Goal: Task Accomplishment & Management: Manage account settings

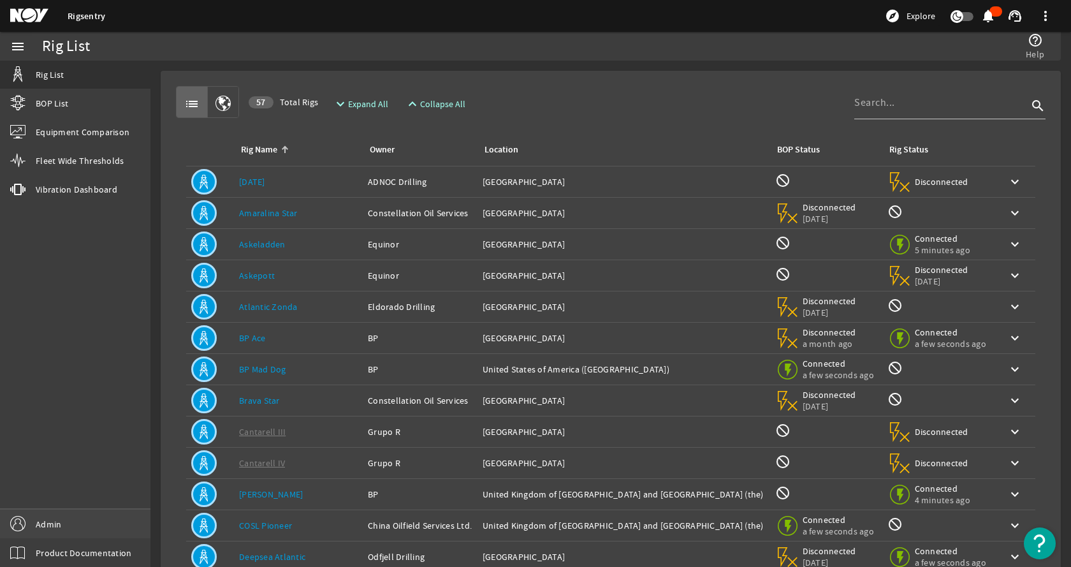
click at [38, 518] on span "Admin" at bounding box center [48, 524] width 25 height 13
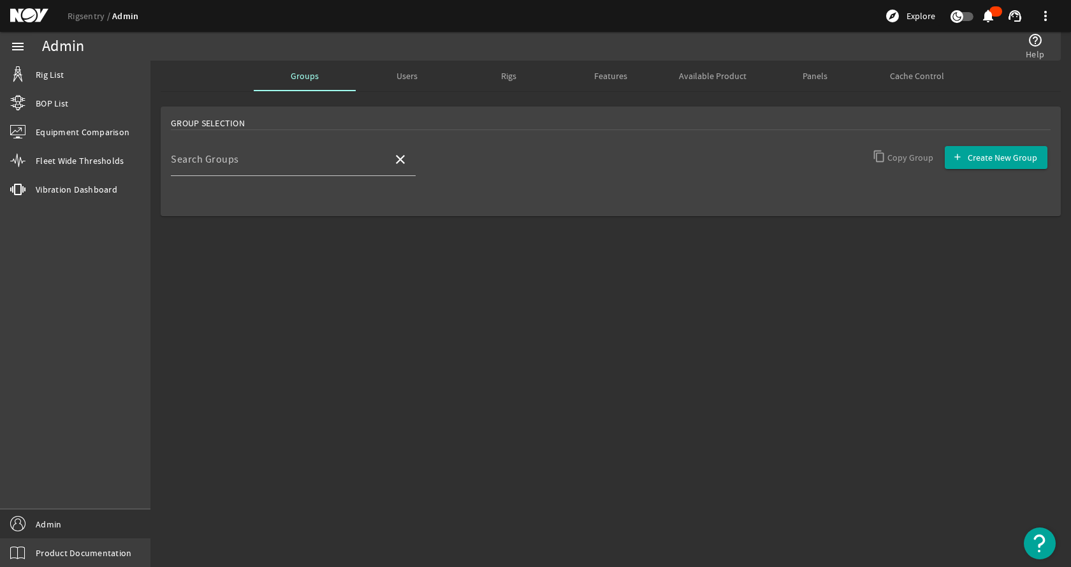
click at [514, 76] on span "Rigs" at bounding box center [508, 75] width 15 height 9
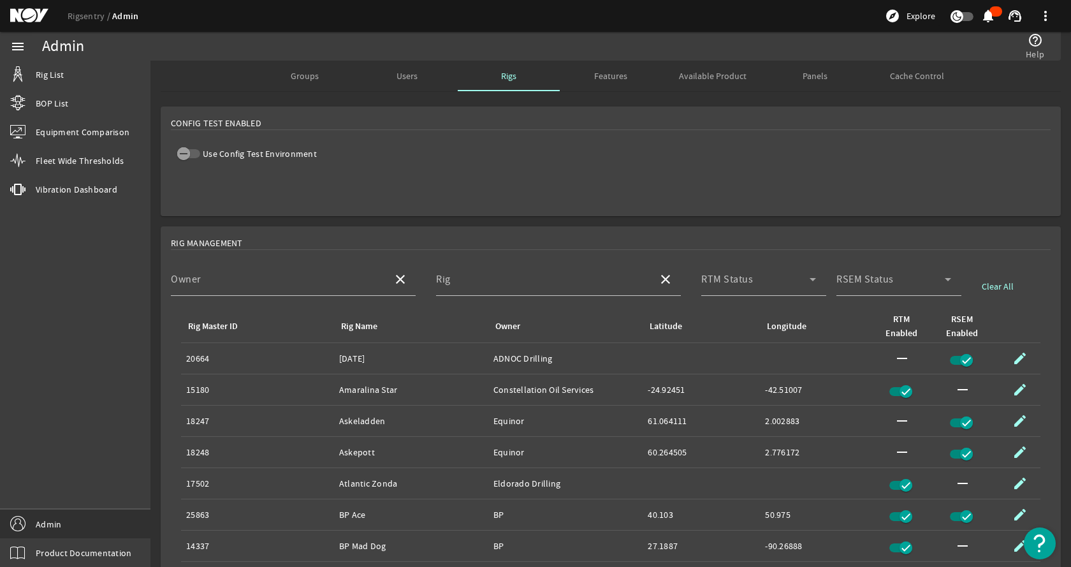
click at [616, 79] on span "Features" at bounding box center [610, 75] width 33 height 9
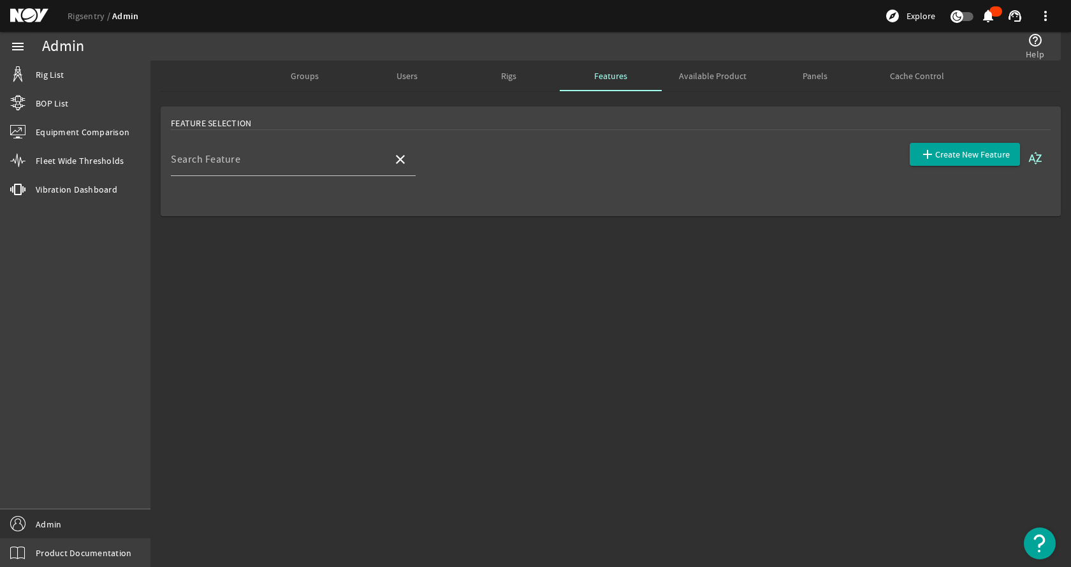
click at [1035, 157] on mat-icon "sort_by_alpha" at bounding box center [1035, 157] width 15 height 15
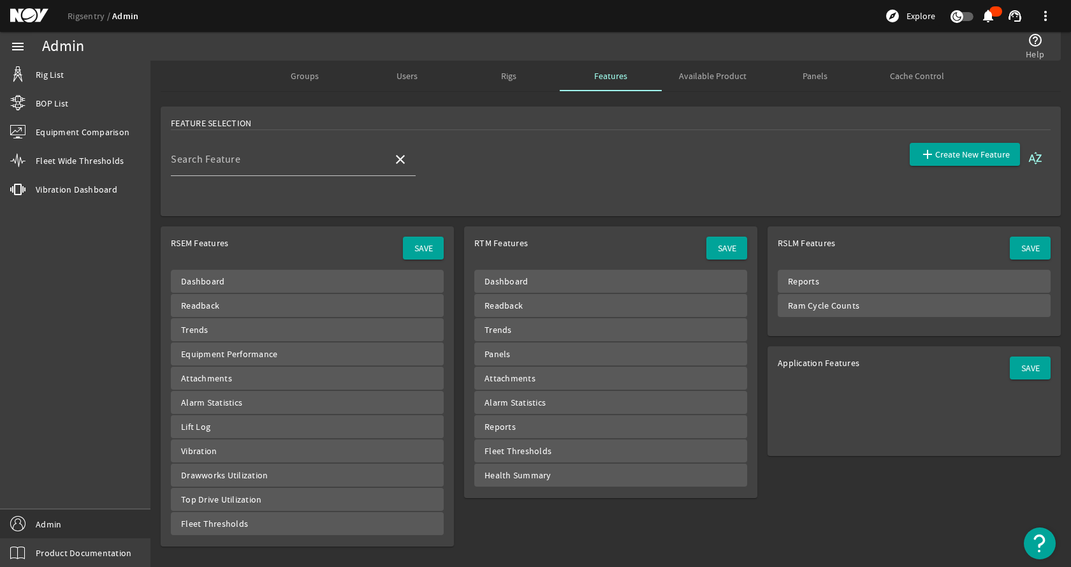
click at [683, 148] on mat-card "Feature Selection Search Feature close sort_by_alpha add Create New Feature" at bounding box center [611, 161] width 900 height 110
click at [714, 75] on span "Available Product" at bounding box center [713, 75] width 68 height 9
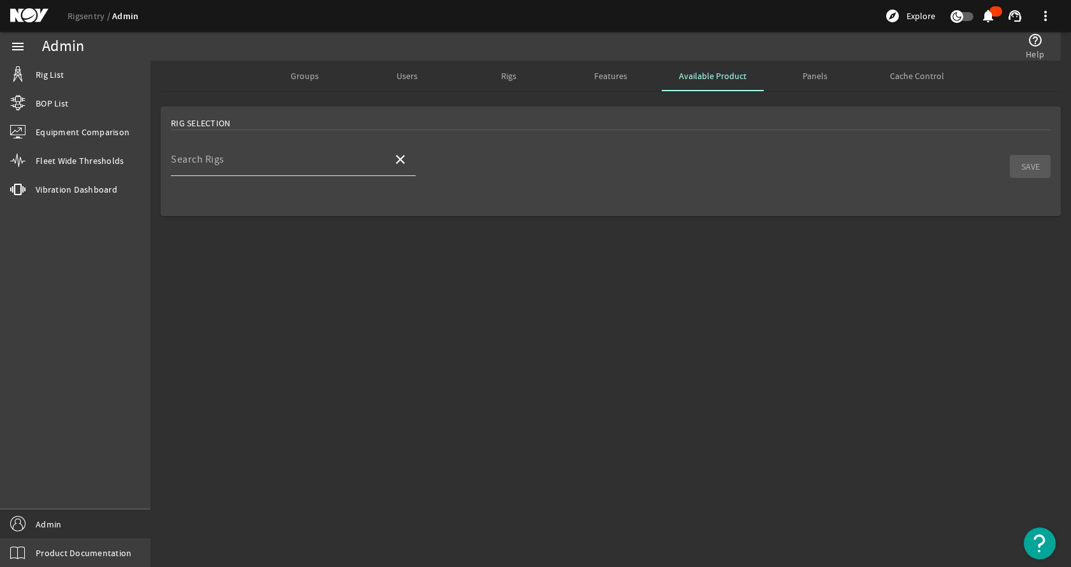
click at [225, 159] on input "Search Rigs" at bounding box center [277, 164] width 212 height 15
click at [276, 188] on mat-option "[PERSON_NAME]" at bounding box center [293, 196] width 245 height 31
type input "[PERSON_NAME]"
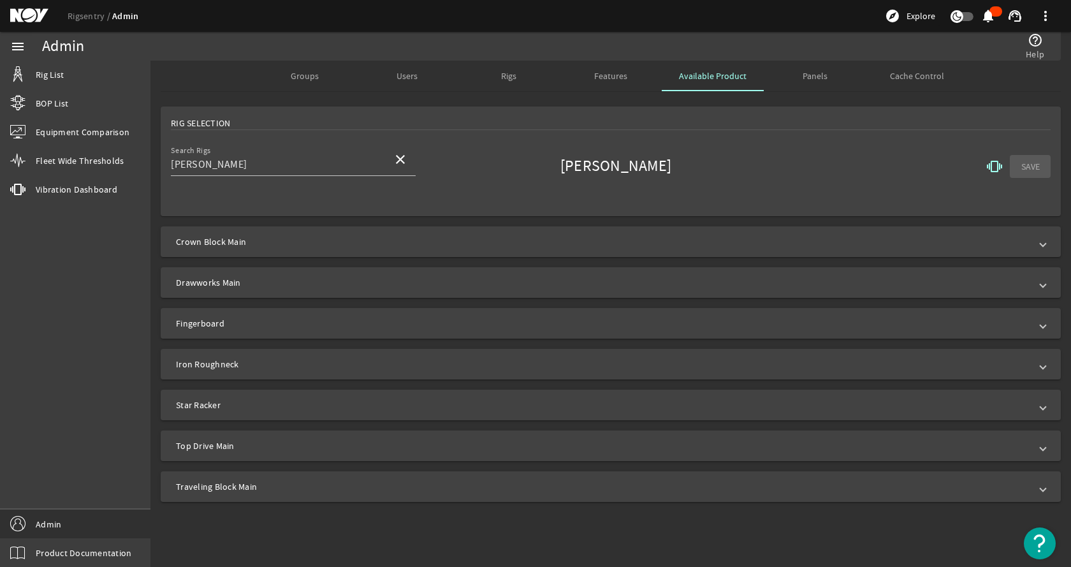
click at [987, 163] on mat-icon "vibration" at bounding box center [994, 166] width 15 height 15
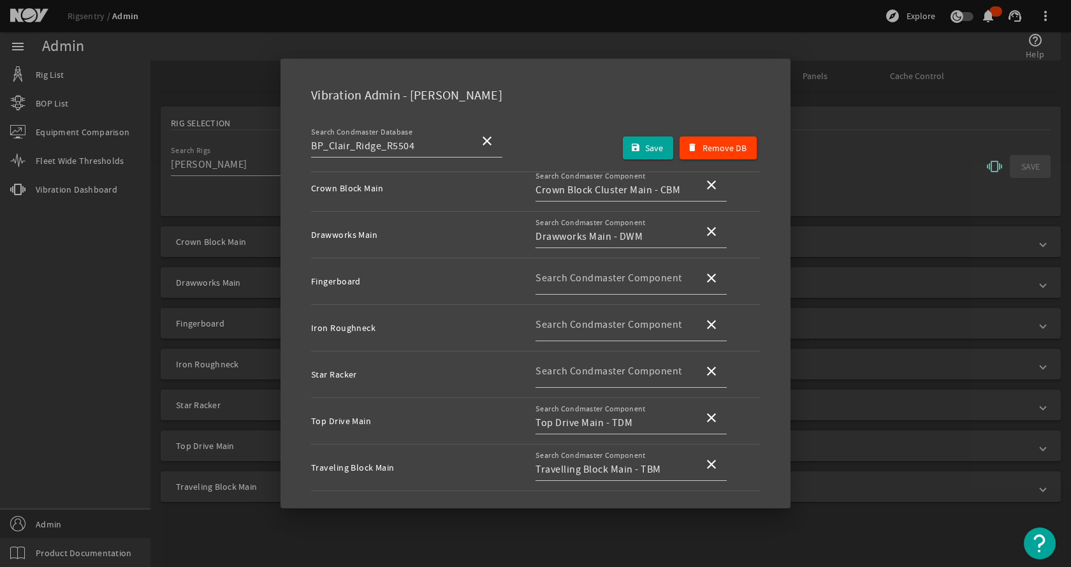
scroll to position [75, 0]
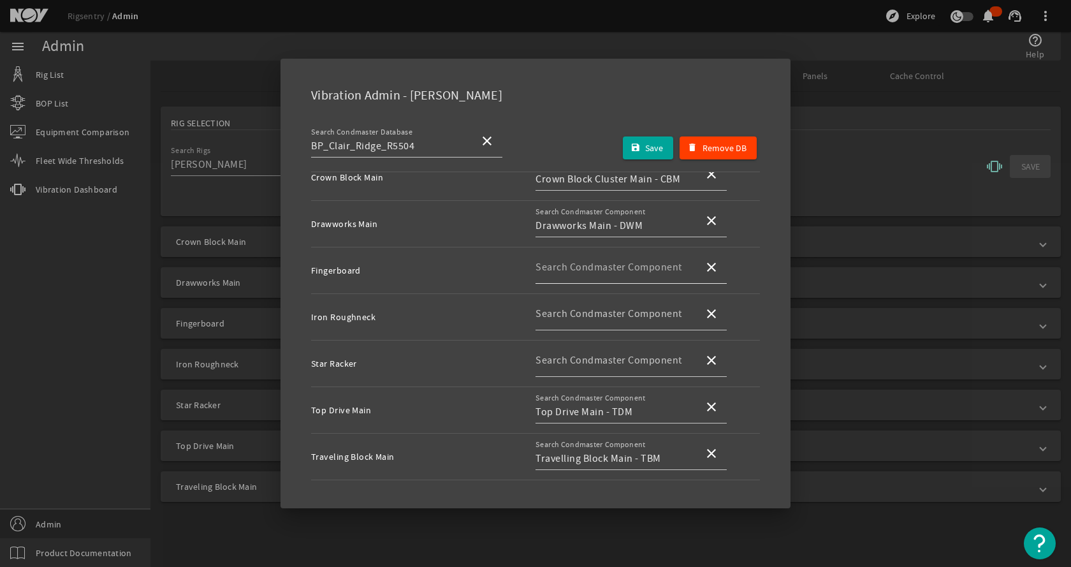
click at [555, 265] on mat-label "Search Condmaster Component" at bounding box center [608, 267] width 147 height 13
click at [555, 265] on input "Search Condmaster Component" at bounding box center [614, 272] width 158 height 15
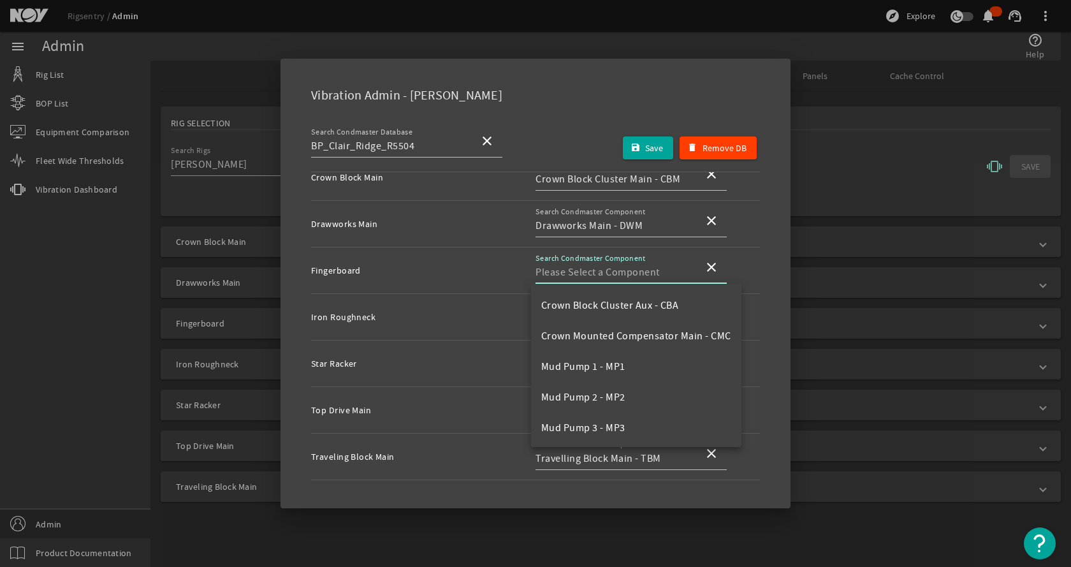
scroll to position [207, 0]
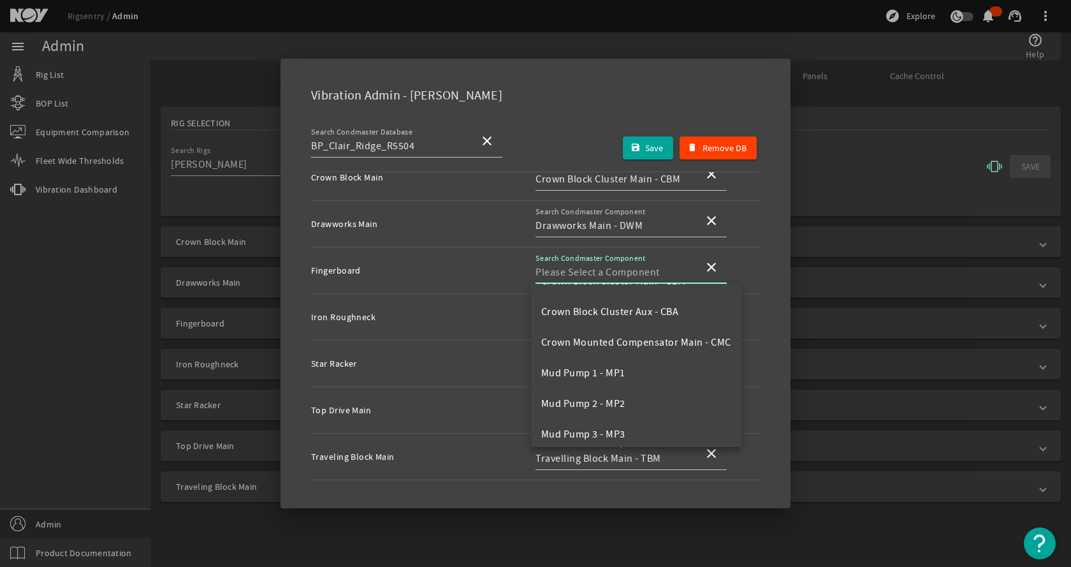
click at [492, 270] on td "Fingerboard" at bounding box center [423, 270] width 224 height 47
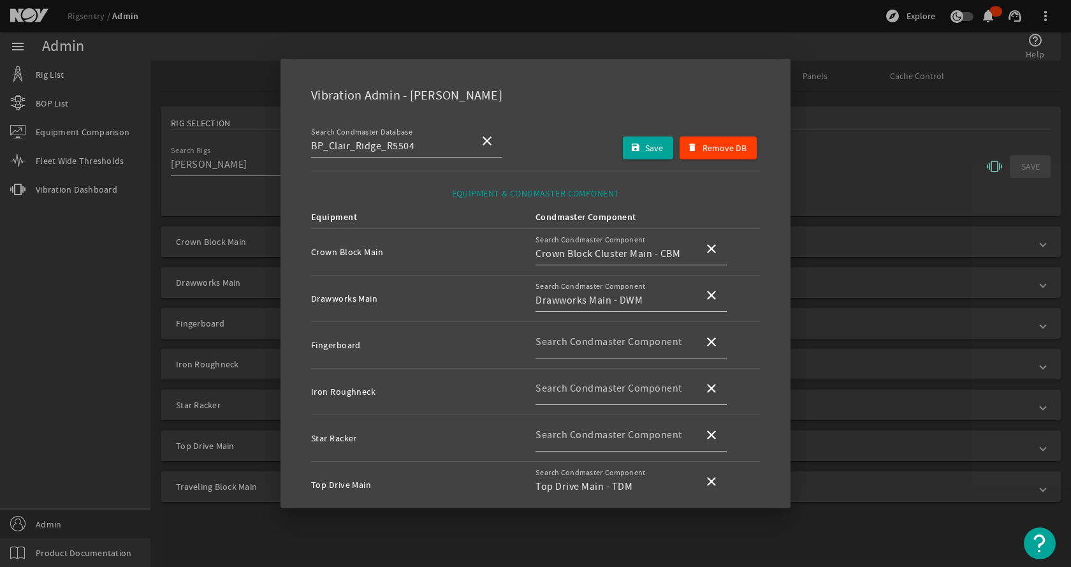
scroll to position [64, 0]
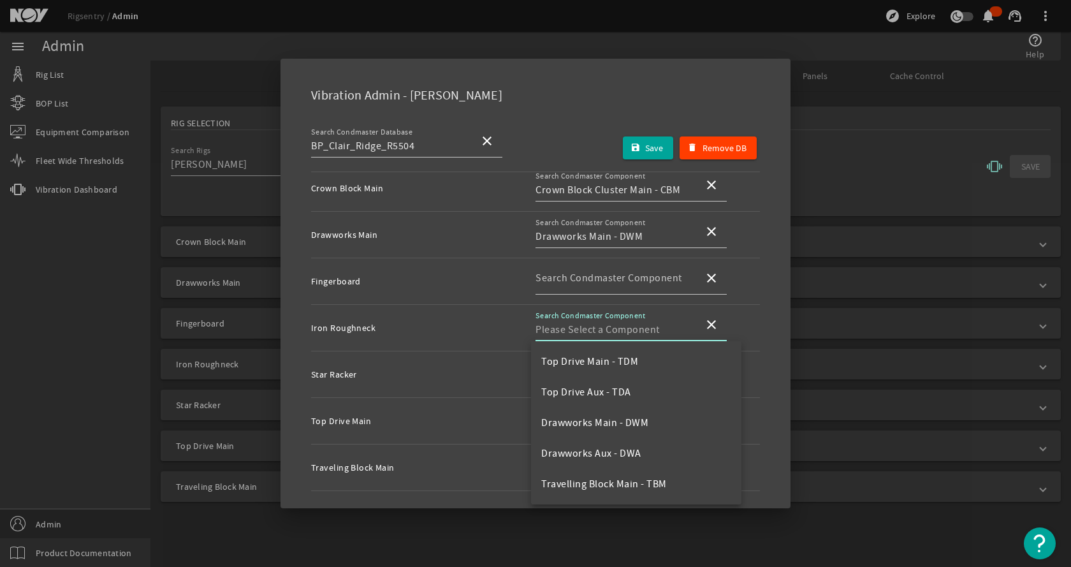
click at [577, 331] on input "Search Condmaster Component" at bounding box center [614, 329] width 158 height 15
click at [459, 326] on td "Iron Roughneck" at bounding box center [423, 328] width 224 height 47
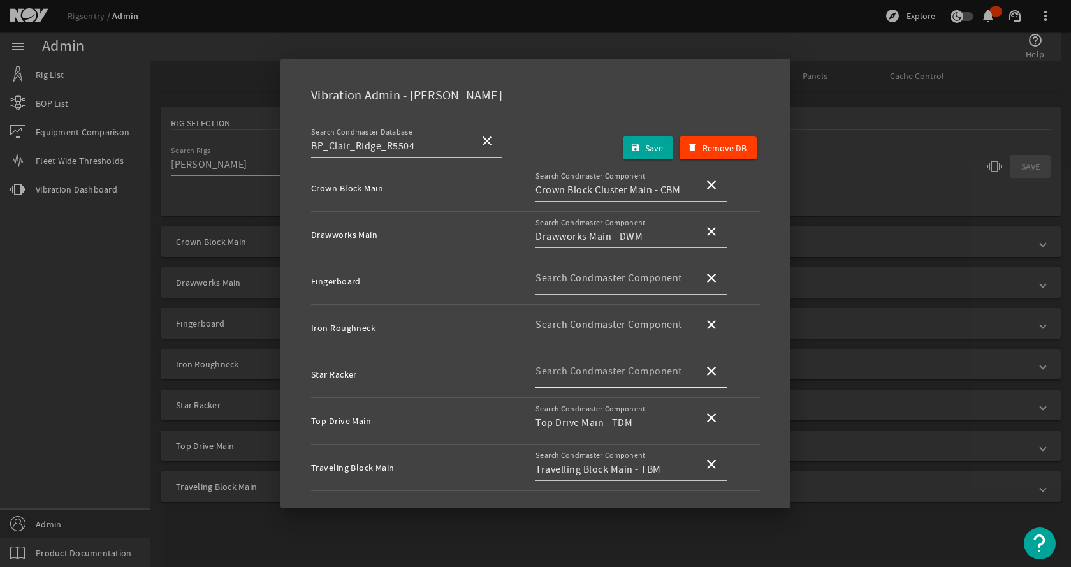
click at [606, 379] on input "Search Condmaster Component" at bounding box center [614, 375] width 158 height 15
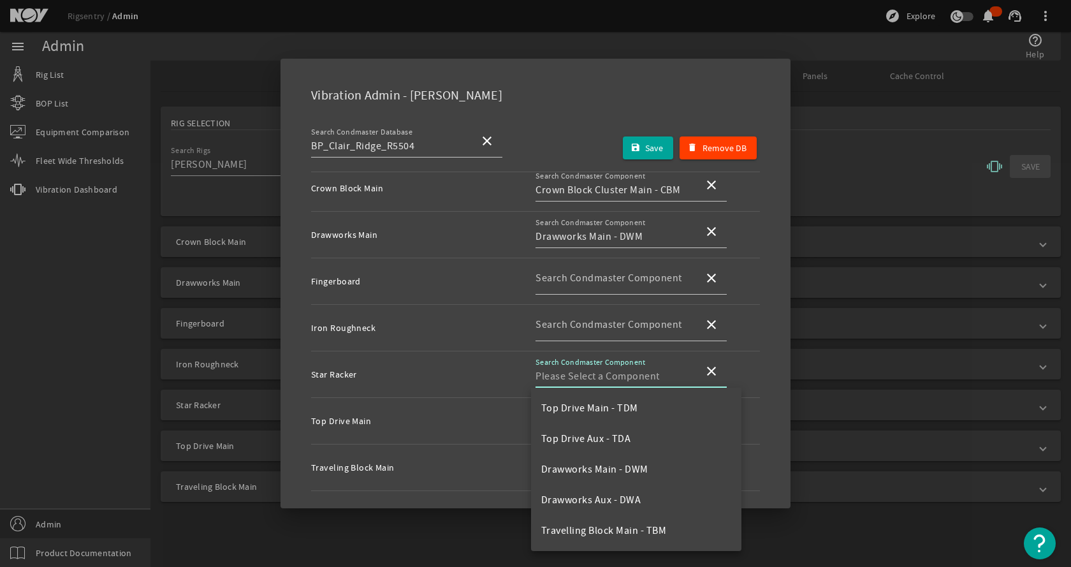
click at [444, 368] on td "Star Racker" at bounding box center [423, 374] width 224 height 47
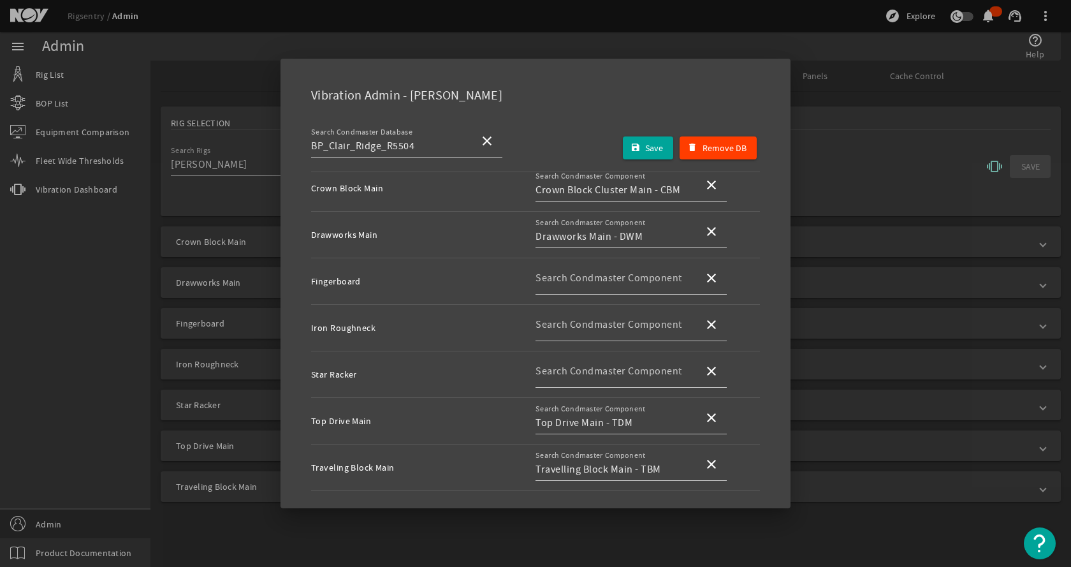
click at [890, 128] on div at bounding box center [535, 283] width 1071 height 567
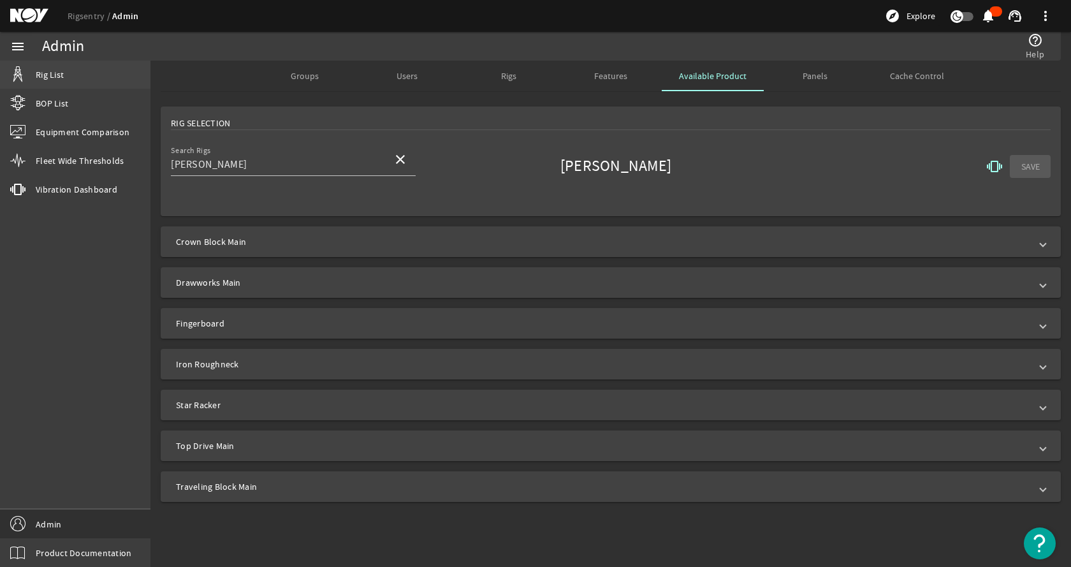
click at [52, 77] on span "Rig List" at bounding box center [50, 74] width 28 height 13
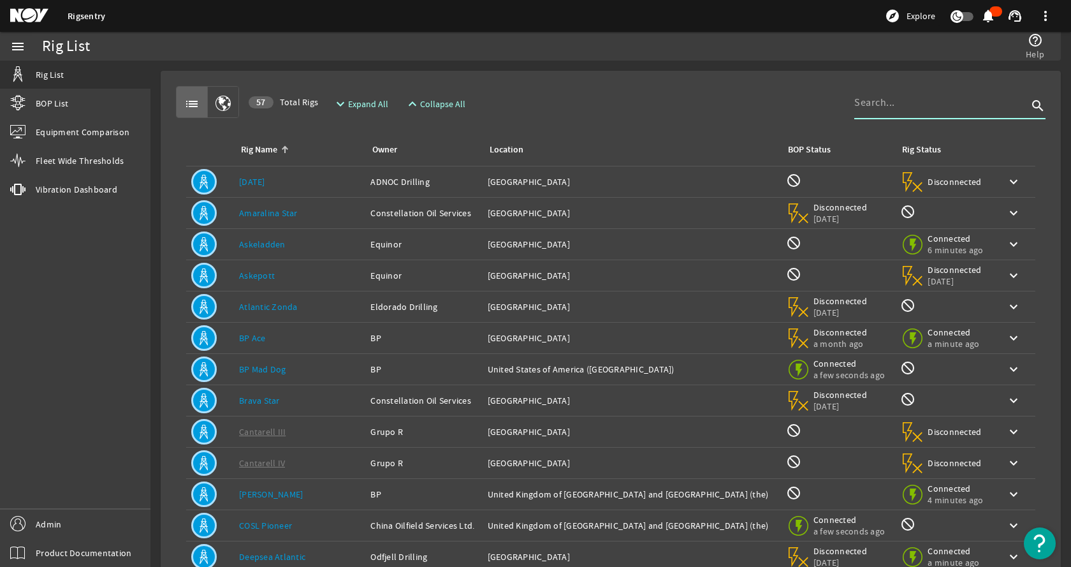
click at [905, 105] on input at bounding box center [940, 102] width 173 height 15
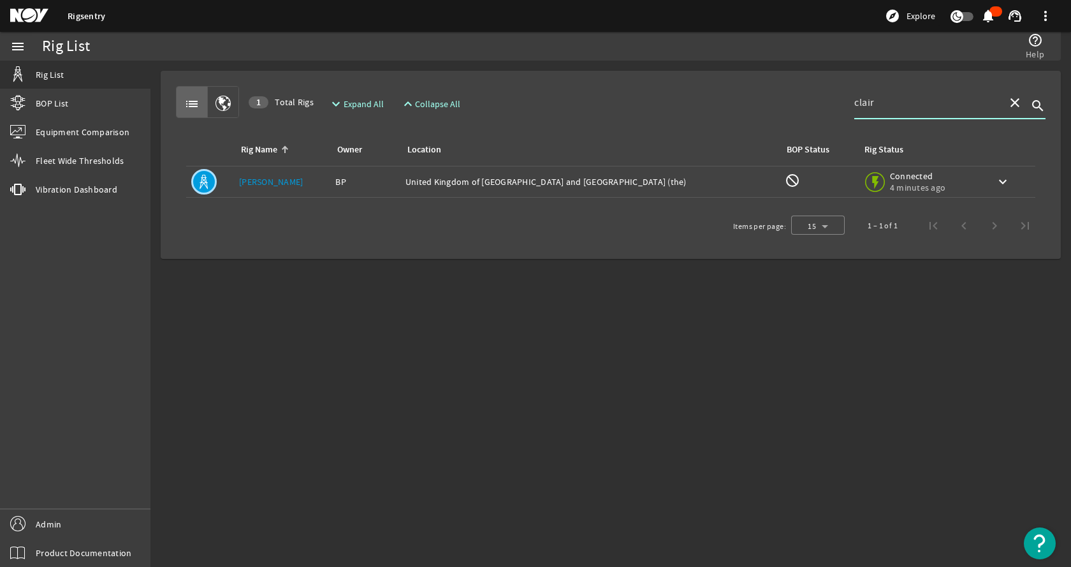
type input "clair"
click at [306, 187] on div "Rig Name: [PERSON_NAME]" at bounding box center [282, 181] width 86 height 13
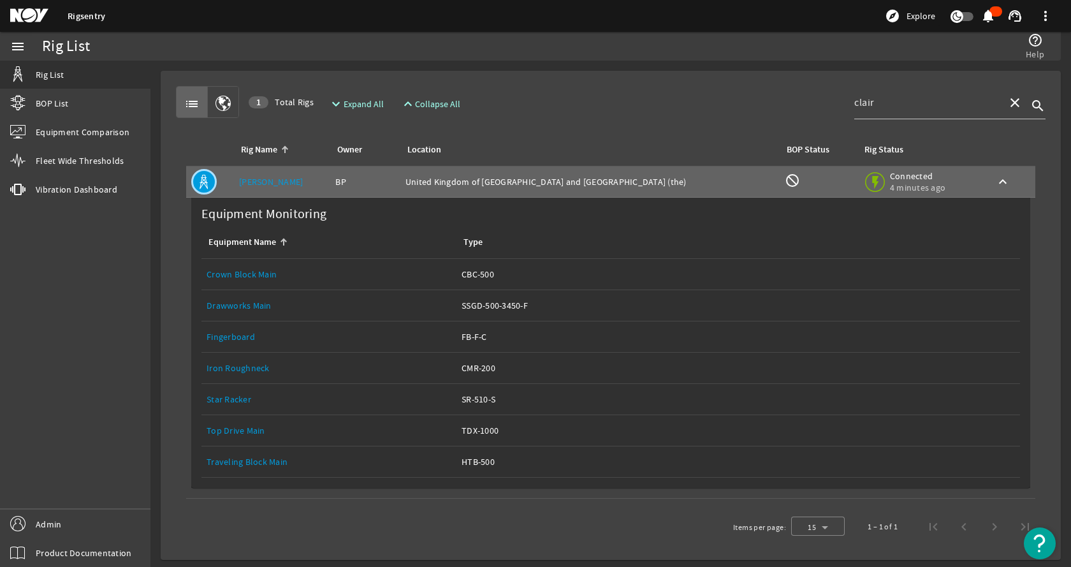
click at [249, 429] on link "Top Drive Main" at bounding box center [236, 430] width 59 height 11
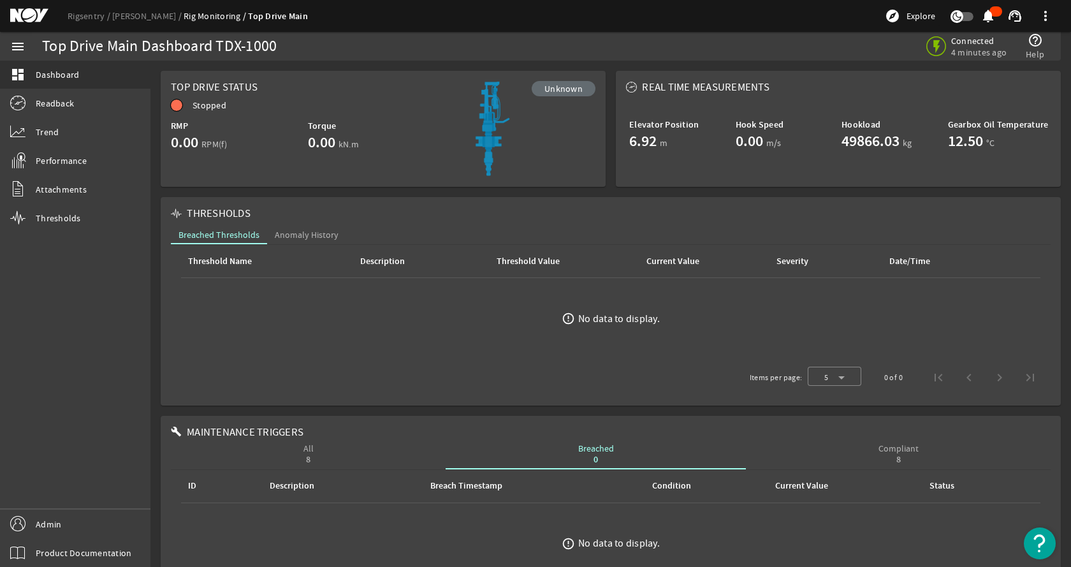
click at [201, 192] on rigsentry-mat-card "THRESHOLDS Breached Thresholds Anomaly History Threshold Name Description Thres…" at bounding box center [611, 301] width 910 height 219
click at [108, 530] on link "Admin" at bounding box center [75, 523] width 150 height 29
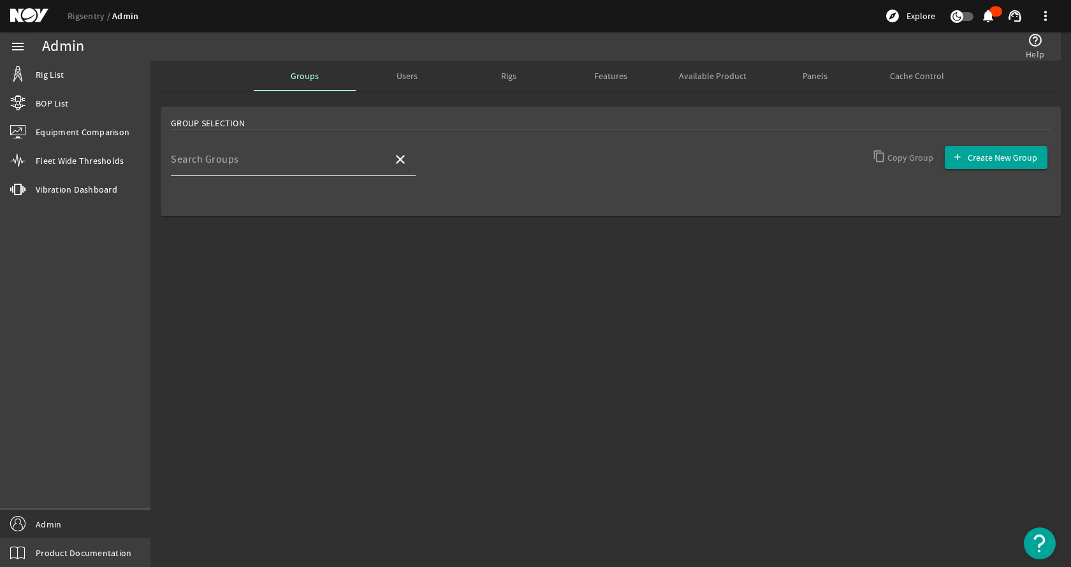
click at [275, 167] on input "Search Groups" at bounding box center [277, 164] width 212 height 15
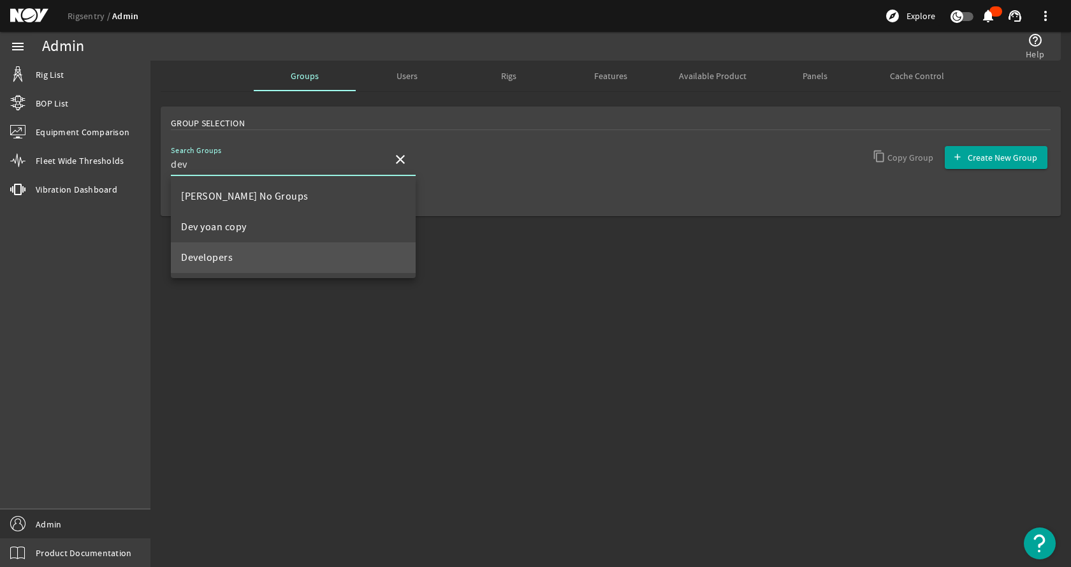
click at [244, 256] on mat-option "Developers" at bounding box center [293, 257] width 245 height 31
type input "Developers"
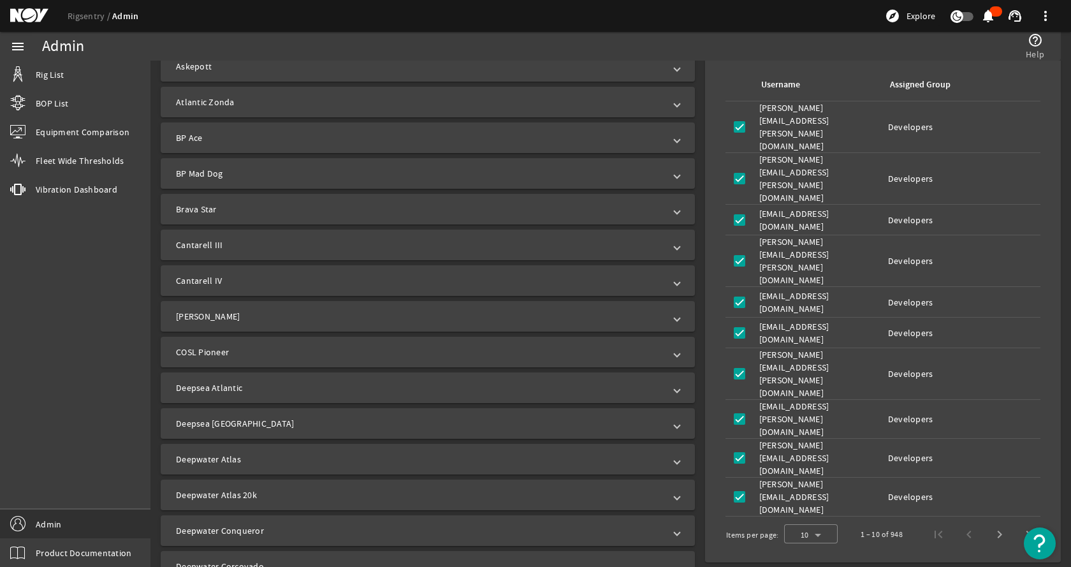
scroll to position [446, 0]
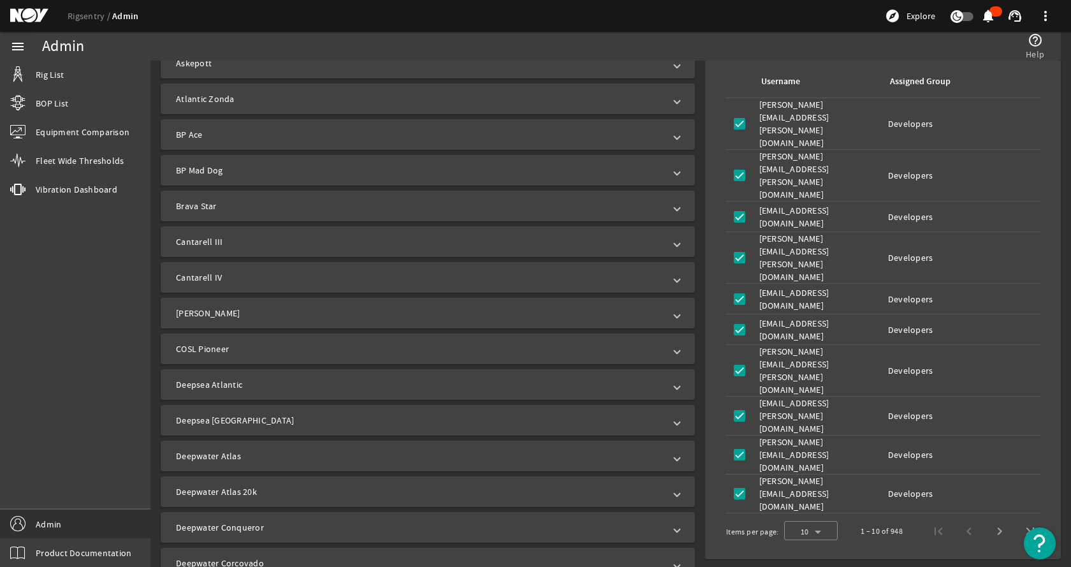
click at [229, 321] on mat-expansion-panel-header "[PERSON_NAME]" at bounding box center [428, 313] width 534 height 31
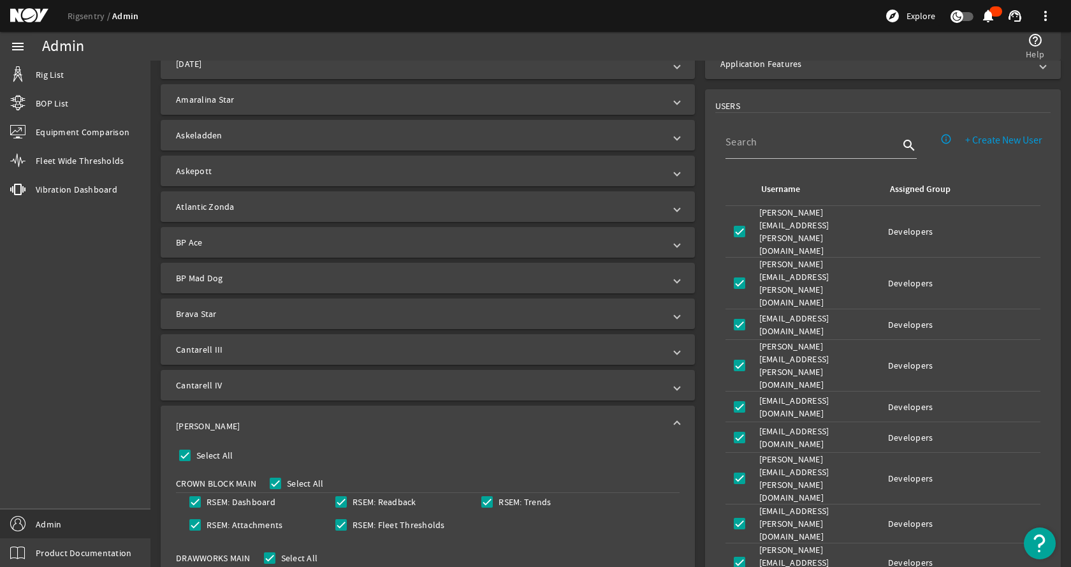
scroll to position [319, 0]
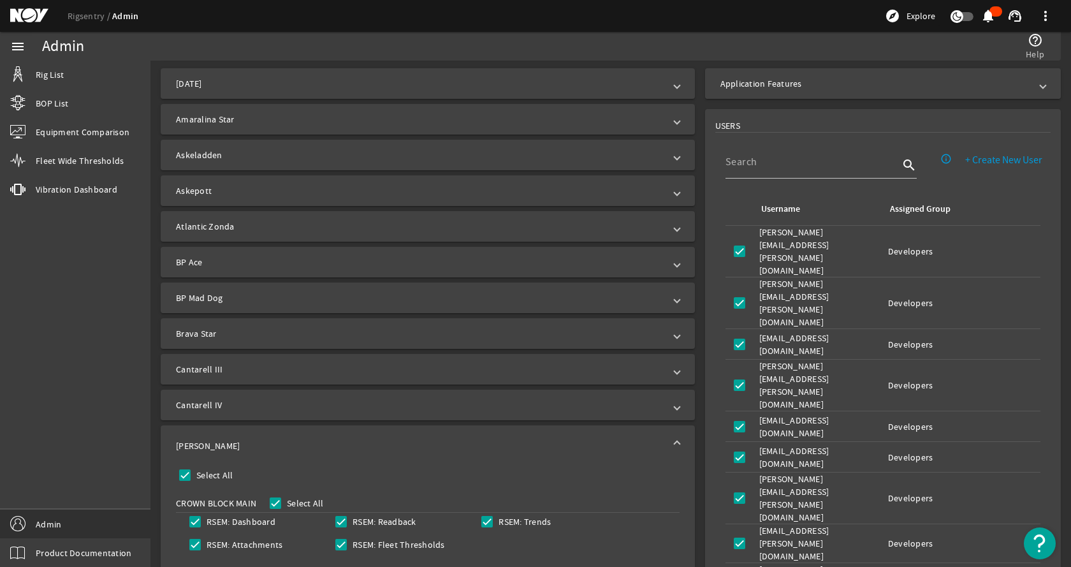
click at [867, 92] on mat-expansion-panel-header "Application Features" at bounding box center [883, 83] width 356 height 31
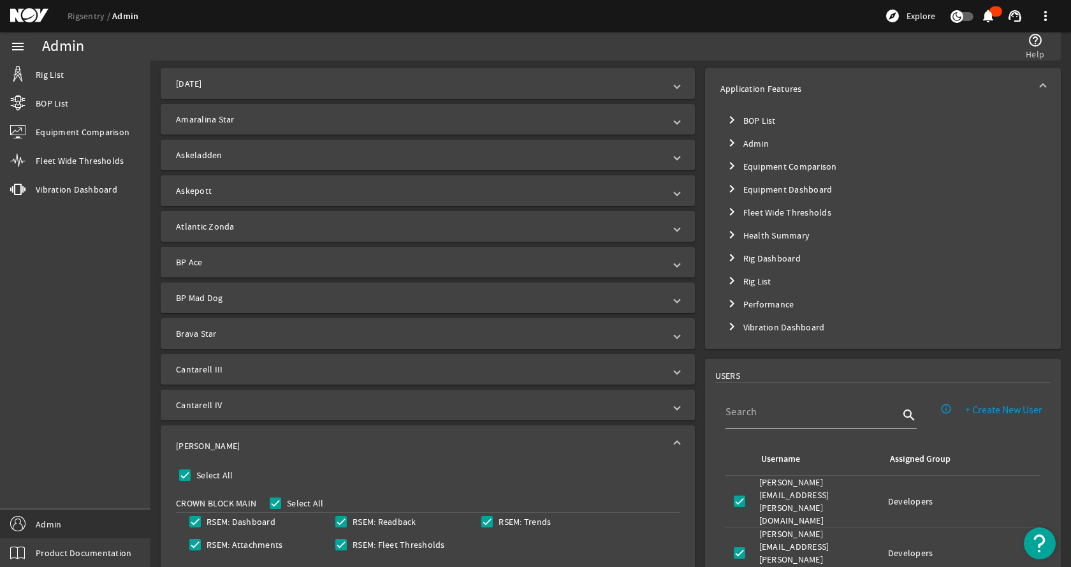
click at [726, 329] on mat-icon "chevron_right" at bounding box center [731, 326] width 15 height 15
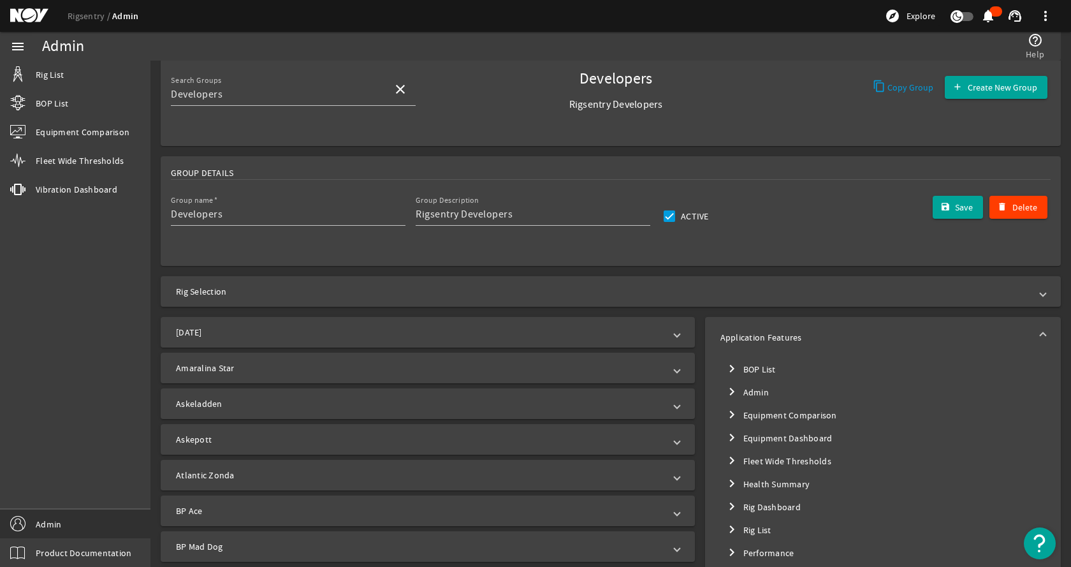
scroll to position [0, 0]
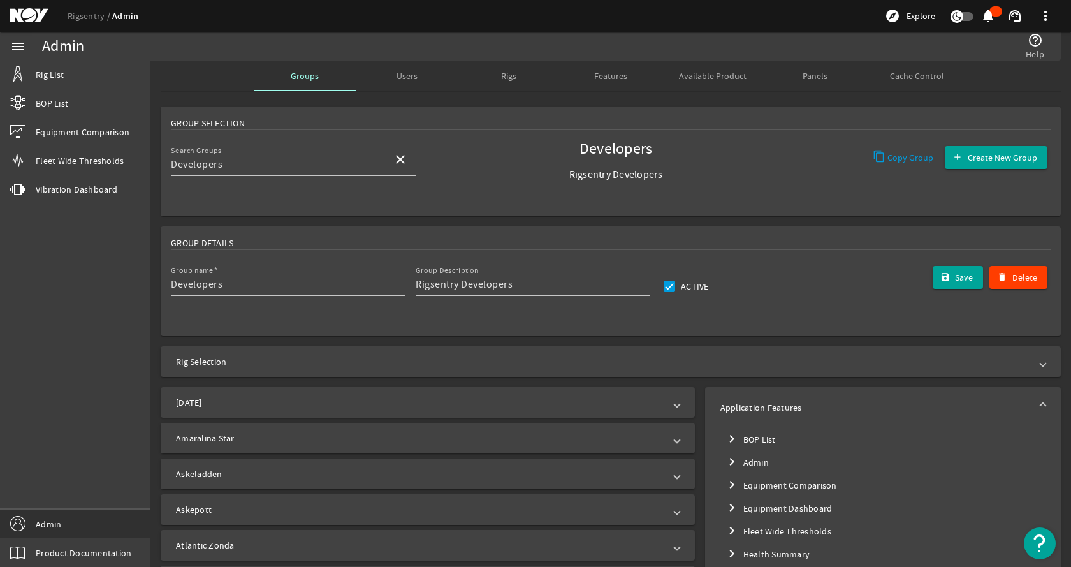
click at [689, 75] on span "Available Product" at bounding box center [713, 75] width 68 height 9
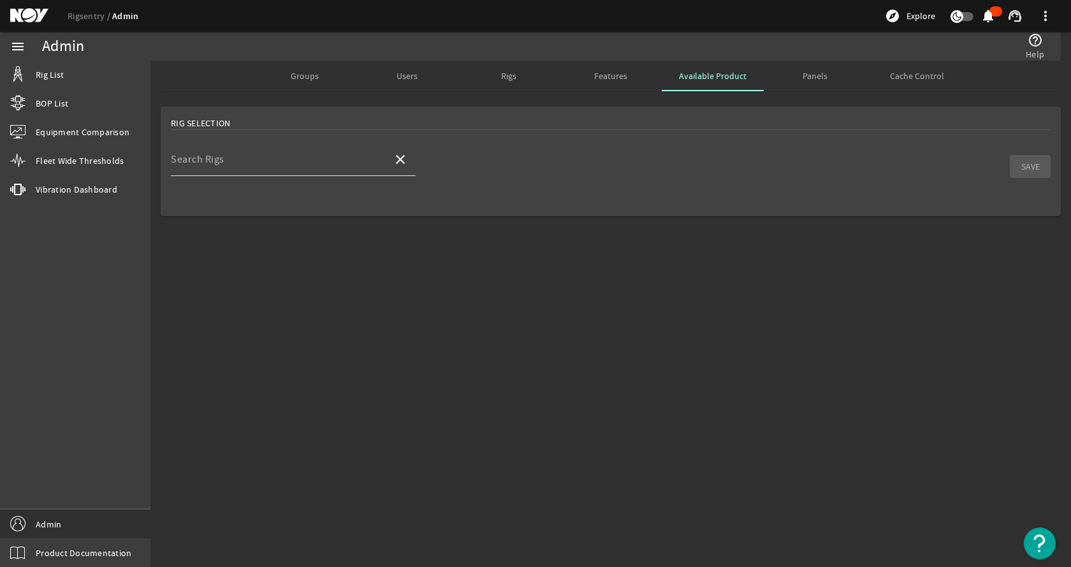
click at [287, 163] on input "Search Rigs" at bounding box center [277, 164] width 212 height 15
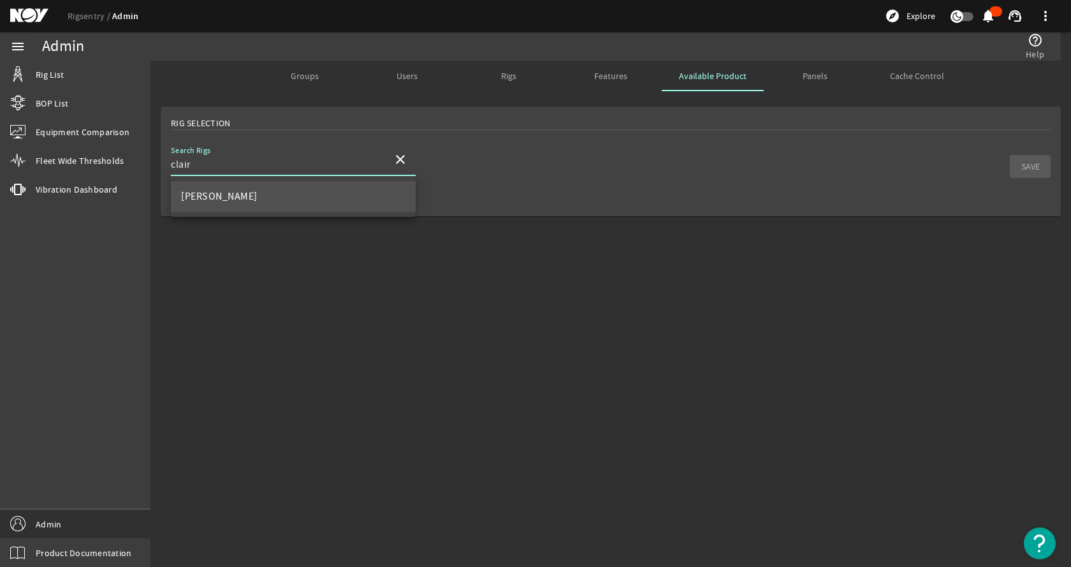
click at [282, 191] on mat-option "[PERSON_NAME]" at bounding box center [293, 196] width 245 height 31
type input "[PERSON_NAME]"
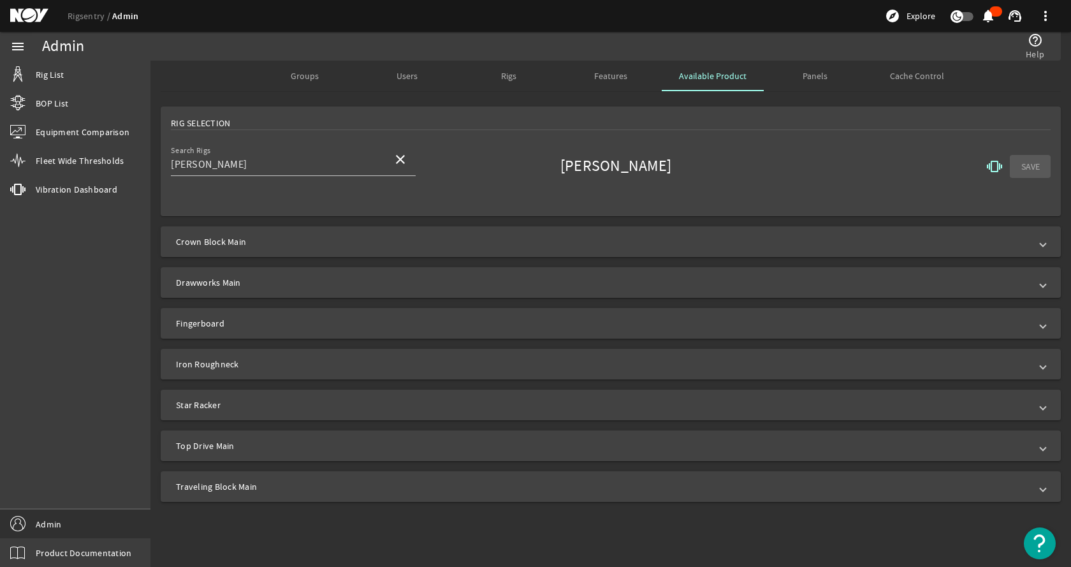
click at [365, 237] on span "Crown Block Main" at bounding box center [608, 241] width 864 height 13
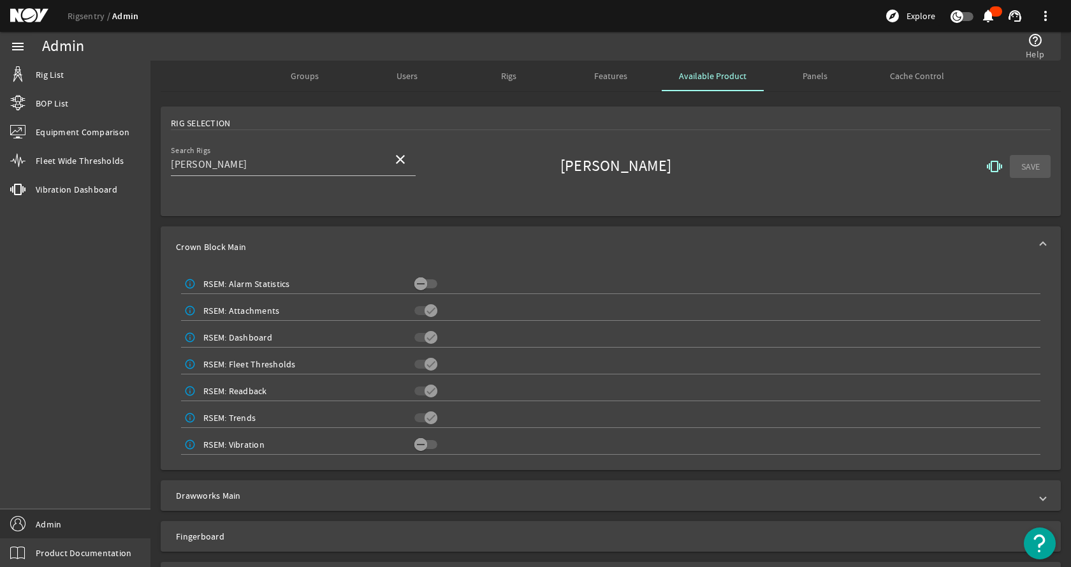
click at [365, 237] on mat-expansion-panel-header "Crown Block Main" at bounding box center [611, 246] width 900 height 41
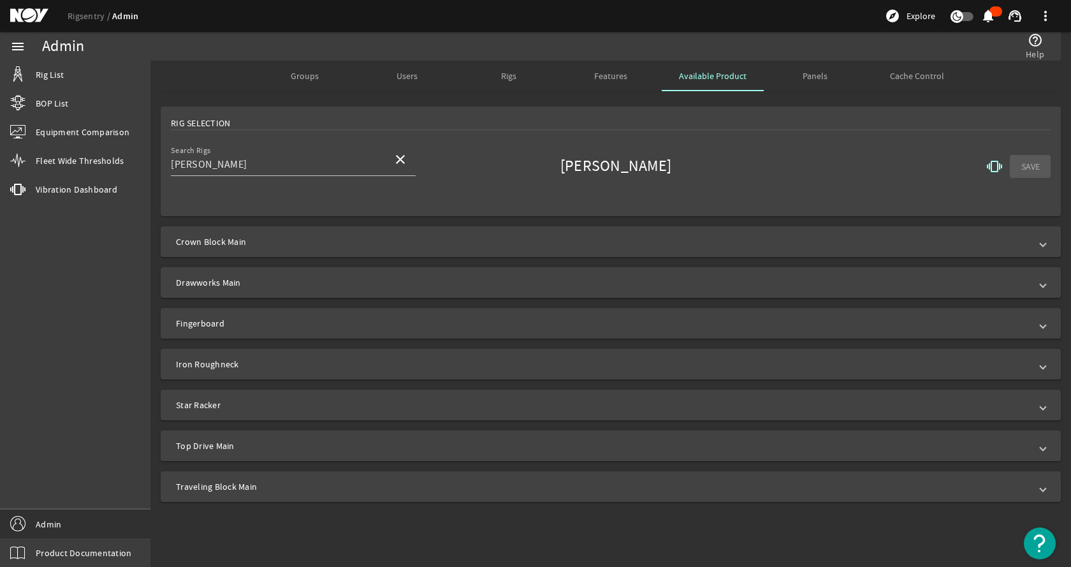
click at [994, 167] on mat-icon "vibration" at bounding box center [994, 166] width 15 height 15
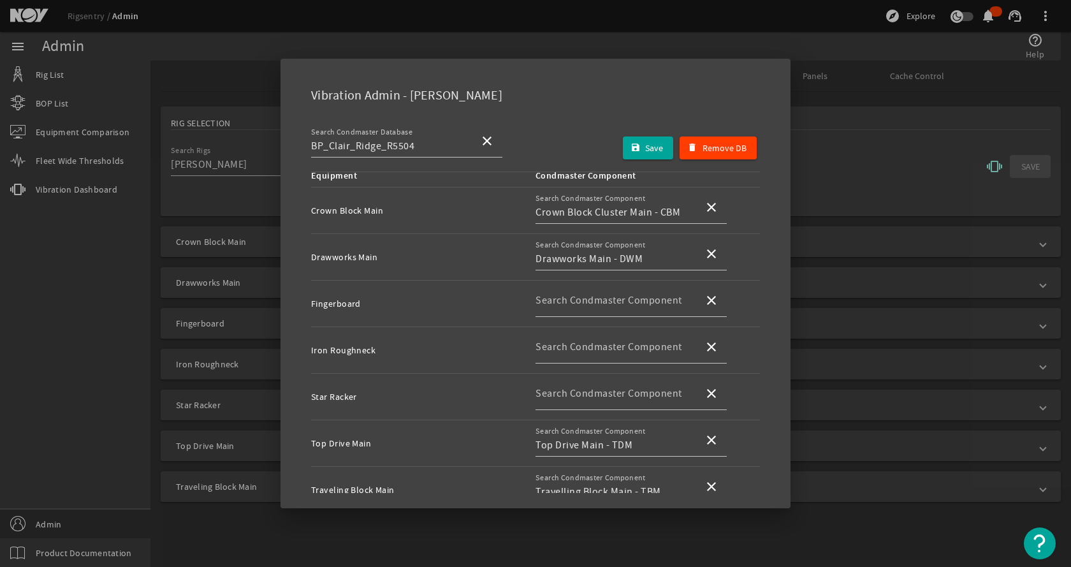
scroll to position [75, 0]
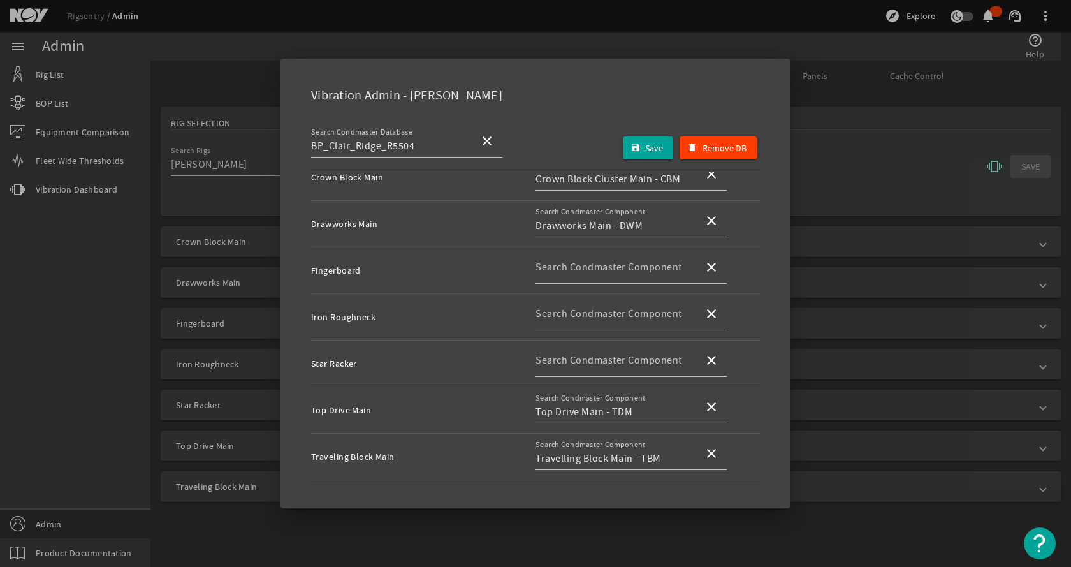
click at [868, 97] on div at bounding box center [535, 283] width 1071 height 567
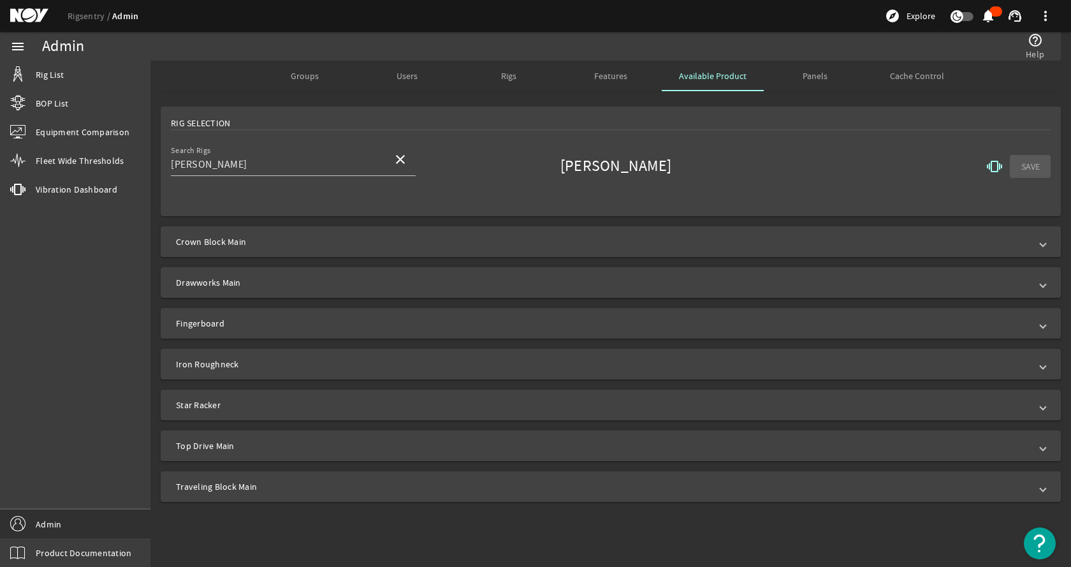
click at [259, 240] on span "Crown Block Main" at bounding box center [608, 241] width 864 height 13
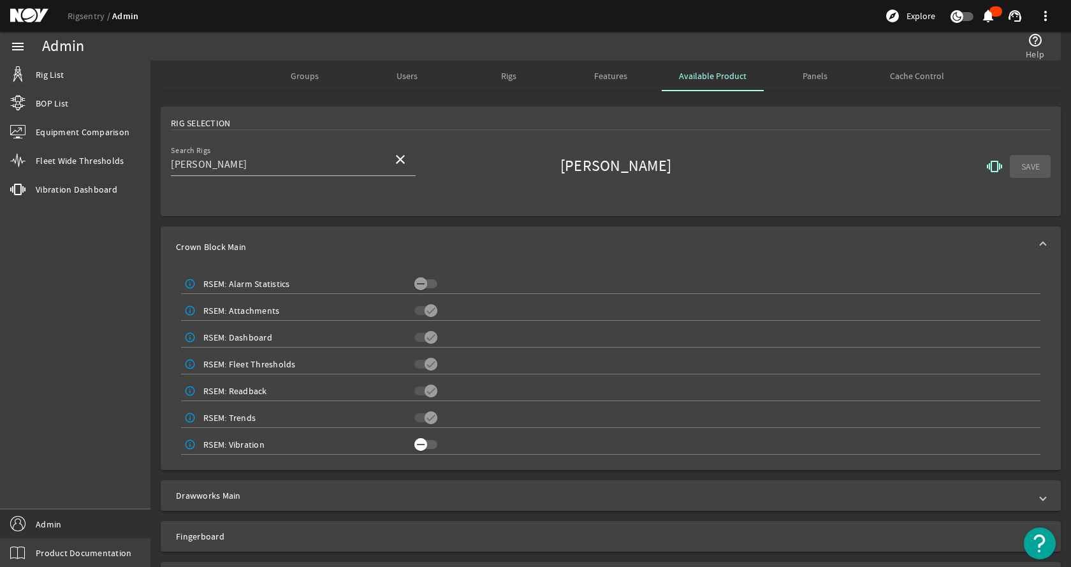
click at [423, 444] on icon "button" at bounding box center [420, 444] width 11 height 11
click at [435, 247] on span "Crown Block Main" at bounding box center [608, 246] width 864 height 13
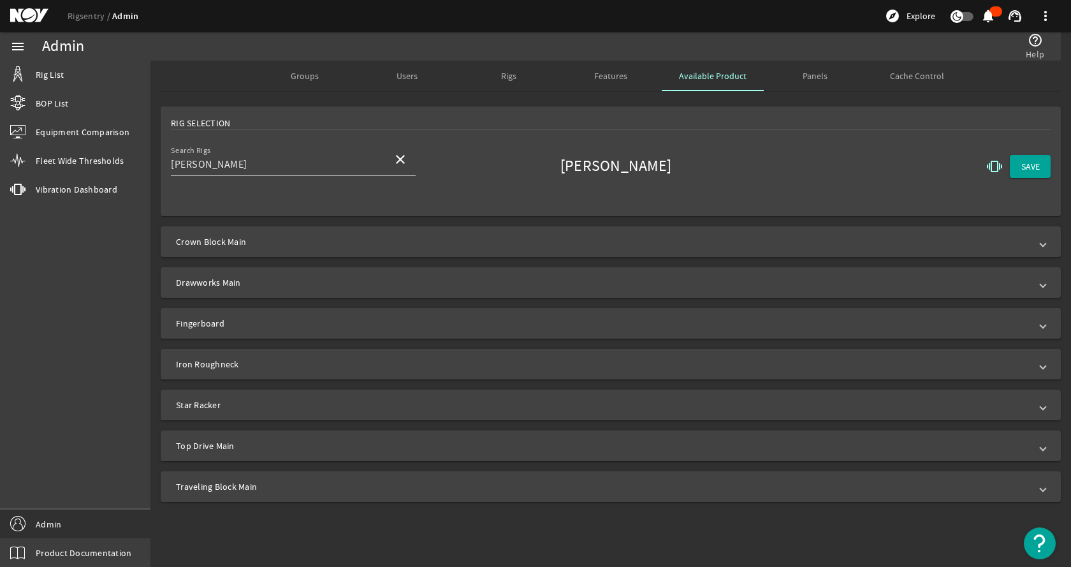
click at [992, 162] on mat-icon "vibration" at bounding box center [994, 166] width 15 height 15
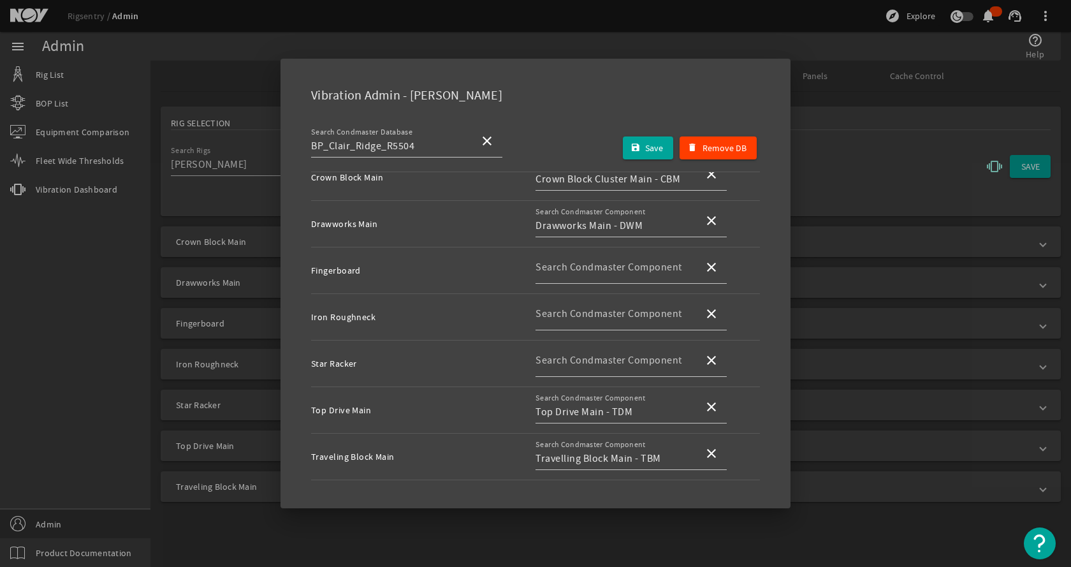
click at [861, 131] on div at bounding box center [535, 283] width 1071 height 567
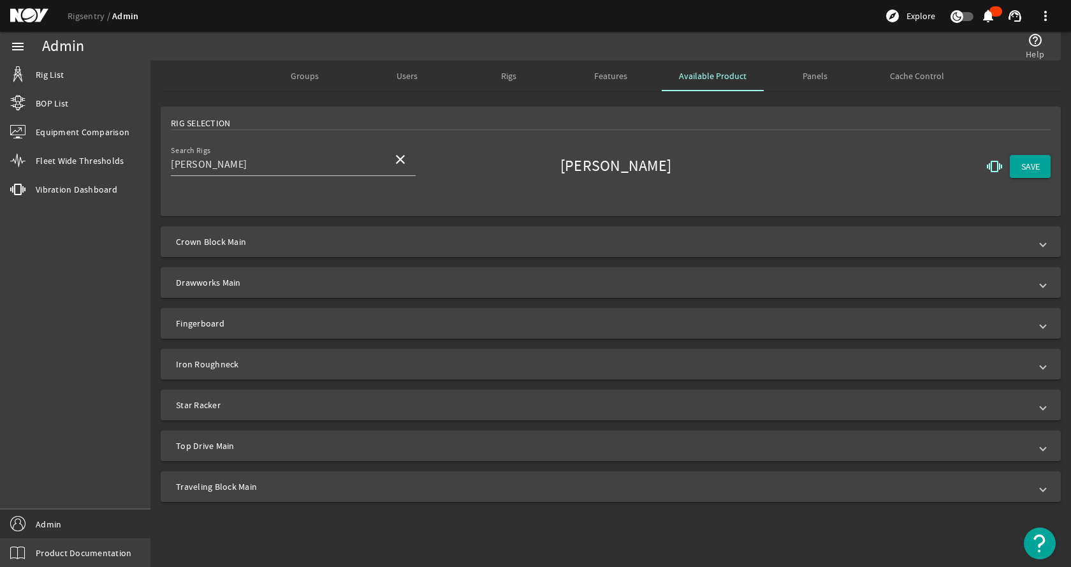
click at [353, 289] on mat-expansion-panel-header "Drawworks Main" at bounding box center [611, 282] width 900 height 31
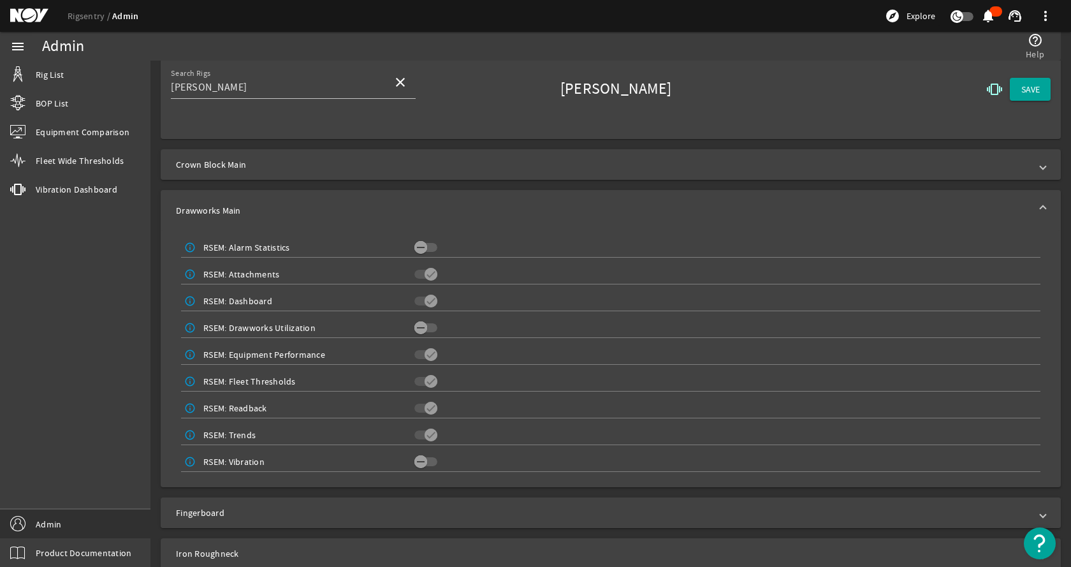
scroll to position [191, 0]
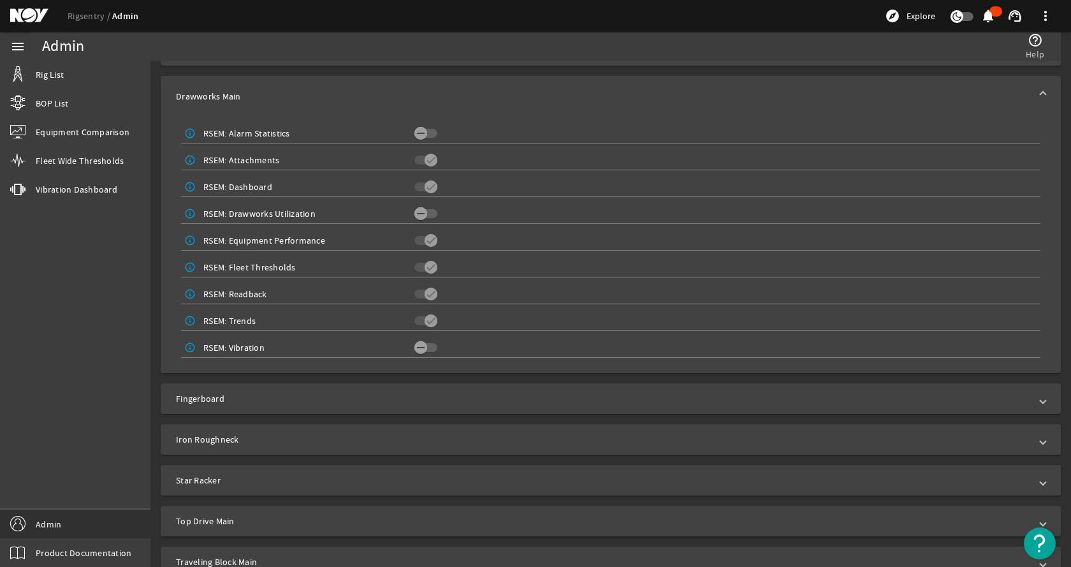
click at [426, 340] on mat-slide-toggle at bounding box center [426, 345] width 25 height 13
click at [425, 344] on span "button" at bounding box center [425, 347] width 23 height 9
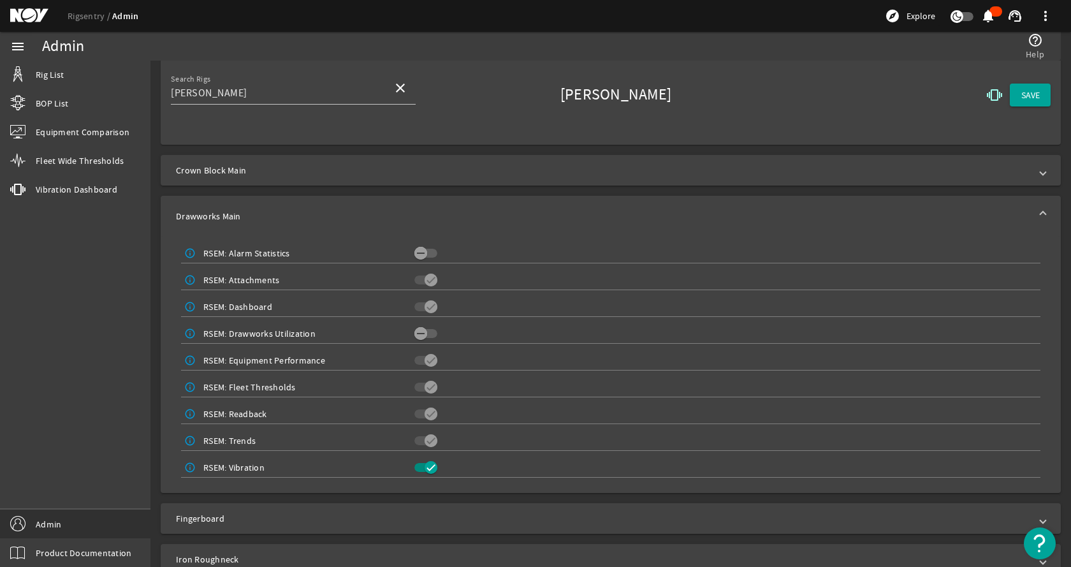
scroll to position [0, 0]
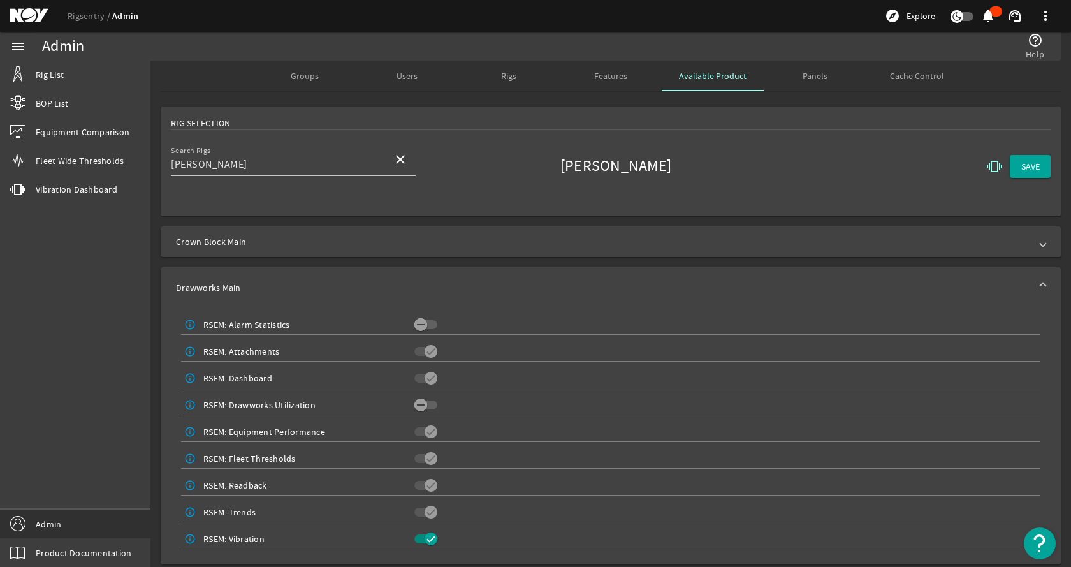
click at [702, 270] on mat-expansion-panel-header "Drawworks Main" at bounding box center [611, 287] width 900 height 41
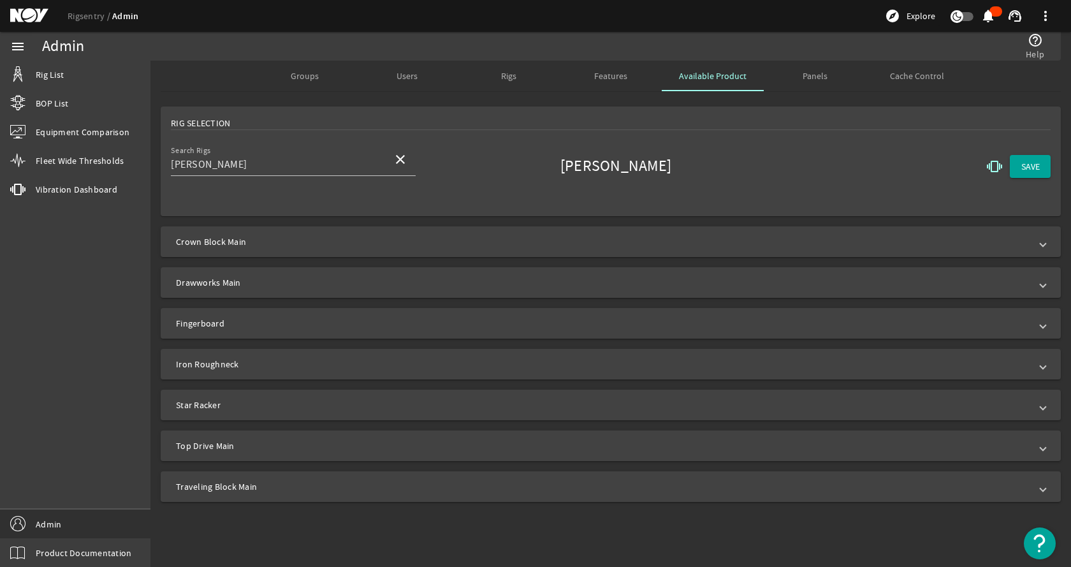
click at [995, 166] on mat-icon "vibration" at bounding box center [994, 166] width 15 height 15
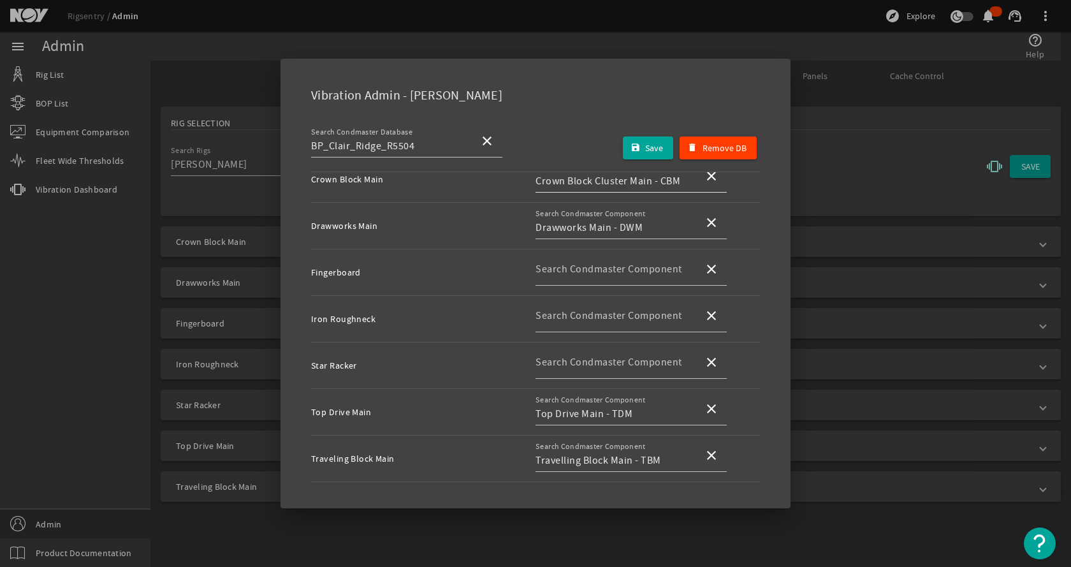
scroll to position [75, 0]
click at [891, 149] on div at bounding box center [535, 283] width 1071 height 567
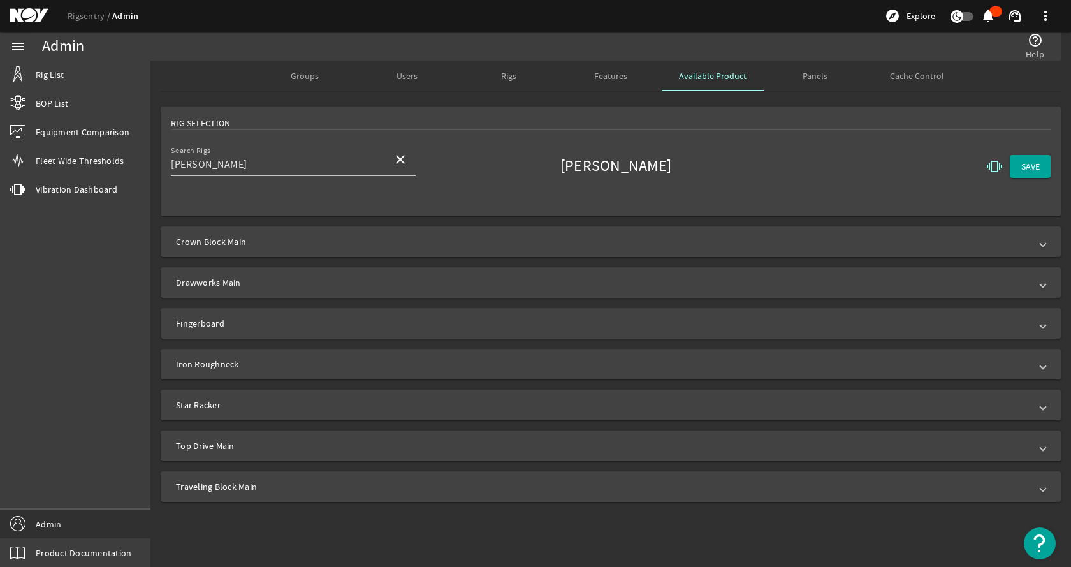
click at [286, 442] on span "Top Drive Main" at bounding box center [608, 445] width 864 height 13
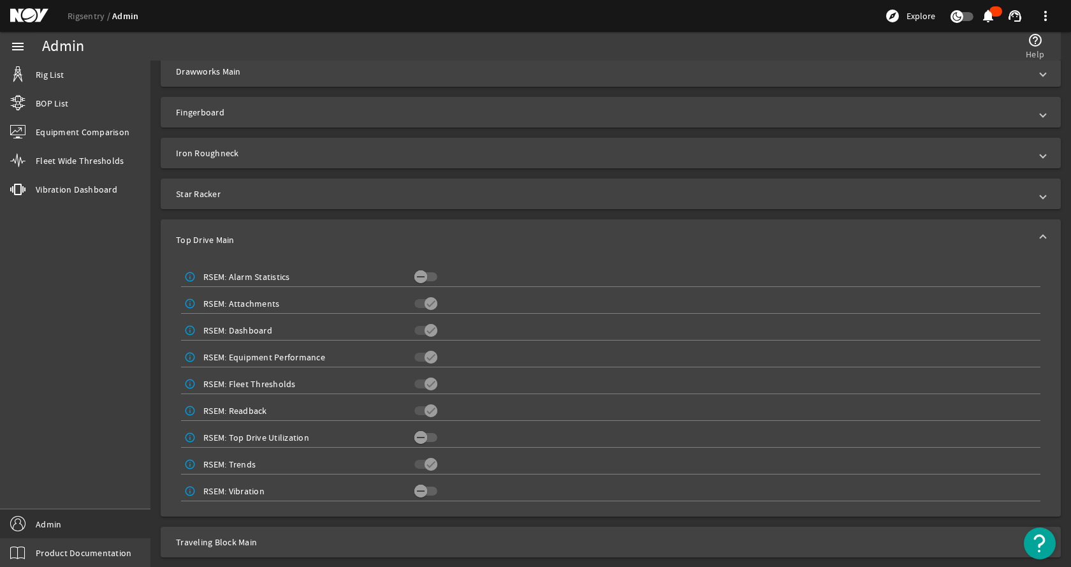
scroll to position [212, 0]
click at [423, 493] on icon "button" at bounding box center [420, 489] width 11 height 11
click at [408, 235] on span "Top Drive Main" at bounding box center [608, 239] width 864 height 13
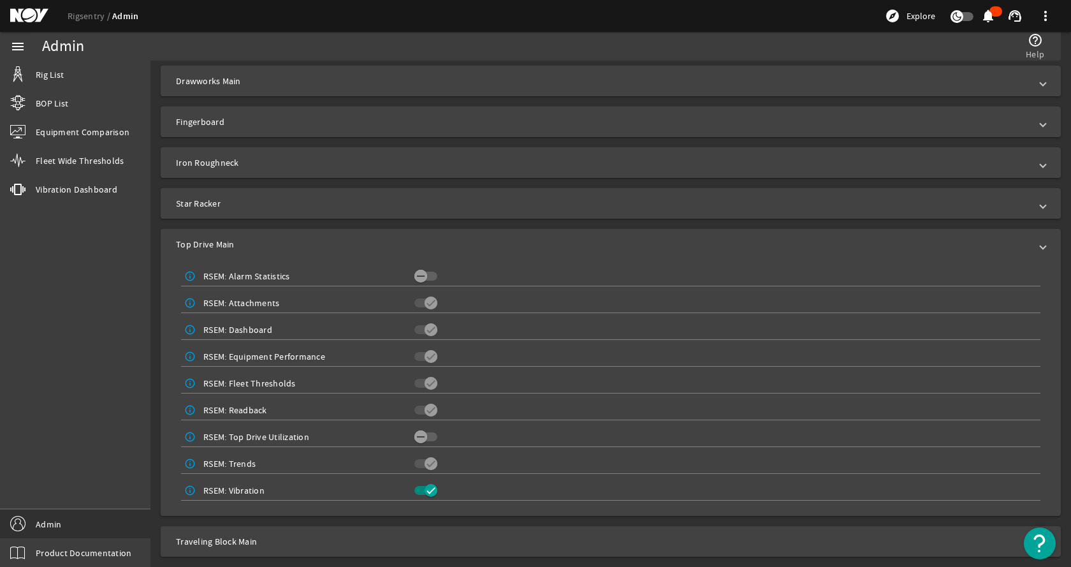
scroll to position [0, 0]
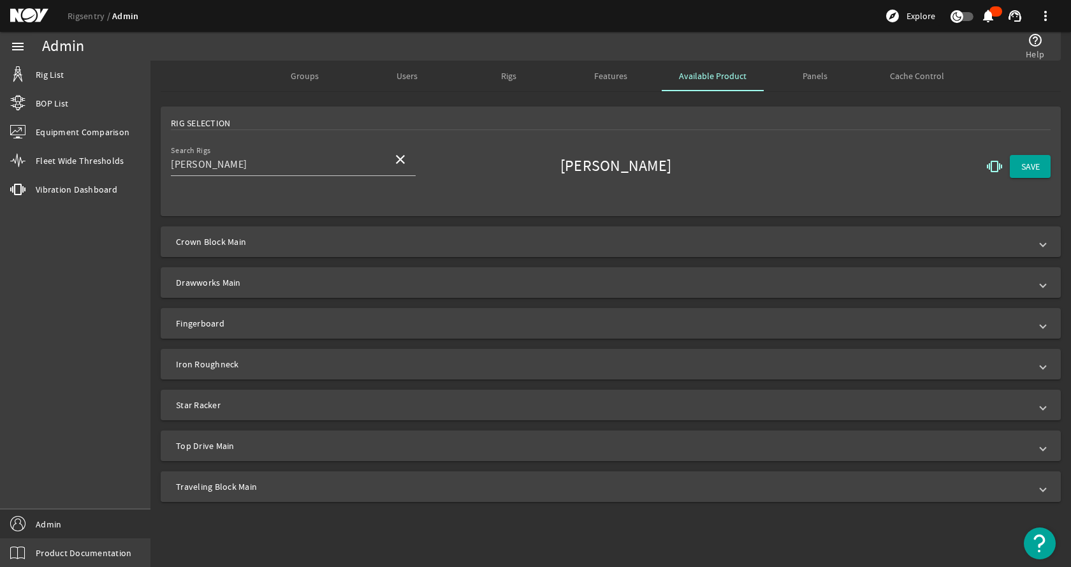
click at [315, 488] on span "Traveling Block Main" at bounding box center [608, 486] width 864 height 13
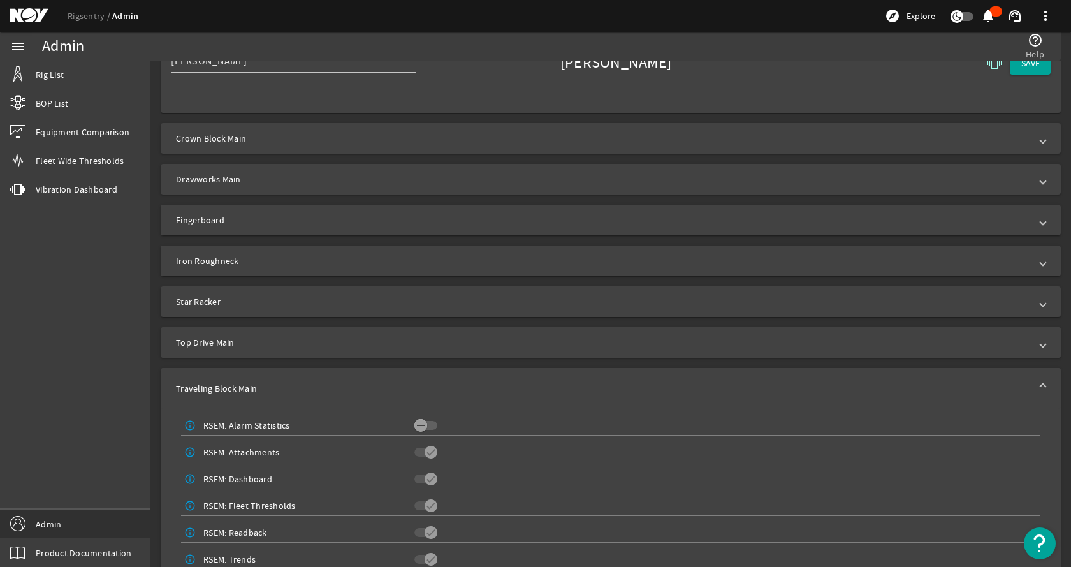
scroll to position [158, 0]
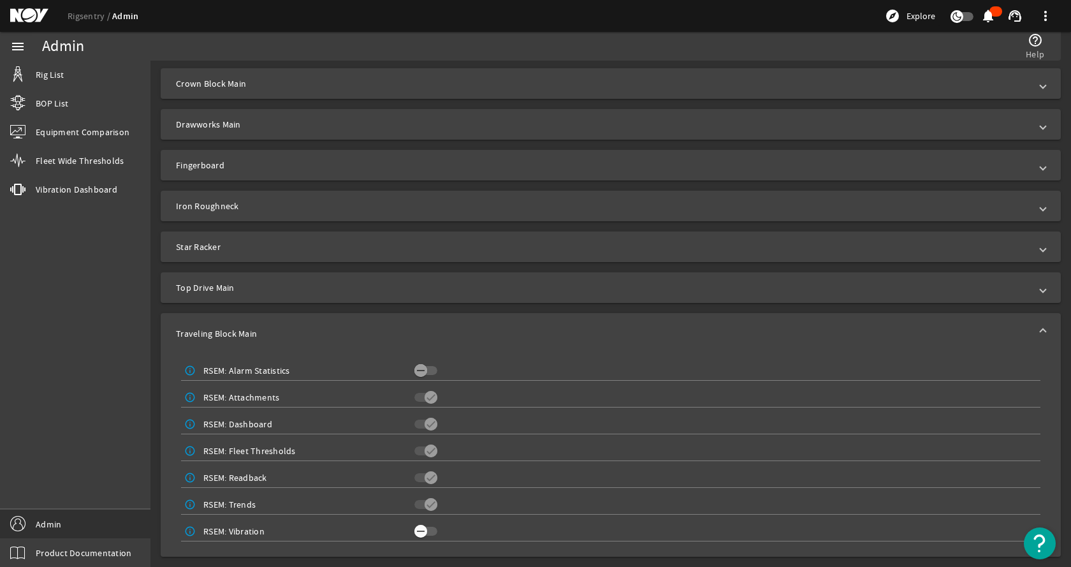
click at [422, 534] on icon "button" at bounding box center [420, 530] width 11 height 11
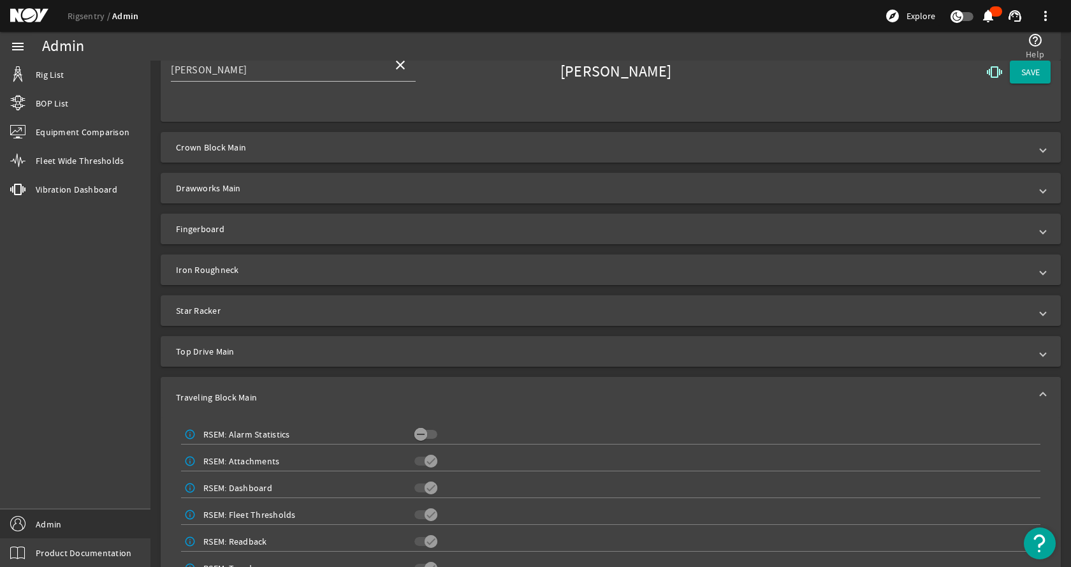
click at [711, 413] on mat-expansion-panel-header "Traveling Block Main" at bounding box center [611, 397] width 900 height 41
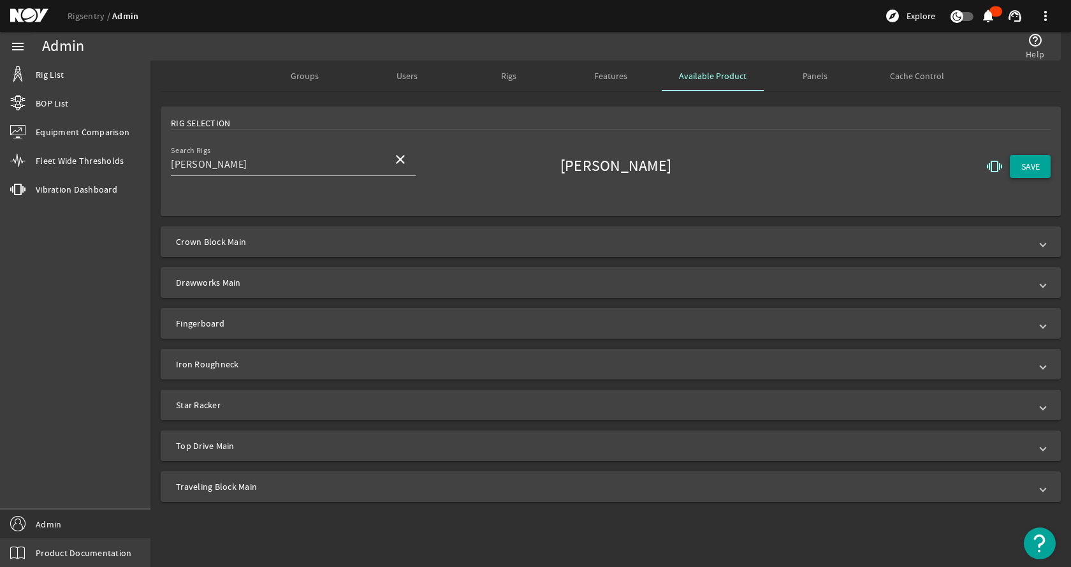
click at [1035, 161] on span "SAVE" at bounding box center [1030, 166] width 18 height 13
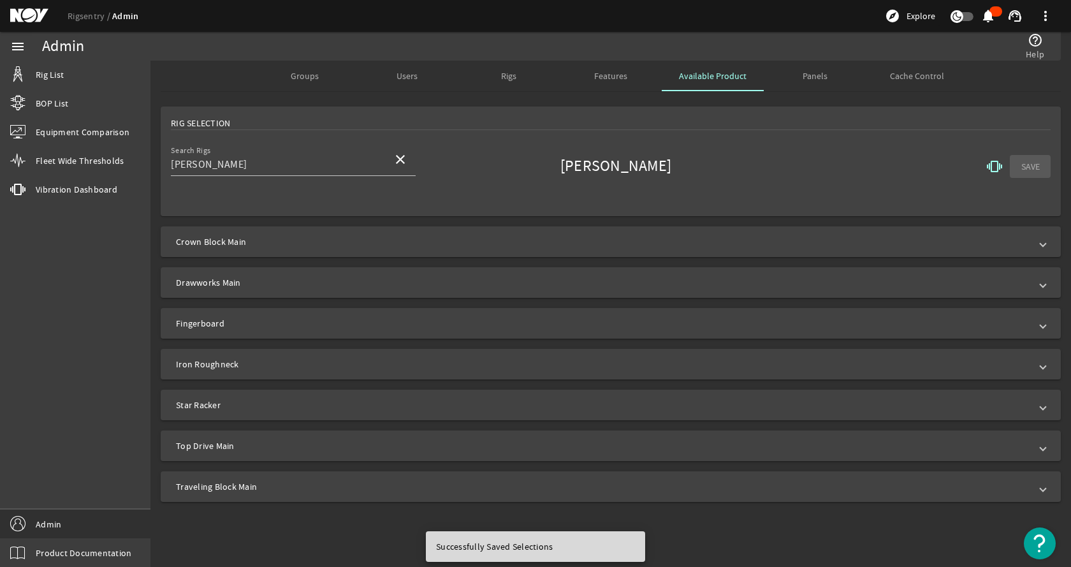
click at [696, 139] on mat-card "Rig Selection Search Rigs [PERSON_NAME] close [PERSON_NAME] vibration SAVE" at bounding box center [611, 161] width 900 height 110
click at [314, 76] on span "Groups" at bounding box center [305, 75] width 28 height 9
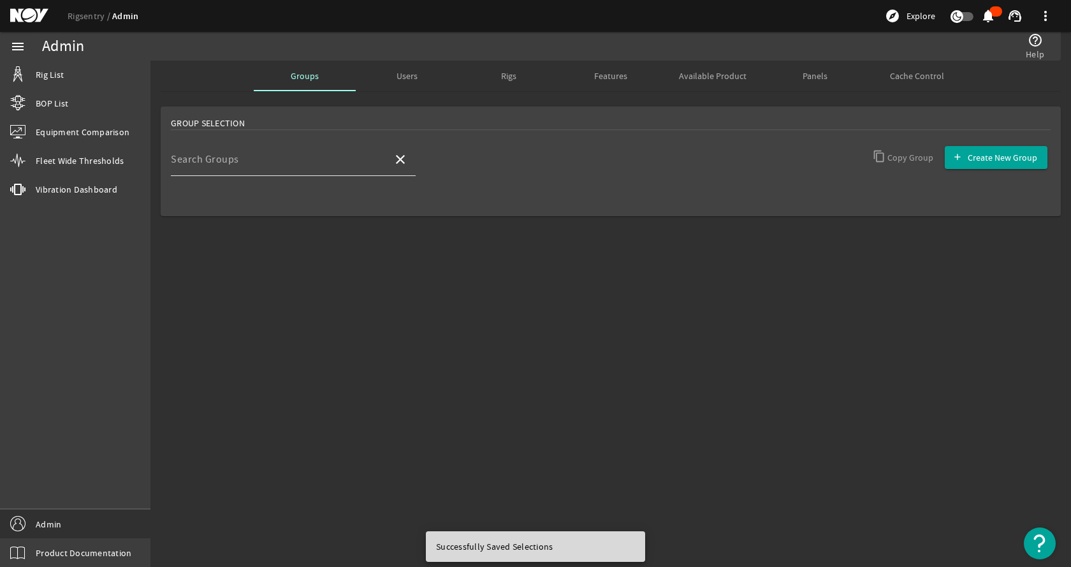
click at [237, 160] on input "Search Groups" at bounding box center [277, 164] width 212 height 15
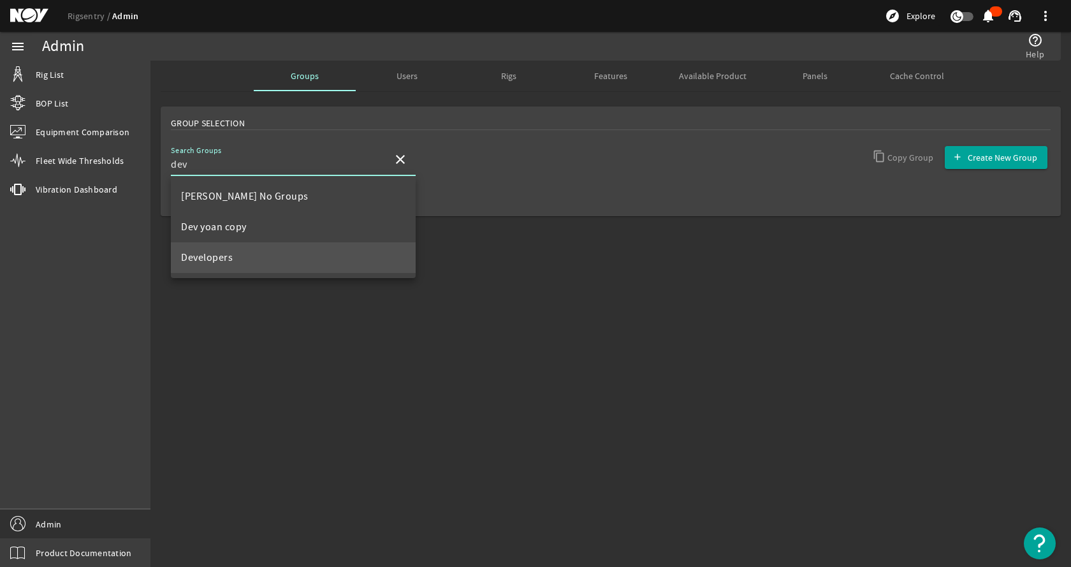
type input "dev"
click at [226, 256] on span "Developers" at bounding box center [207, 257] width 52 height 13
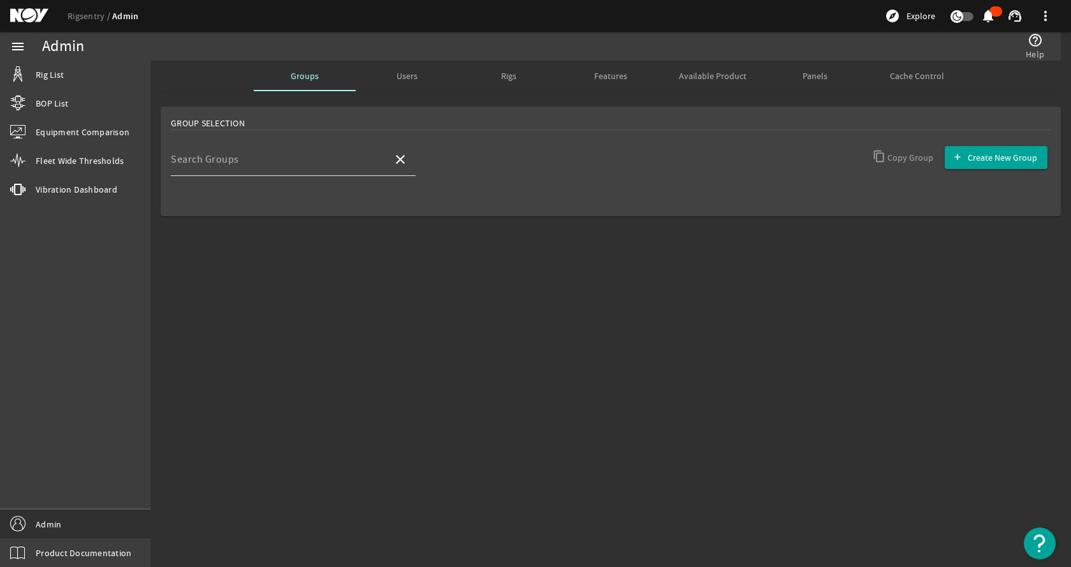
click at [300, 164] on input "Search Groups" at bounding box center [277, 164] width 212 height 15
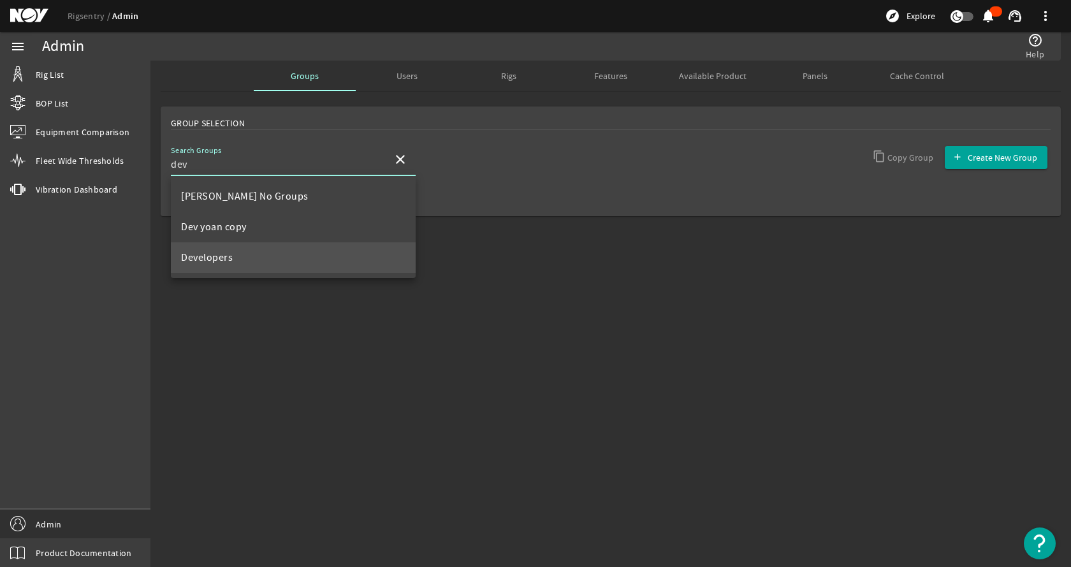
type input "dev"
click at [208, 252] on span "Developers" at bounding box center [207, 257] width 52 height 13
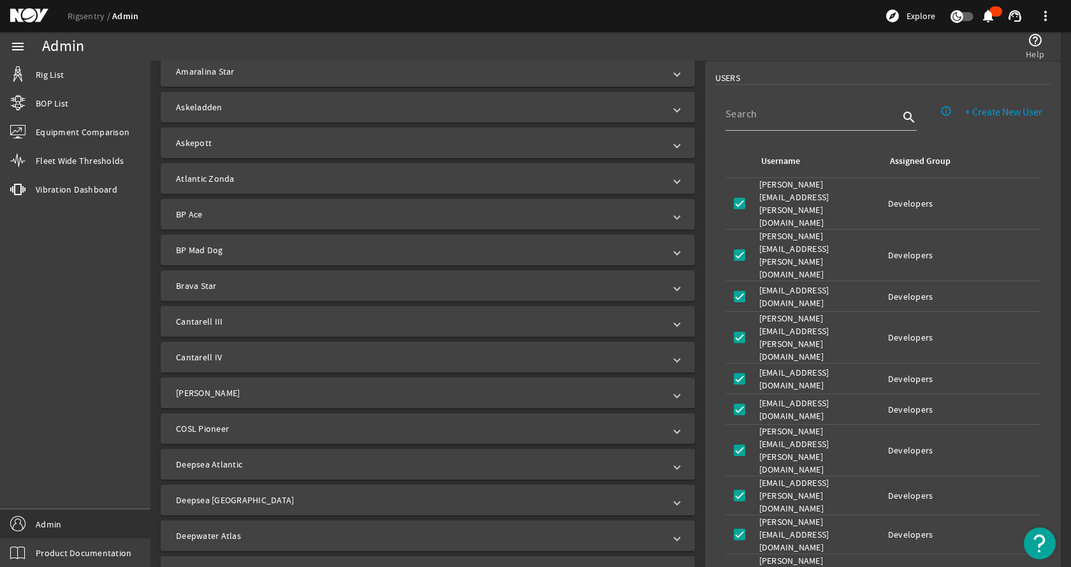
scroll to position [382, 0]
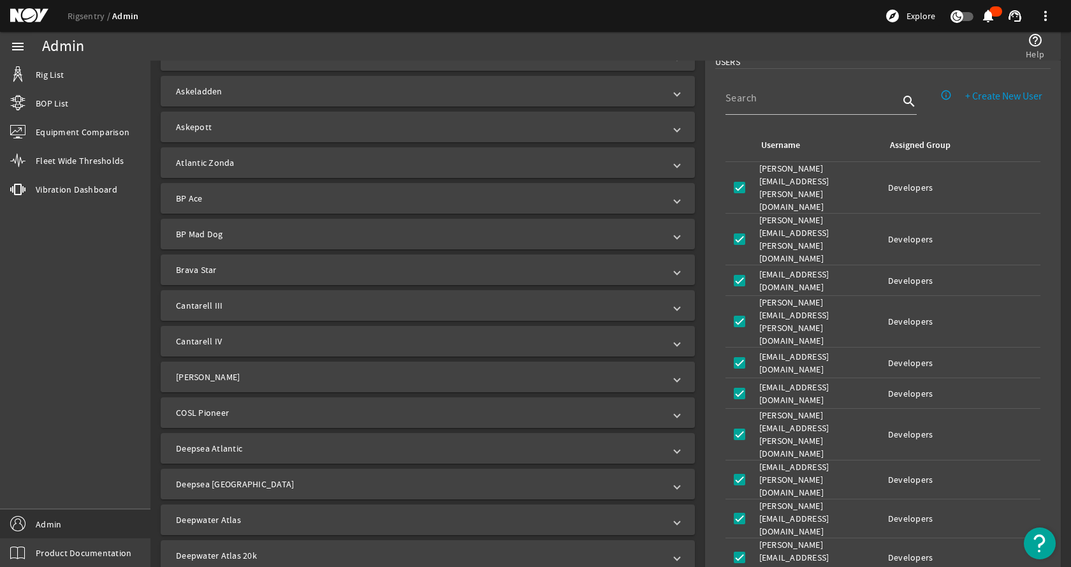
click at [222, 368] on mat-expansion-panel-header "[PERSON_NAME]" at bounding box center [428, 376] width 534 height 31
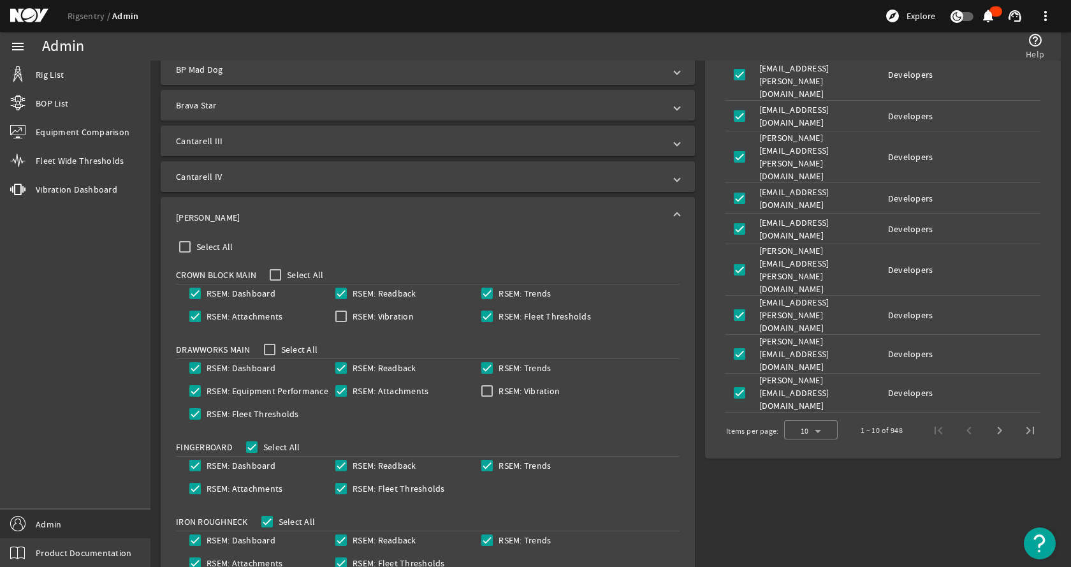
scroll to position [574, 0]
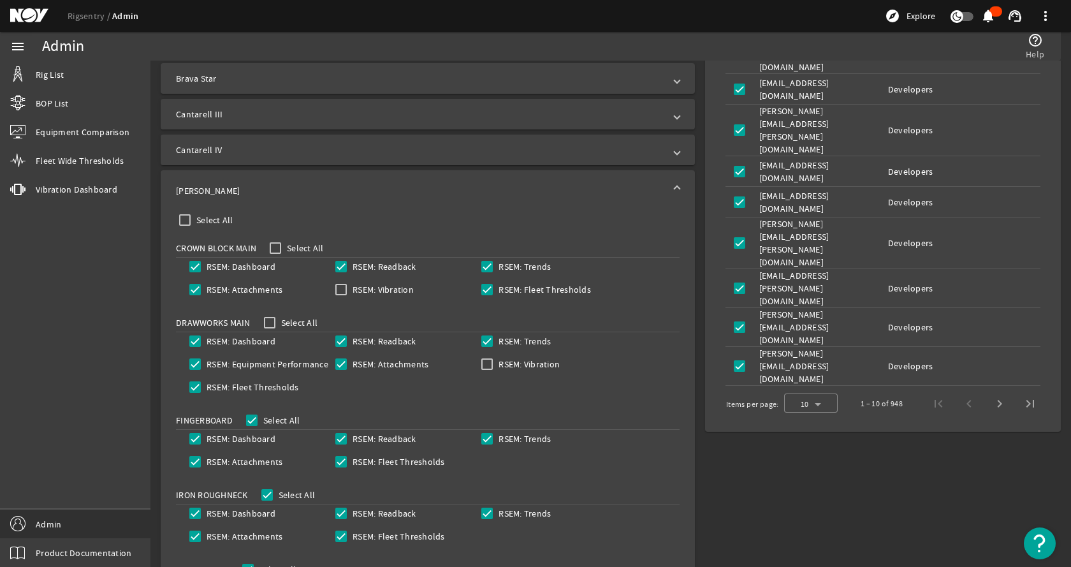
click at [357, 289] on label "RSEM: Vibration" at bounding box center [382, 289] width 64 height 13
click at [350, 289] on input "RSEM: Vibration" at bounding box center [341, 289] width 18 height 18
checkbox input "true"
click at [491, 365] on input "RSEM: Vibration" at bounding box center [487, 364] width 18 height 18
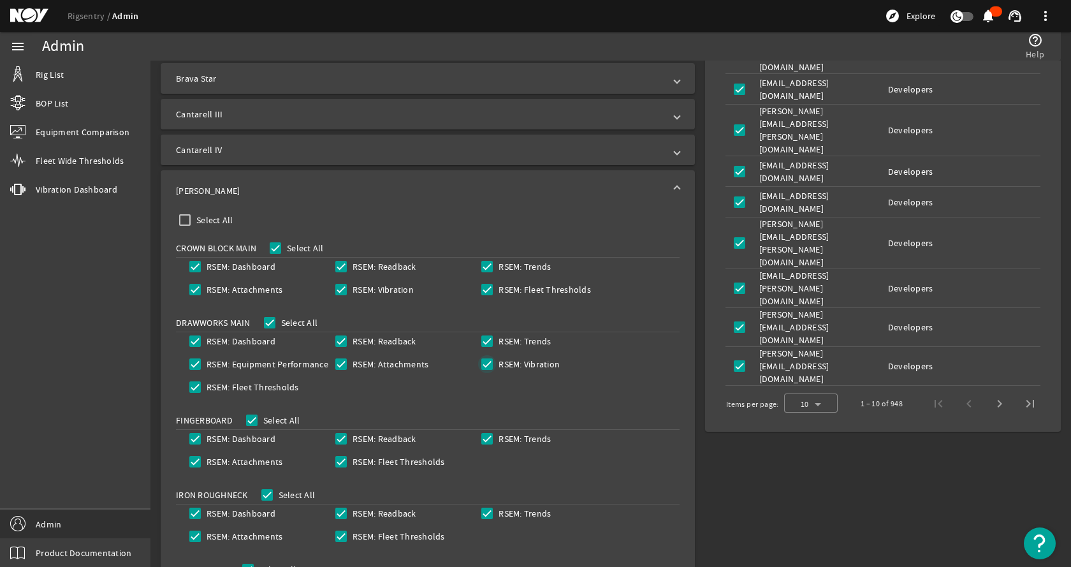
checkbox input "true"
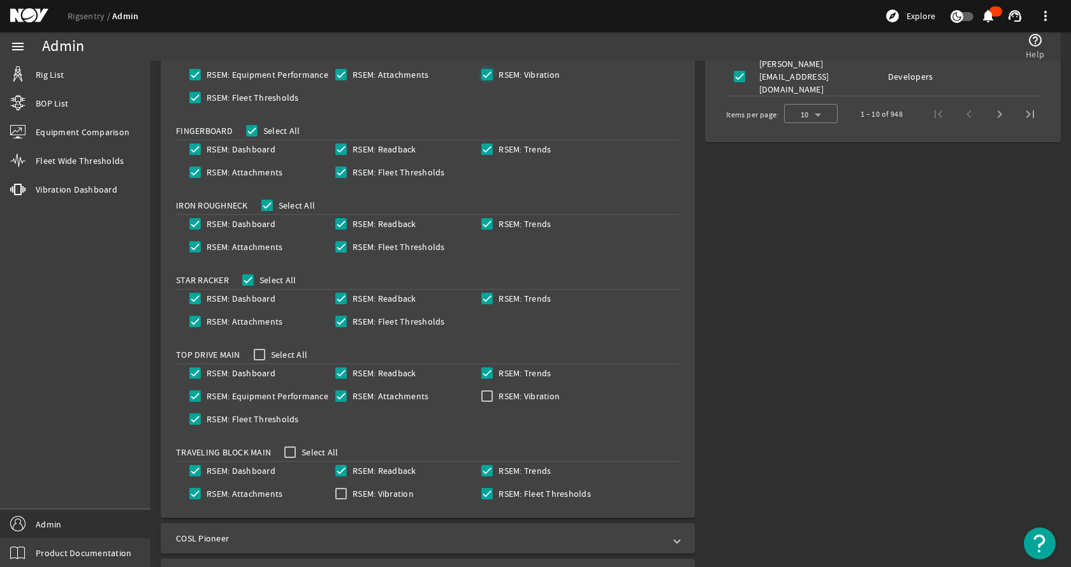
scroll to position [892, 0]
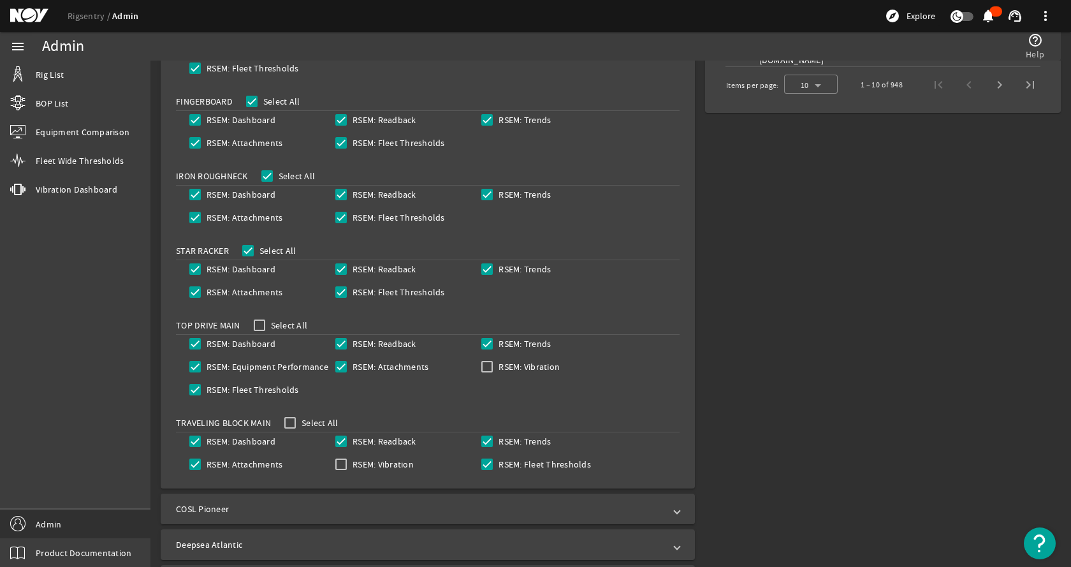
click at [501, 364] on label "RSEM: Vibration" at bounding box center [528, 366] width 64 height 13
click at [496, 364] on input "RSEM: Vibration" at bounding box center [487, 367] width 18 height 18
checkbox input "true"
click at [356, 463] on label "RSEM: Vibration" at bounding box center [382, 464] width 64 height 13
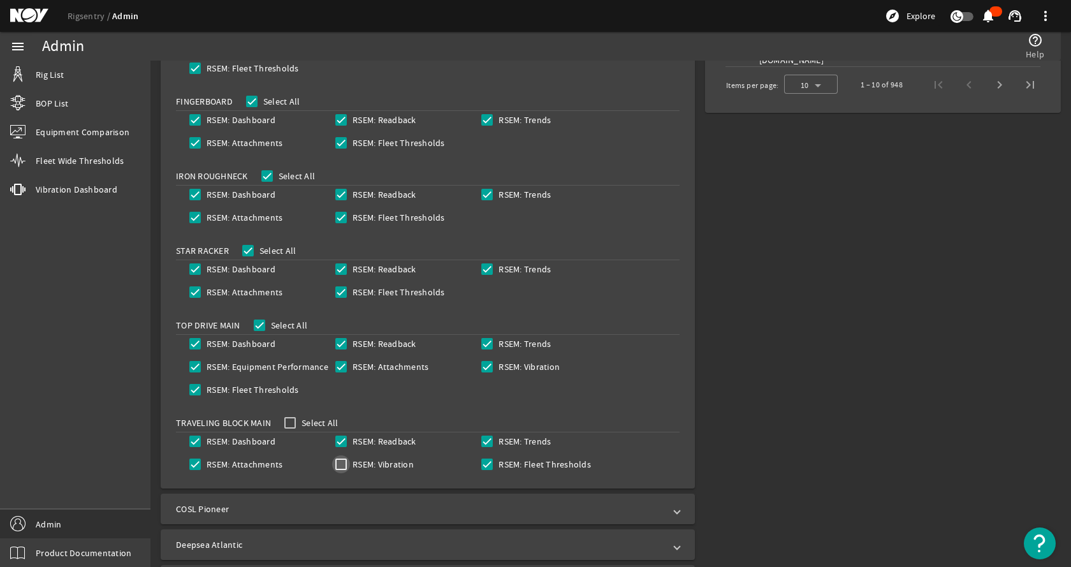
click at [350, 463] on input "RSEM: Vibration" at bounding box center [341, 464] width 18 height 18
checkbox input "true"
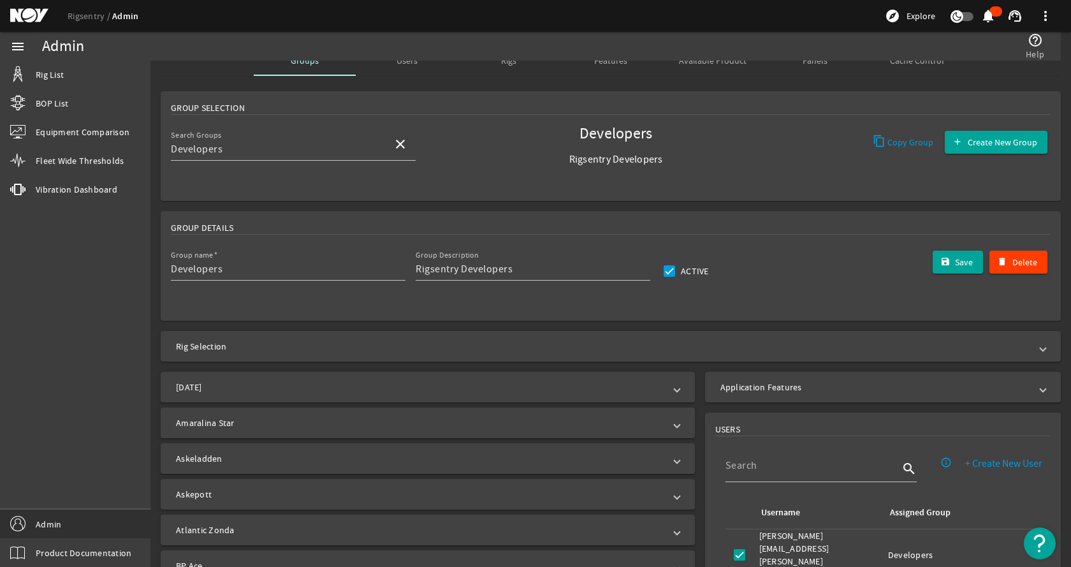
scroll to position [0, 0]
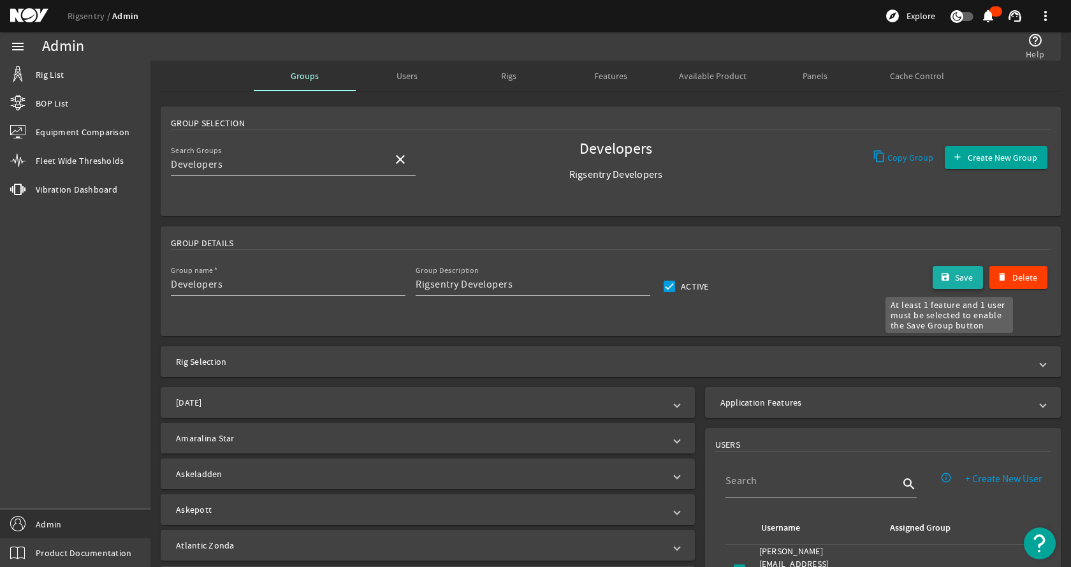
click at [945, 275] on span "submit" at bounding box center [958, 277] width 51 height 31
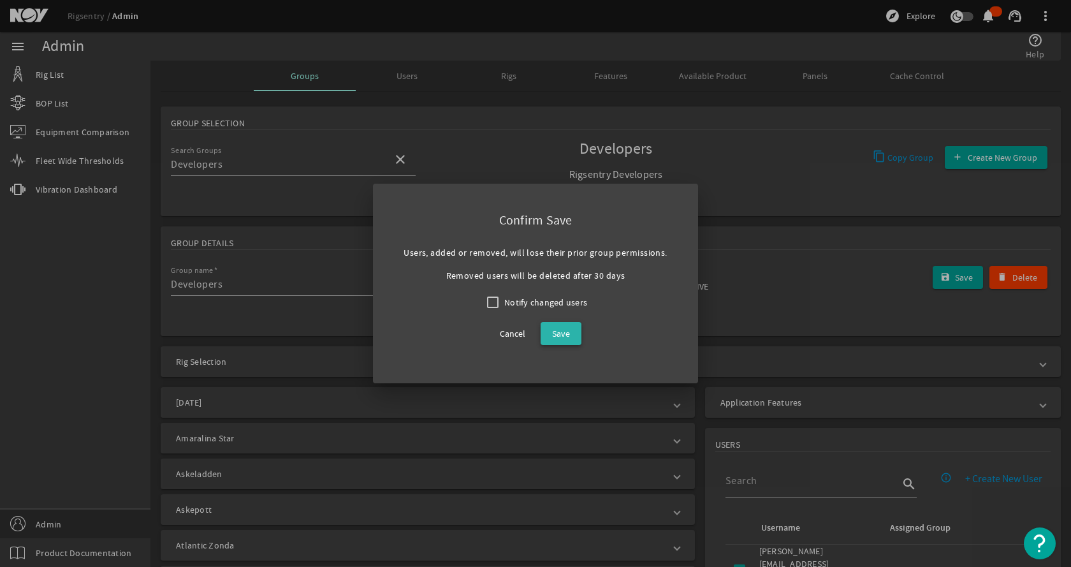
click at [567, 338] on span "Save" at bounding box center [561, 333] width 18 height 15
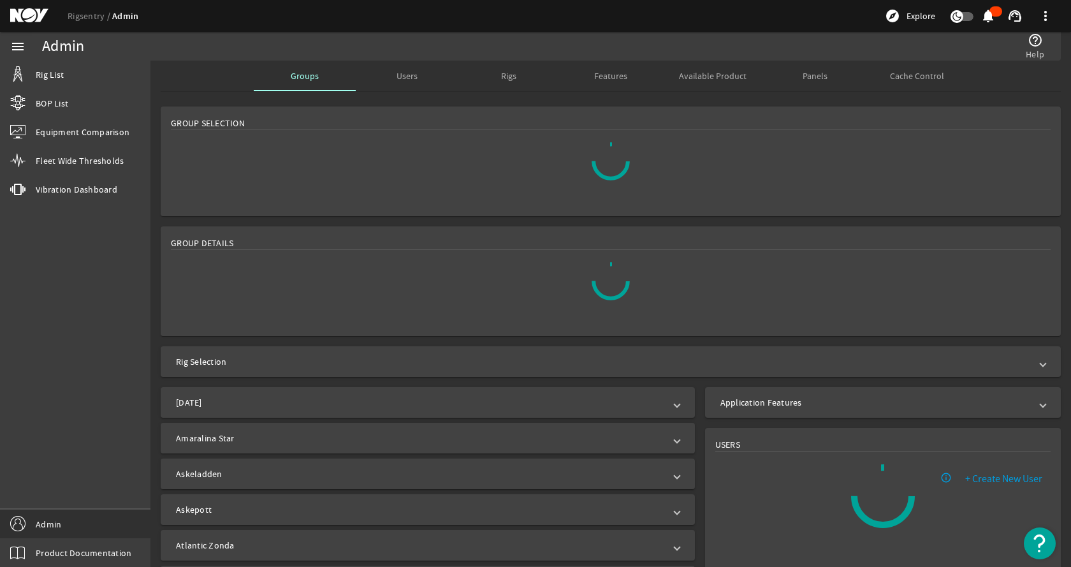
click at [387, 221] on rigsentry-mat-card "Group Details" at bounding box center [610, 281] width 921 height 120
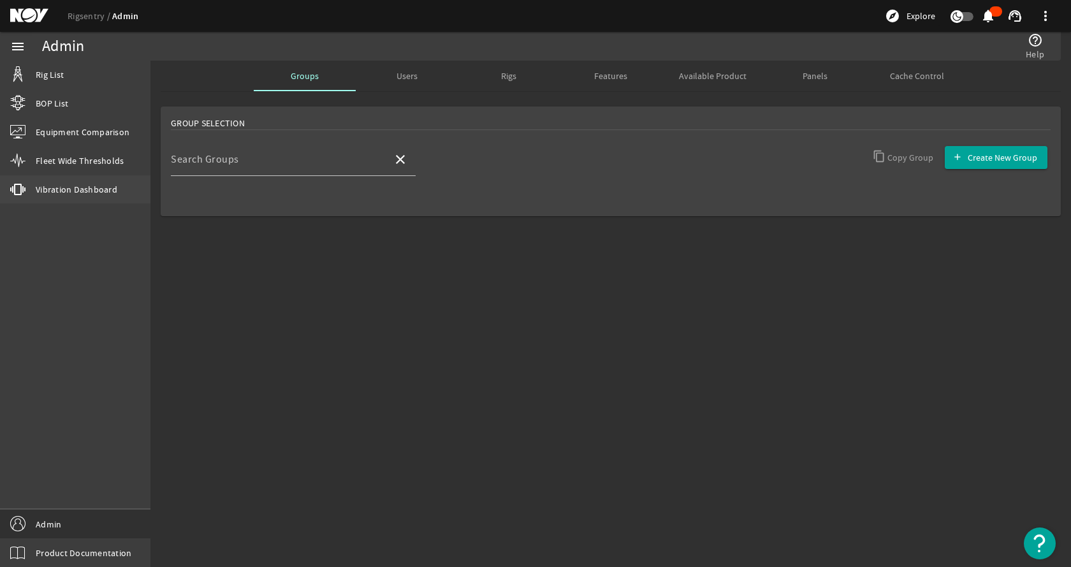
click at [78, 185] on span "Vibration Dashboard" at bounding box center [77, 189] width 82 height 13
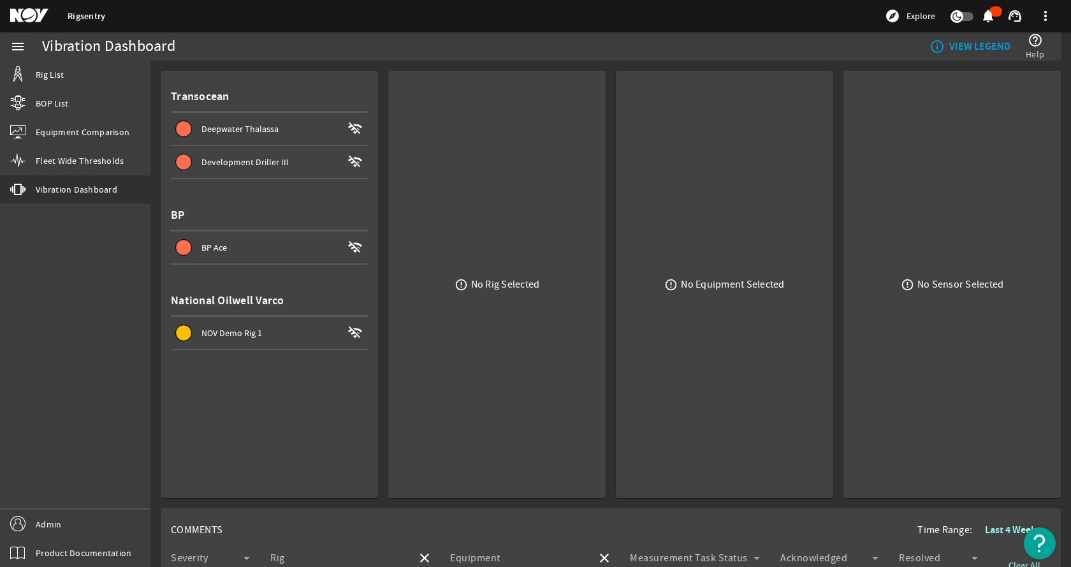
click at [288, 192] on rigsentry-vibration-dashboard-rig-list "Transocean Deepwater Thalassa wifi_off Development Driller III wifi_off BP BP A…" at bounding box center [269, 215] width 197 height 269
click at [113, 75] on link "Rig List" at bounding box center [75, 75] width 150 height 28
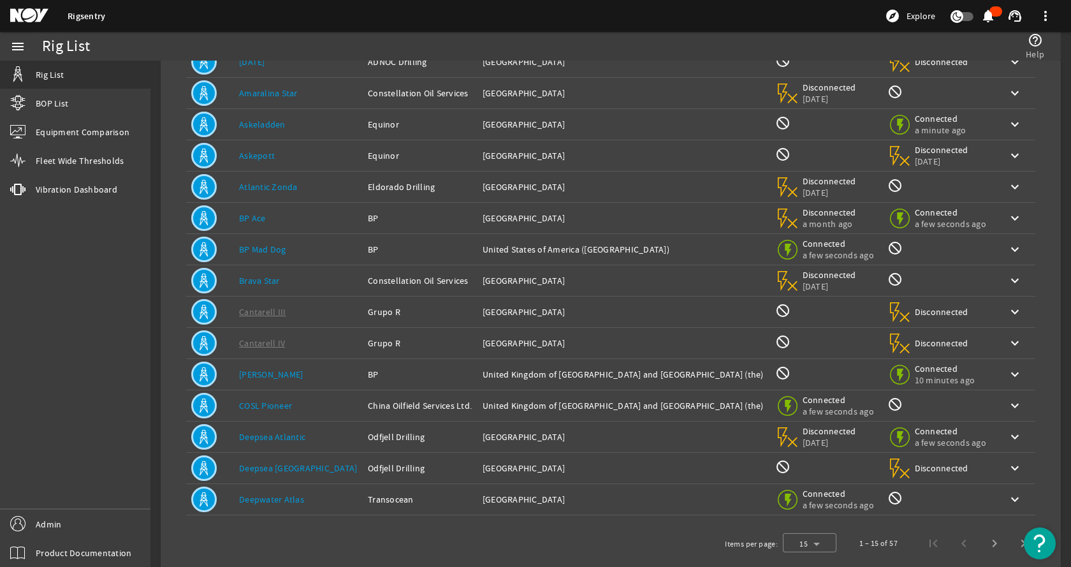
scroll to position [140, 0]
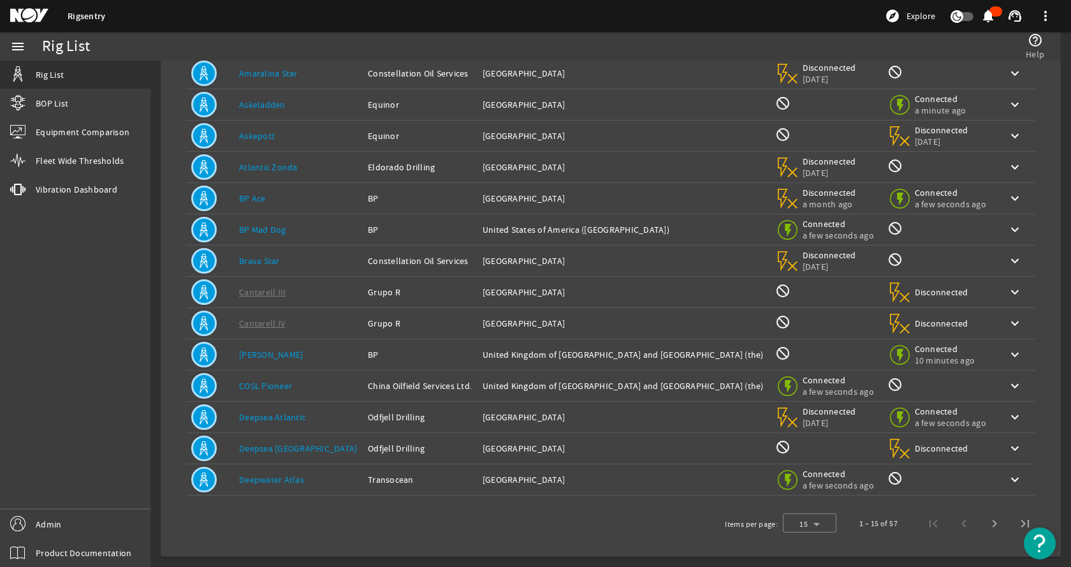
click at [286, 361] on td "Rig Name: [PERSON_NAME]" at bounding box center [298, 354] width 129 height 31
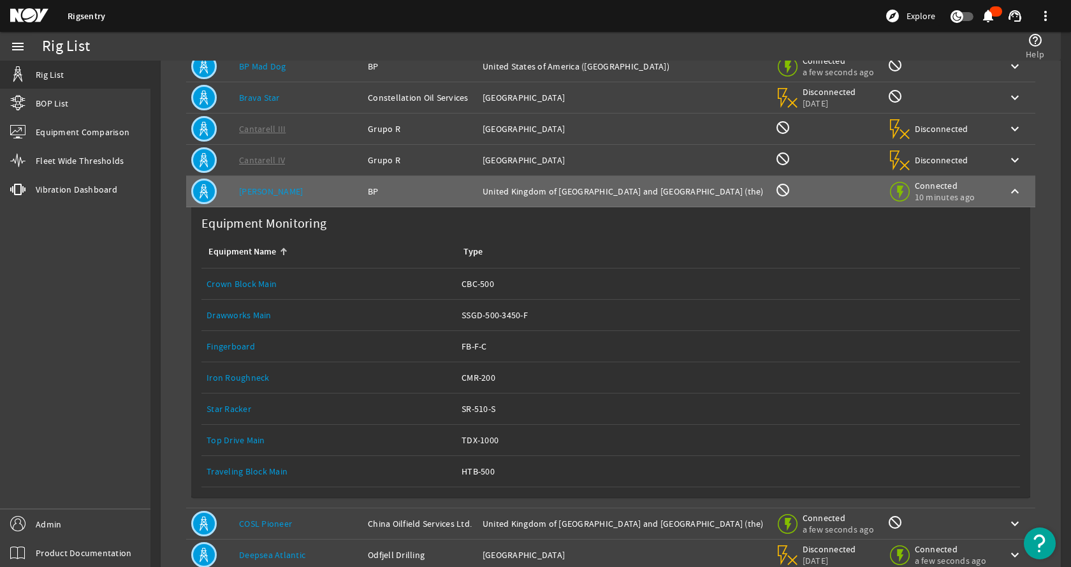
scroll to position [395, 0]
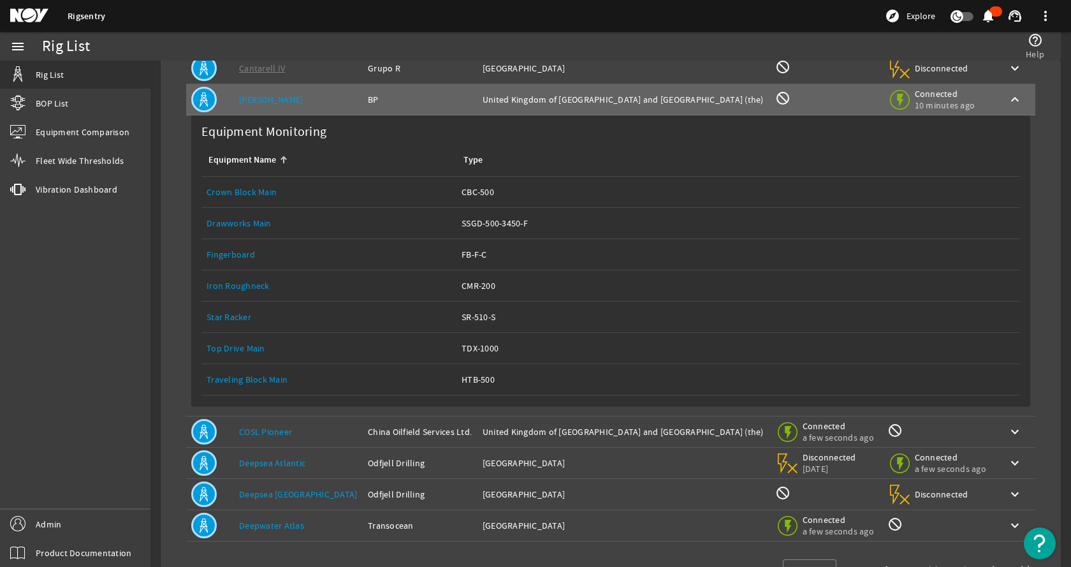
click at [236, 191] on link "Crown Block Main" at bounding box center [242, 191] width 70 height 11
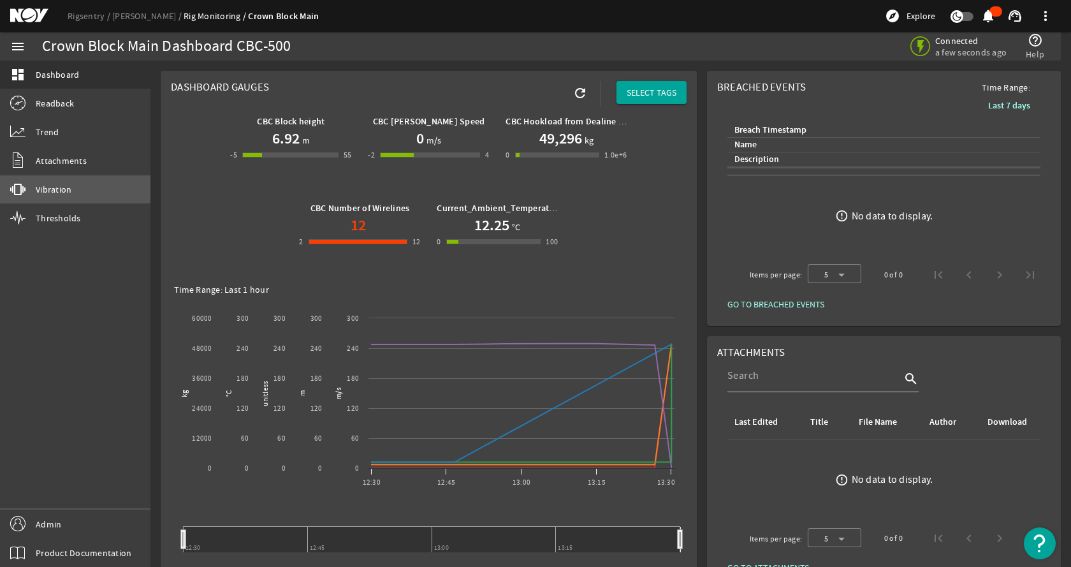
click at [87, 189] on link "vibration Vibration" at bounding box center [75, 189] width 150 height 28
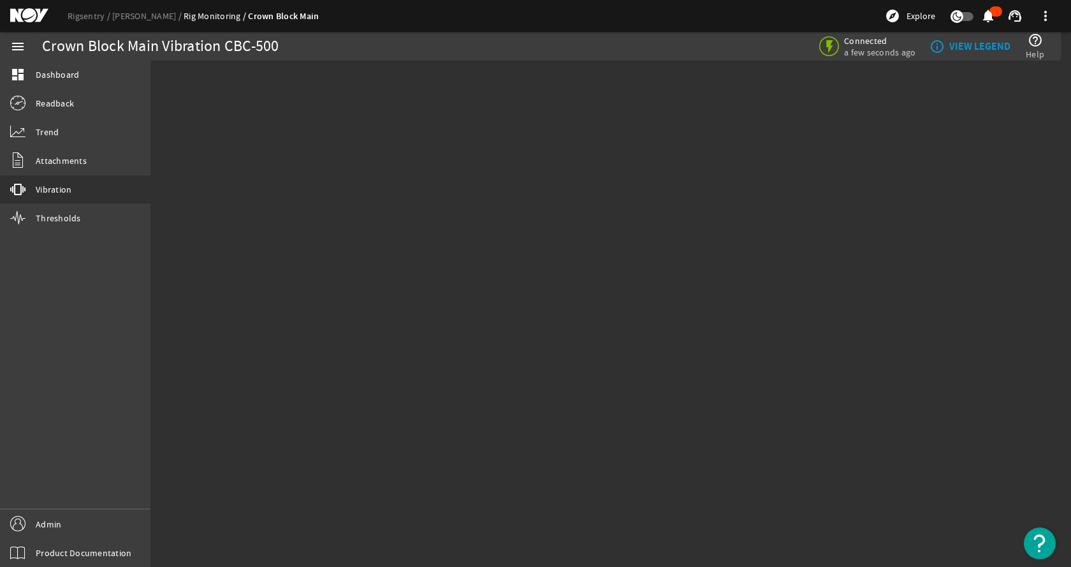
click at [354, 308] on mat-sidenav-content "Crown Block Main Vibration CBC-500 Connected a few seconds ago info_outline VIE…" at bounding box center [610, 314] width 921 height 506
click at [139, 18] on link "[PERSON_NAME]" at bounding box center [147, 15] width 71 height 11
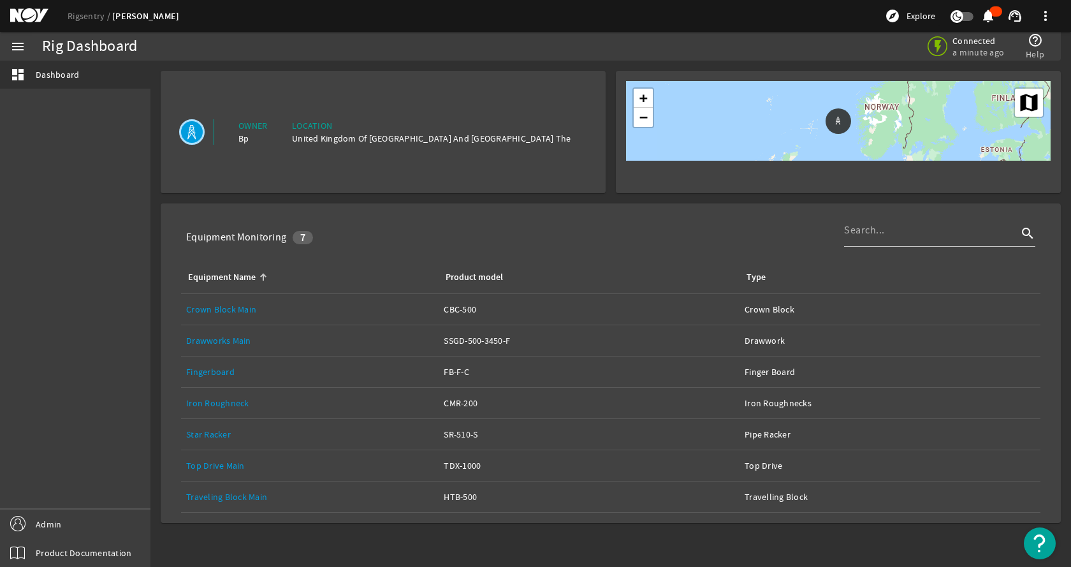
click at [234, 339] on link "Drawworks Main" at bounding box center [218, 340] width 65 height 11
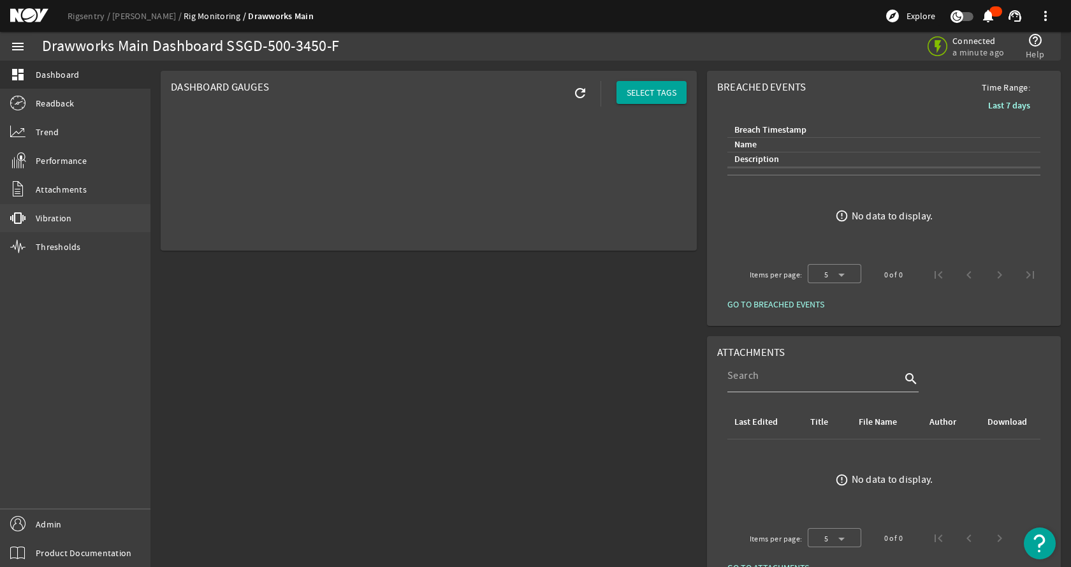
click at [77, 216] on link "vibration Vibration" at bounding box center [75, 218] width 150 height 28
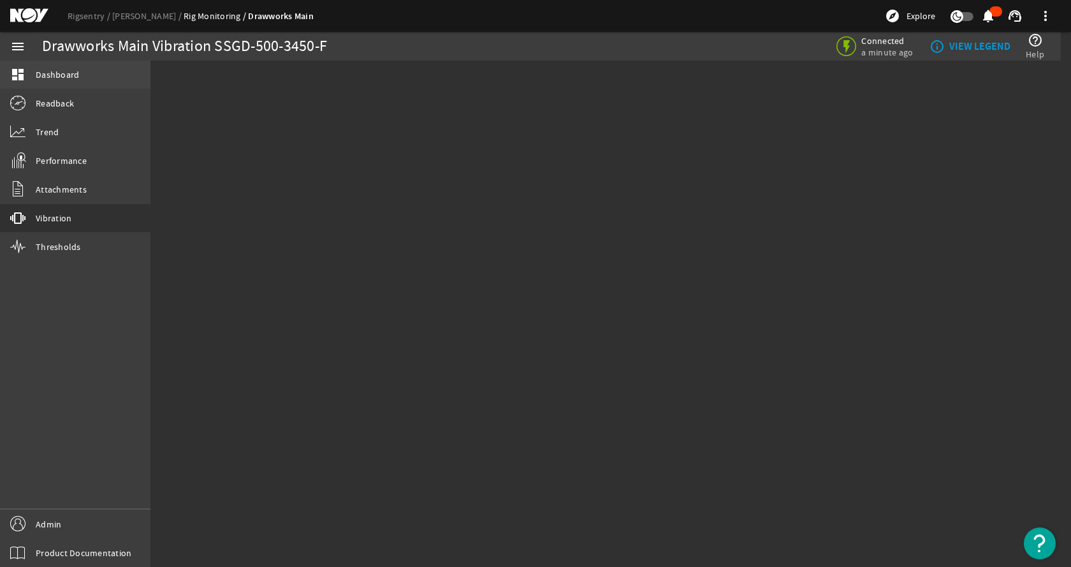
click at [85, 70] on link "dashboard Dashboard" at bounding box center [75, 75] width 150 height 28
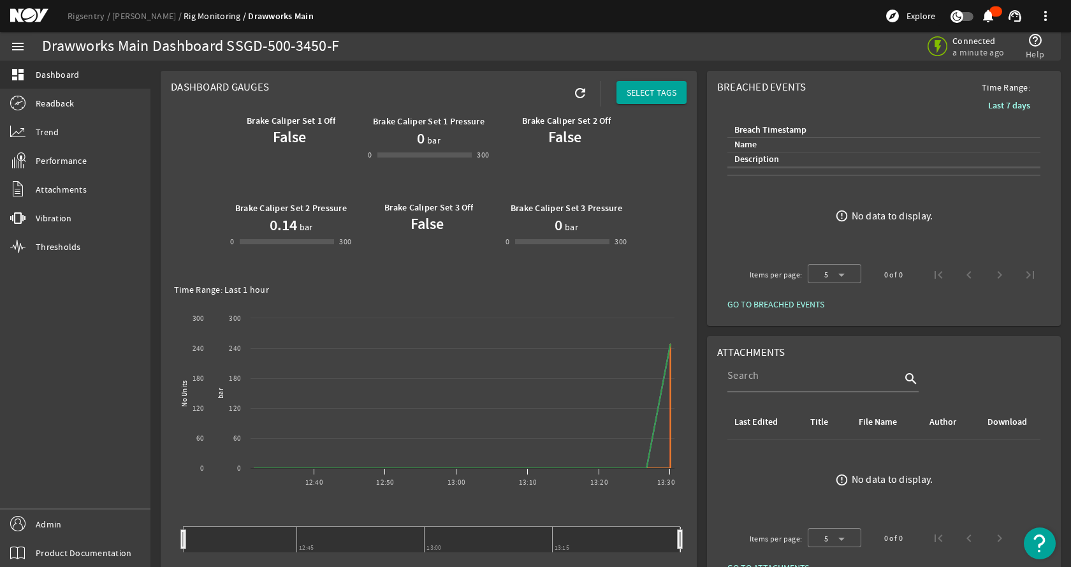
click at [695, 164] on rigsentry-mat-card "Dashboard Gauges refresh SELECT TAGS Brake Caliper Set 1 Off False Brake Calipe…" at bounding box center [429, 474] width 546 height 817
click at [693, 165] on rigsentry-mat-card "Dashboard Gauges refresh SELECT TAGS Brake Caliper Set 1 Off False Brake Calipe…" at bounding box center [429, 474] width 546 height 817
click at [677, 171] on div "Brake Caliper Set 1 Off False Brake Caliper Set 1 Pressure 0 bar 0 -1 300 300 B…" at bounding box center [429, 192] width 516 height 173
click at [695, 230] on rigsentry-mat-card "Dashboard Gauges refresh SELECT TAGS Brake Caliper Set 1 Off False Brake Calipe…" at bounding box center [429, 474] width 546 height 817
click at [42, 211] on link "vibration Vibration" at bounding box center [75, 218] width 150 height 28
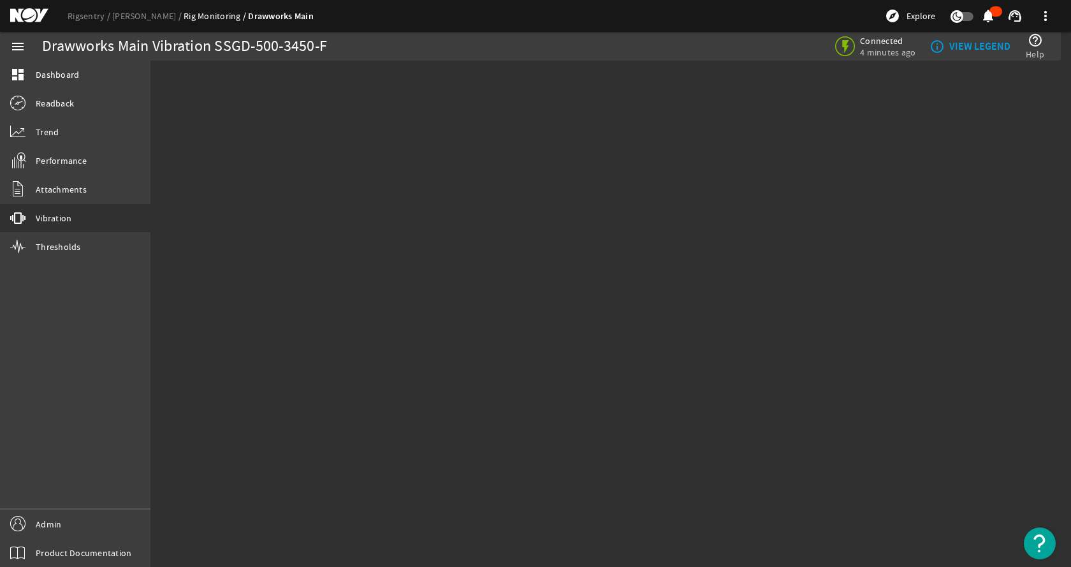
click at [325, 201] on mat-sidenav-content "Drawworks Main Vibration SSGD-500-3450-F Connected 4 minutes ago info_outline V…" at bounding box center [610, 314] width 921 height 506
click at [133, 15] on link "[PERSON_NAME]" at bounding box center [147, 15] width 71 height 11
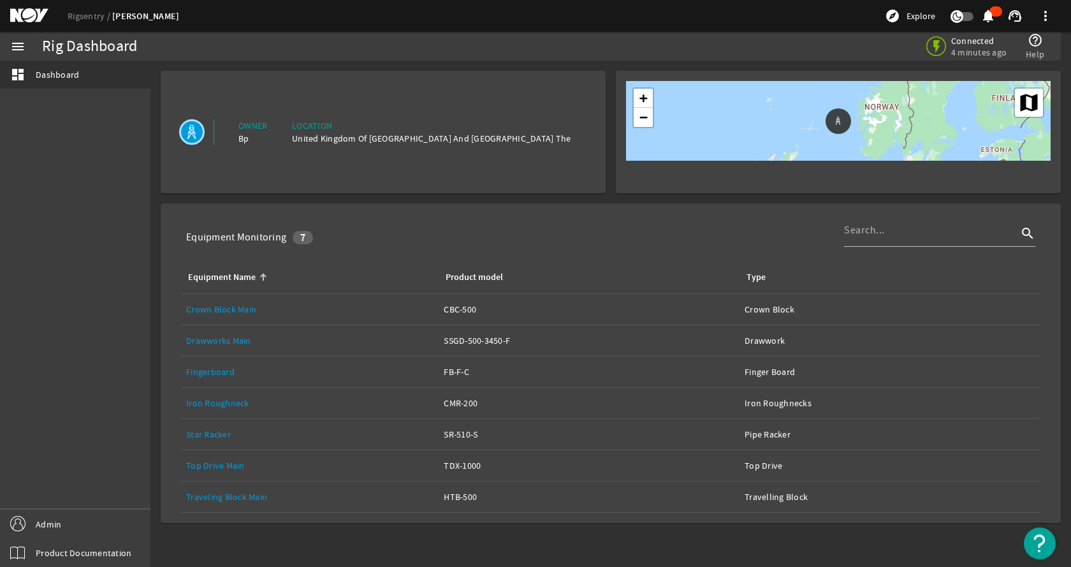
click at [228, 462] on link "Top Drive Main" at bounding box center [215, 465] width 59 height 11
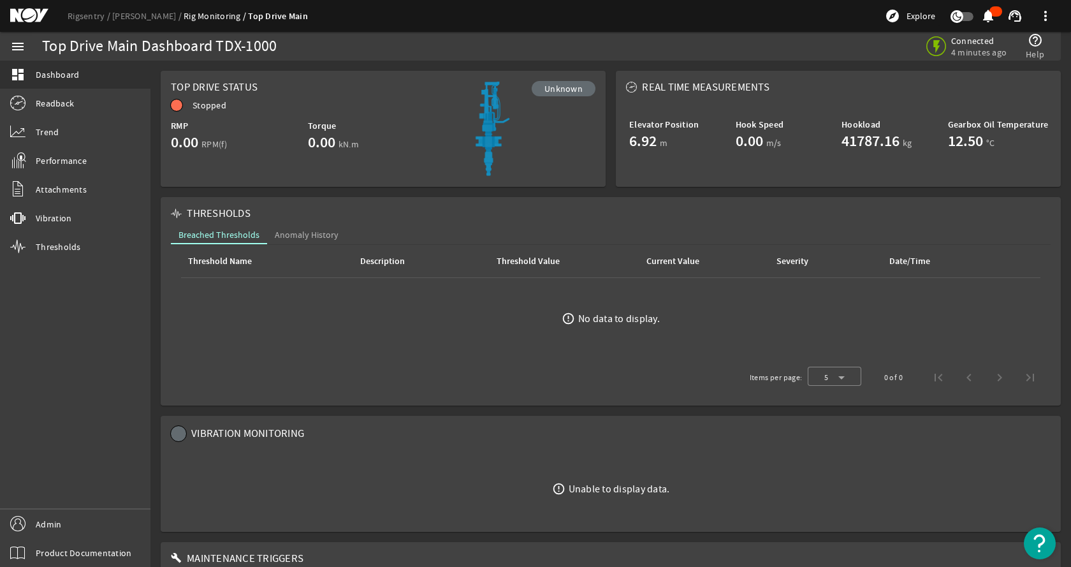
click at [98, 351] on div "menu dashboard Dashboard Readback Trend Performance Attachments vibration Vibra…" at bounding box center [75, 299] width 150 height 535
click at [87, 221] on link "vibration Vibration" at bounding box center [75, 218] width 150 height 28
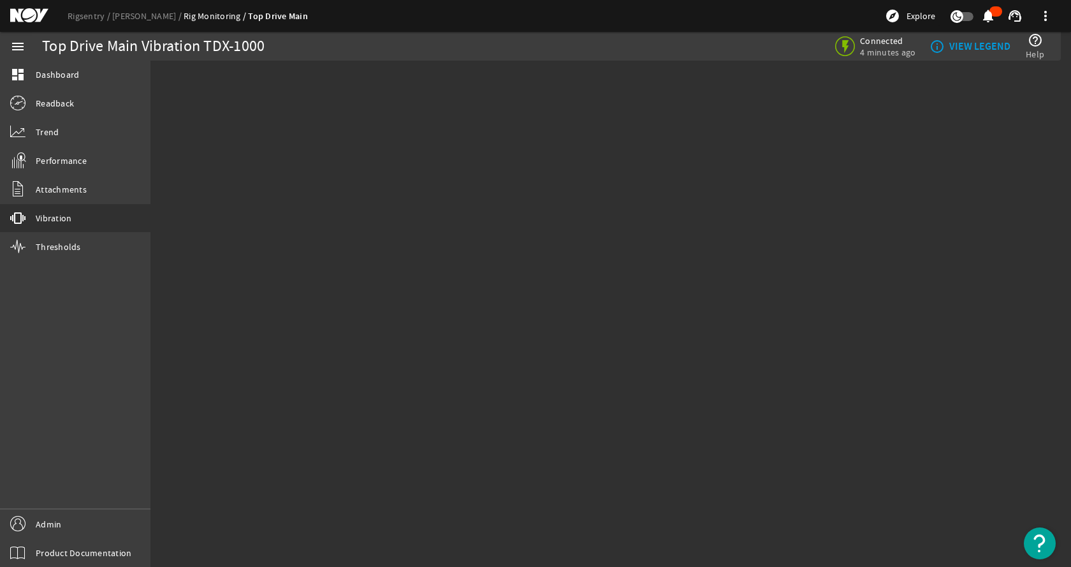
click at [406, 256] on mat-sidenav-content "Top Drive Main Vibration TDX-1000 Connected 4 minutes ago info_outline VIEW LEG…" at bounding box center [610, 314] width 921 height 506
click at [534, 251] on mat-sidenav-content "Top Drive Main Vibration TDX-1000 Connected 4 minutes ago info_outline VIEW LEG…" at bounding box center [610, 314] width 921 height 506
click at [324, 169] on mat-sidenav-content "[PERSON_NAME] Vibration TDX-1000 Connected 4 minutes ago info_outline VIEW LEGE…" at bounding box center [610, 314] width 921 height 506
click at [87, 15] on link "Rigsentry" at bounding box center [90, 15] width 45 height 11
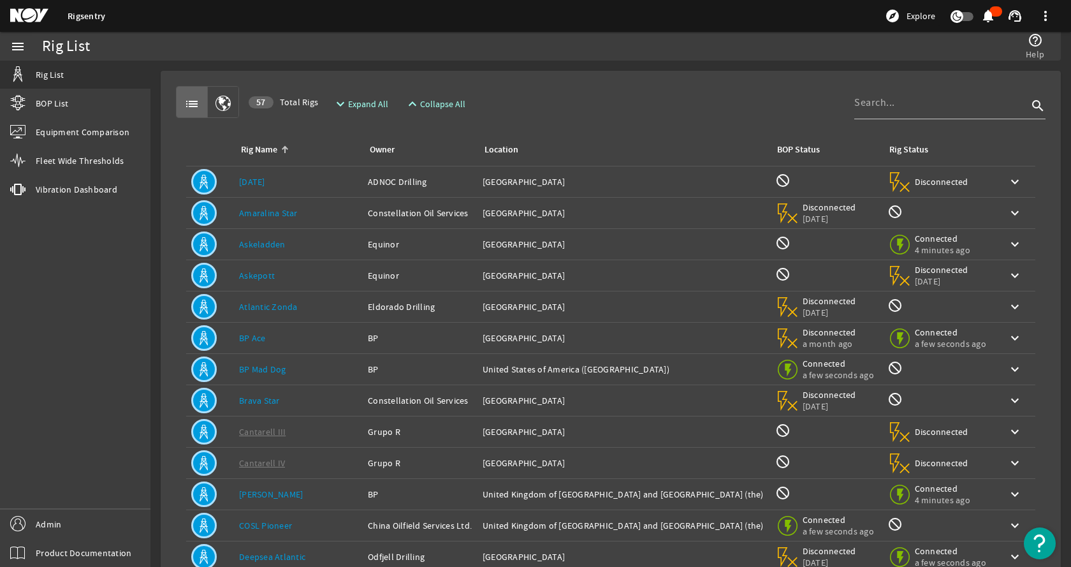
click at [159, 213] on rigsentry-mat-card "list 57 Total Rigs expand_more Expand All expand_less Collapse All search Rig N…" at bounding box center [610, 384] width 921 height 646
click at [665, 96] on div "list 57 Total Rigs expand_more Expand All expand_less Collapse All search" at bounding box center [611, 102] width 870 height 32
click at [56, 515] on link "Admin" at bounding box center [75, 523] width 150 height 29
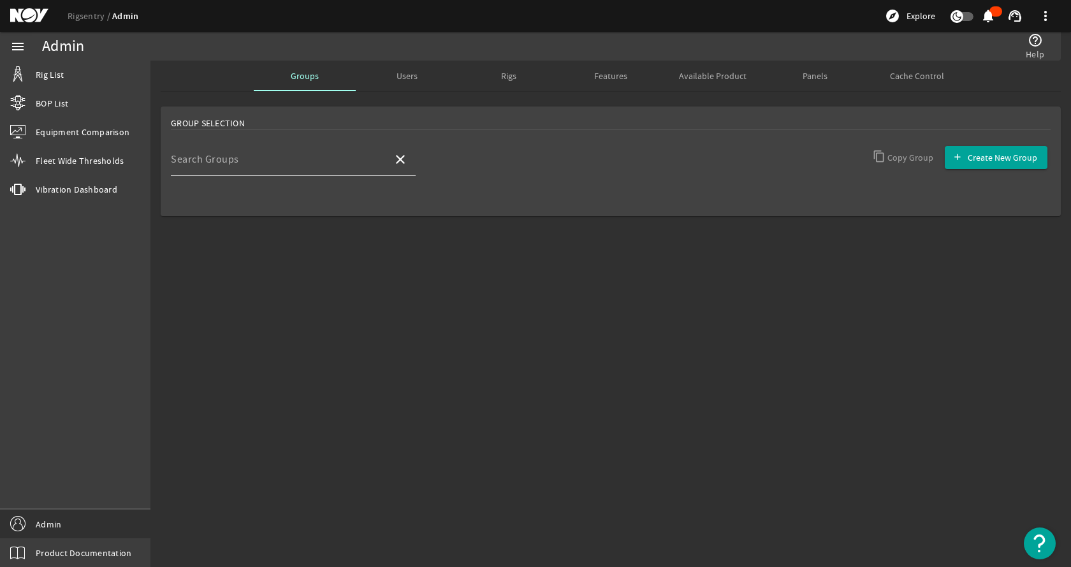
click at [316, 157] on input "Search Groups" at bounding box center [277, 164] width 212 height 15
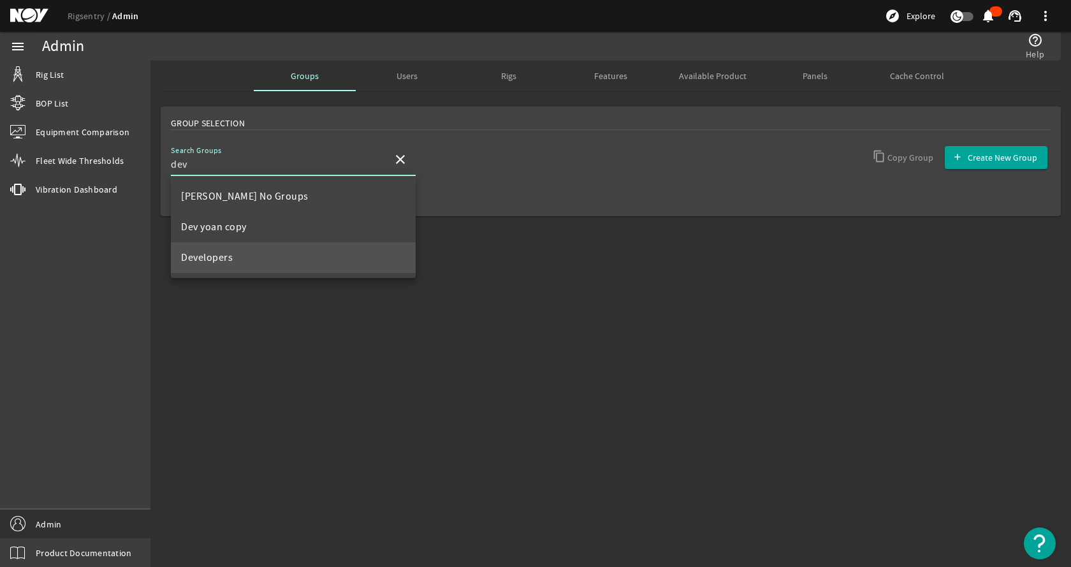
type input "dev"
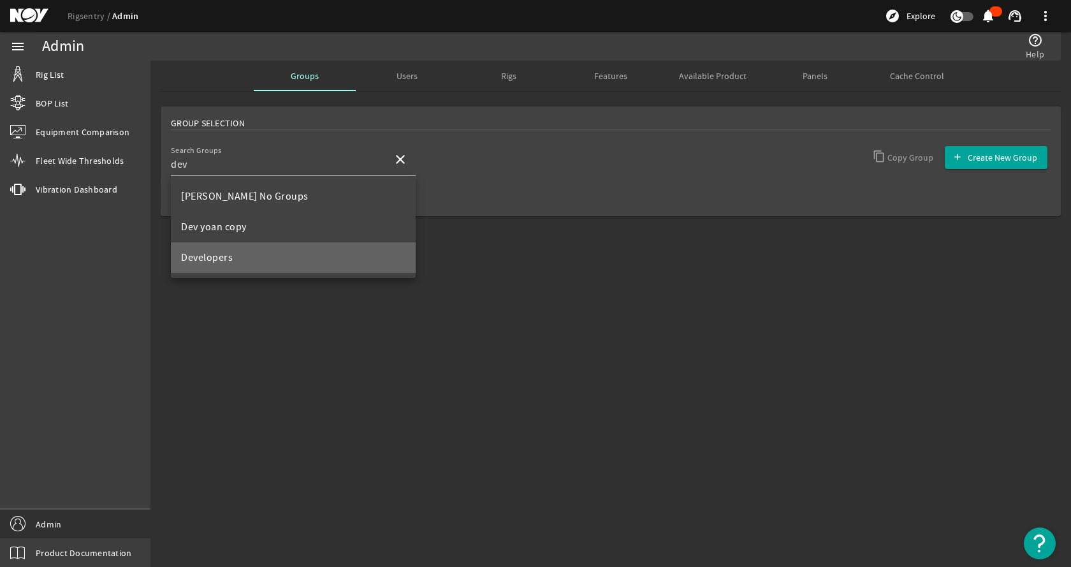
click at [247, 254] on mat-option "Developers" at bounding box center [293, 257] width 245 height 31
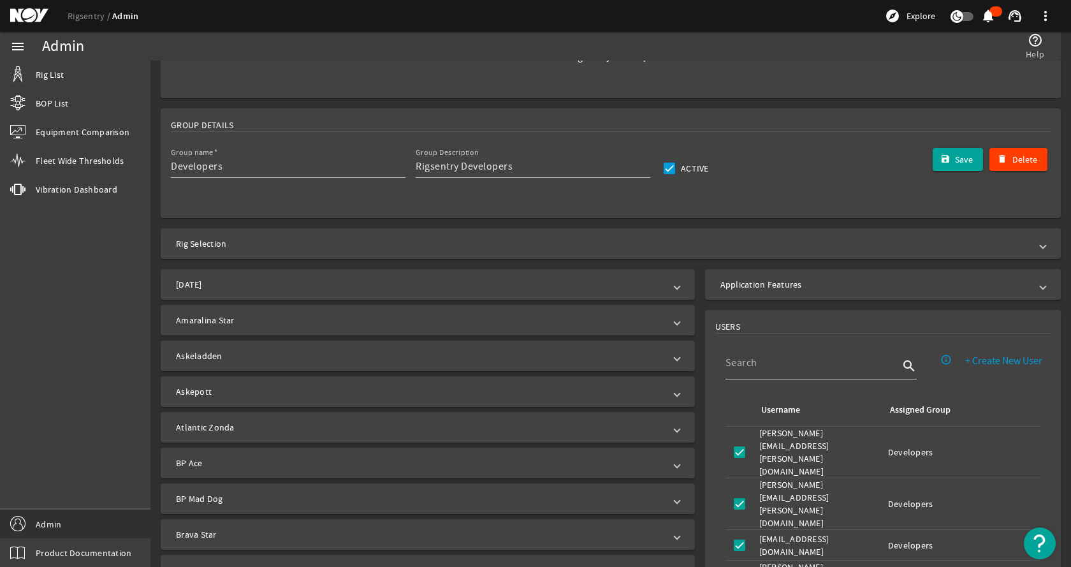
scroll to position [127, 0]
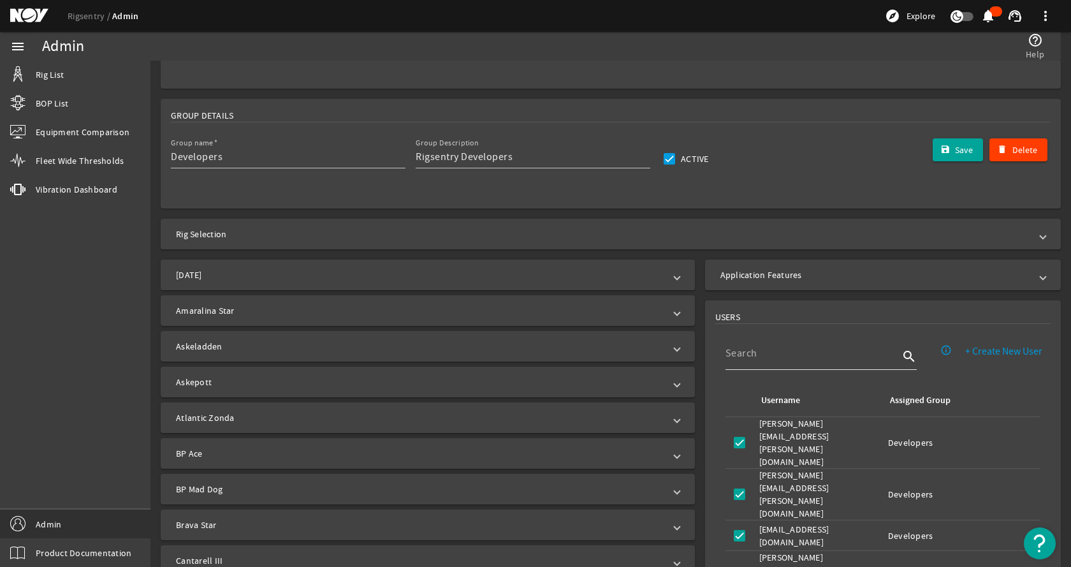
click at [764, 359] on input at bounding box center [811, 353] width 173 height 15
type input "m"
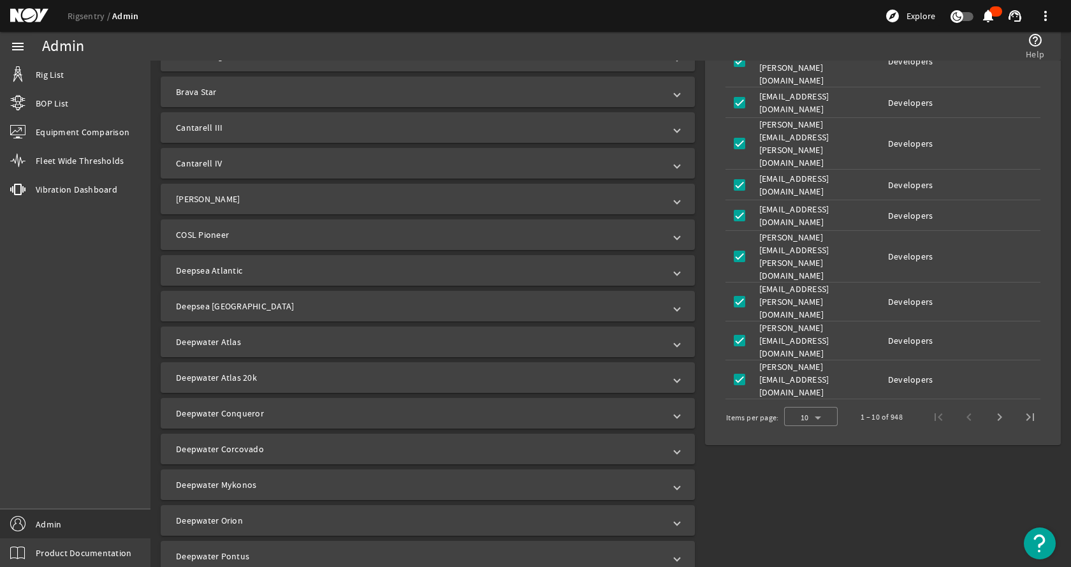
scroll to position [574, 0]
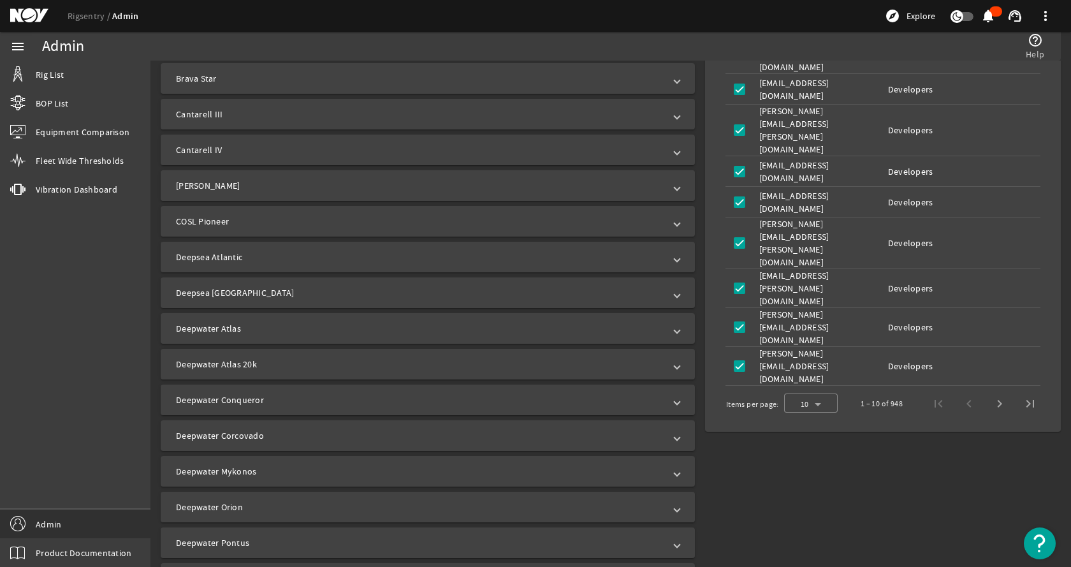
click at [241, 186] on mat-panel-title "[PERSON_NAME]" at bounding box center [420, 185] width 488 height 13
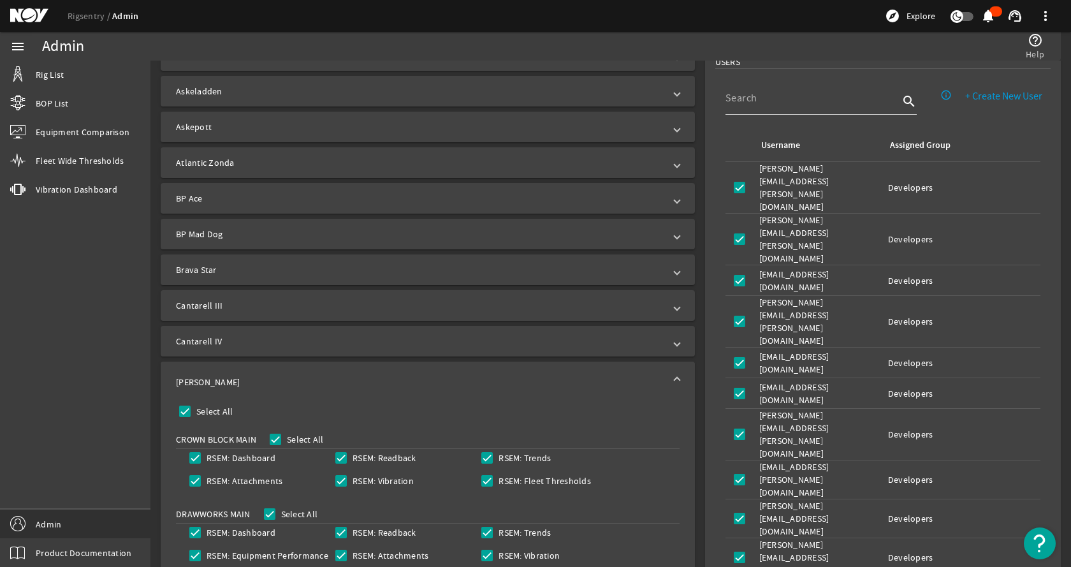
scroll to position [446, 0]
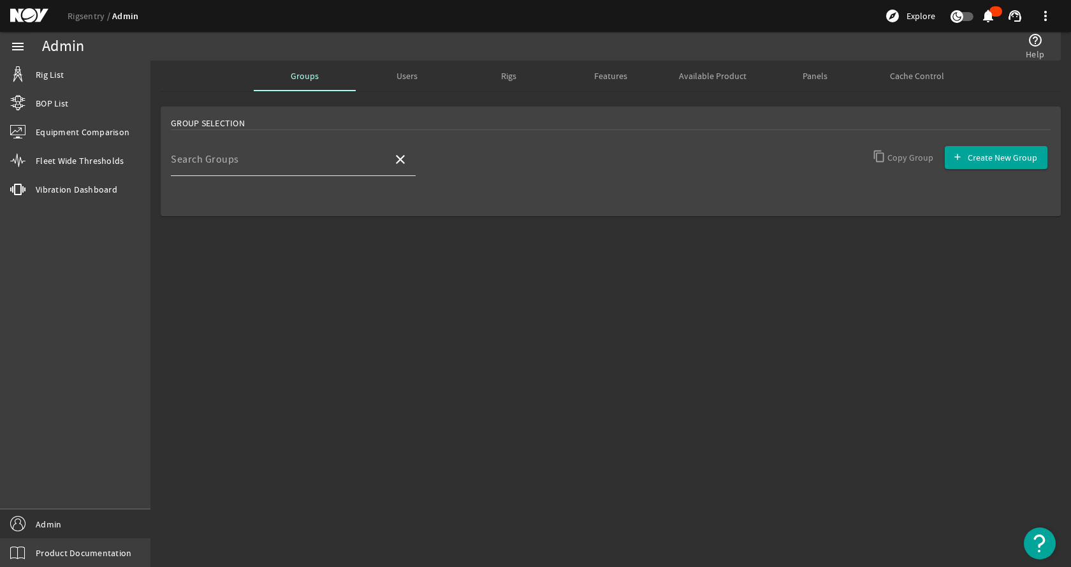
click at [211, 156] on mat-label "Search Groups" at bounding box center [205, 159] width 68 height 13
click at [211, 157] on input "Search Groups" at bounding box center [277, 164] width 212 height 15
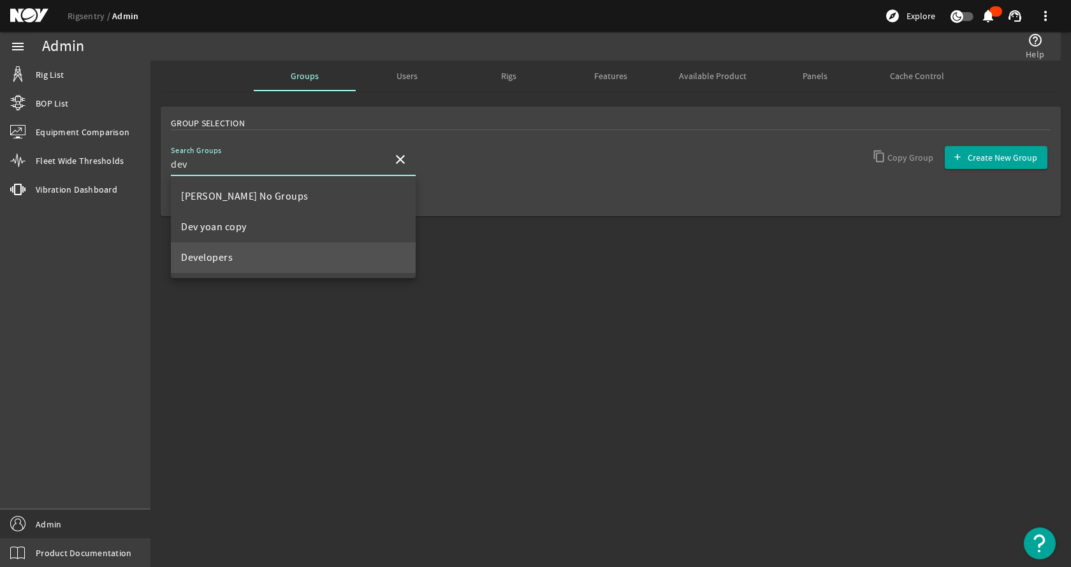
type input "dev"
click at [210, 259] on span "Developers" at bounding box center [207, 257] width 52 height 13
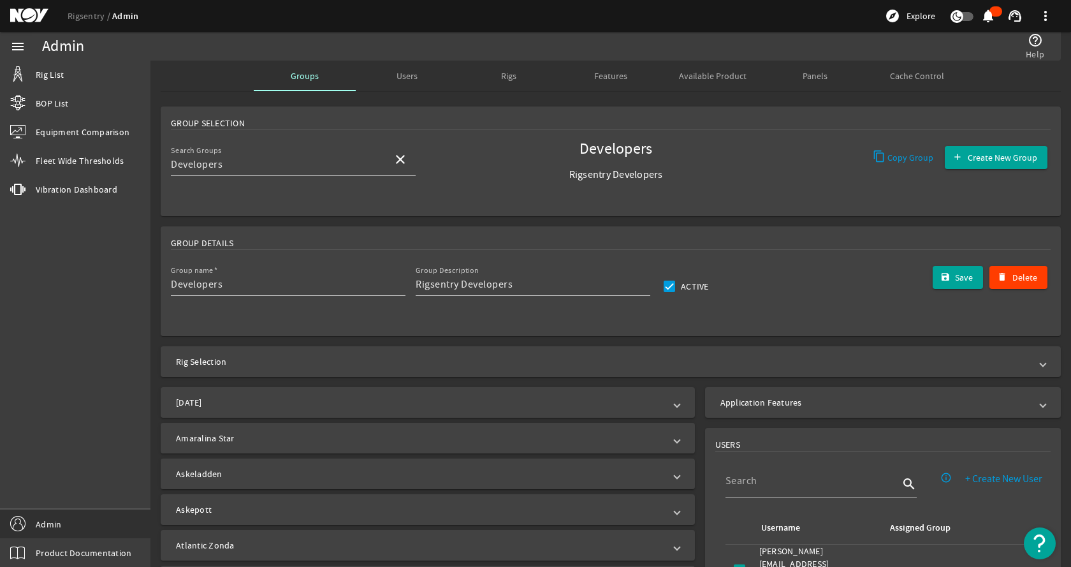
click at [159, 238] on rigsentry-mat-card "Group Details Group name Developers Group Description Rigsentry Developers Acti…" at bounding box center [610, 281] width 921 height 120
click at [78, 190] on span "Vibration Dashboard" at bounding box center [77, 189] width 82 height 13
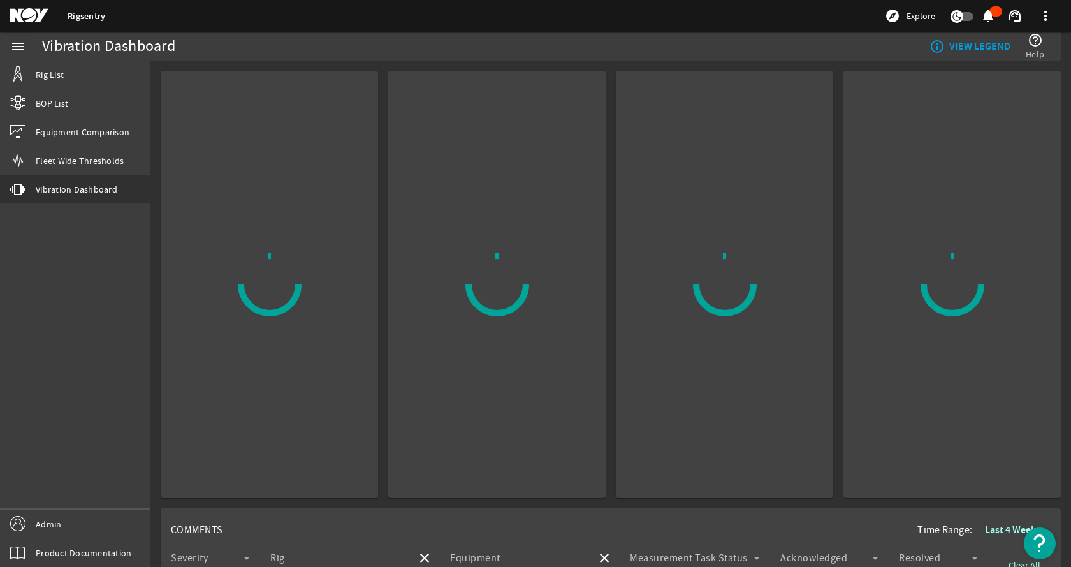
click at [157, 220] on rigsentry-mat-card at bounding box center [264, 279] width 228 height 437
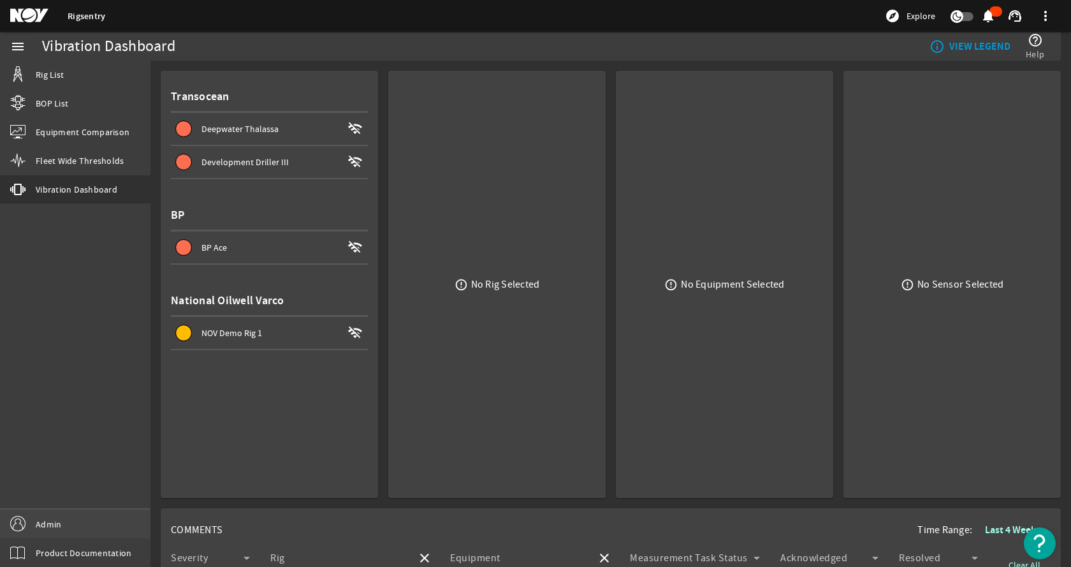
click at [109, 521] on link "Admin" at bounding box center [75, 523] width 150 height 29
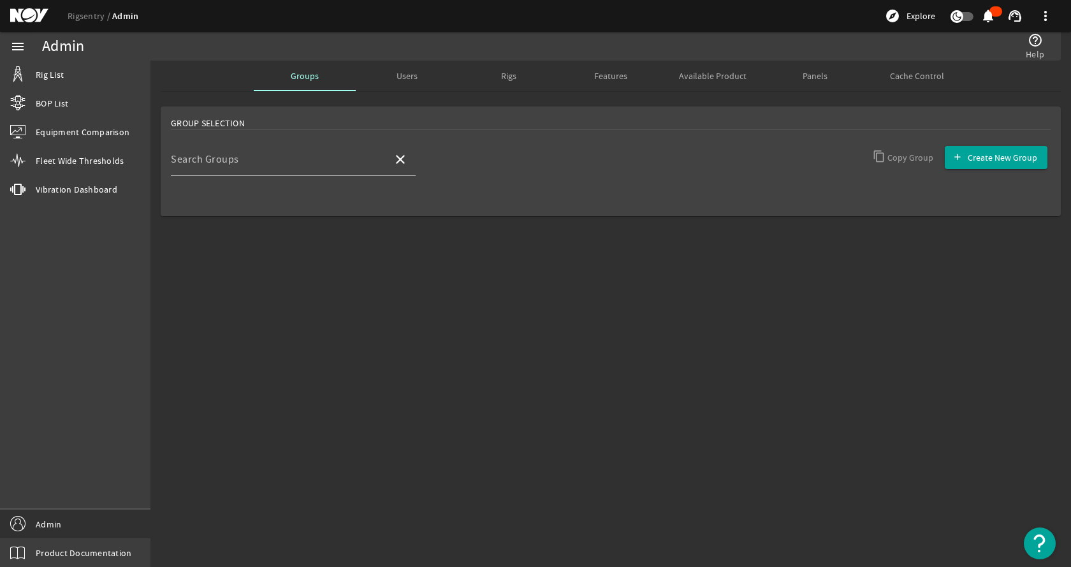
click at [712, 74] on span "Available Product" at bounding box center [713, 75] width 68 height 9
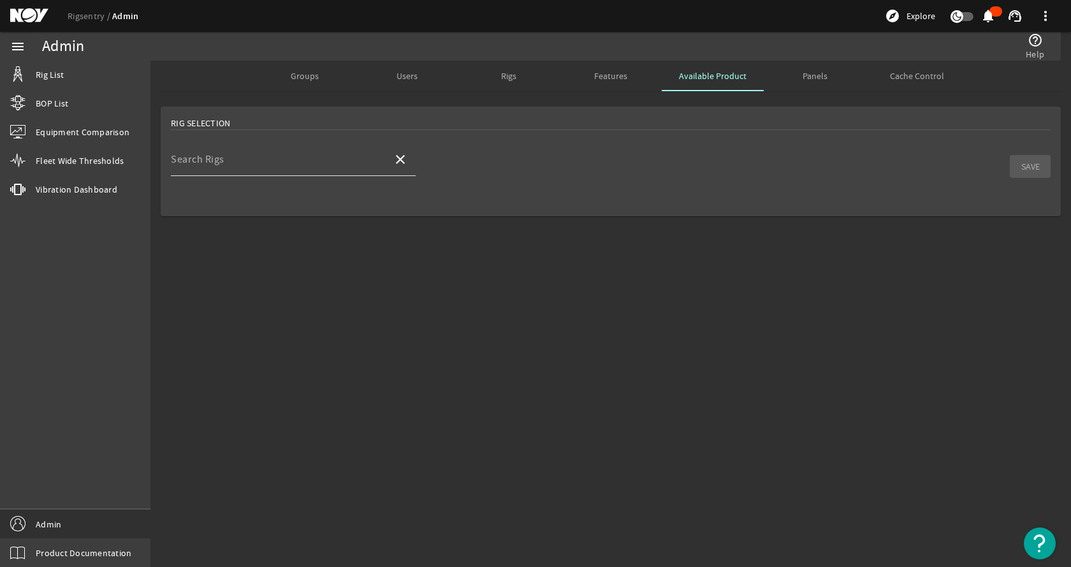
click at [204, 164] on mat-label "Search Rigs" at bounding box center [198, 159] width 54 height 13
click at [204, 164] on input "Search Rigs" at bounding box center [277, 164] width 212 height 15
click at [333, 184] on mat-option "[PERSON_NAME]" at bounding box center [293, 196] width 245 height 31
type input "[PERSON_NAME]"
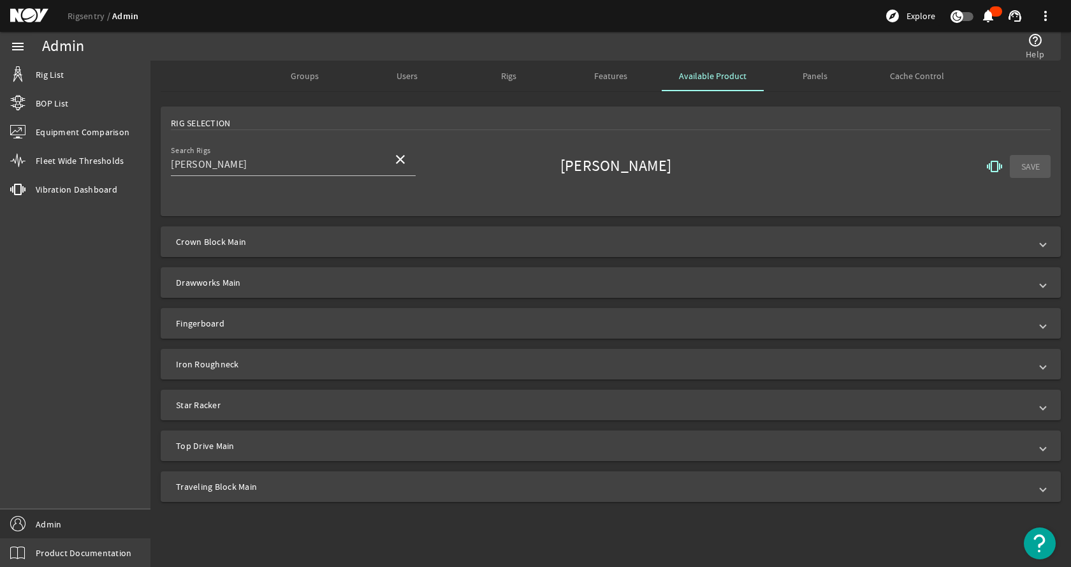
click at [994, 168] on mat-icon "vibration" at bounding box center [994, 166] width 15 height 15
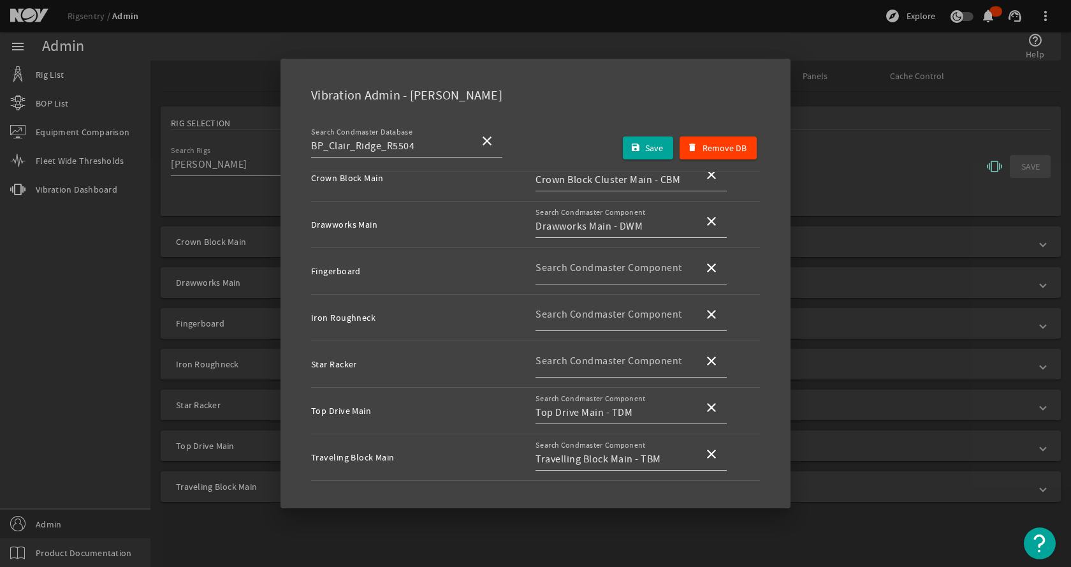
scroll to position [75, 0]
click at [235, 227] on div at bounding box center [535, 283] width 1071 height 567
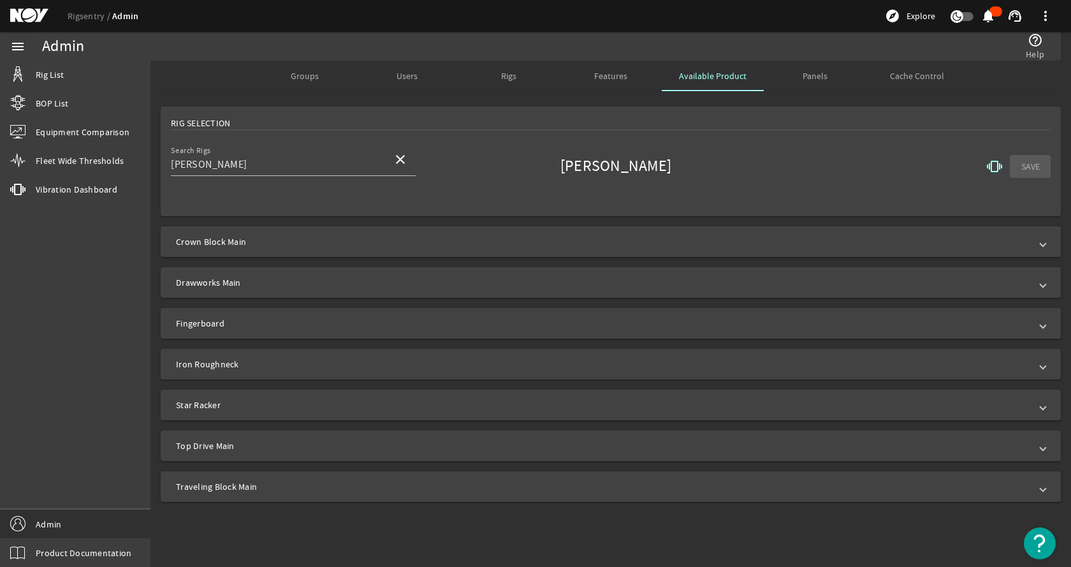
click at [302, 235] on mat-expansion-panel-header "Crown Block Main" at bounding box center [611, 241] width 900 height 31
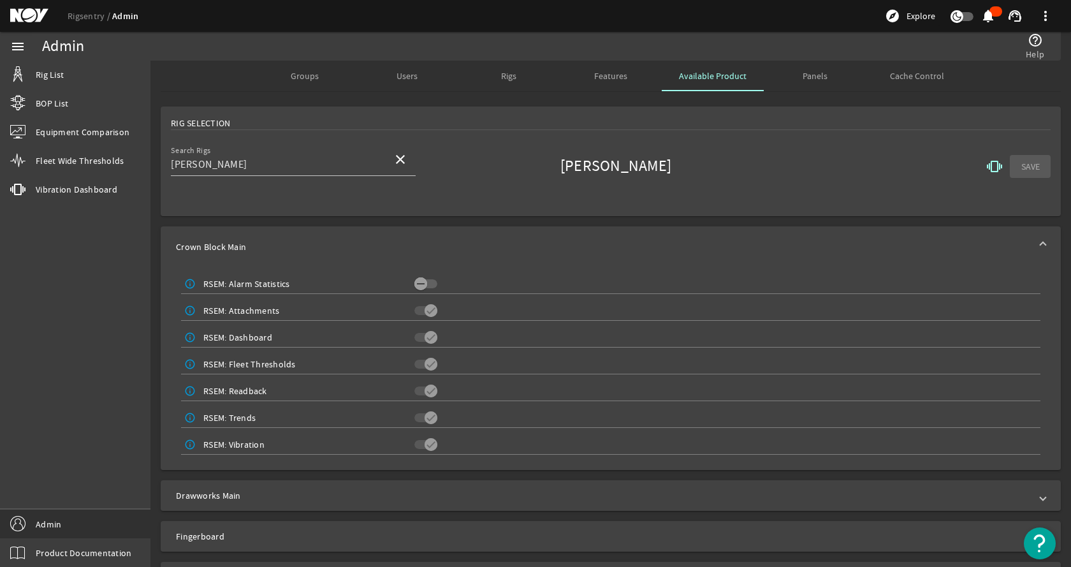
click at [300, 78] on span "Groups" at bounding box center [305, 75] width 28 height 9
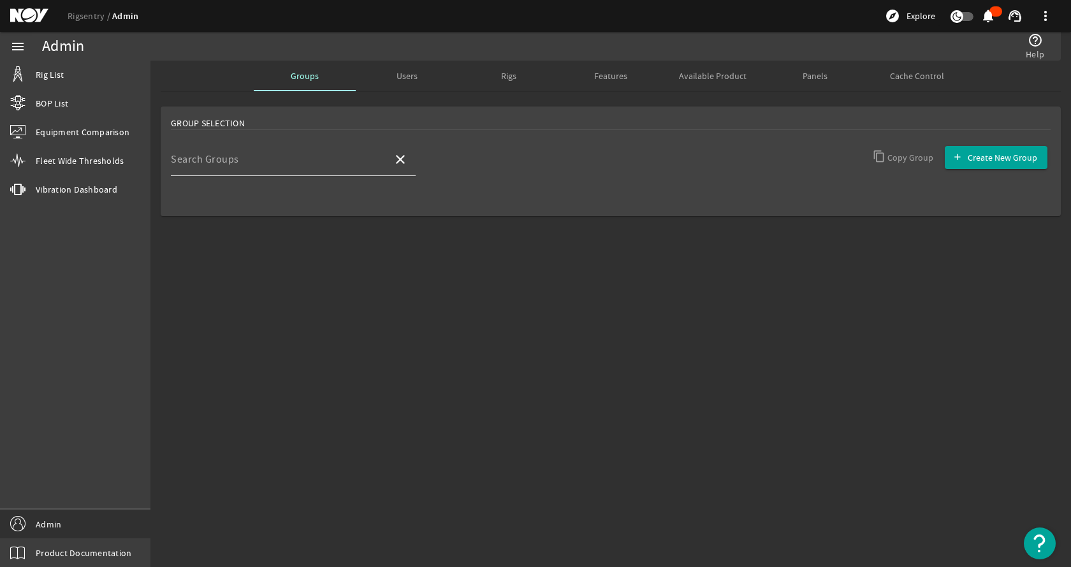
click at [416, 168] on div at bounding box center [416, 168] width 0 height 0
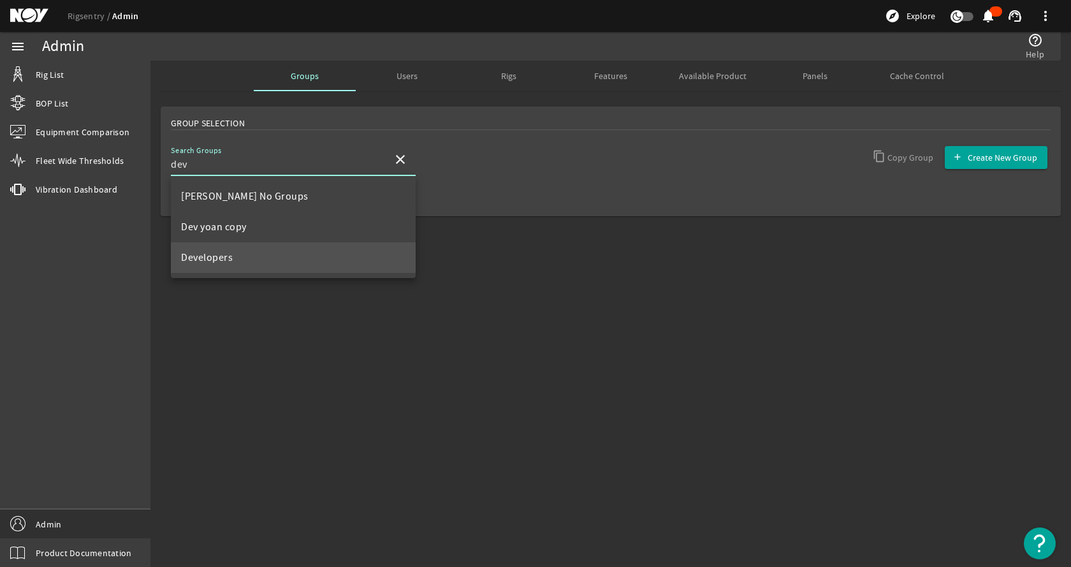
type input "dev"
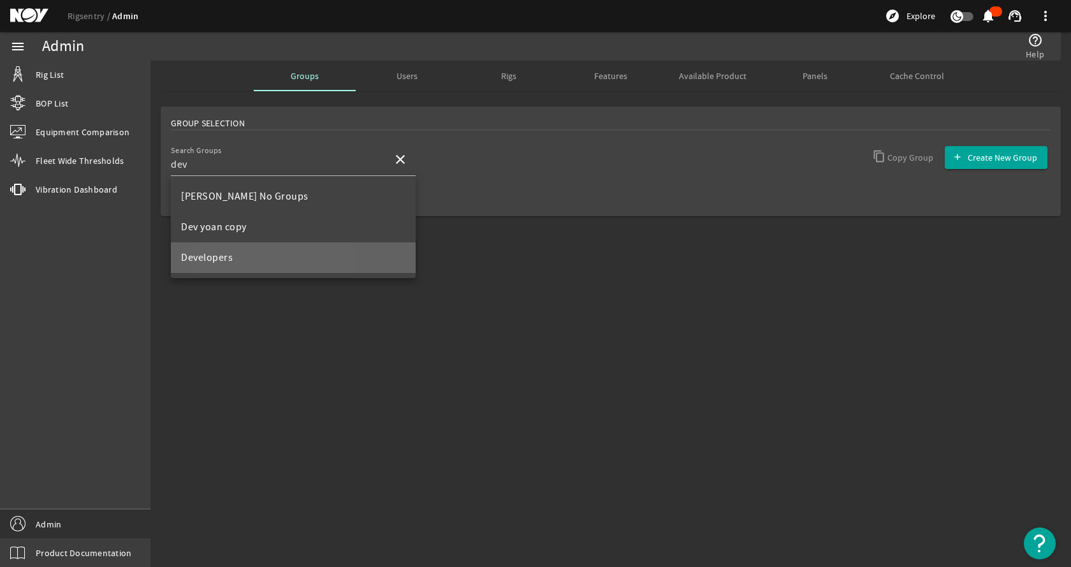
click at [223, 261] on span "Developers" at bounding box center [207, 257] width 52 height 13
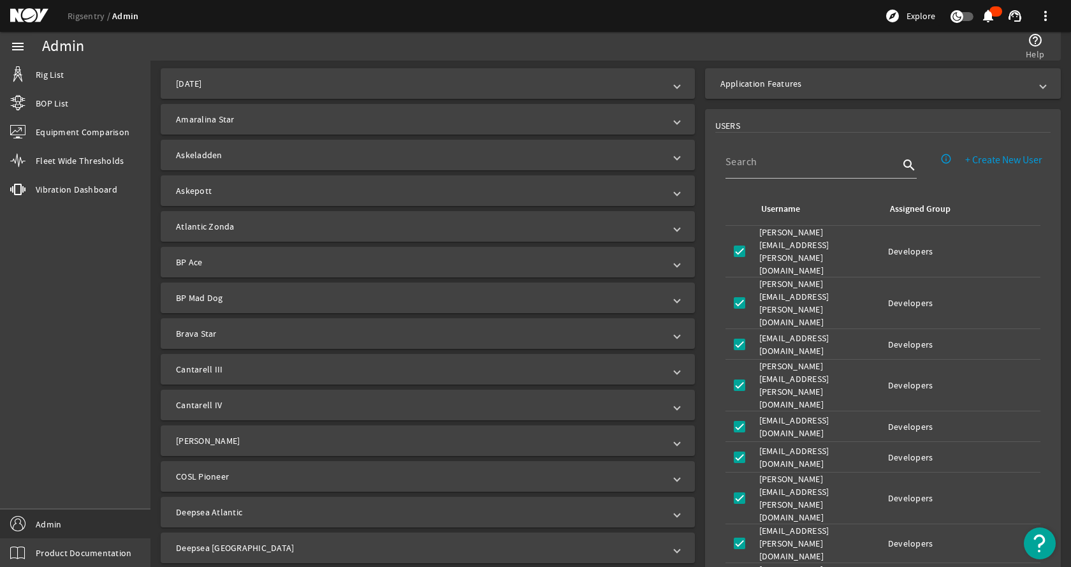
scroll to position [382, 0]
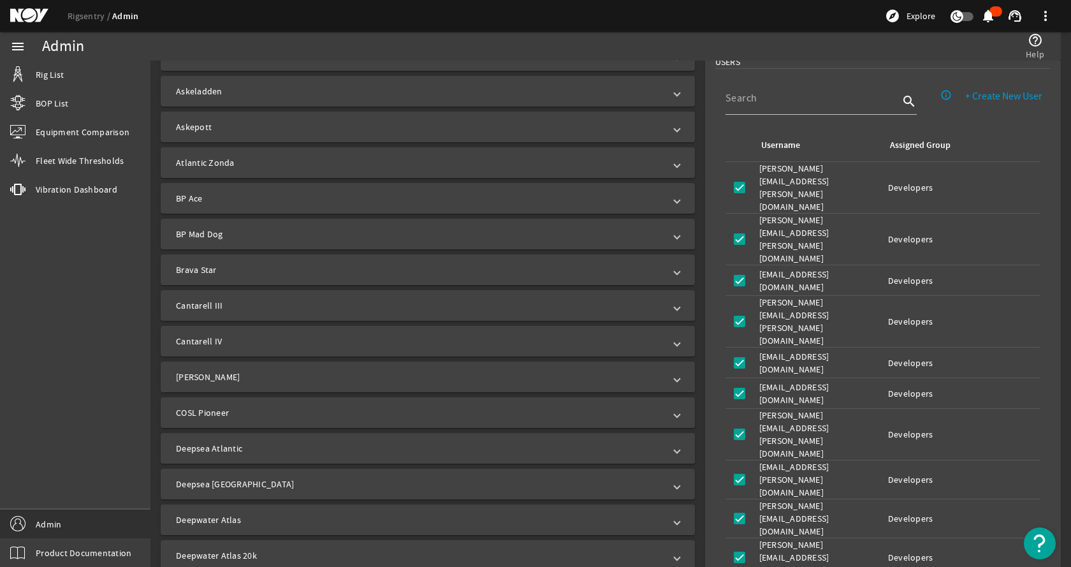
click at [314, 376] on mat-panel-title "[PERSON_NAME]" at bounding box center [420, 376] width 488 height 13
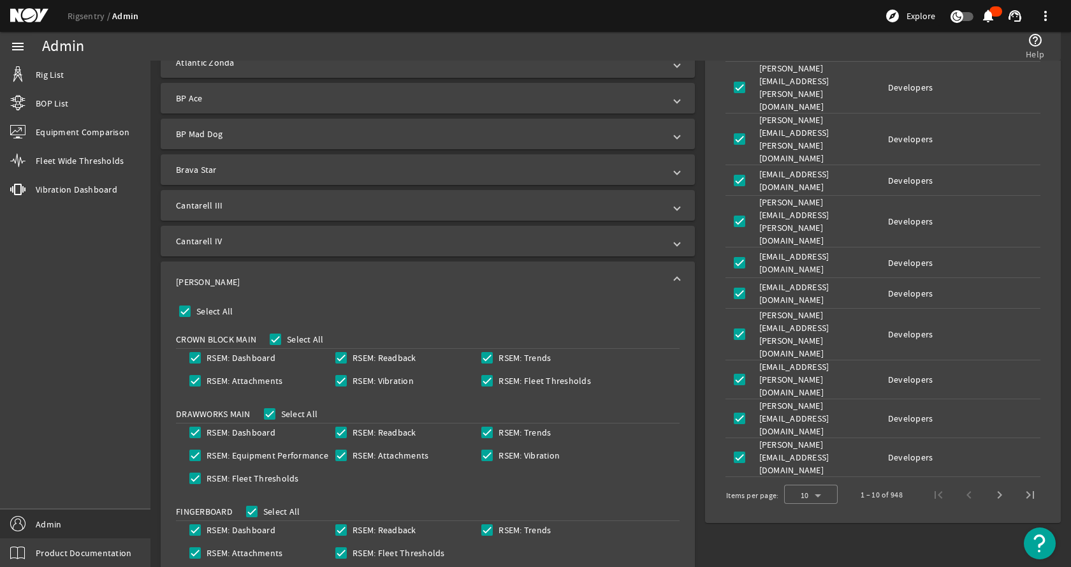
scroll to position [446, 0]
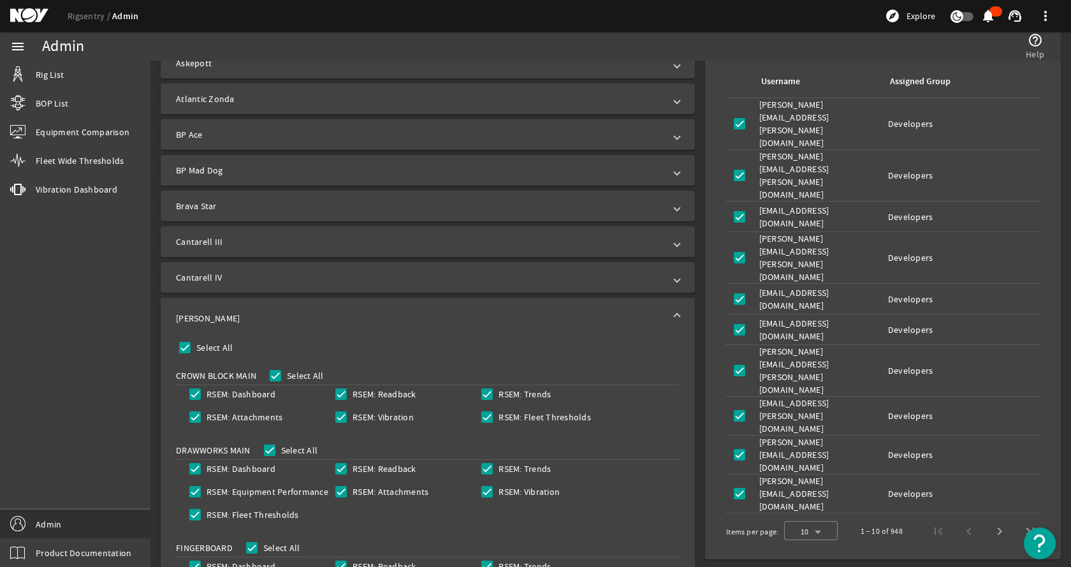
click at [569, 320] on mat-panel-title "[PERSON_NAME]" at bounding box center [420, 318] width 488 height 13
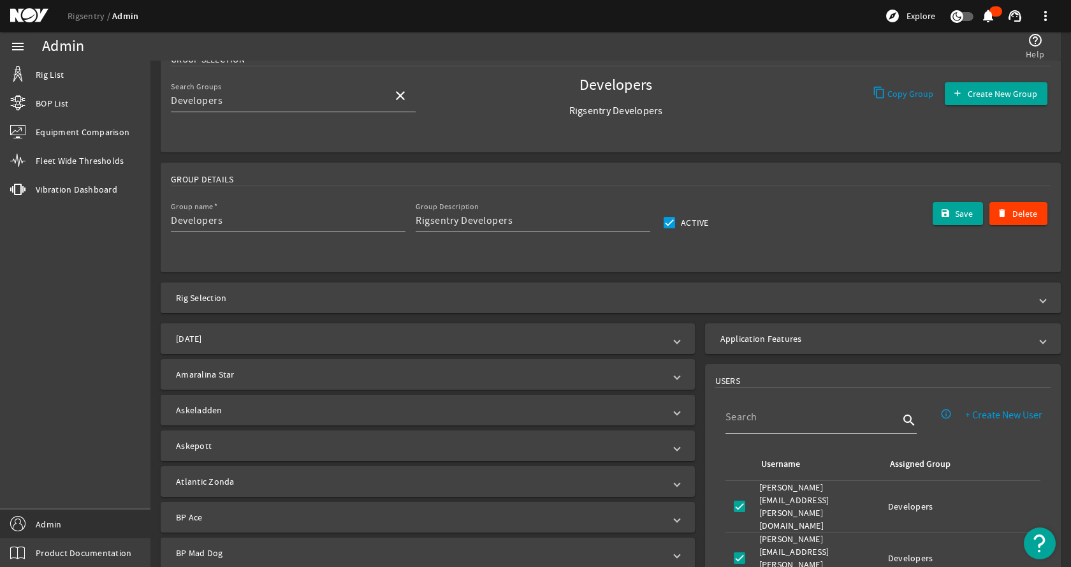
scroll to position [0, 0]
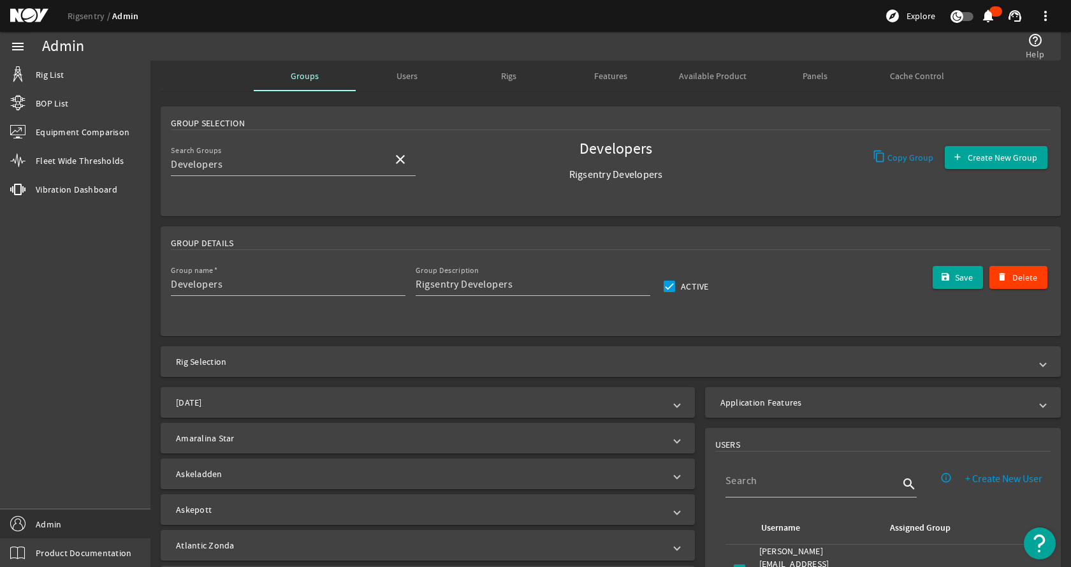
click at [486, 218] on rigsentry-mat-card "Group Selection Search Groups Developers close Developers Rigsentry Developers …" at bounding box center [610, 161] width 921 height 120
click at [56, 186] on span "Vibration Dashboard" at bounding box center [77, 189] width 82 height 13
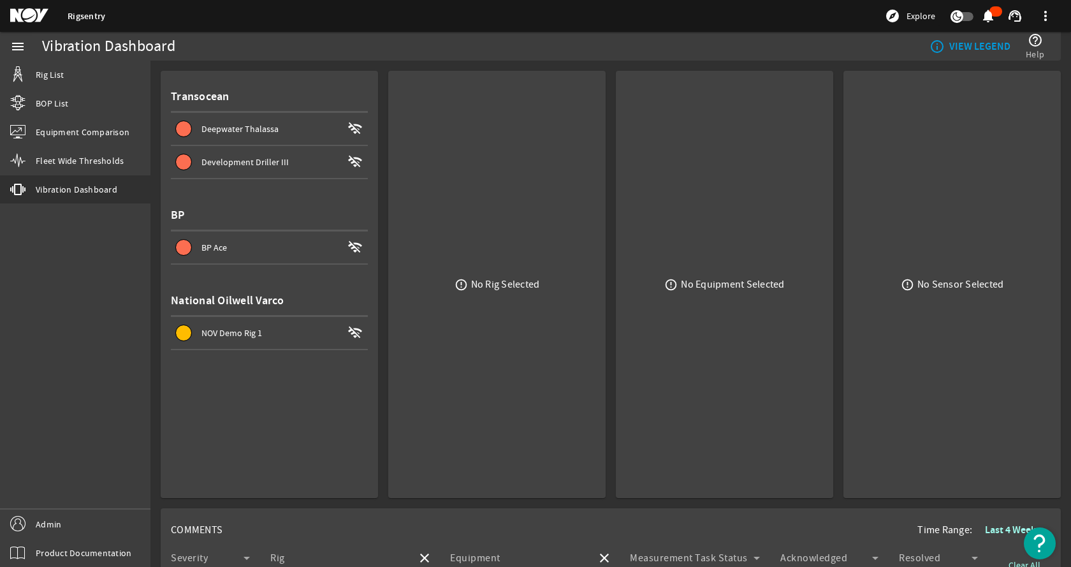
click at [113, 314] on div "menu Rig List BOP List Equipment Comparison Fleet Wide Thresholds vibration Vib…" at bounding box center [75, 299] width 150 height 535
click at [388, 177] on mat-card "error_outline No Rig Selected" at bounding box center [496, 284] width 217 height 427
click at [142, 425] on div "menu Rig List BOP List Equipment Comparison Fleet Wide Thresholds vibration Vib…" at bounding box center [75, 299] width 150 height 535
click at [77, 73] on link "Rig List" at bounding box center [75, 75] width 150 height 28
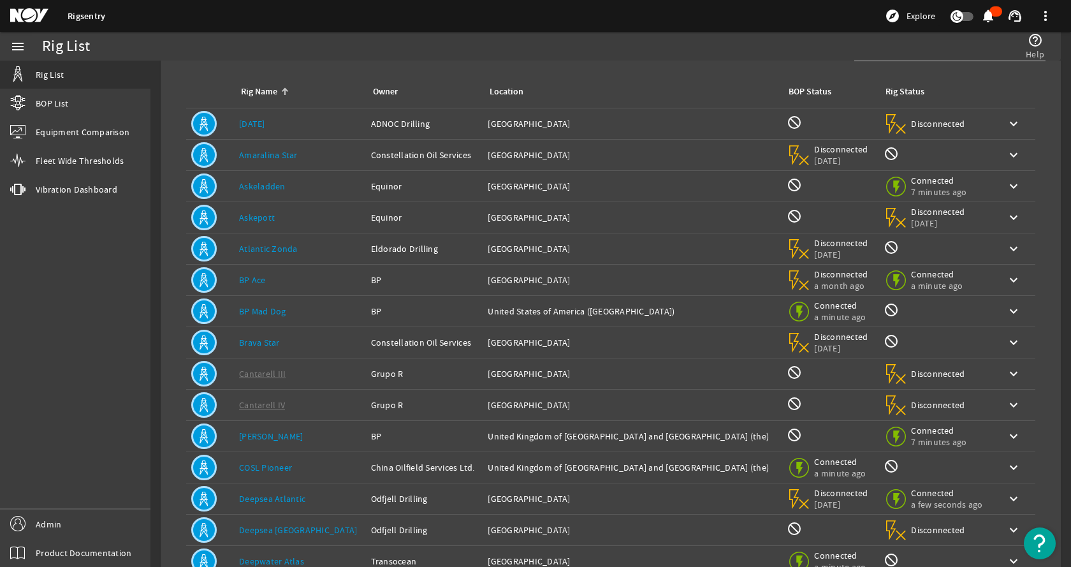
scroll to position [127, 0]
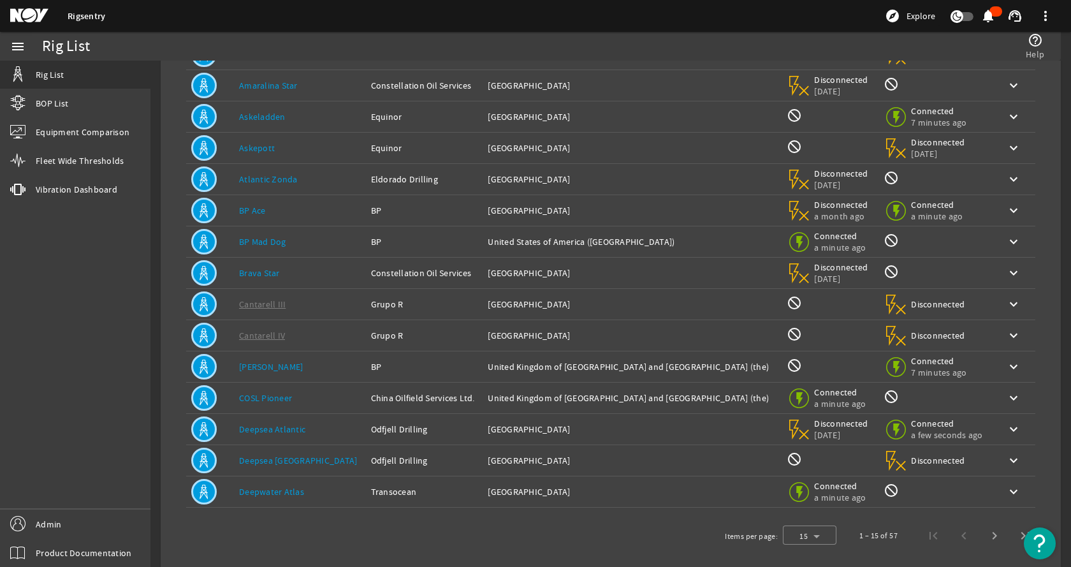
click at [284, 365] on div "Rig Name: [PERSON_NAME]" at bounding box center [300, 366] width 122 height 13
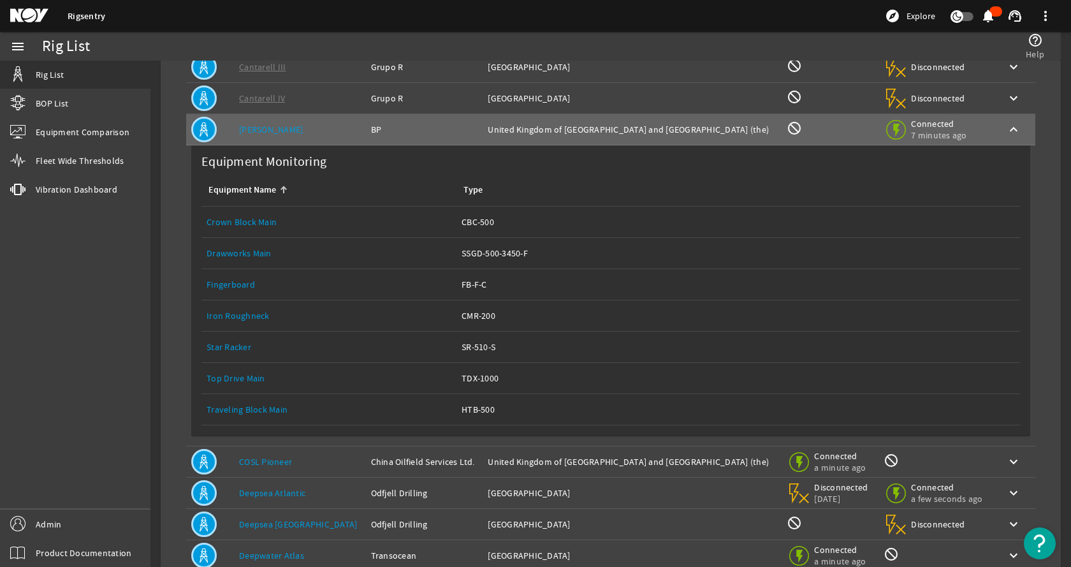
scroll to position [382, 0]
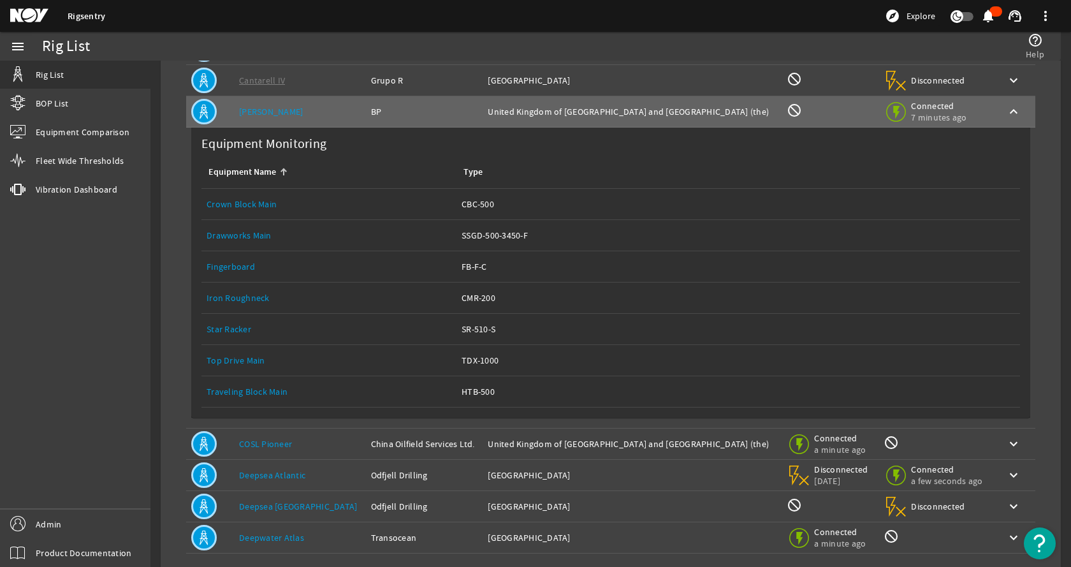
click at [253, 361] on link "Top Drive Main" at bounding box center [236, 359] width 59 height 11
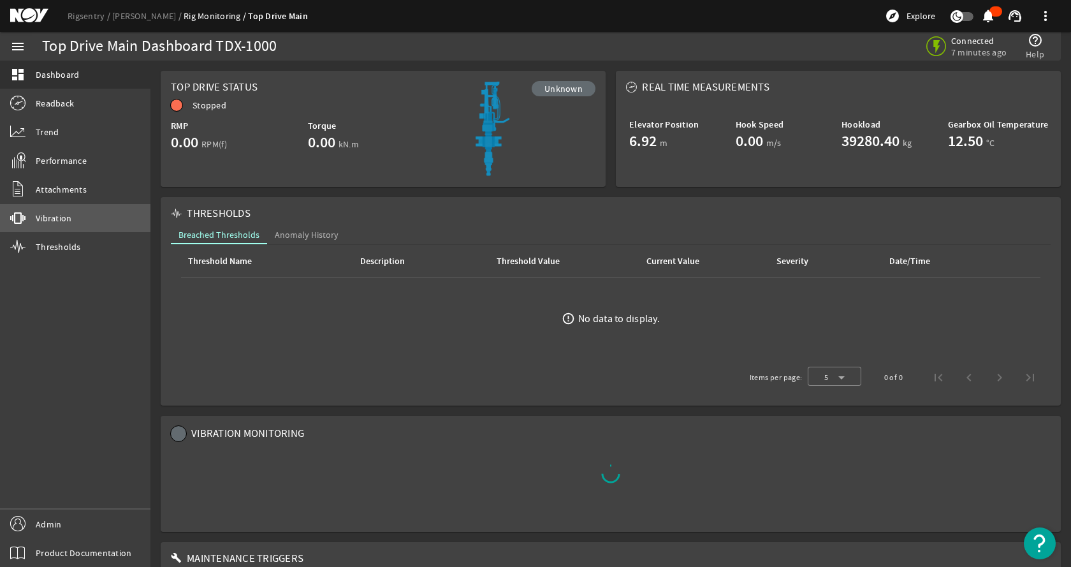
click at [89, 218] on link "vibration Vibration" at bounding box center [75, 218] width 150 height 28
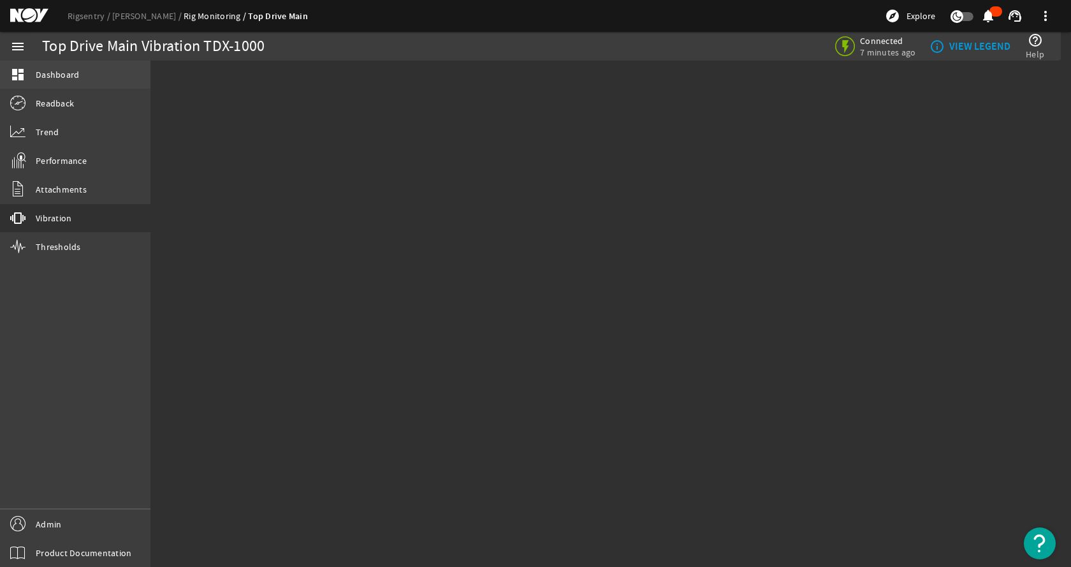
click at [94, 73] on link "dashboard Dashboard" at bounding box center [75, 75] width 150 height 28
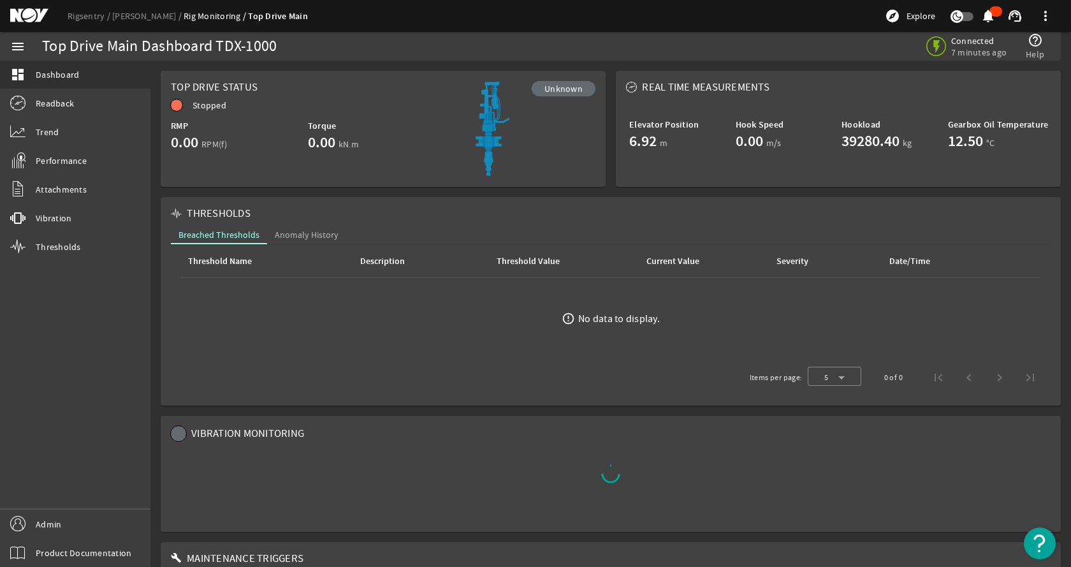
click at [157, 195] on rigsentry-mat-card "THRESHOLDS Breached Thresholds Anomaly History Threshold Name Description Thres…" at bounding box center [611, 301] width 910 height 219
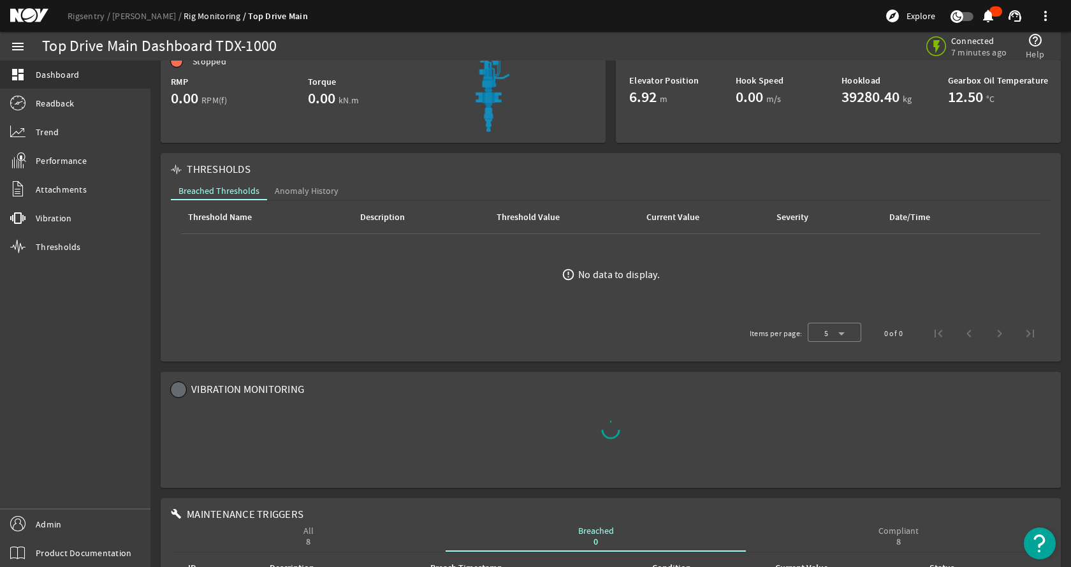
scroll to position [64, 0]
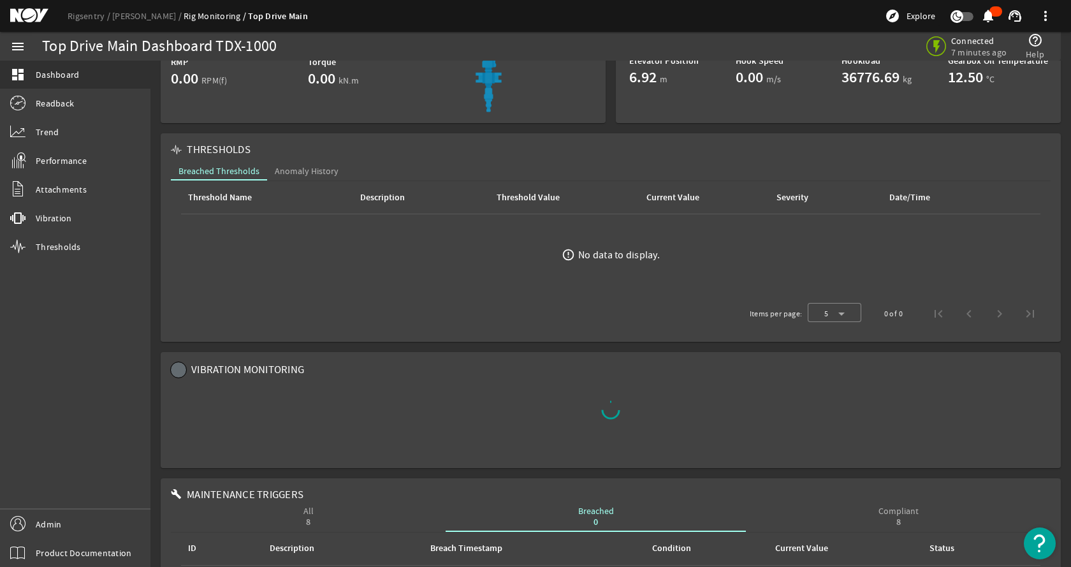
click at [375, 152] on div "THRESHOLDS" at bounding box center [611, 149] width 880 height 13
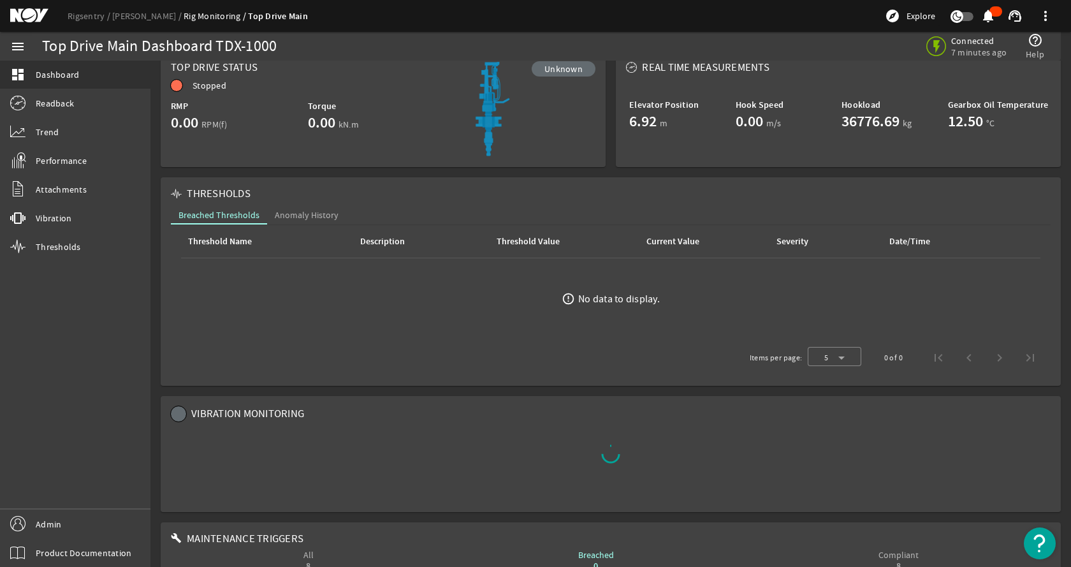
scroll to position [0, 0]
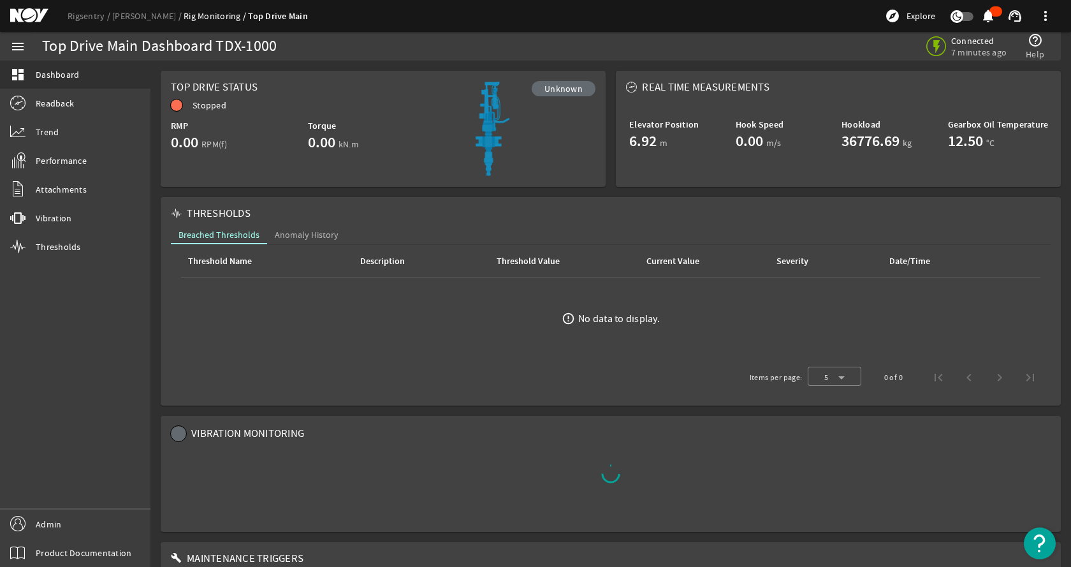
click at [499, 198] on mat-card "THRESHOLDS Breached Thresholds Anomaly History Threshold Name Description Thres…" at bounding box center [611, 301] width 900 height 208
click at [63, 517] on link "Admin" at bounding box center [75, 523] width 150 height 29
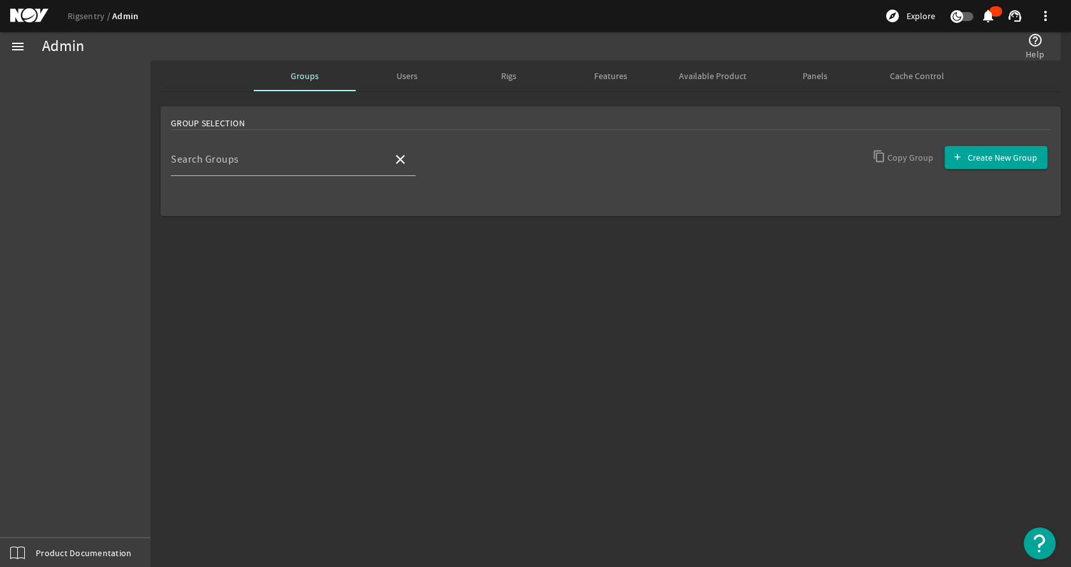
click at [547, 295] on mat-sidenav-content "Admin help_outline Help Groups Users Rigs Features Available Product Panels Cac…" at bounding box center [610, 314] width 921 height 506
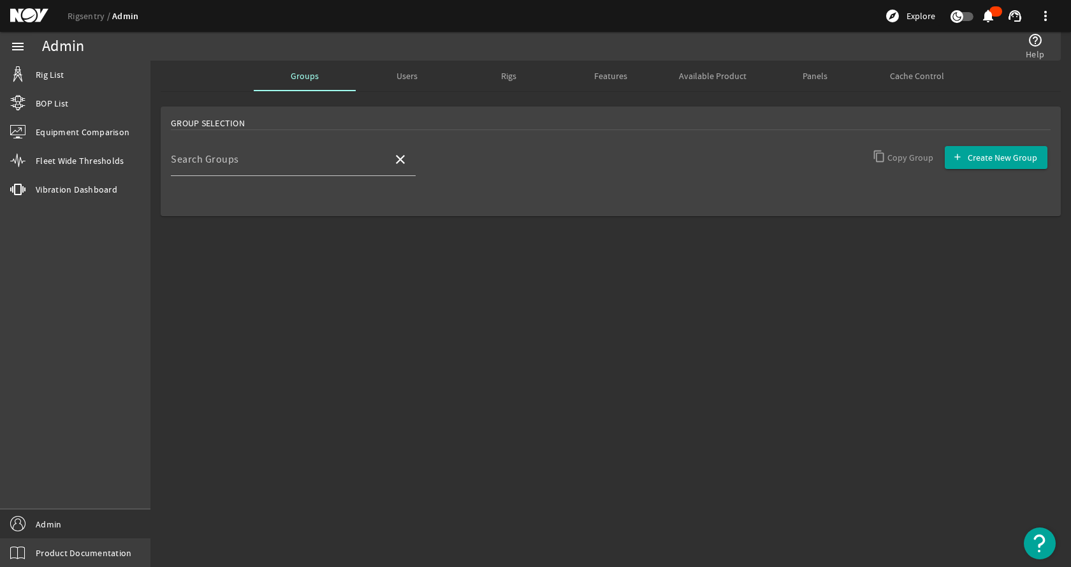
click at [571, 286] on mat-sidenav-content "Admin help_outline Help Groups Users Rigs Features Available Product Panels Cac…" at bounding box center [610, 314] width 921 height 506
click at [596, 277] on mat-sidenav-content "Admin help_outline Help Groups Users Rigs Features Available Product Panels Cac…" at bounding box center [610, 314] width 921 height 506
click at [710, 75] on span "Available Product" at bounding box center [713, 75] width 68 height 9
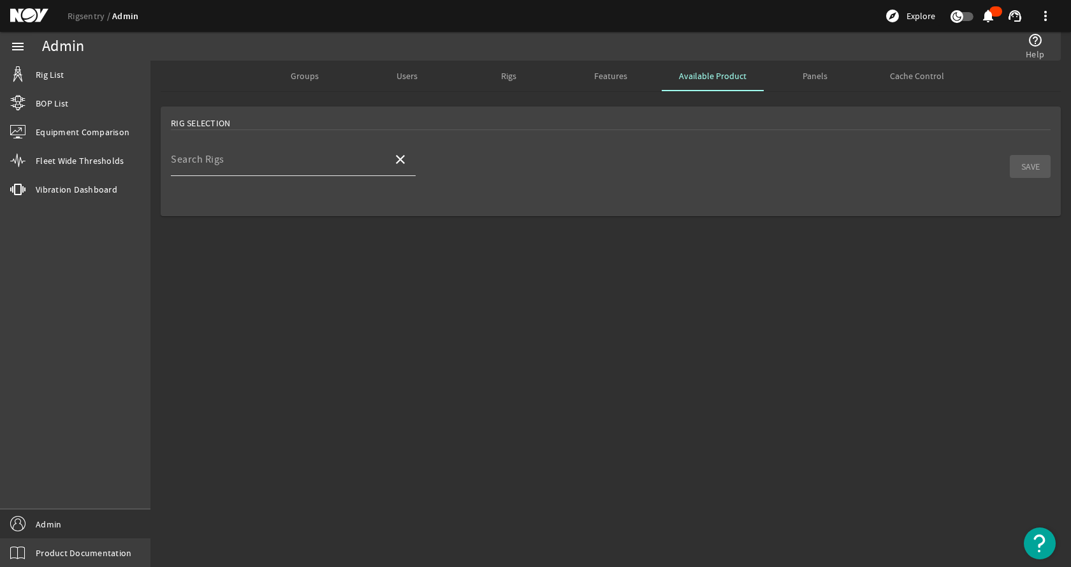
click at [324, 159] on input "Search Rigs" at bounding box center [277, 164] width 212 height 15
click at [242, 197] on mat-option "[PERSON_NAME]" at bounding box center [293, 196] width 245 height 31
type input "[PERSON_NAME]"
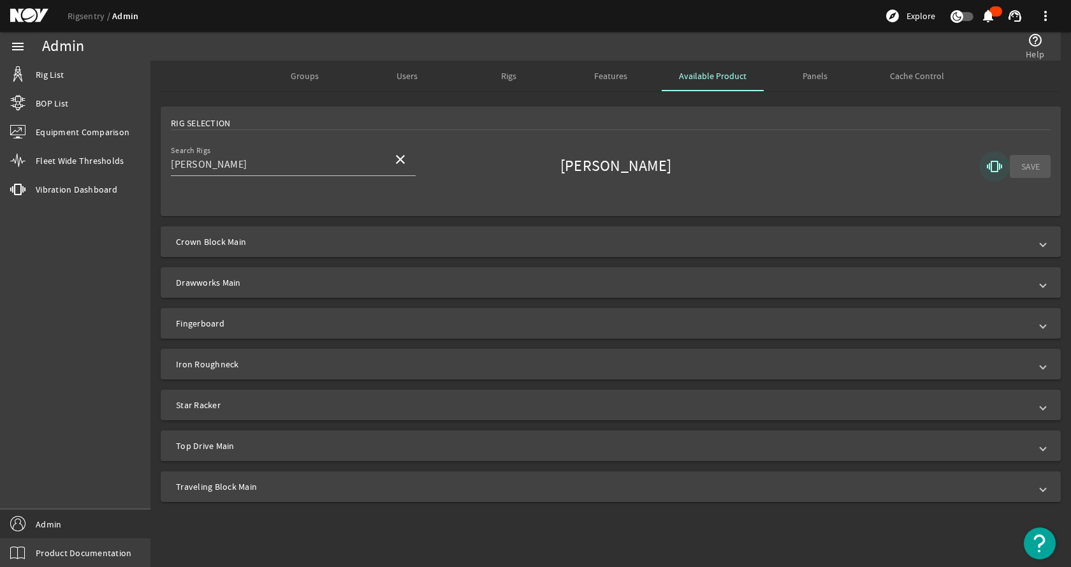
click at [996, 167] on mat-icon "vibration" at bounding box center [994, 166] width 15 height 15
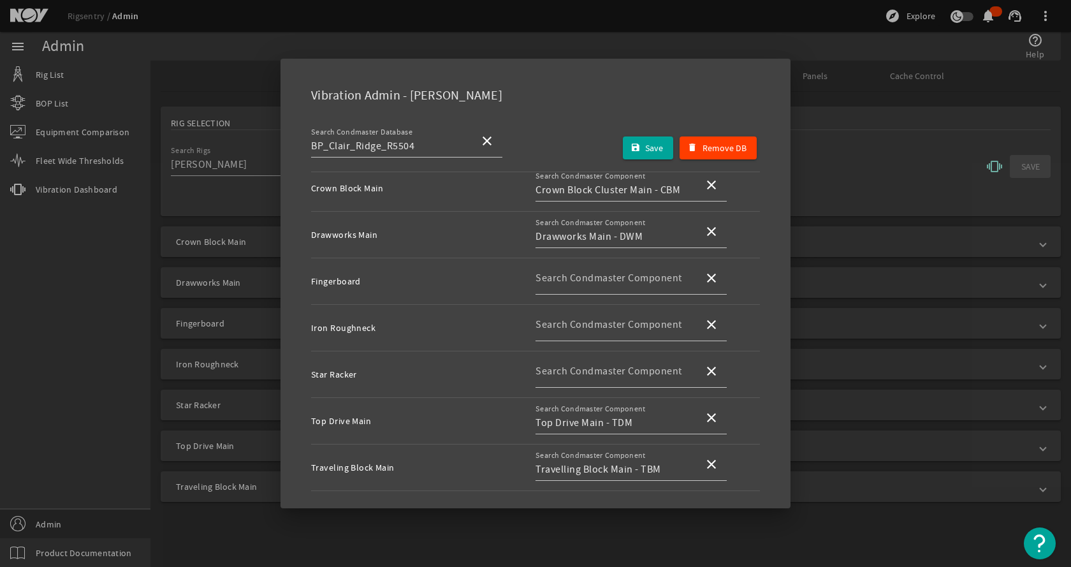
scroll to position [75, 0]
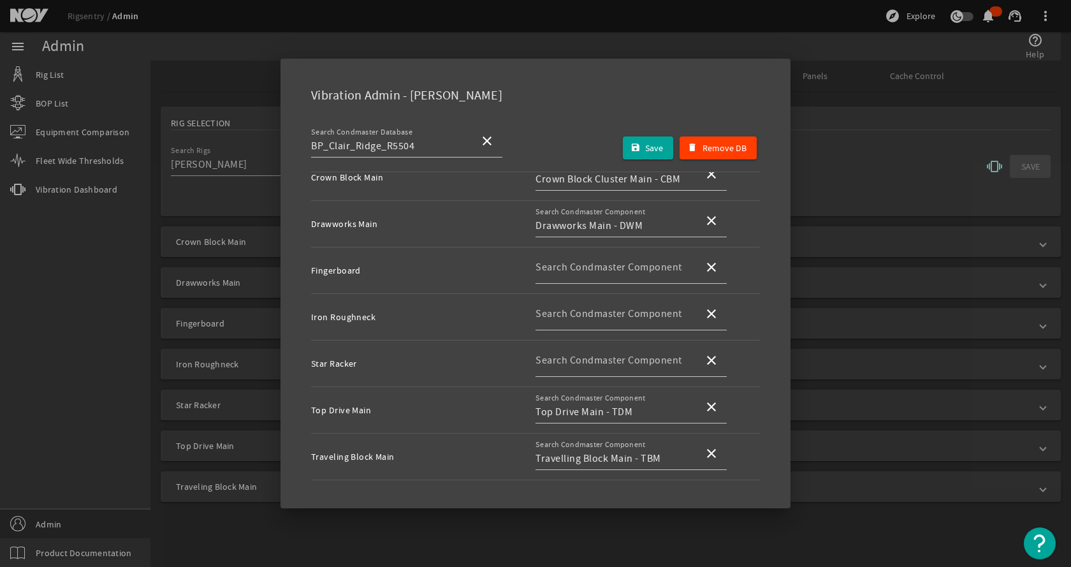
click at [852, 154] on div at bounding box center [535, 283] width 1071 height 567
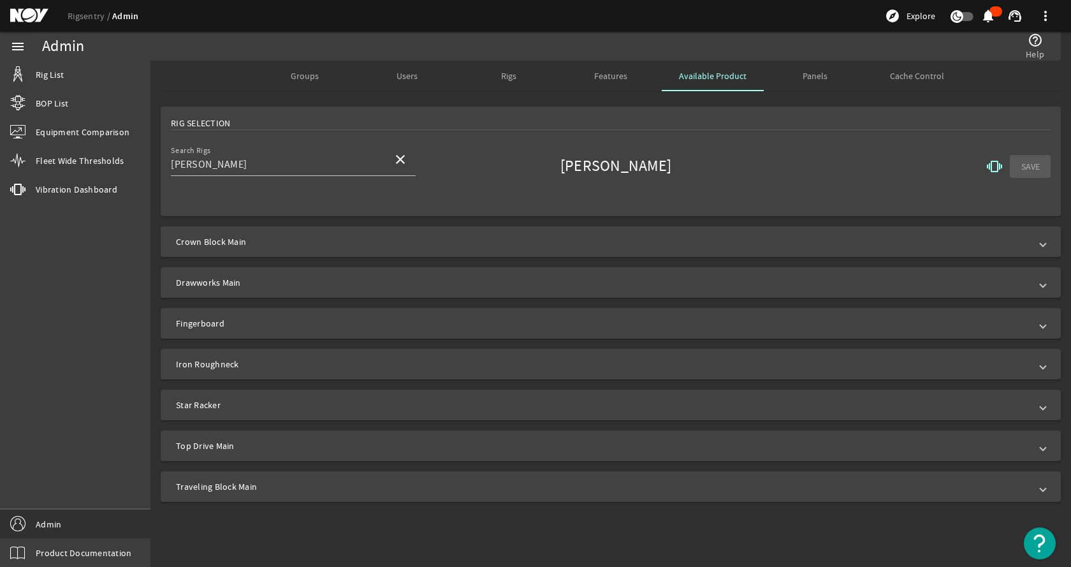
click at [449, 246] on span "Crown Block Main" at bounding box center [608, 241] width 864 height 13
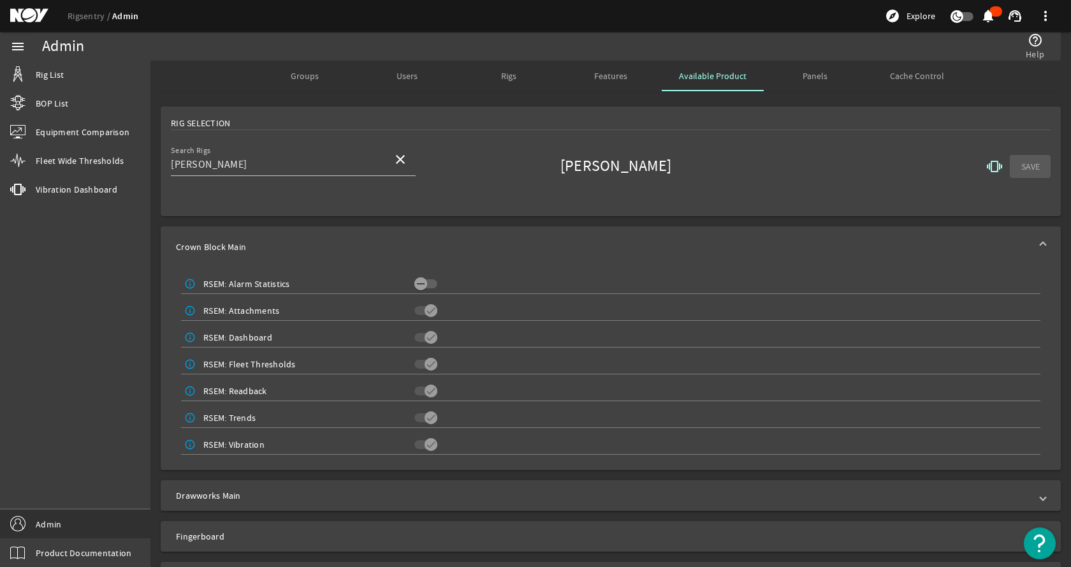
click at [350, 244] on span "Crown Block Main" at bounding box center [608, 246] width 864 height 13
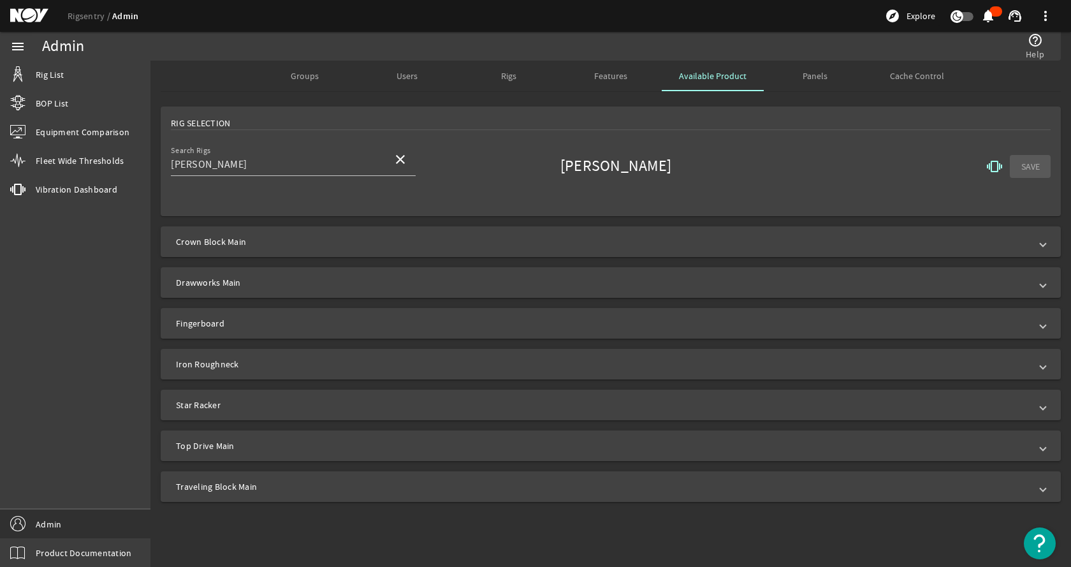
click at [295, 74] on span "Groups" at bounding box center [305, 75] width 28 height 9
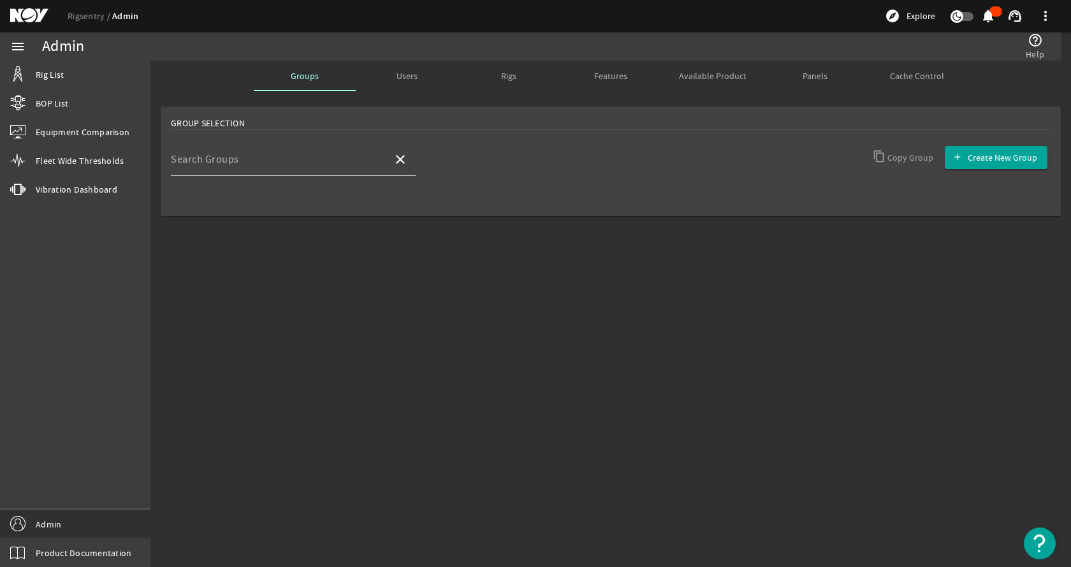
click at [269, 170] on input "Search Groups" at bounding box center [277, 164] width 212 height 15
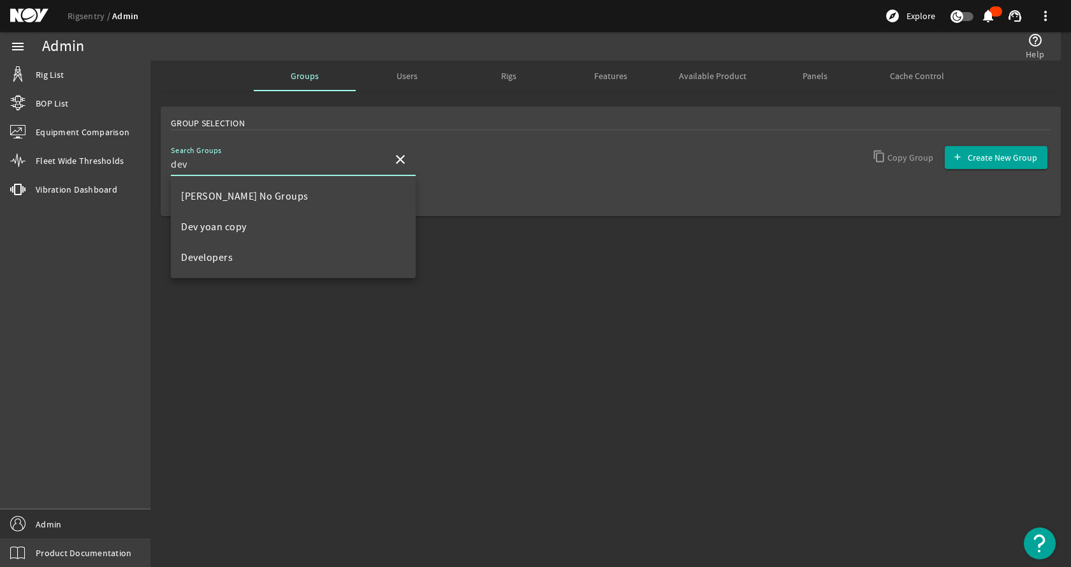
type input "dev"
click at [233, 251] on mat-option "Developers" at bounding box center [293, 257] width 245 height 31
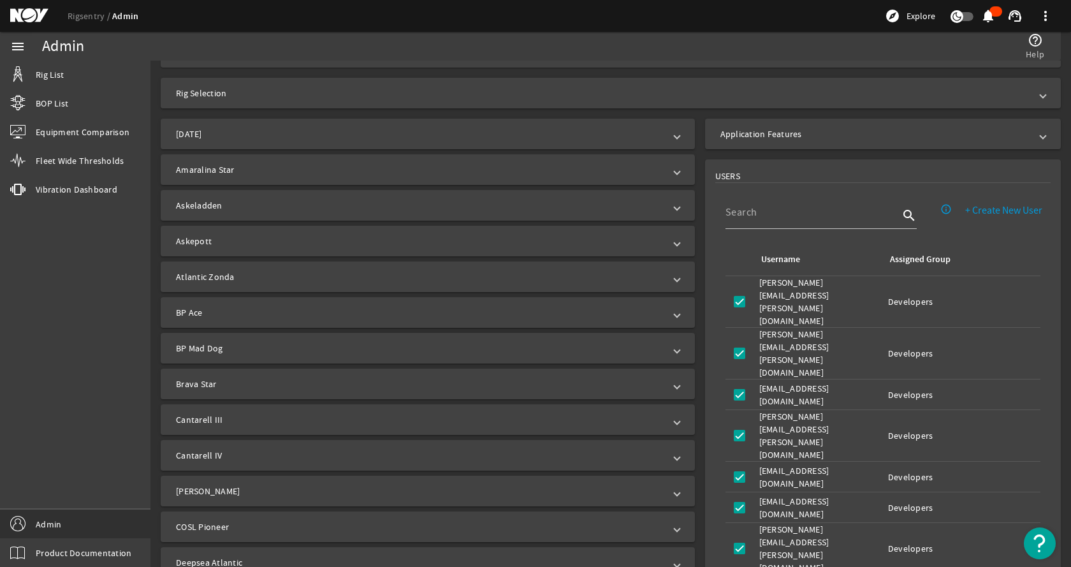
scroll to position [319, 0]
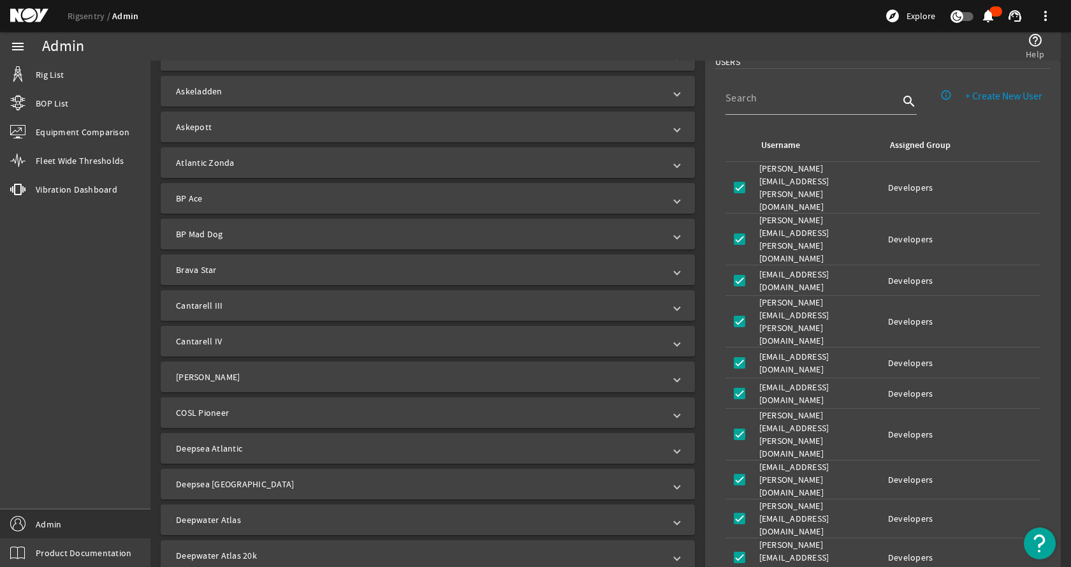
click at [238, 375] on mat-panel-title "[PERSON_NAME]" at bounding box center [420, 376] width 488 height 13
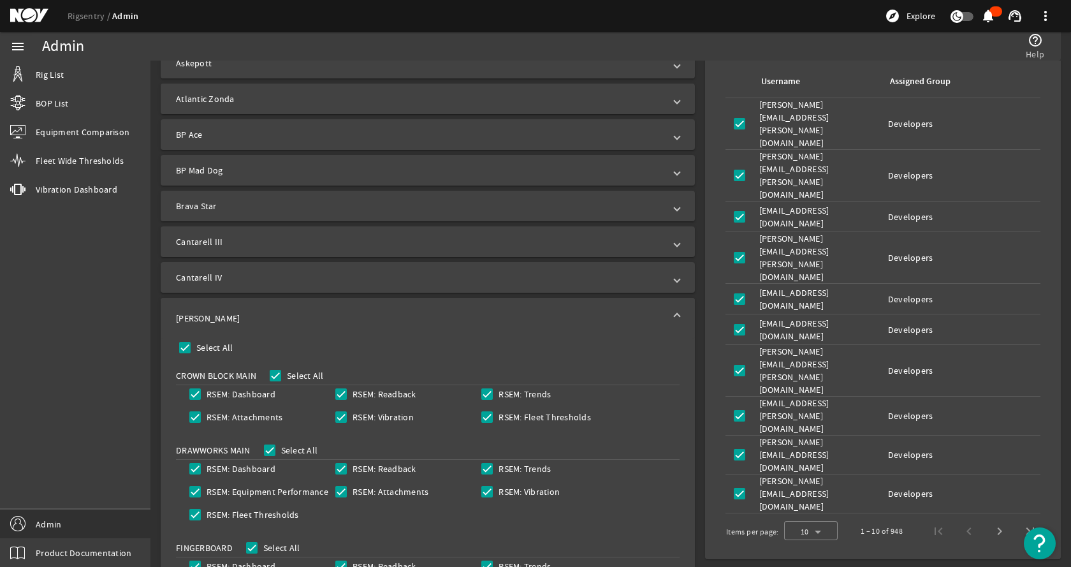
scroll to position [382, 0]
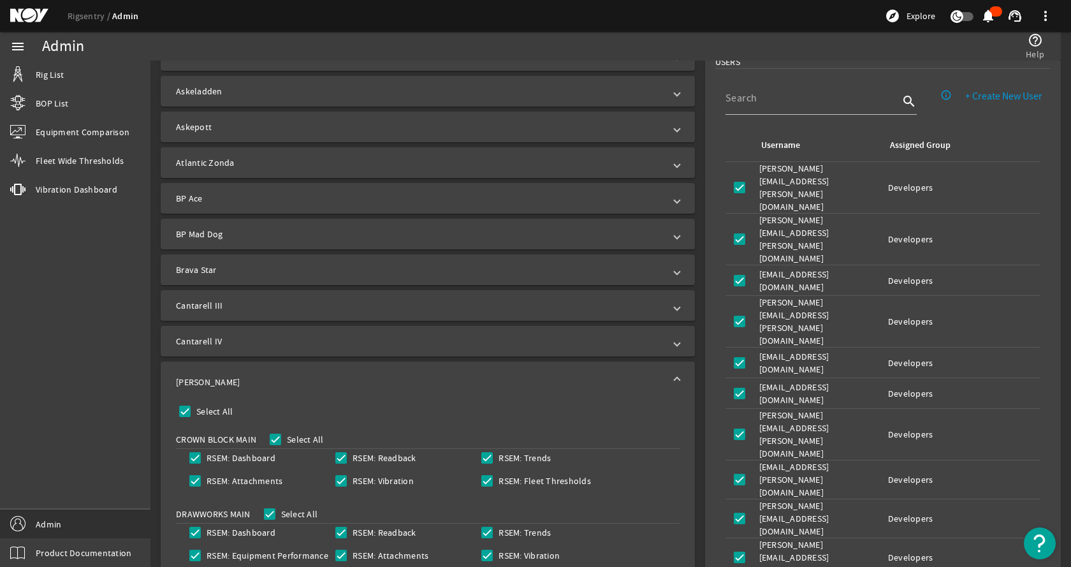
click at [403, 379] on mat-panel-title "[PERSON_NAME]" at bounding box center [420, 381] width 488 height 13
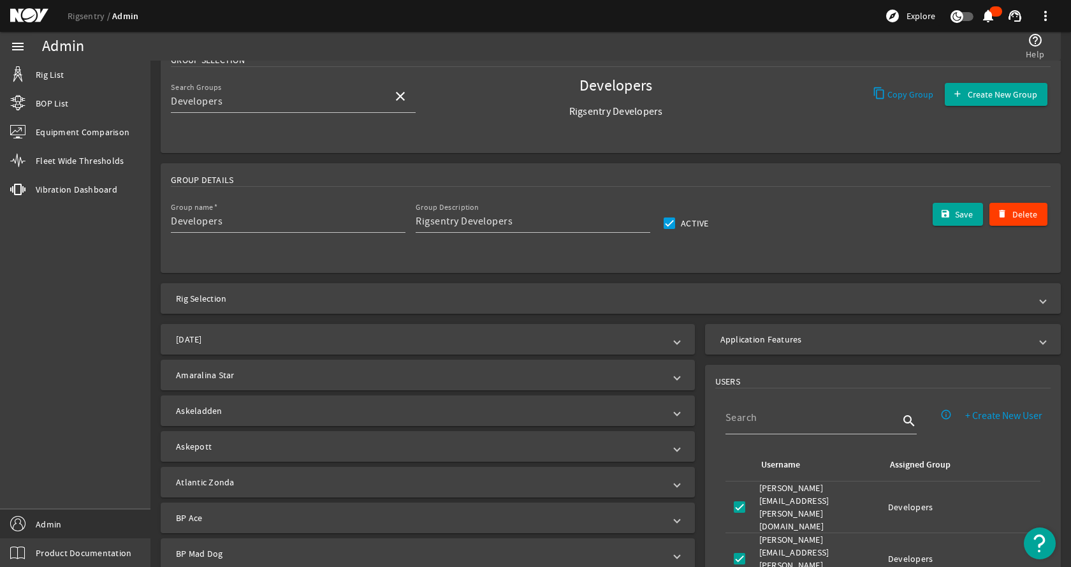
scroll to position [0, 0]
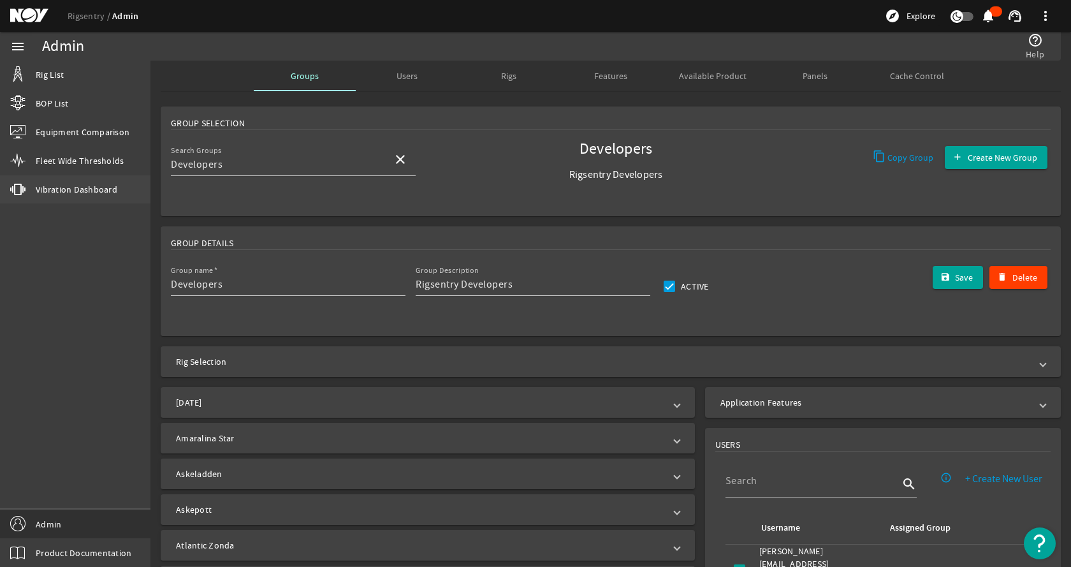
click at [65, 191] on span "Vibration Dashboard" at bounding box center [77, 189] width 82 height 13
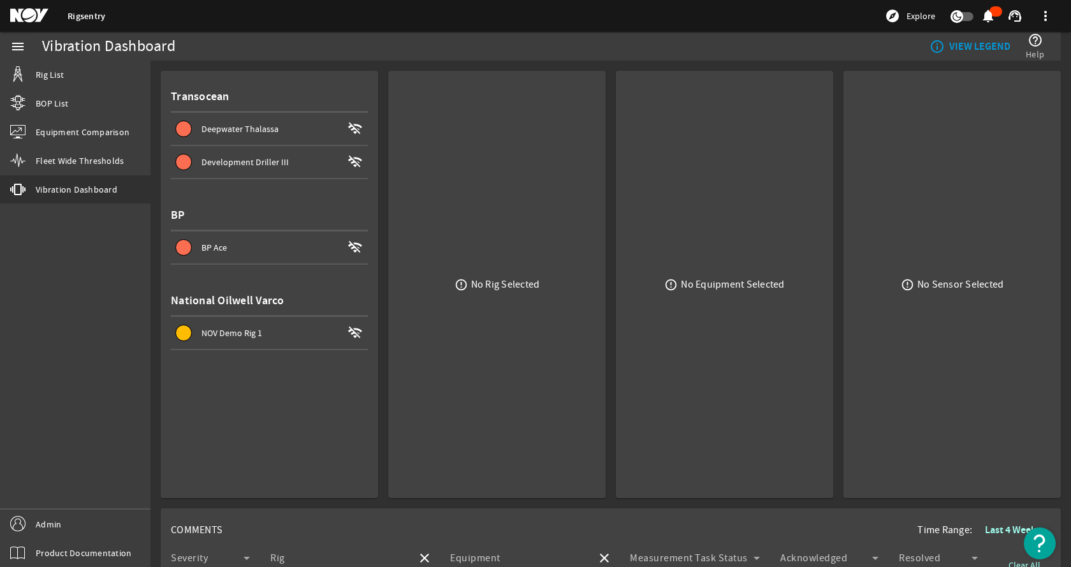
click at [117, 284] on div "menu Rig List BOP List Equipment Comparison Fleet Wide Thresholds vibration Vib…" at bounding box center [75, 299] width 150 height 535
click at [109, 290] on div "menu Rig List BOP List Equipment Comparison Fleet Wide Thresholds vibration Vib…" at bounding box center [75, 299] width 150 height 535
click at [82, 70] on link "Rig List" at bounding box center [75, 75] width 150 height 28
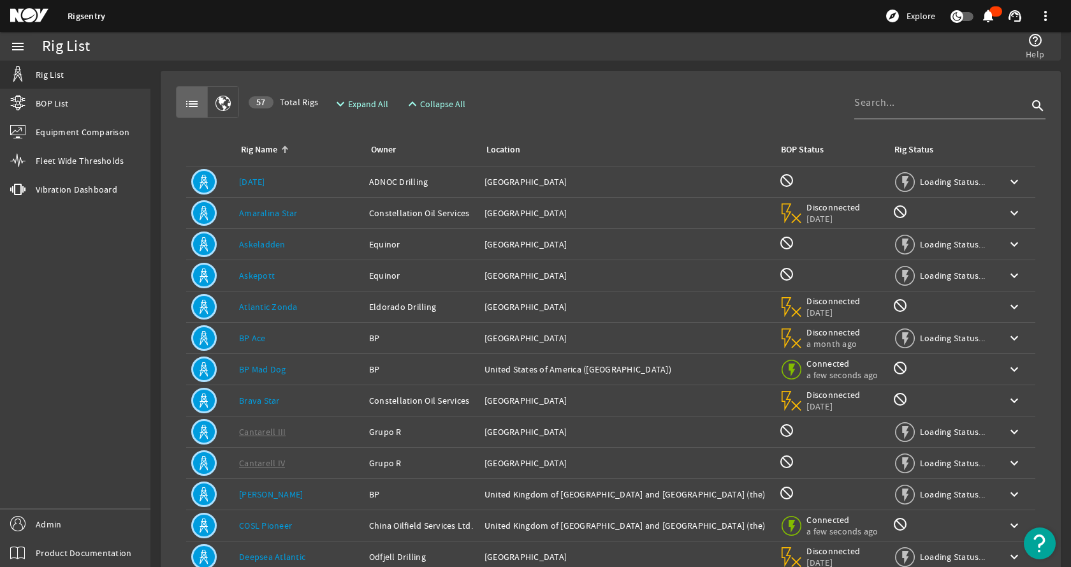
click at [858, 105] on input at bounding box center [940, 102] width 173 height 15
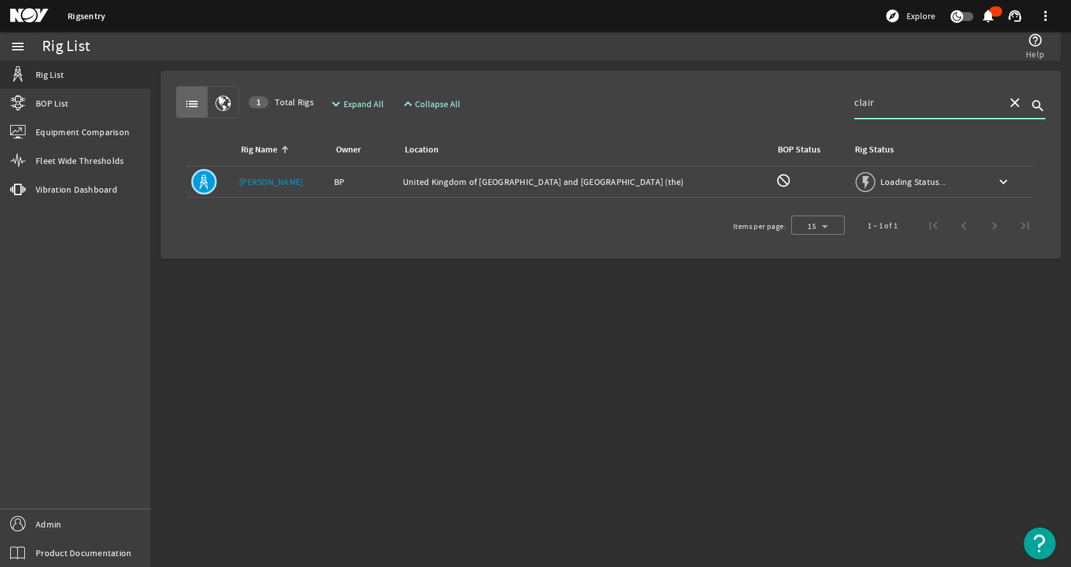
type input "clair"
click at [433, 187] on div "Location: [GEOGRAPHIC_DATA] and [GEOGRAPHIC_DATA] ([GEOGRAPHIC_DATA])" at bounding box center [584, 181] width 363 height 13
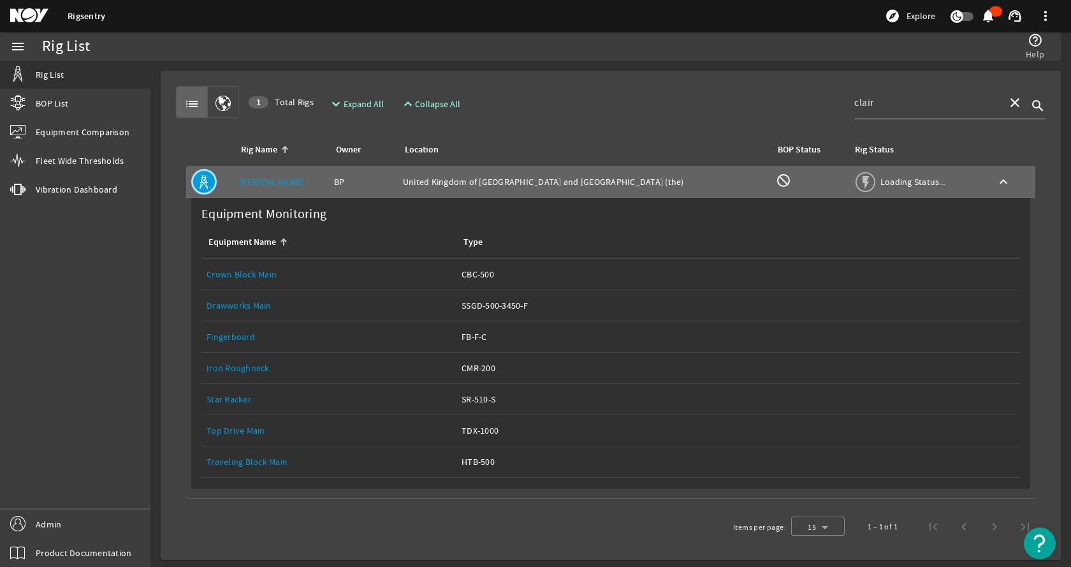
click at [233, 431] on link "Top Drive Main" at bounding box center [236, 430] width 59 height 11
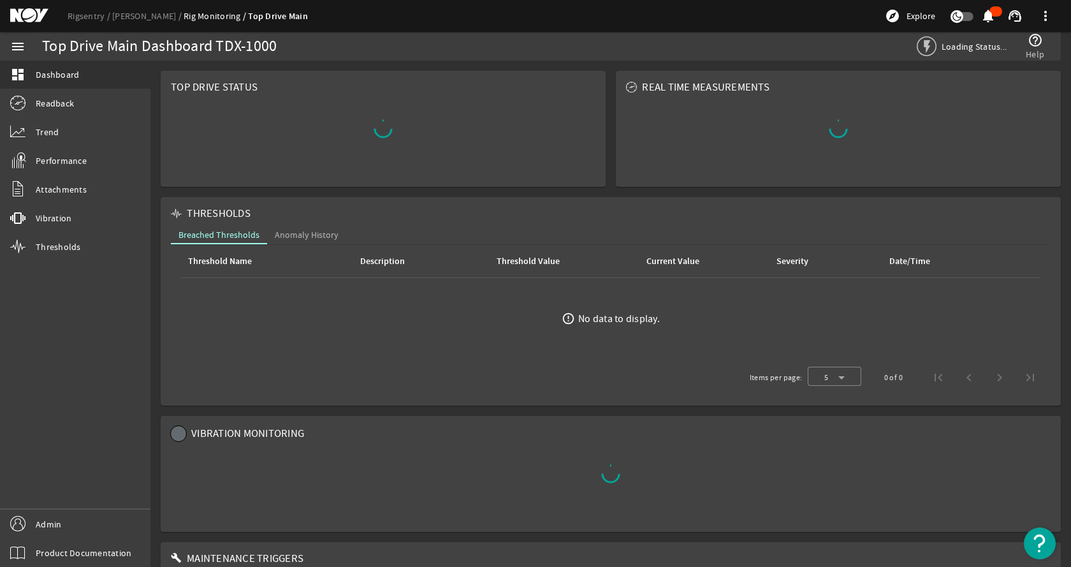
click at [157, 196] on rigsentry-mat-card "THRESHOLDS Breached Thresholds Anomaly History Threshold Name Description Thres…" at bounding box center [611, 301] width 910 height 219
click at [67, 219] on span "Vibration" at bounding box center [54, 218] width 36 height 13
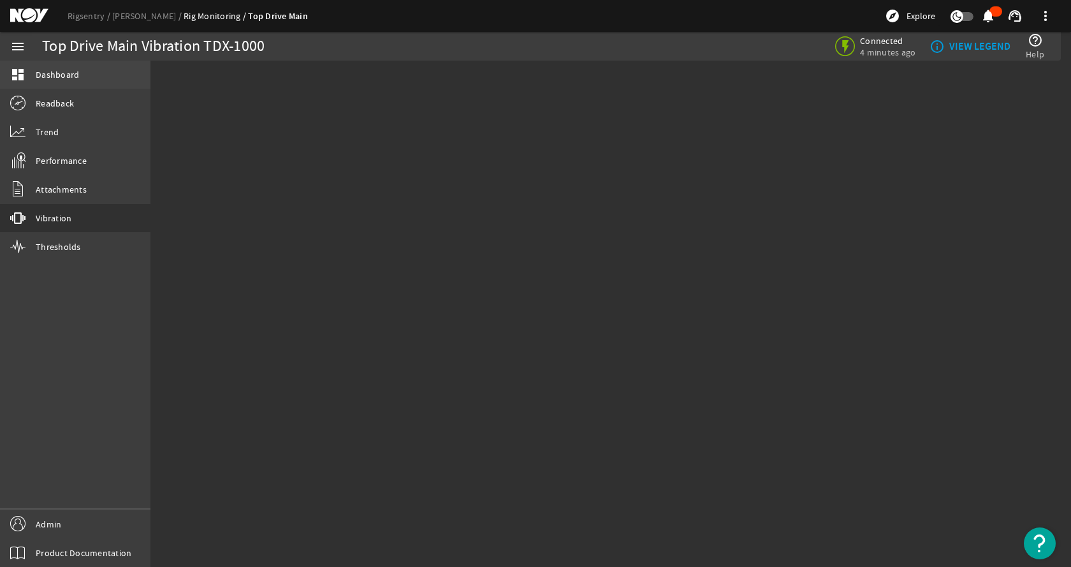
click at [102, 69] on link "dashboard Dashboard" at bounding box center [75, 75] width 150 height 28
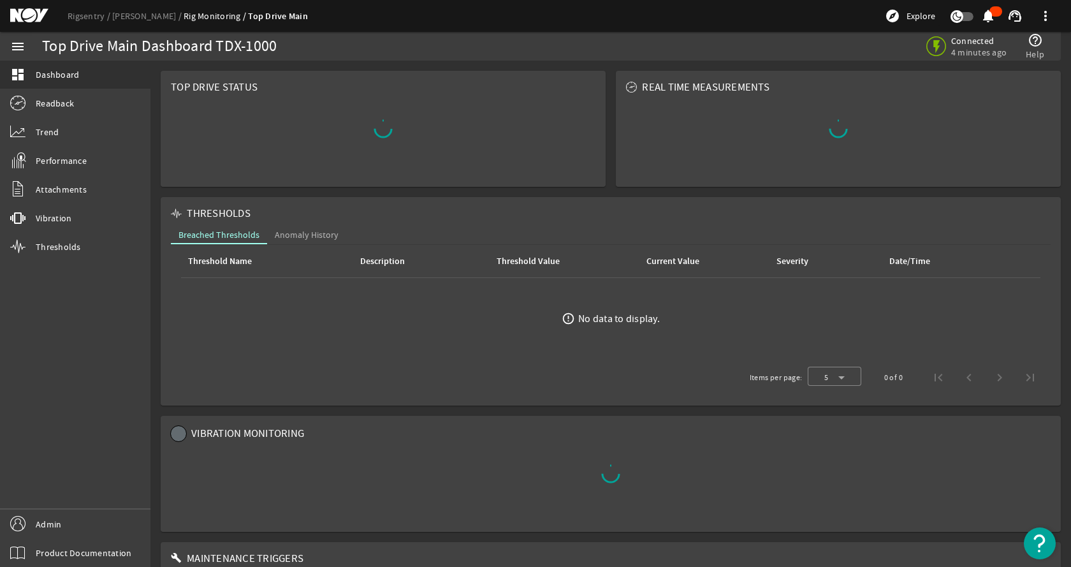
click at [155, 161] on div "Top Drive Status REAL TIME MEASUREMENTS" at bounding box center [610, 129] width 921 height 126
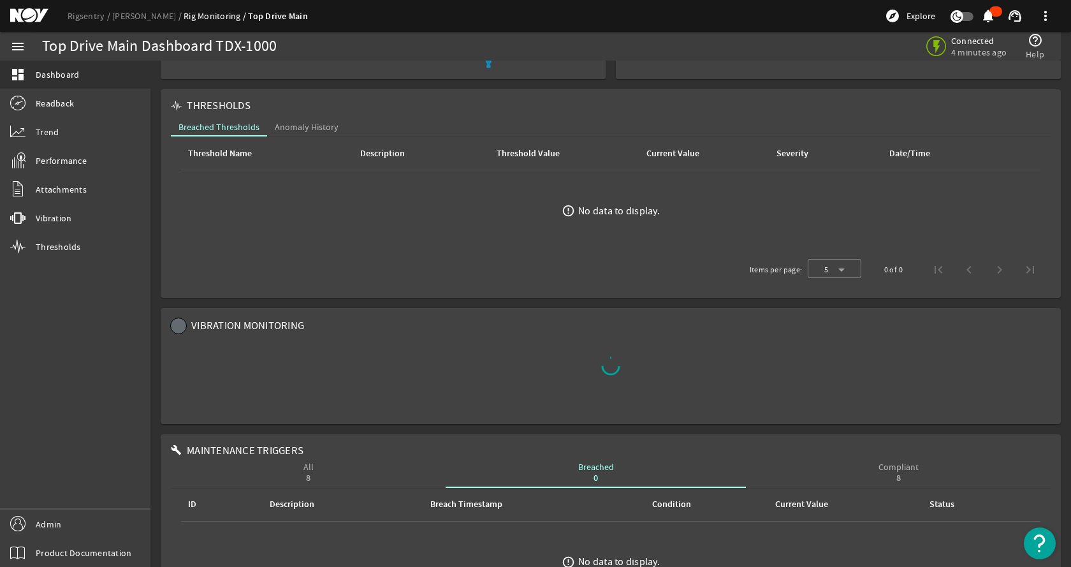
scroll to position [127, 0]
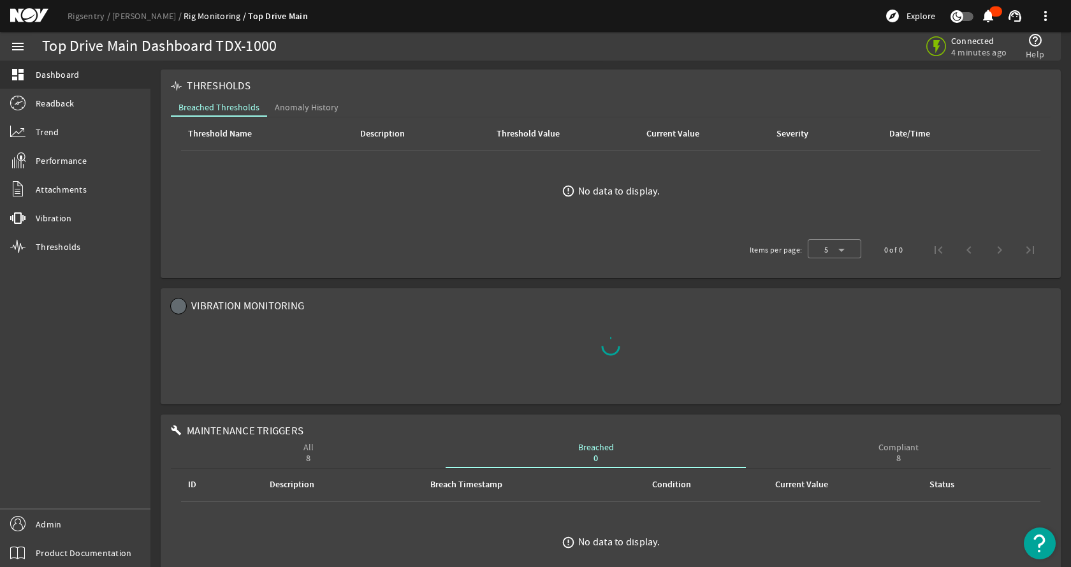
click at [155, 161] on div "THRESHOLDS Breached Thresholds Anomaly History Threshold Name Description Thres…" at bounding box center [610, 173] width 921 height 219
click at [453, 69] on mat-card "THRESHOLDS Breached Thresholds Anomaly History Threshold Name Description Thres…" at bounding box center [611, 173] width 900 height 208
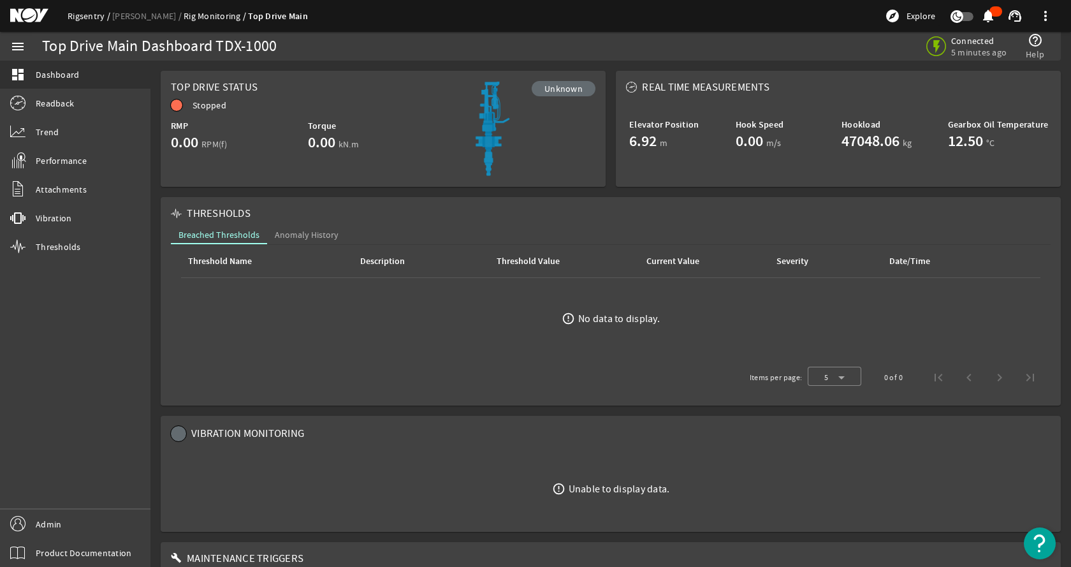
click at [88, 14] on link "Rigsentry" at bounding box center [90, 15] width 45 height 11
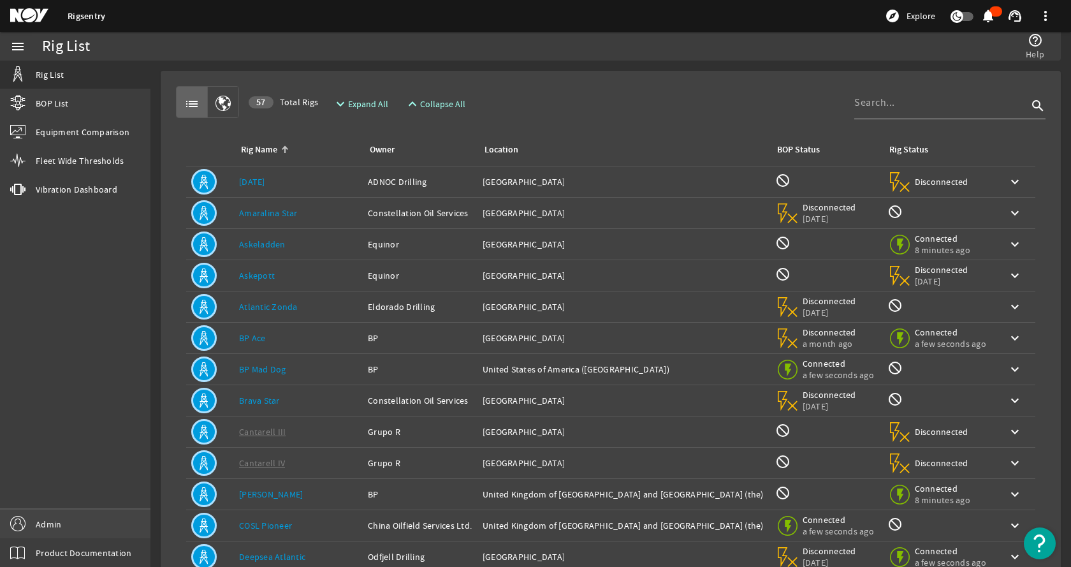
click at [89, 514] on link "Admin" at bounding box center [75, 523] width 150 height 29
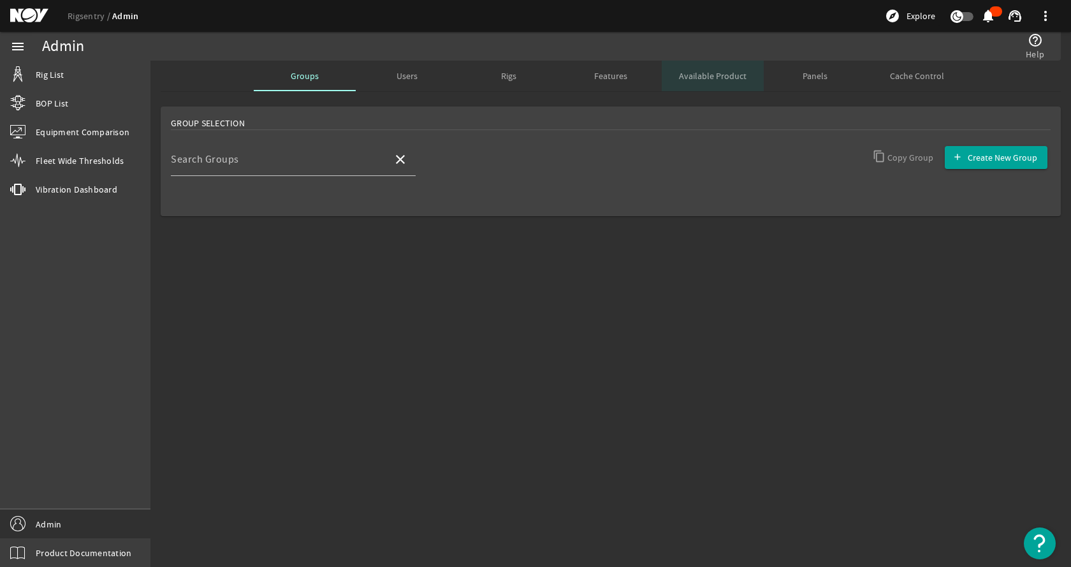
click at [708, 71] on span "Available Product" at bounding box center [713, 75] width 68 height 9
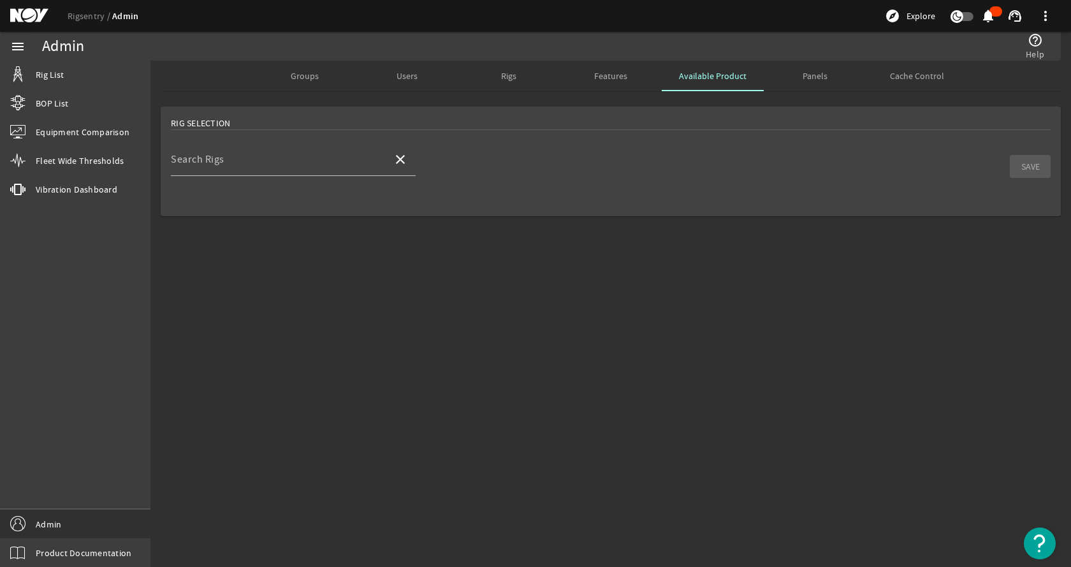
click at [660, 177] on div "Search Rigs close SAVE" at bounding box center [611, 166] width 880 height 47
click at [293, 160] on input "Search Rigs" at bounding box center [277, 164] width 212 height 15
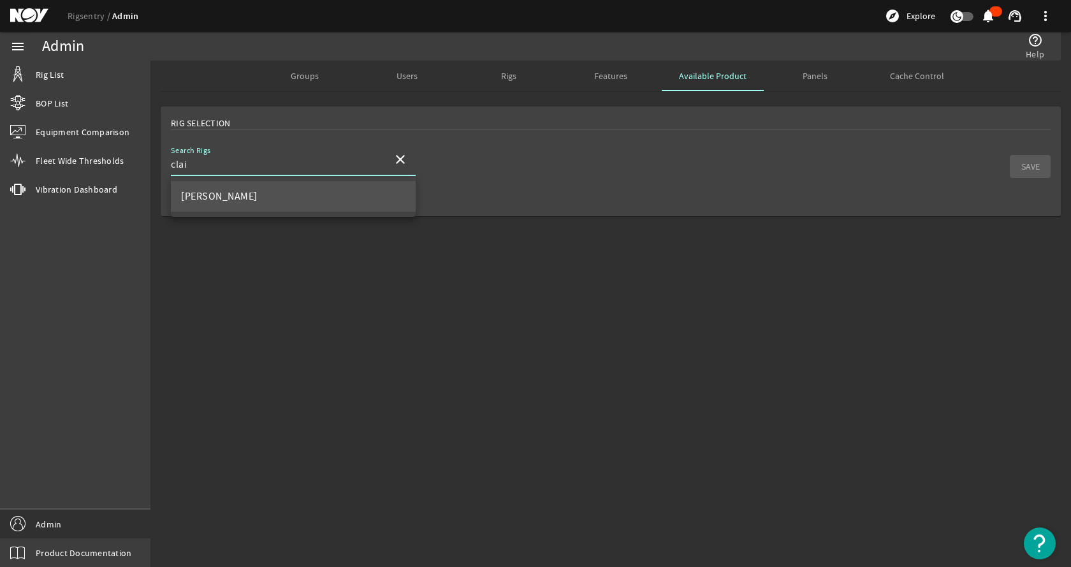
click at [367, 196] on mat-option "[PERSON_NAME]" at bounding box center [293, 196] width 245 height 31
type input "[PERSON_NAME]"
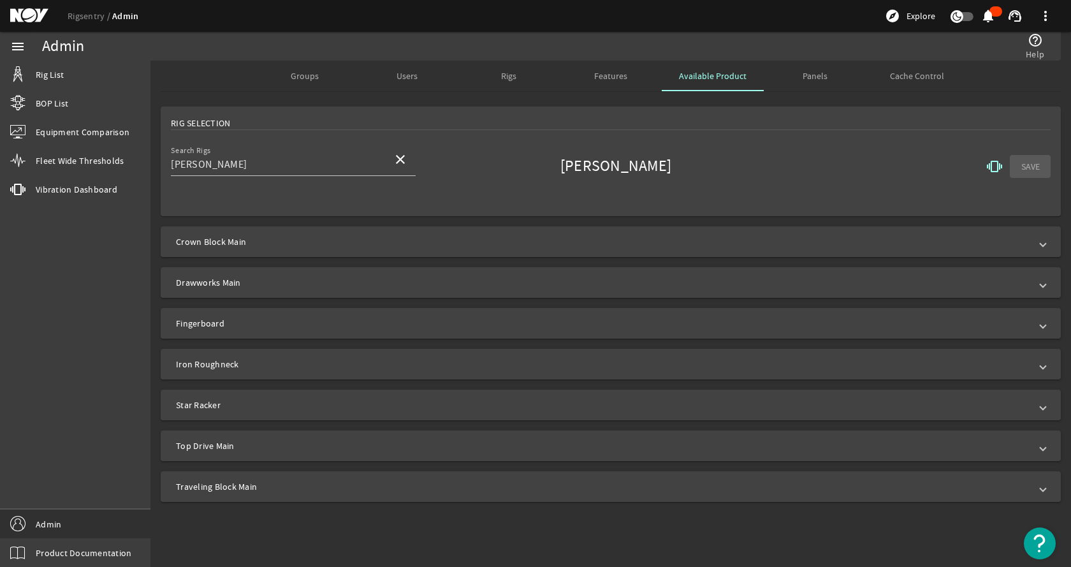
click at [996, 167] on mat-icon "vibration" at bounding box center [994, 166] width 15 height 15
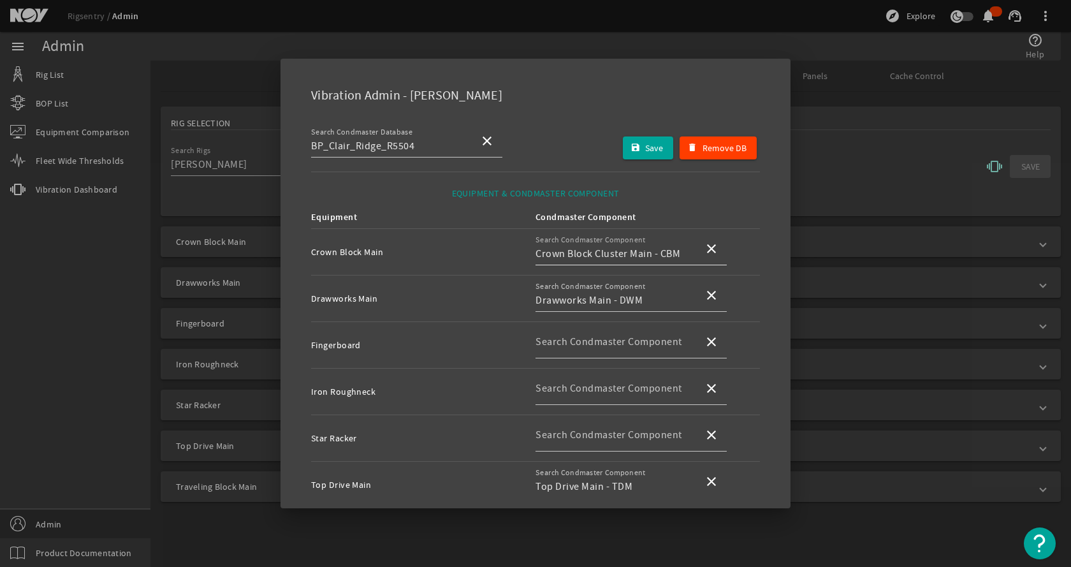
click at [660, 245] on div "Search Condmaster Component Crown Block Cluster Main - CBM" at bounding box center [614, 248] width 158 height 33
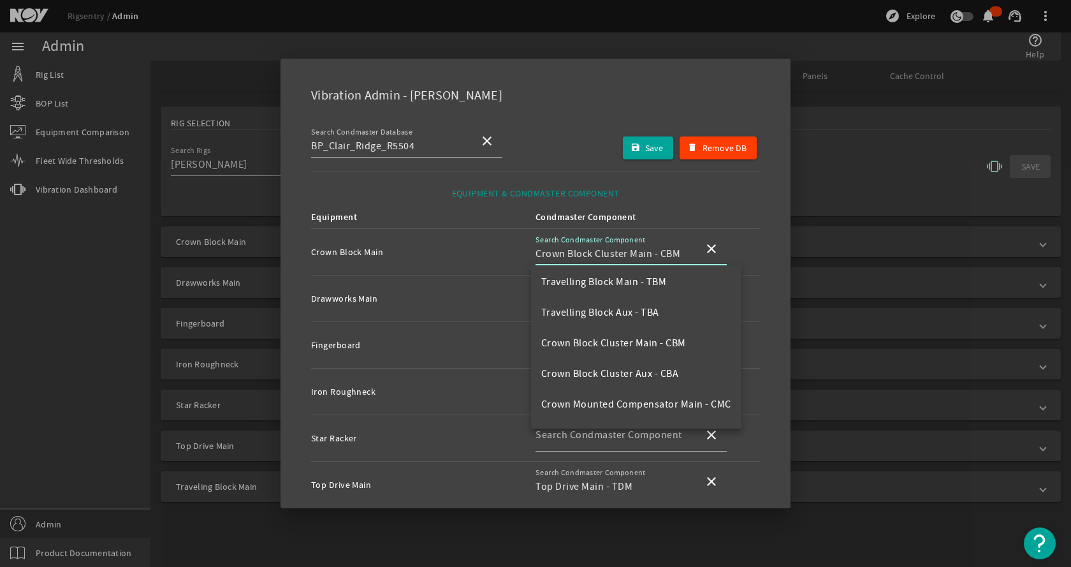
scroll to position [127, 0]
click at [456, 195] on div "EQUIPMENT & CONDMASTER COMPONENT" at bounding box center [535, 189] width 449 height 34
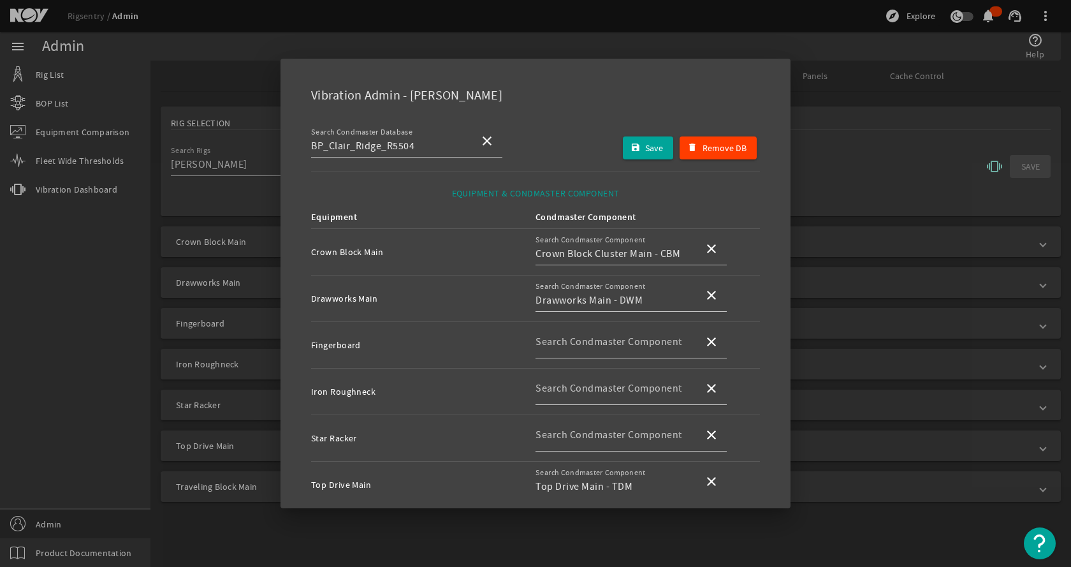
click at [862, 171] on div at bounding box center [535, 283] width 1071 height 567
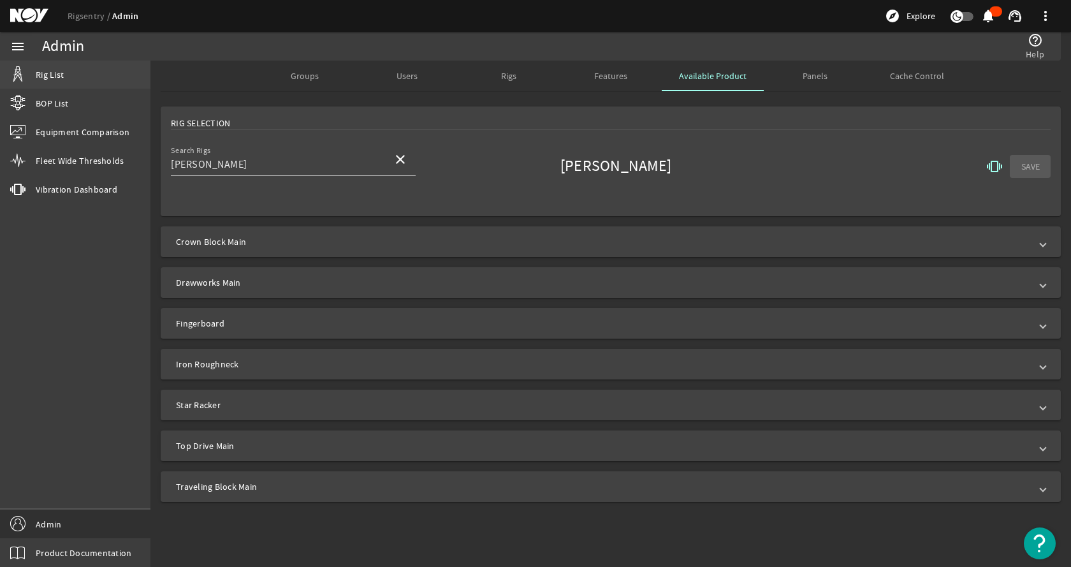
click at [74, 76] on link "Rig List" at bounding box center [75, 75] width 150 height 28
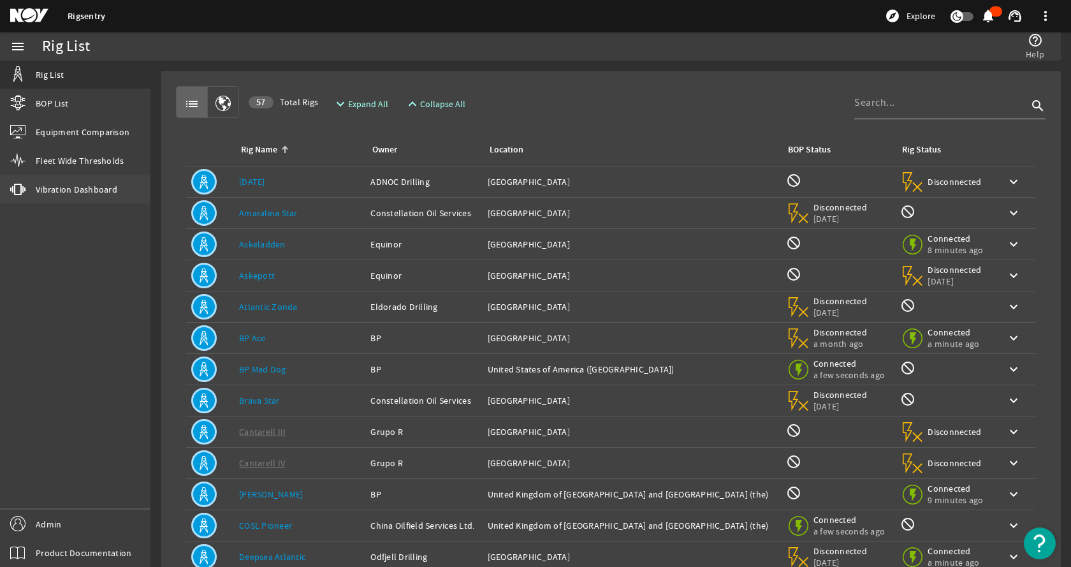
click at [68, 193] on span "Vibration Dashboard" at bounding box center [77, 189] width 82 height 13
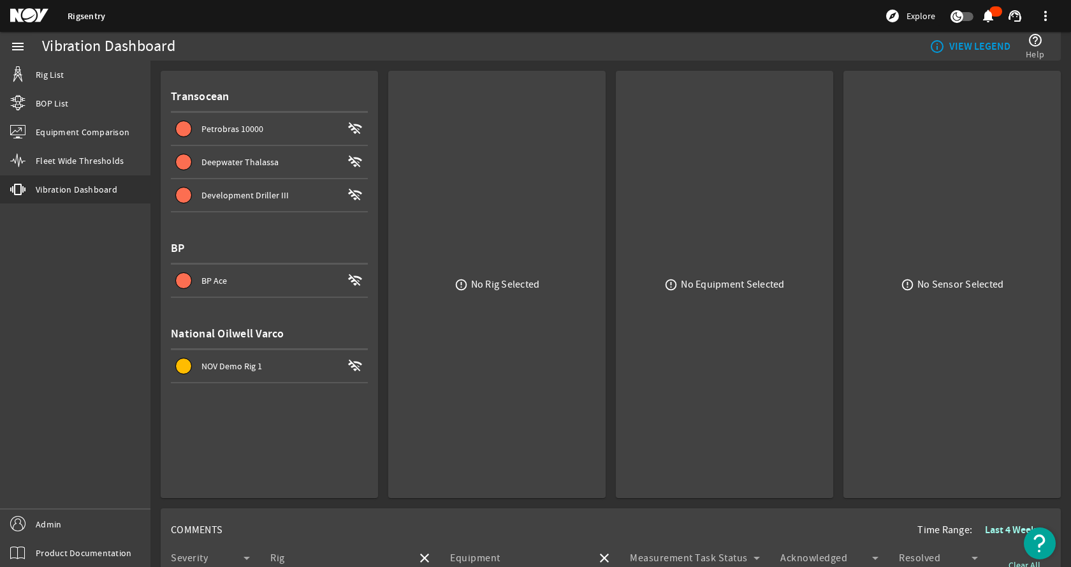
click at [300, 134] on div "Petrobras 10000" at bounding box center [271, 128] width 141 height 13
click at [472, 134] on span "Top Drive Main" at bounding box center [457, 128] width 56 height 11
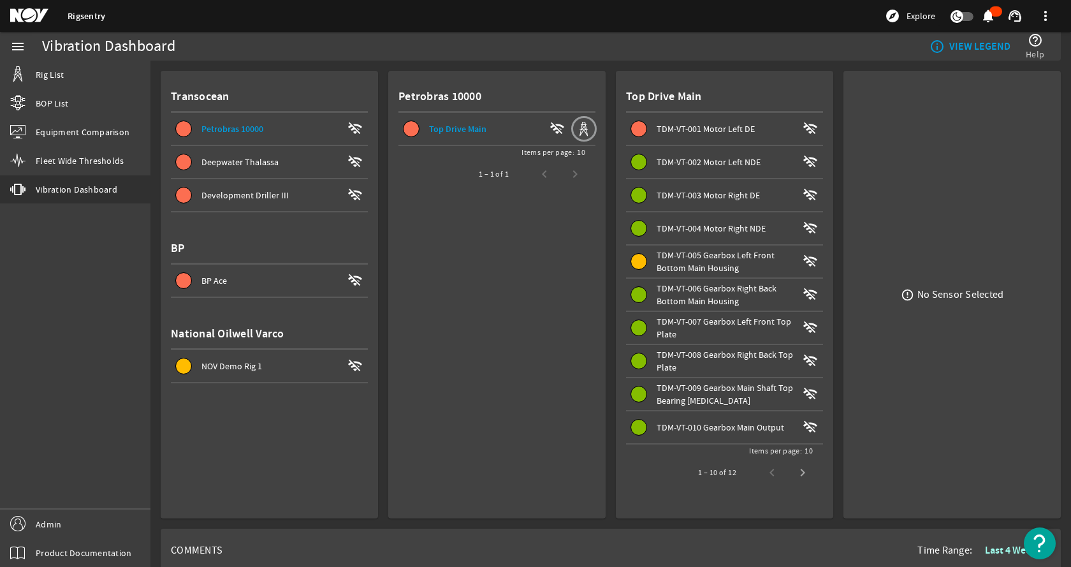
click at [266, 226] on rigsentry-vibration-dashboard-rig-list "Transocean Petrobras 10000 wifi_off Deepwater Thalassa wifi_off Development Dri…" at bounding box center [269, 232] width 197 height 302
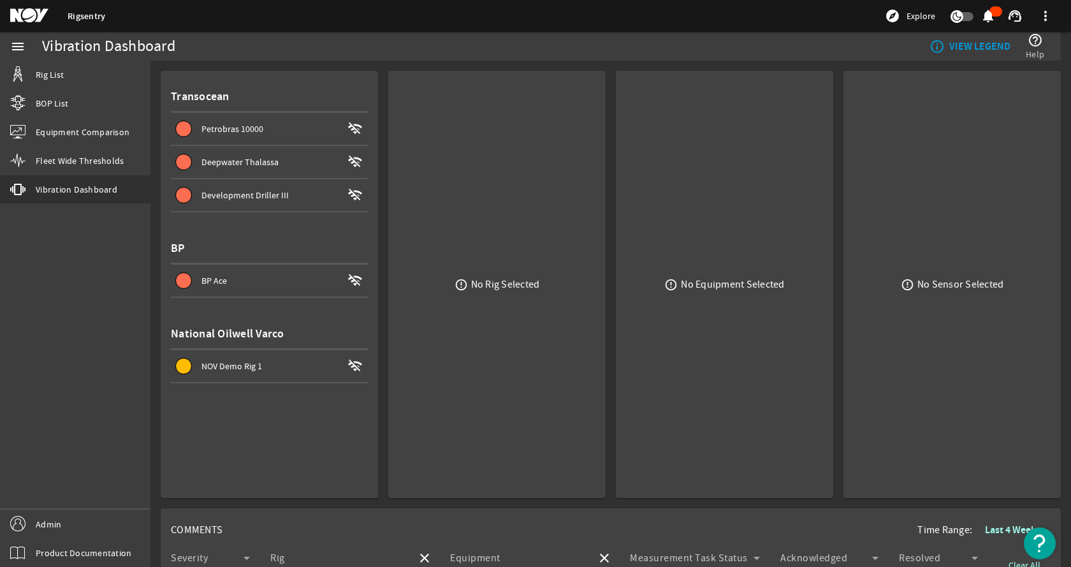
click at [112, 328] on div "menu Rig List BOP List Equipment Comparison Fleet Wide Thresholds vibration Vib…" at bounding box center [75, 299] width 150 height 535
click at [263, 125] on div "Petrobras 10000" at bounding box center [271, 128] width 141 height 13
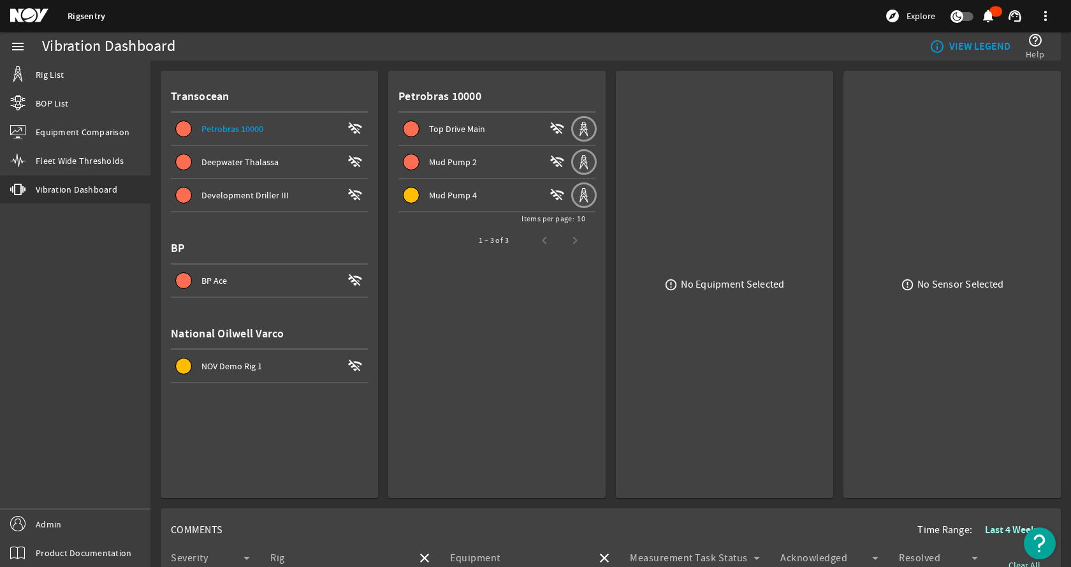
click at [472, 299] on mat-card "Petrobras 10000 Top Drive Main wifi_off Mud Pump 2 wifi_off Mud Pump 4 wifi_off…" at bounding box center [496, 284] width 217 height 427
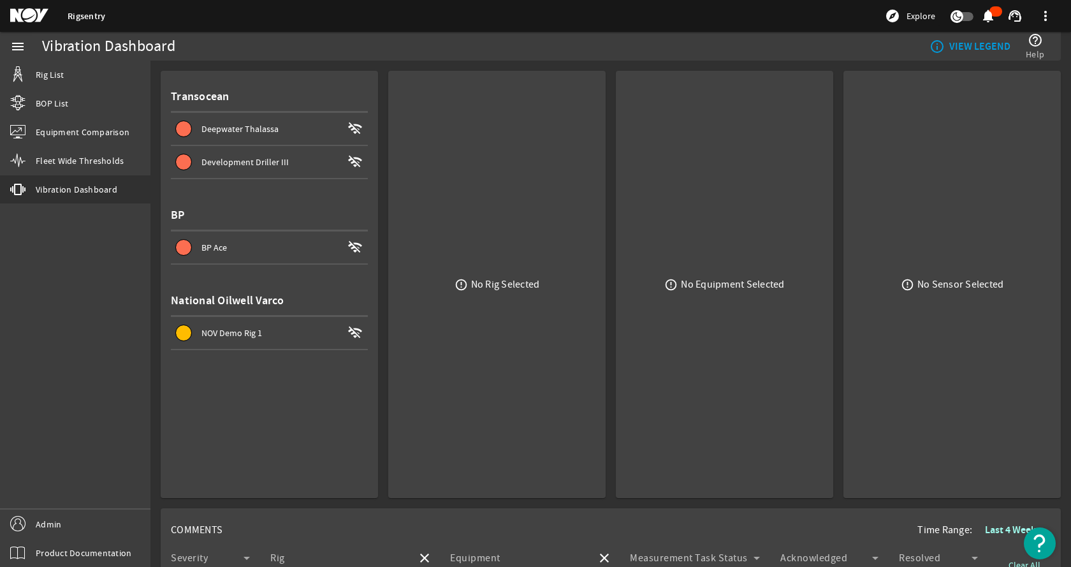
click at [370, 208] on mat-card "Transocean Deepwater Thalassa wifi_off Development Driller III wifi_off BP BP A…" at bounding box center [269, 284] width 217 height 427
click at [84, 519] on link "Admin" at bounding box center [75, 523] width 150 height 29
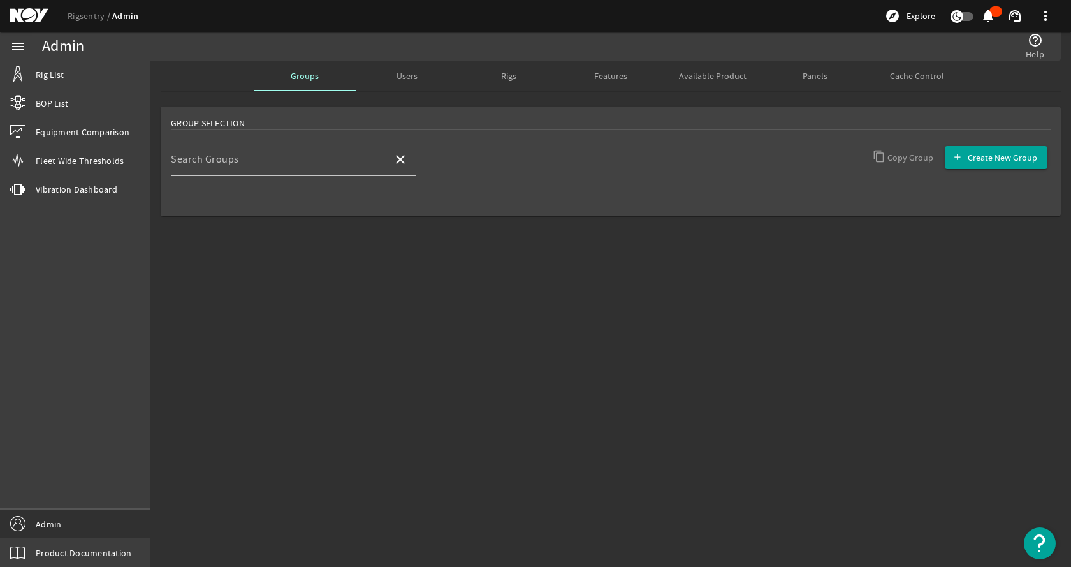
click at [307, 390] on mat-sidenav-content "Admin help_outline Help Groups Users Rigs Features Available Product Panels Cac…" at bounding box center [610, 314] width 921 height 506
click at [91, 70] on link "Rig List" at bounding box center [75, 75] width 150 height 28
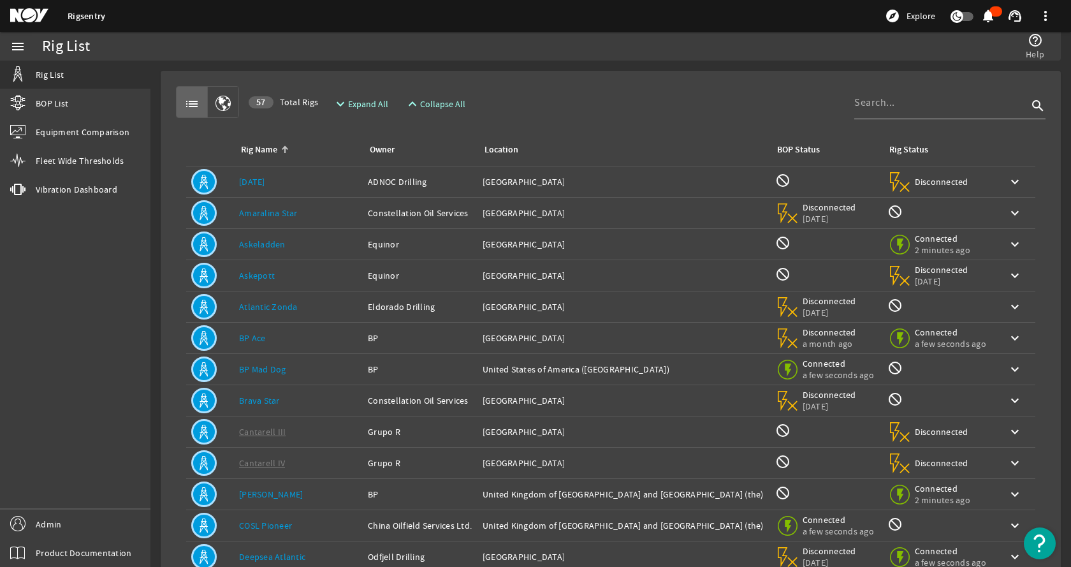
scroll to position [140, 0]
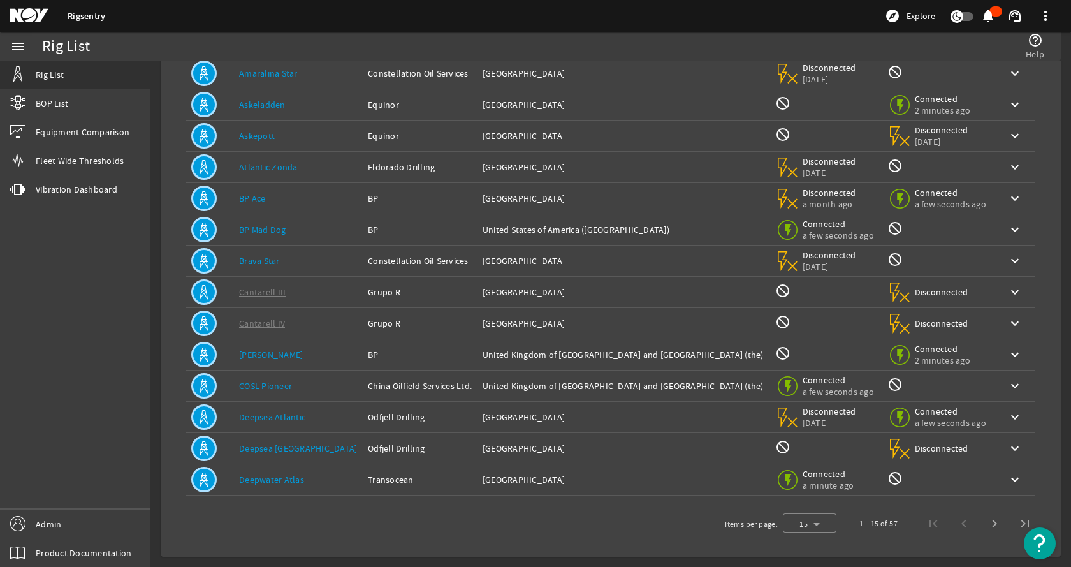
click at [368, 351] on div "Owner: BP" at bounding box center [420, 354] width 105 height 13
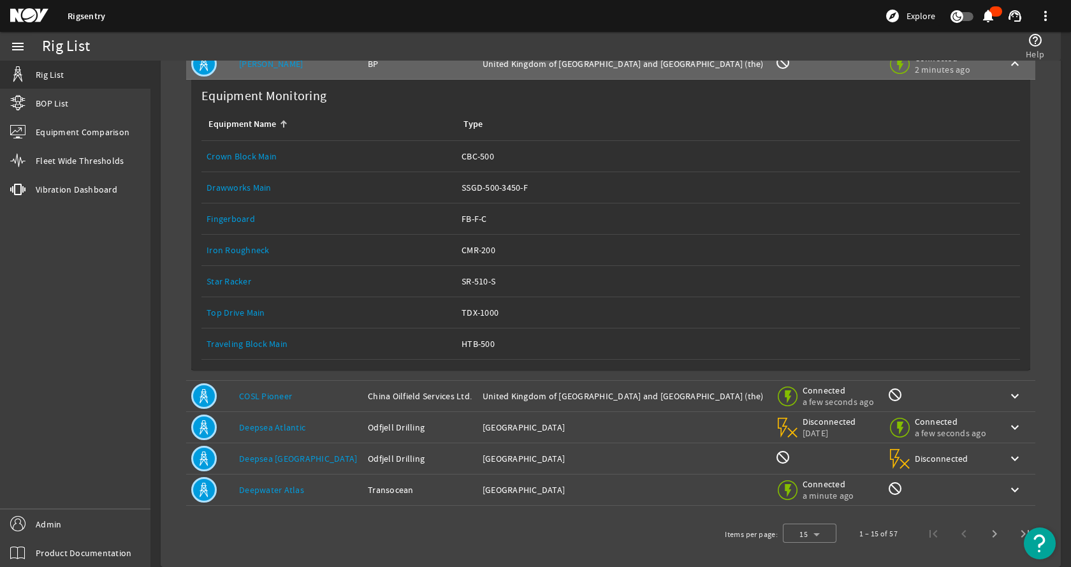
scroll to position [440, 0]
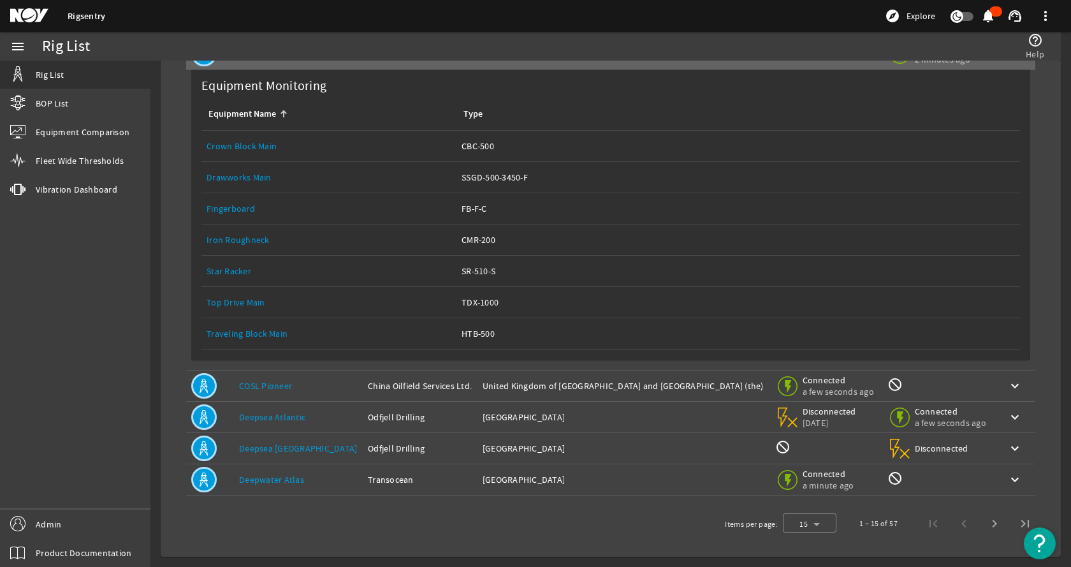
click at [251, 300] on link "Top Drive Main" at bounding box center [236, 301] width 59 height 11
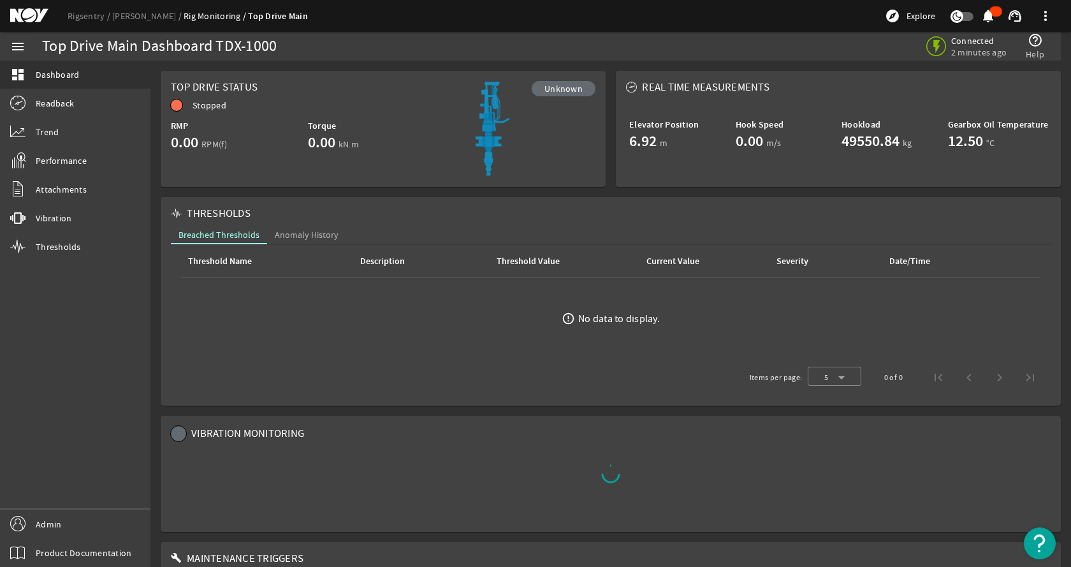
click at [363, 203] on mat-card "THRESHOLDS Breached Thresholds Anomaly History Threshold Name Description Thres…" at bounding box center [611, 301] width 900 height 208
click at [88, 16] on link "Rigsentry" at bounding box center [90, 15] width 45 height 11
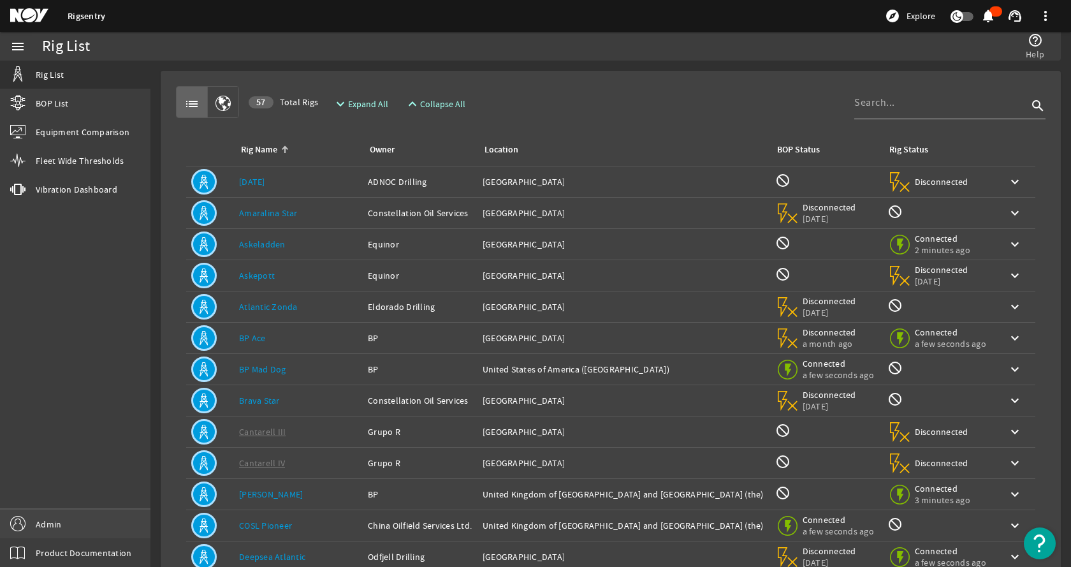
click at [85, 530] on link "Admin" at bounding box center [75, 523] width 150 height 29
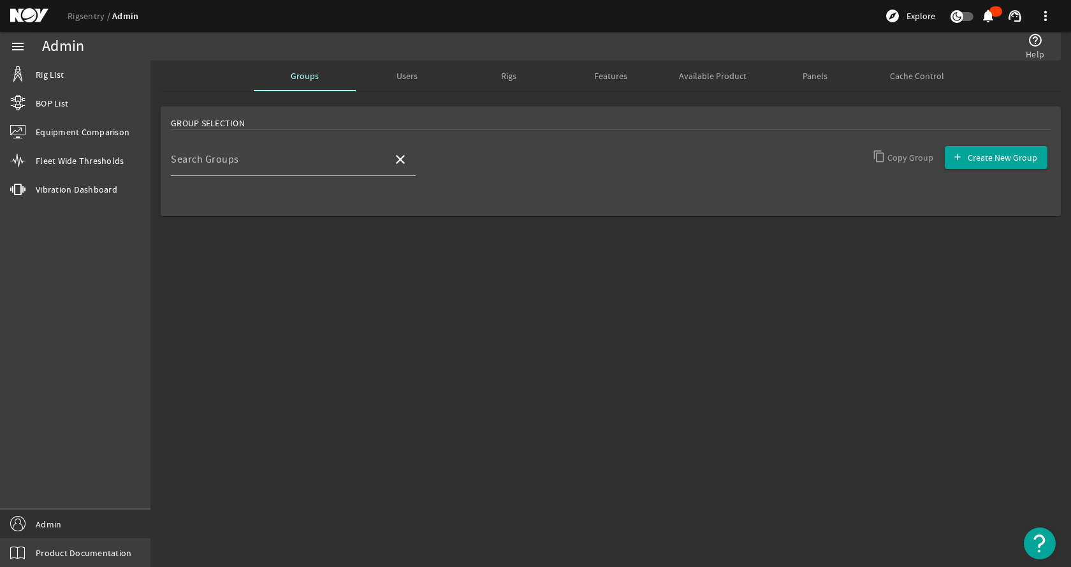
click at [373, 394] on mat-sidenav-content "Admin help_outline Help Groups Users Rigs Features Available Product Panels Cac…" at bounding box center [610, 314] width 921 height 506
click at [387, 425] on mat-sidenav-content "Admin help_outline Help Groups Users Rigs Features Available Product Panels Cac…" at bounding box center [610, 314] width 921 height 506
click at [400, 312] on mat-sidenav-content "Admin help_outline Help Groups Users Rigs Features Available Product Panels Cac…" at bounding box center [610, 314] width 921 height 506
click at [715, 75] on span "Available Product" at bounding box center [713, 75] width 68 height 9
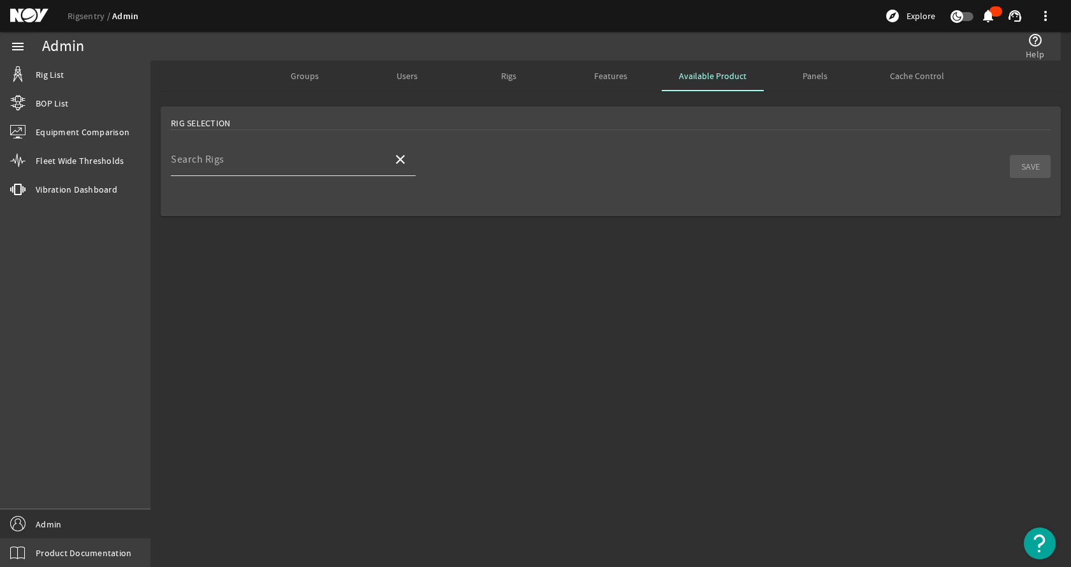
click at [344, 158] on input "Search Rigs" at bounding box center [277, 164] width 212 height 15
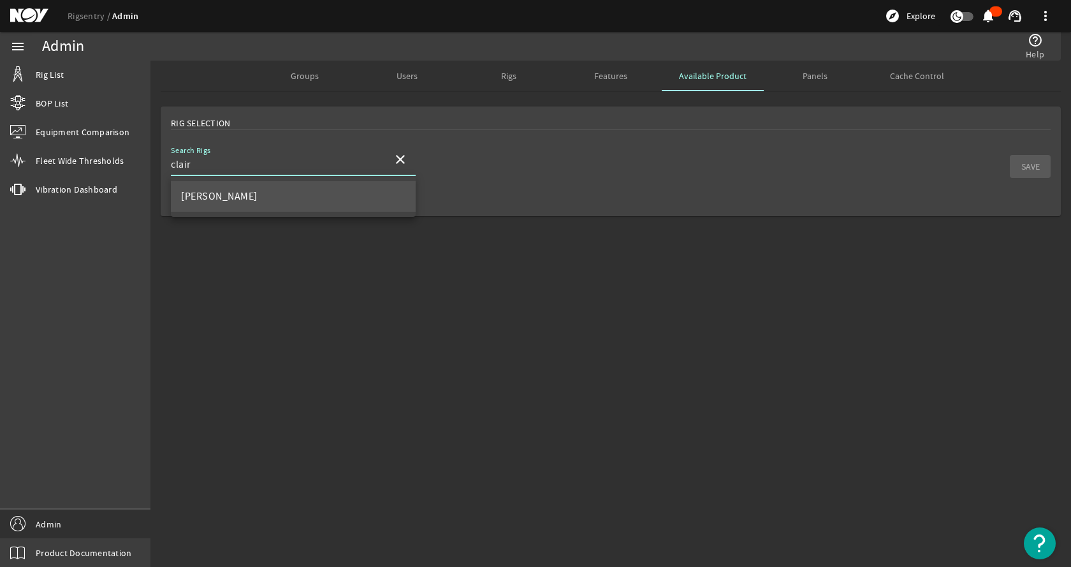
click at [348, 201] on mat-option "[PERSON_NAME]" at bounding box center [293, 196] width 245 height 31
type input "[PERSON_NAME]"
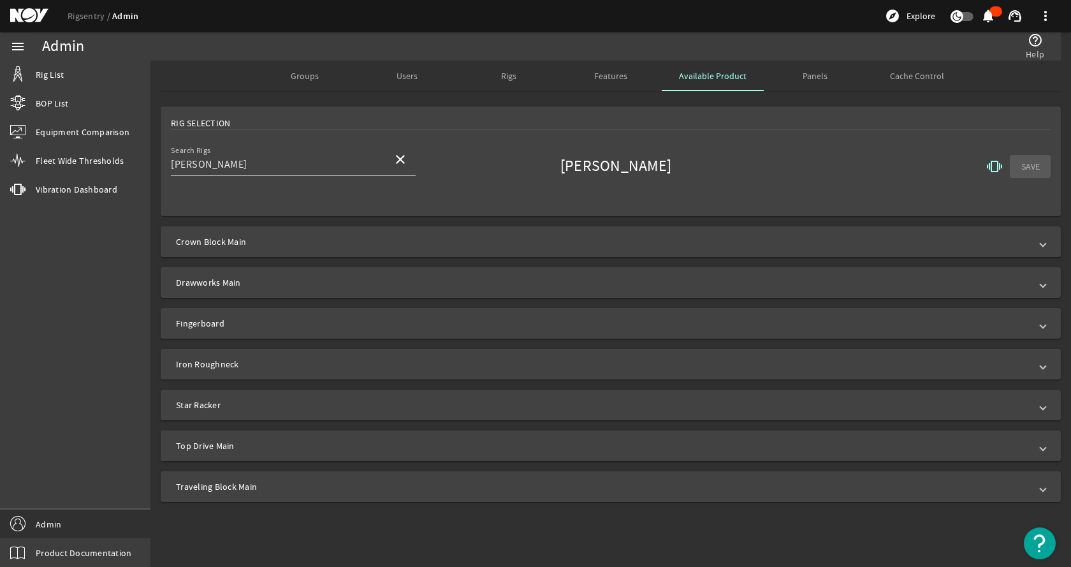
click at [1001, 162] on mat-icon "vibration" at bounding box center [994, 166] width 15 height 15
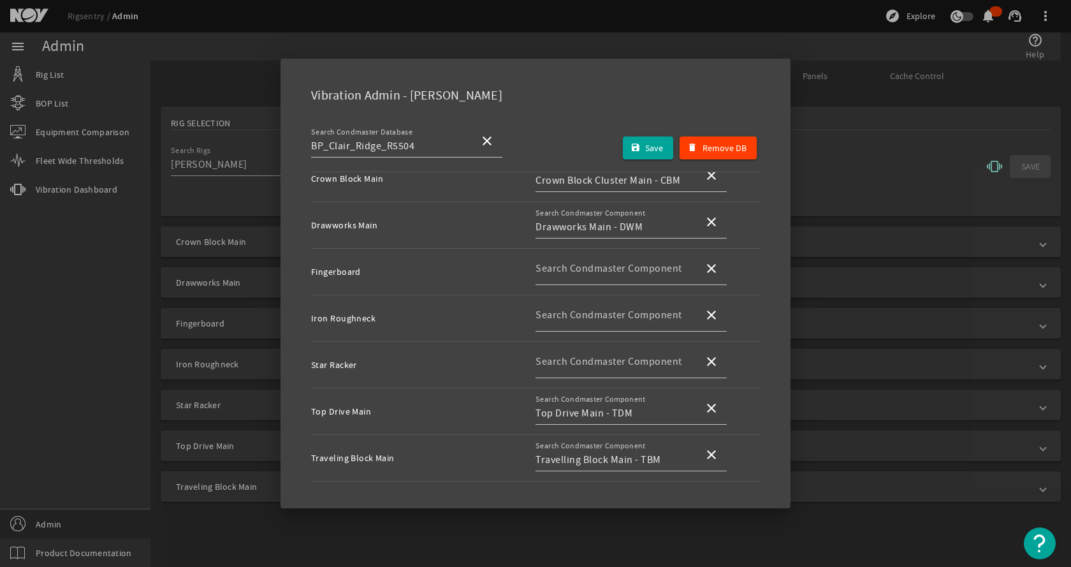
scroll to position [75, 0]
click at [918, 159] on div at bounding box center [535, 283] width 1071 height 567
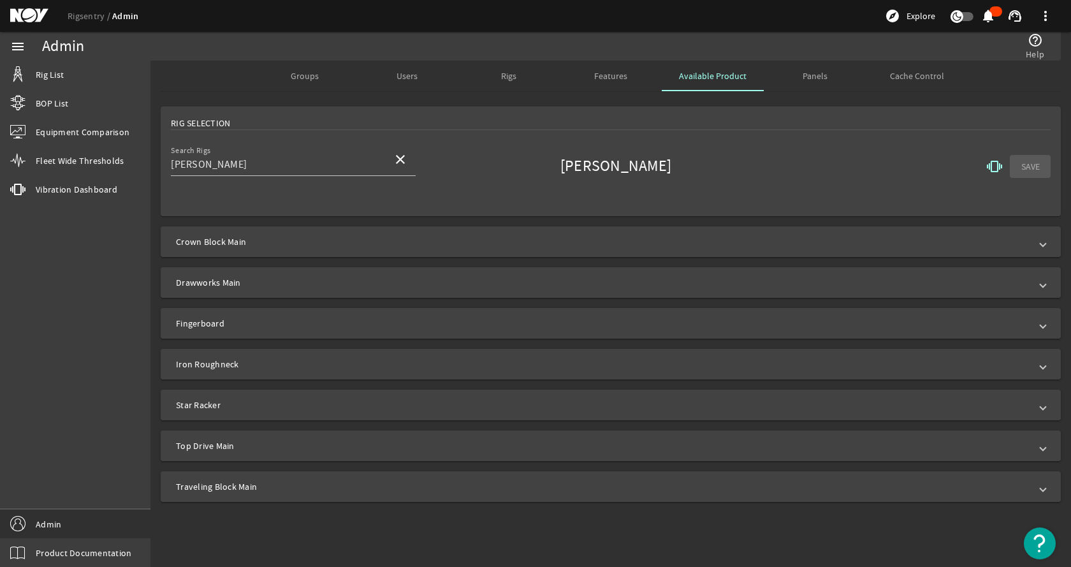
click at [626, 142] on mat-card "Rig Selection Search Rigs Clair Ridge close Clair Ridge vibration SAVE" at bounding box center [611, 161] width 900 height 110
click at [627, 140] on mat-card "Rig Selection Search Rigs Clair Ridge close Clair Ridge vibration SAVE" at bounding box center [611, 161] width 900 height 110
click at [994, 170] on mat-icon "vibration" at bounding box center [994, 166] width 15 height 15
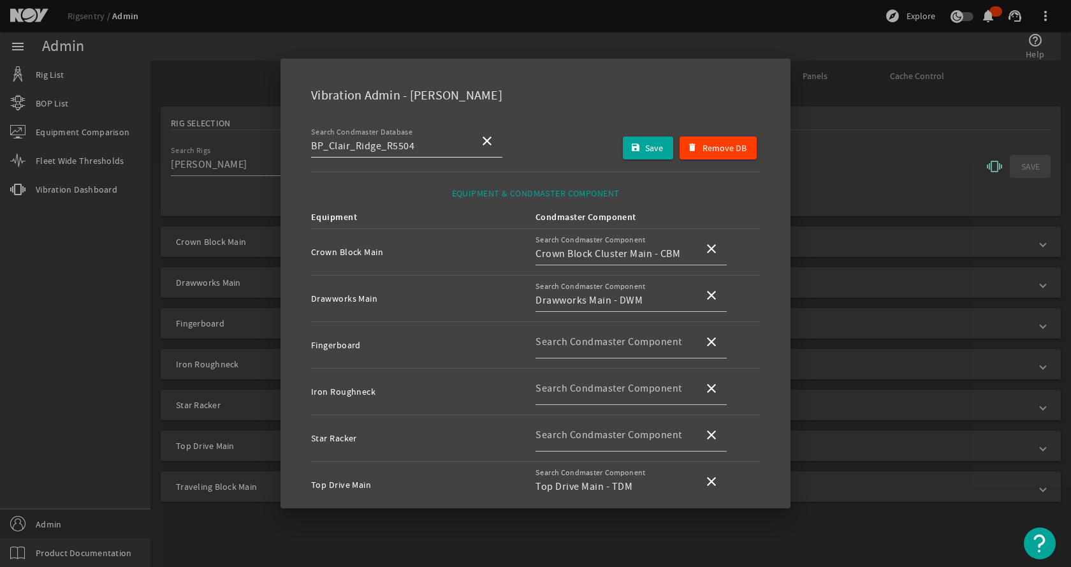
click at [446, 143] on input "BP_Clair_Ridge_R5504" at bounding box center [390, 145] width 158 height 15
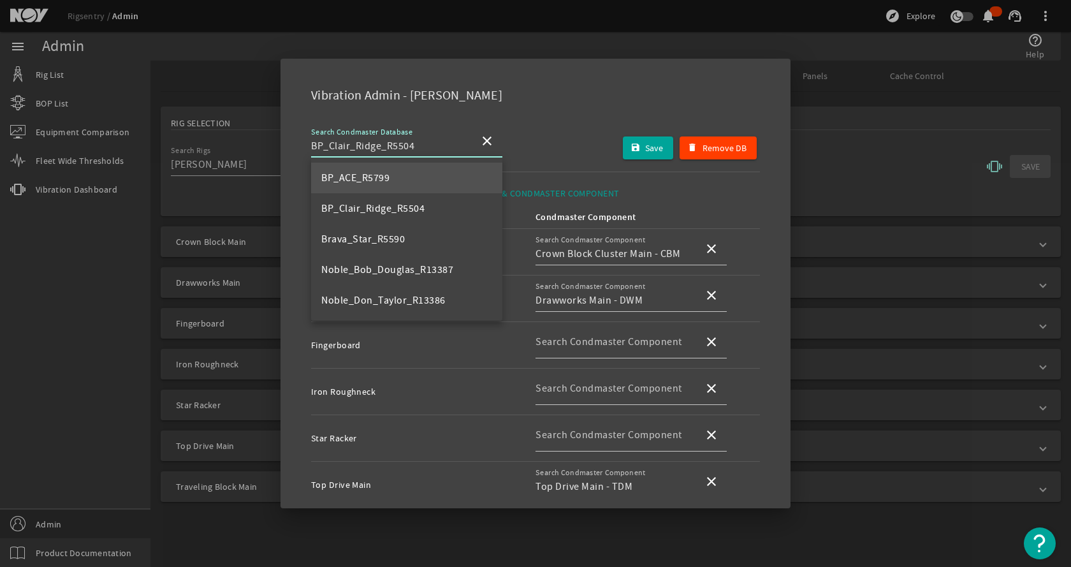
click at [441, 171] on mat-option "BP_ACE_R5799" at bounding box center [406, 178] width 191 height 31
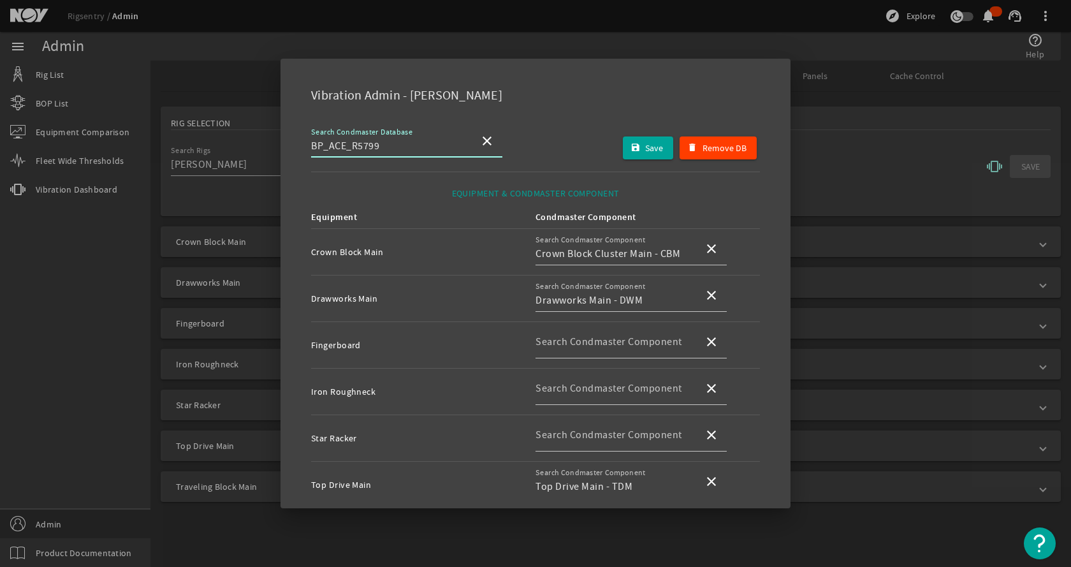
click at [455, 145] on input "BP_ACE_R5799" at bounding box center [390, 145] width 158 height 15
type input "B"
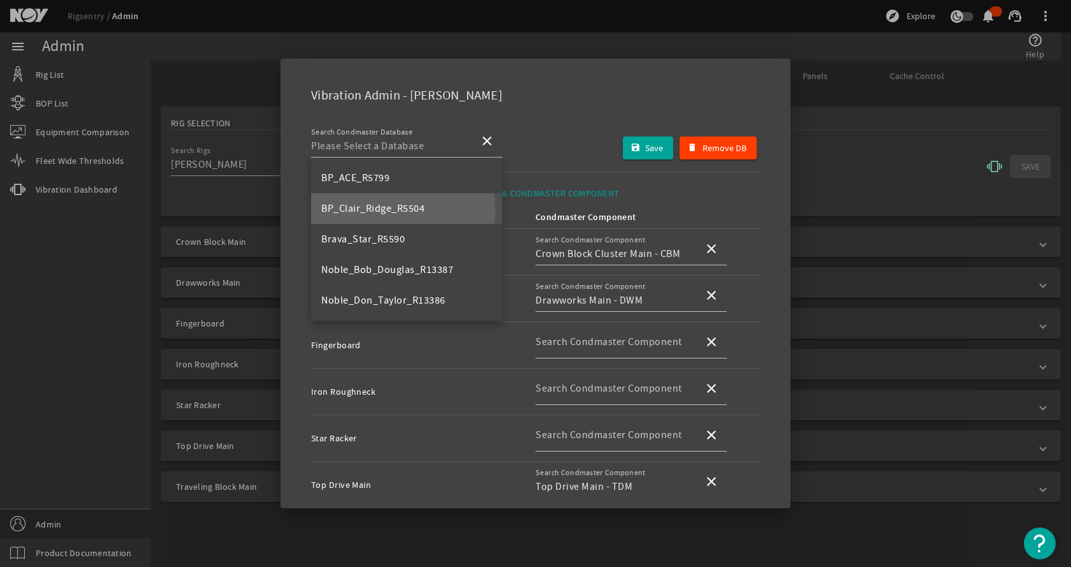
click at [388, 210] on span "BP_Clair_Ridge_R5504" at bounding box center [372, 208] width 103 height 13
type input "BP_Clair_Ridge_R5504"
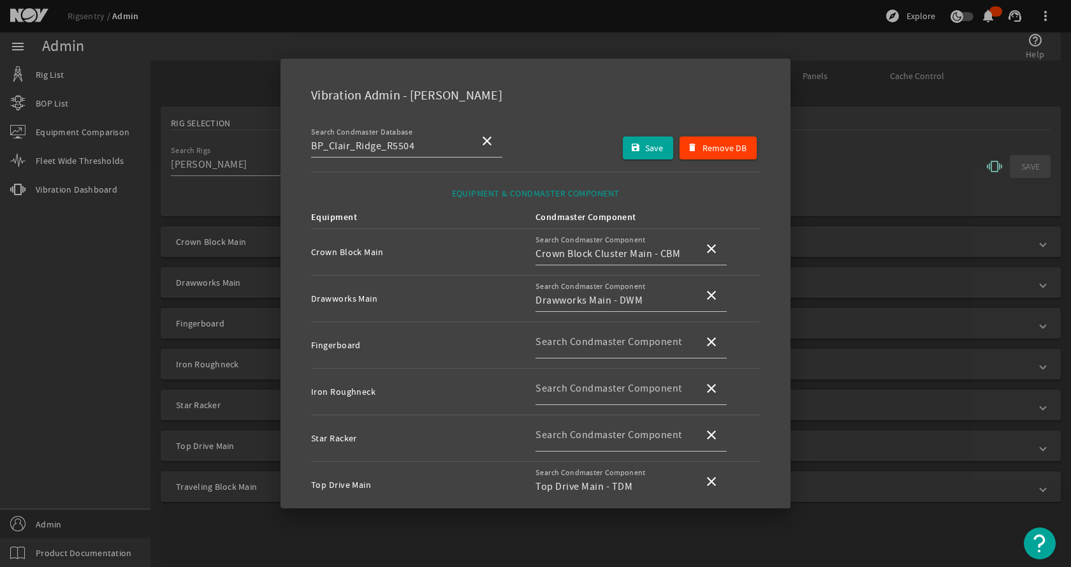
click at [566, 98] on div "Vibration Admin - Clair Ridge" at bounding box center [535, 93] width 479 height 38
click at [636, 152] on span "submit" at bounding box center [648, 148] width 51 height 31
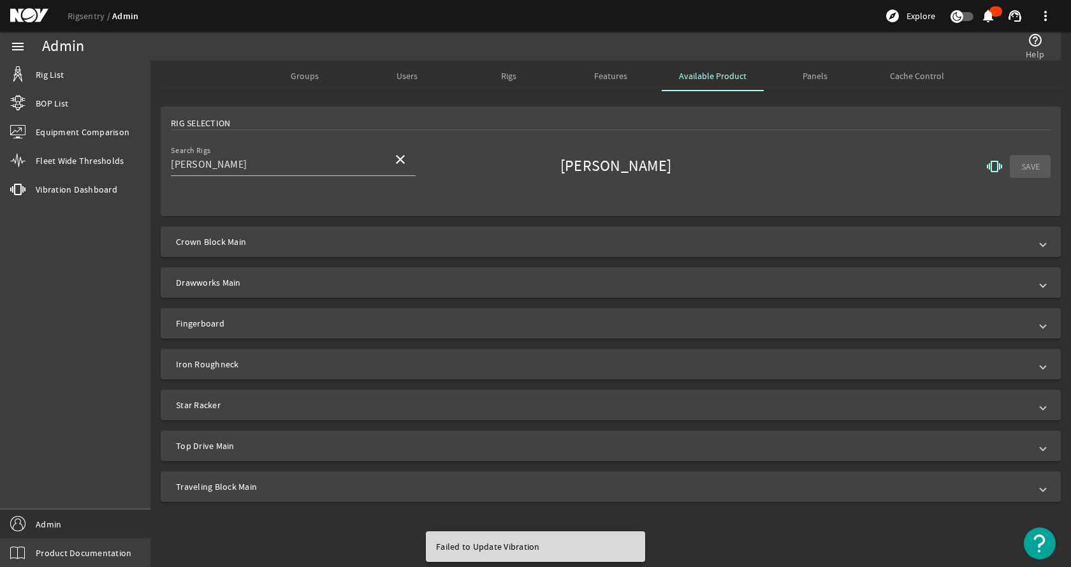
click at [644, 128] on div "Rig Selection" at bounding box center [611, 123] width 880 height 13
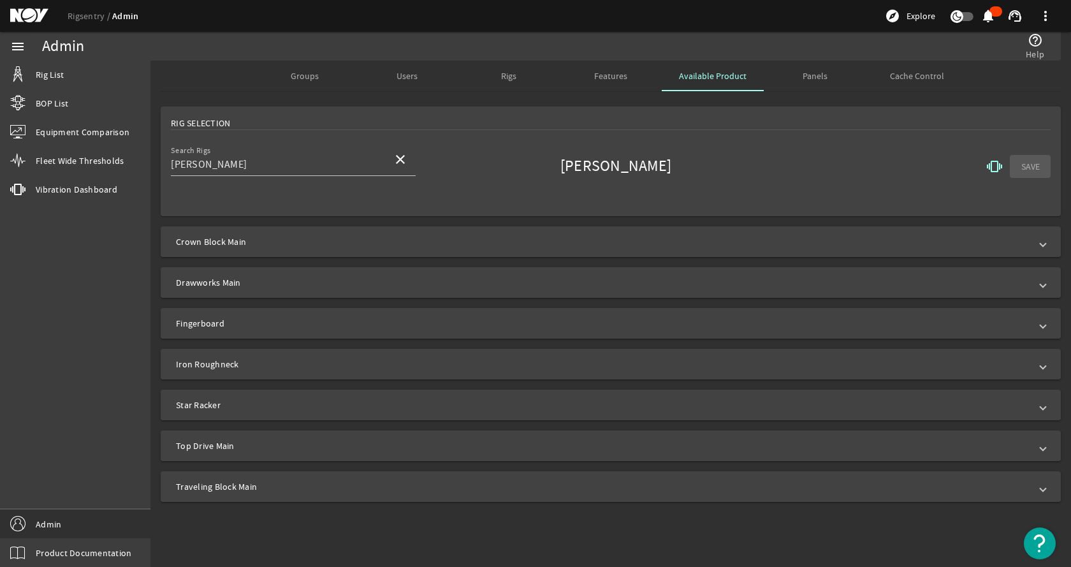
click at [994, 168] on mat-icon "vibration" at bounding box center [994, 166] width 15 height 15
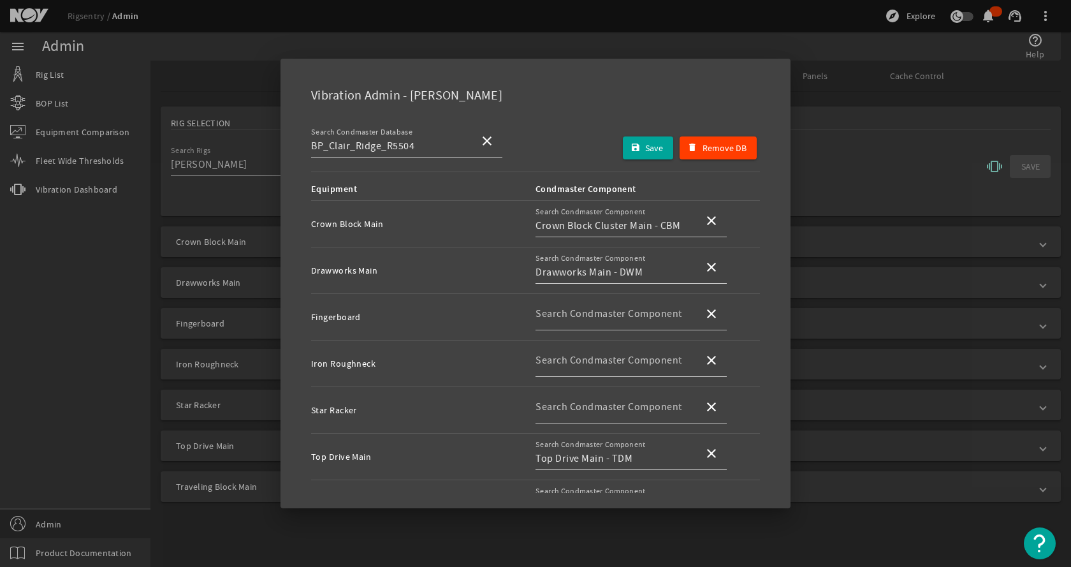
scroll to position [11, 0]
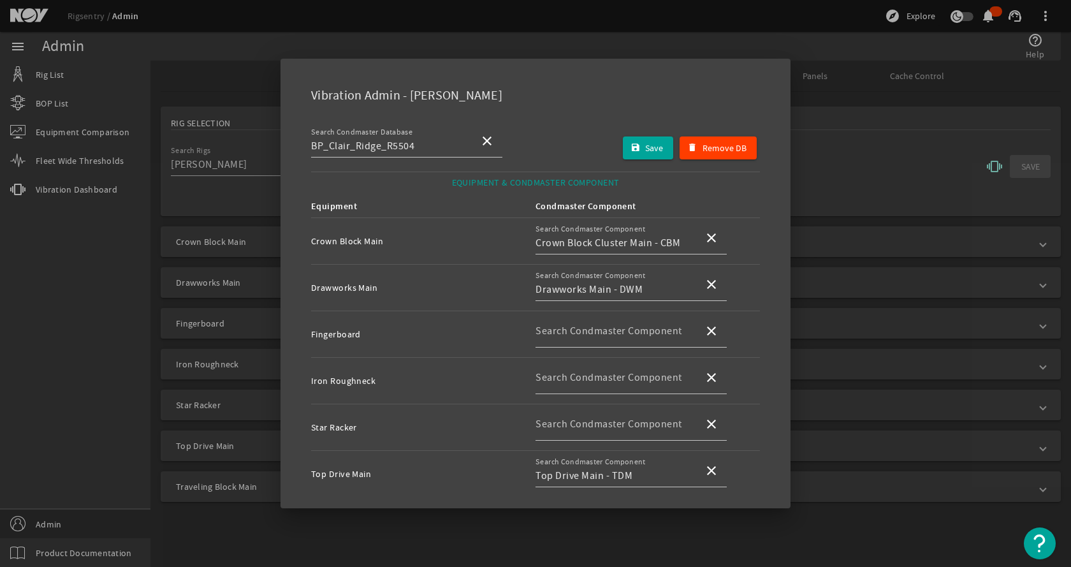
click at [857, 134] on div at bounding box center [535, 283] width 1071 height 567
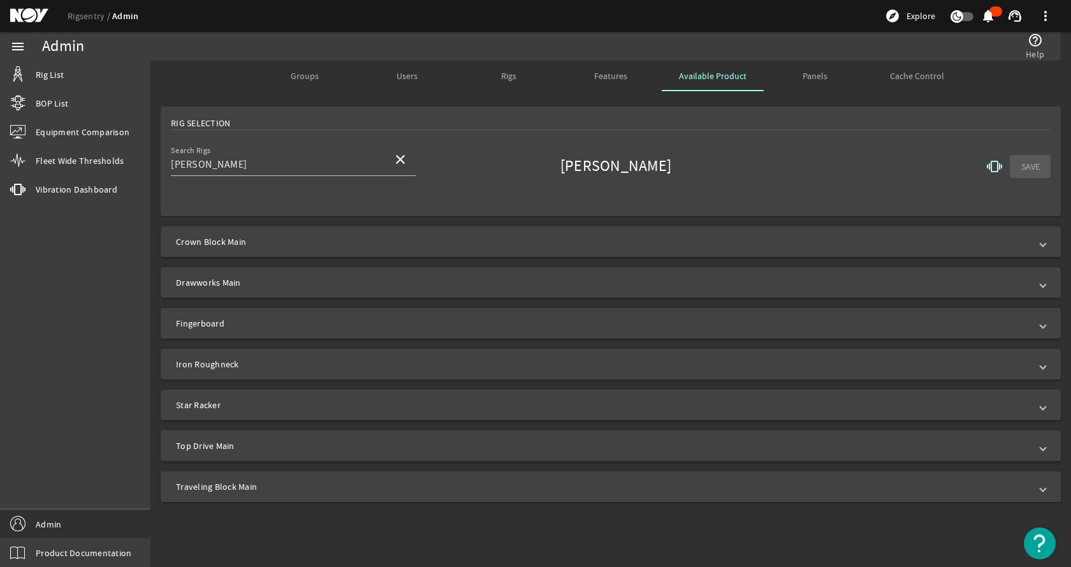
click at [780, 173] on div "Search Rigs Clair Ridge close Clair Ridge vibration SAVE" at bounding box center [611, 166] width 880 height 47
click at [984, 163] on span at bounding box center [994, 166] width 31 height 31
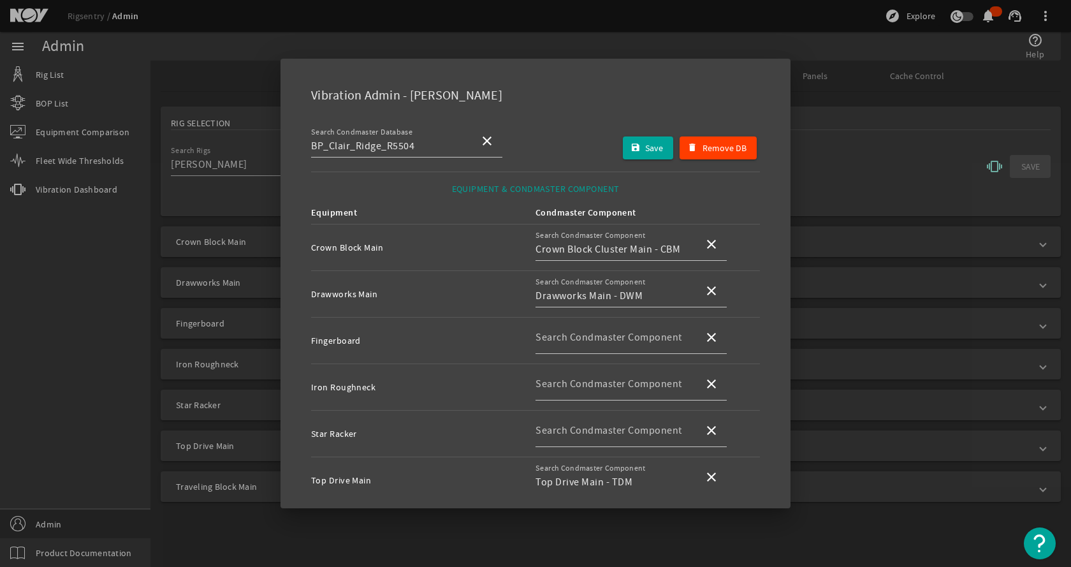
scroll to position [0, 0]
click at [634, 147] on span "submit" at bounding box center [648, 148] width 51 height 31
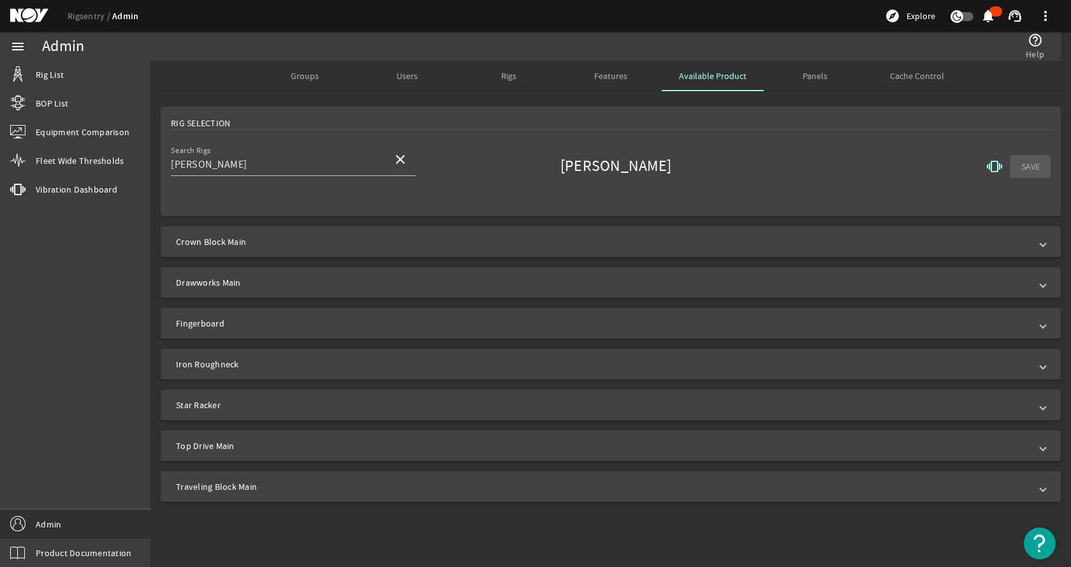
click at [717, 150] on div "Search Rigs Clair Ridge close Clair Ridge vibration SAVE" at bounding box center [611, 166] width 880 height 47
click at [1003, 169] on span at bounding box center [994, 166] width 31 height 31
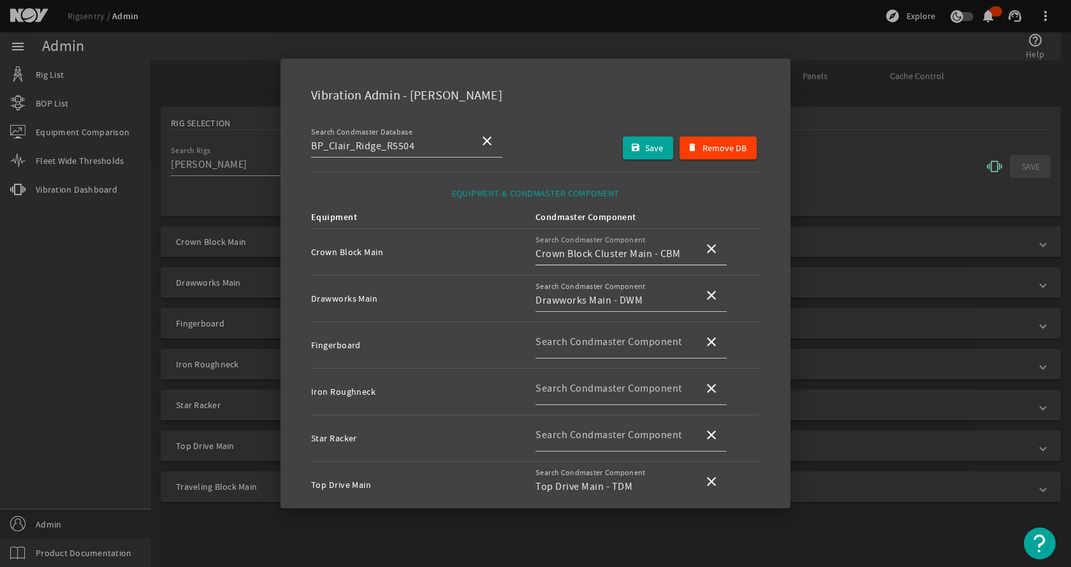
click at [683, 246] on input "Crown Block Cluster Main - CBM" at bounding box center [614, 253] width 158 height 15
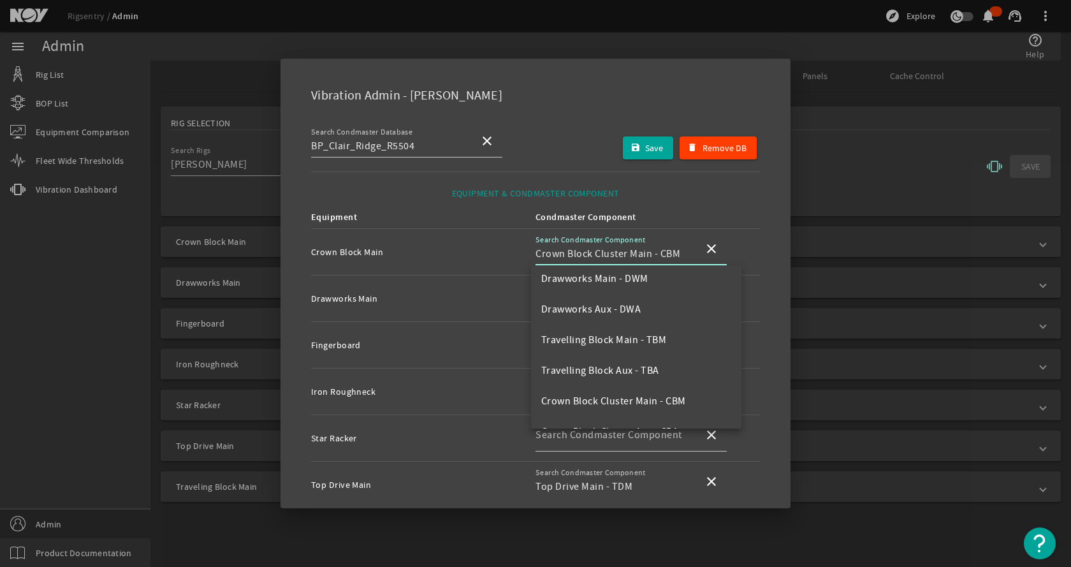
scroll to position [127, 0]
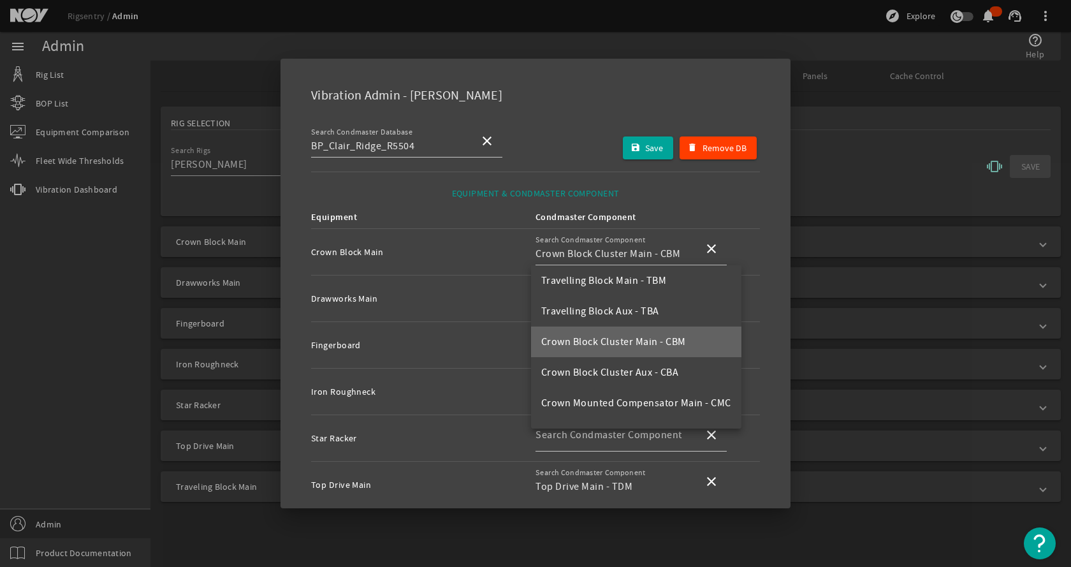
click at [657, 341] on span "Crown Block Cluster Main - CBM" at bounding box center [613, 341] width 145 height 13
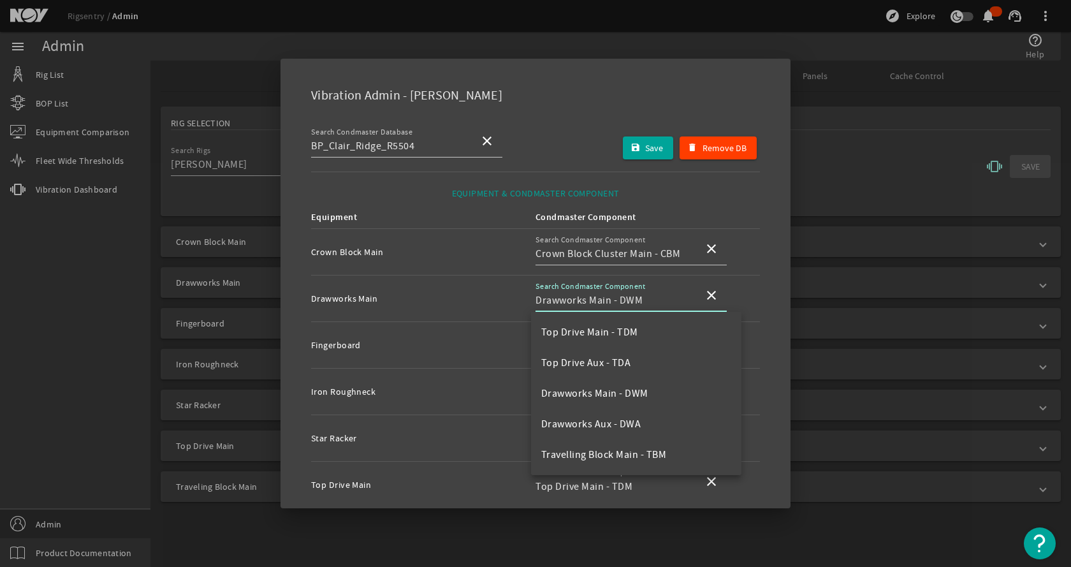
click at [646, 296] on input "Drawworks Main - DWM" at bounding box center [614, 300] width 158 height 15
click at [657, 397] on mat-option "Drawworks Main - DWM" at bounding box center [636, 393] width 210 height 31
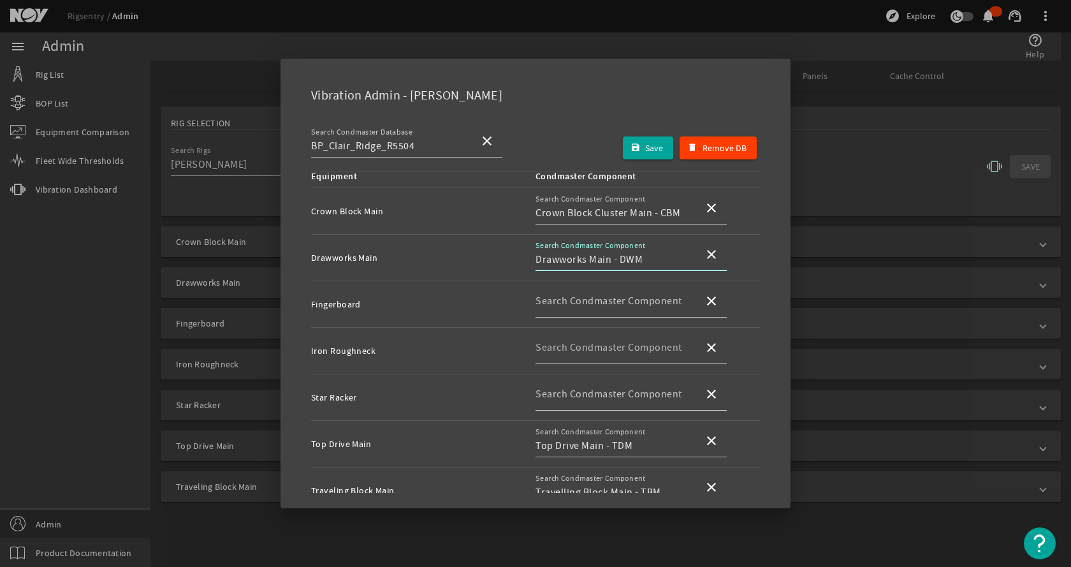
scroll to position [75, 0]
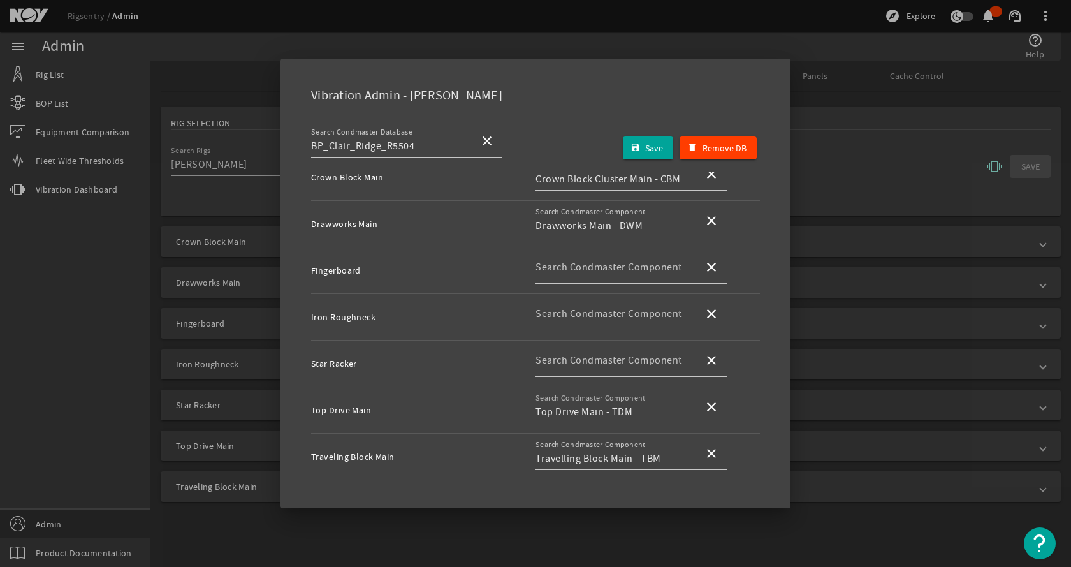
click at [612, 420] on div "Search Condmaster Component Top Drive Main - TDM" at bounding box center [614, 406] width 158 height 33
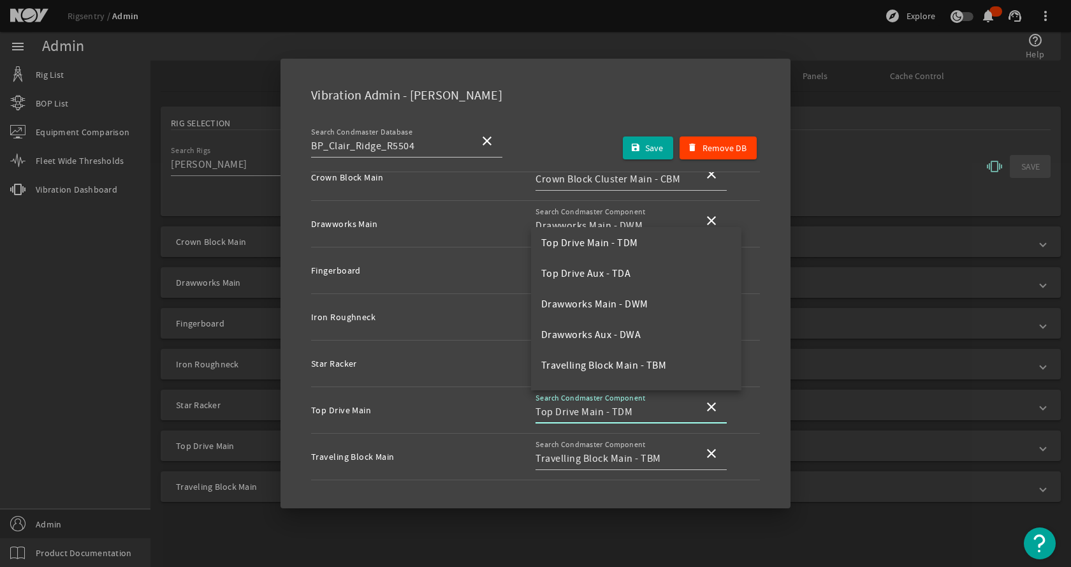
scroll to position [0, 0]
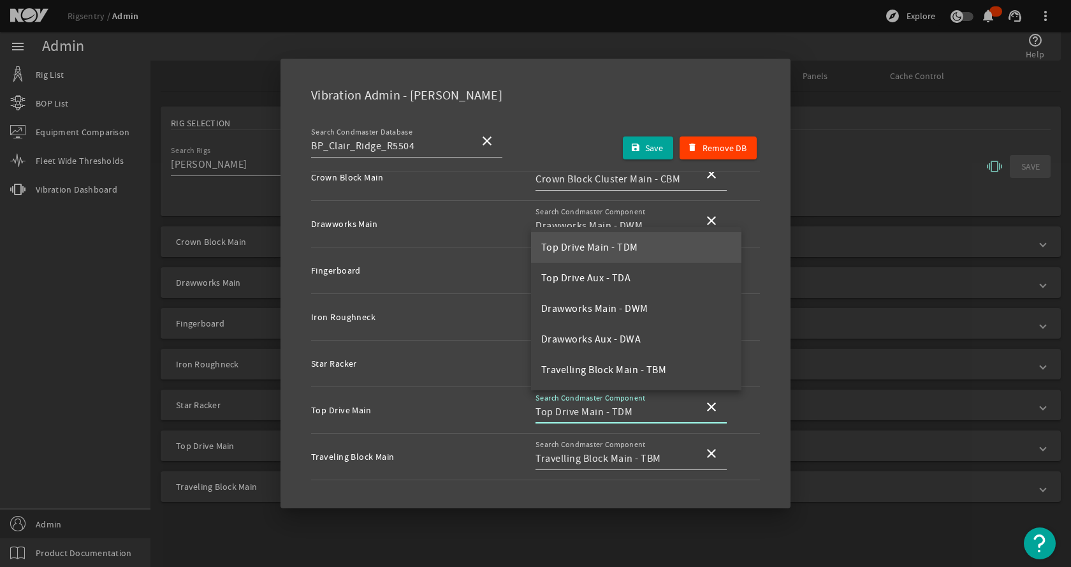
click at [648, 245] on mat-option "Top Drive Main - TDM" at bounding box center [636, 247] width 210 height 31
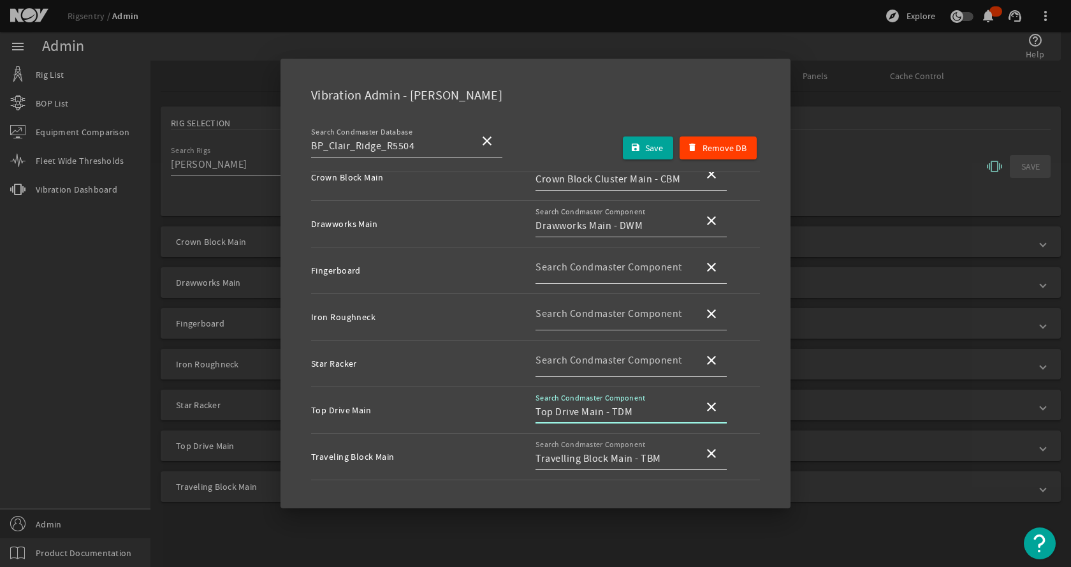
click at [634, 458] on input "Travelling Block Main - TBM" at bounding box center [614, 458] width 158 height 15
click at [636, 421] on span "Travelling Block Main - TBM" at bounding box center [604, 416] width 126 height 13
click at [578, 108] on div "Vibration Admin - [PERSON_NAME]" at bounding box center [535, 93] width 479 height 38
click at [645, 142] on span "Save" at bounding box center [654, 147] width 18 height 15
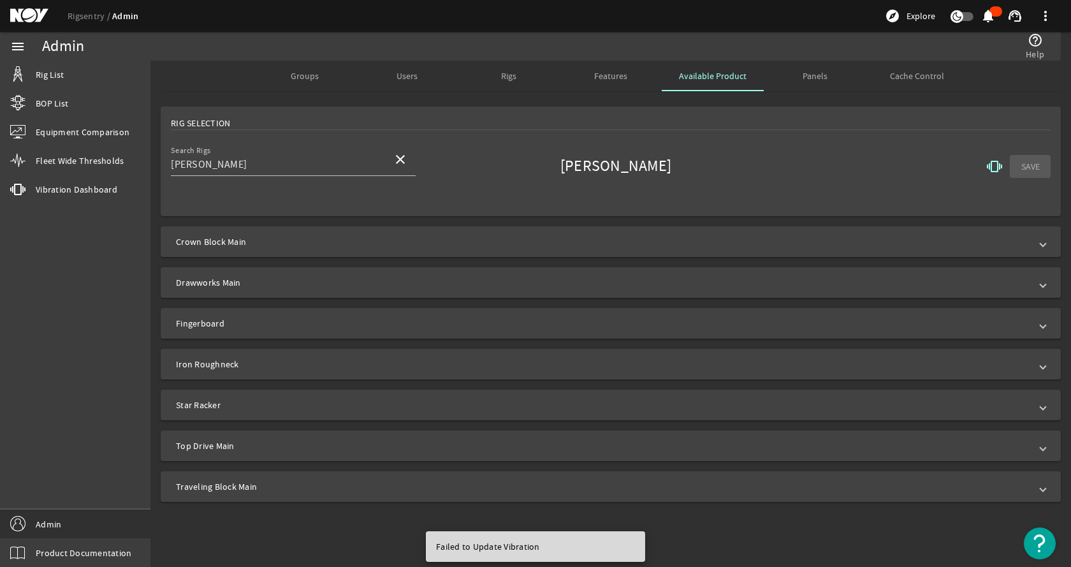
click at [643, 142] on mat-card "Rig Selection Search Rigs Clair Ridge close Clair Ridge vibration SAVE" at bounding box center [611, 161] width 900 height 110
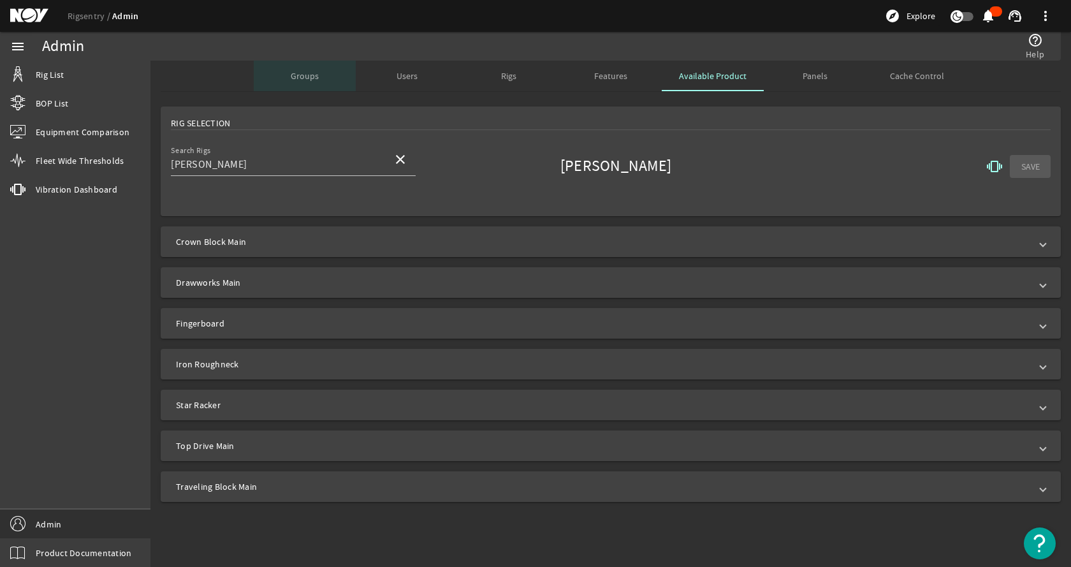
click at [303, 75] on span "Groups" at bounding box center [305, 75] width 28 height 9
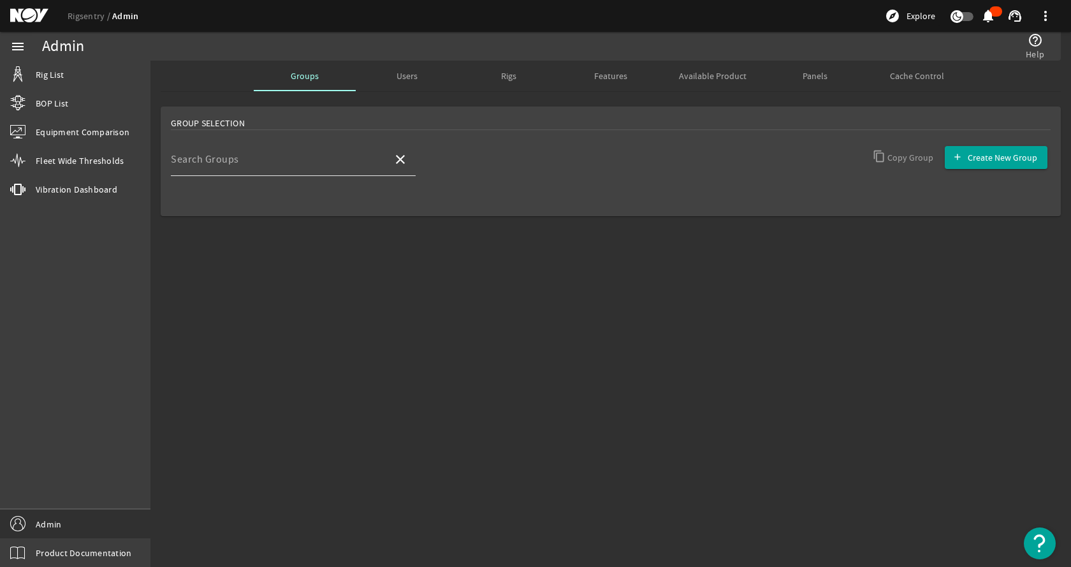
click at [270, 156] on div "Search Groups" at bounding box center [277, 159] width 212 height 33
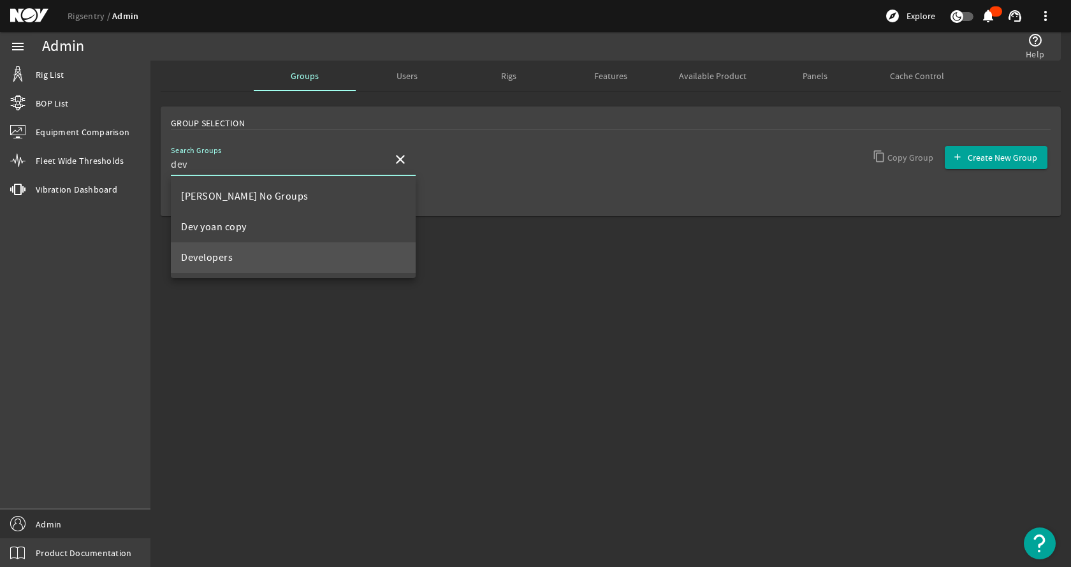
type input "dev"
click at [261, 263] on mat-option "Developers" at bounding box center [293, 257] width 245 height 31
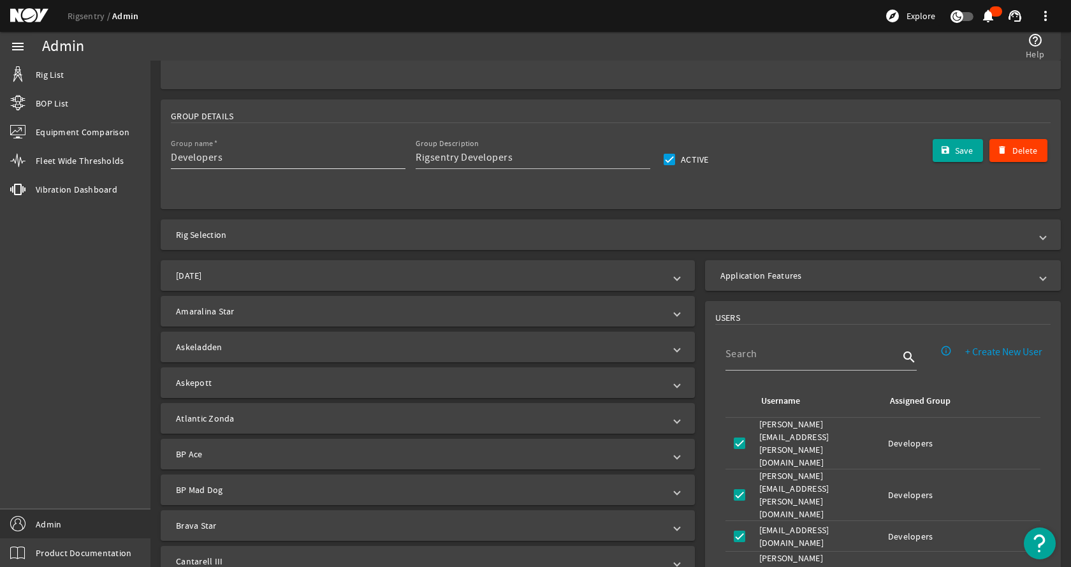
scroll to position [446, 0]
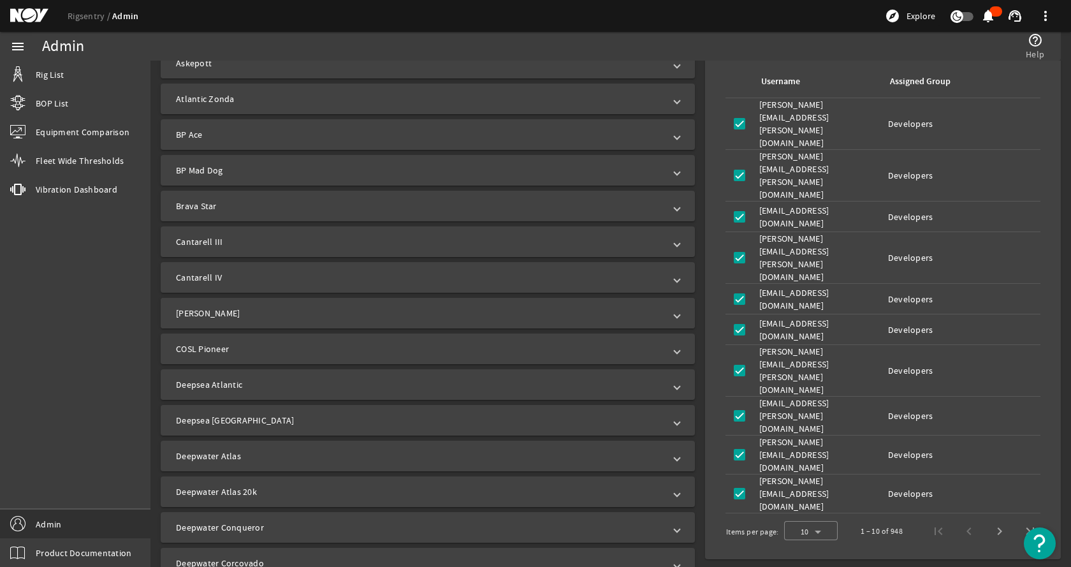
click at [237, 311] on mat-panel-title "[PERSON_NAME]" at bounding box center [420, 313] width 488 height 13
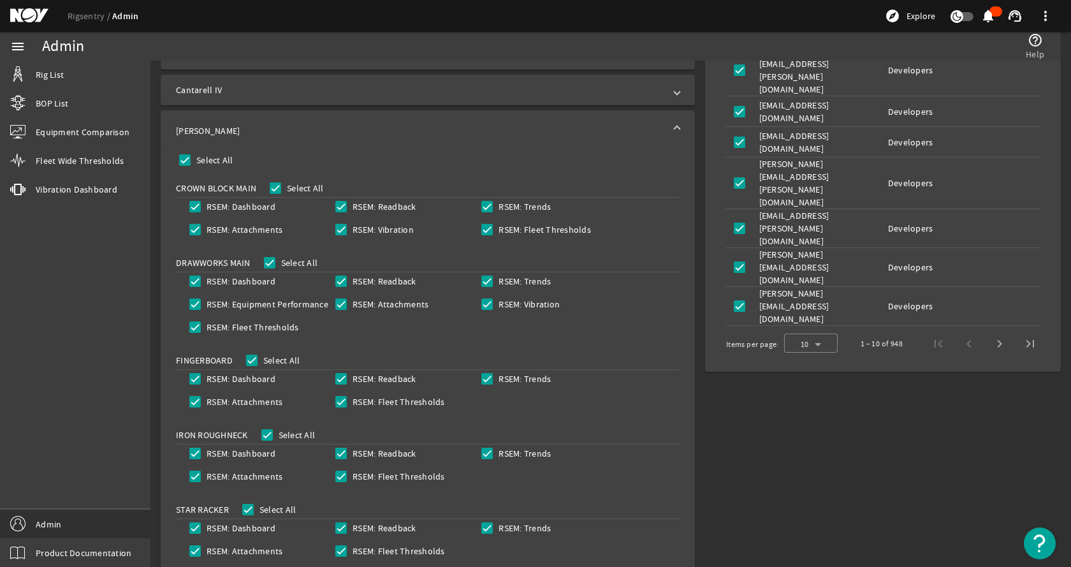
scroll to position [637, 0]
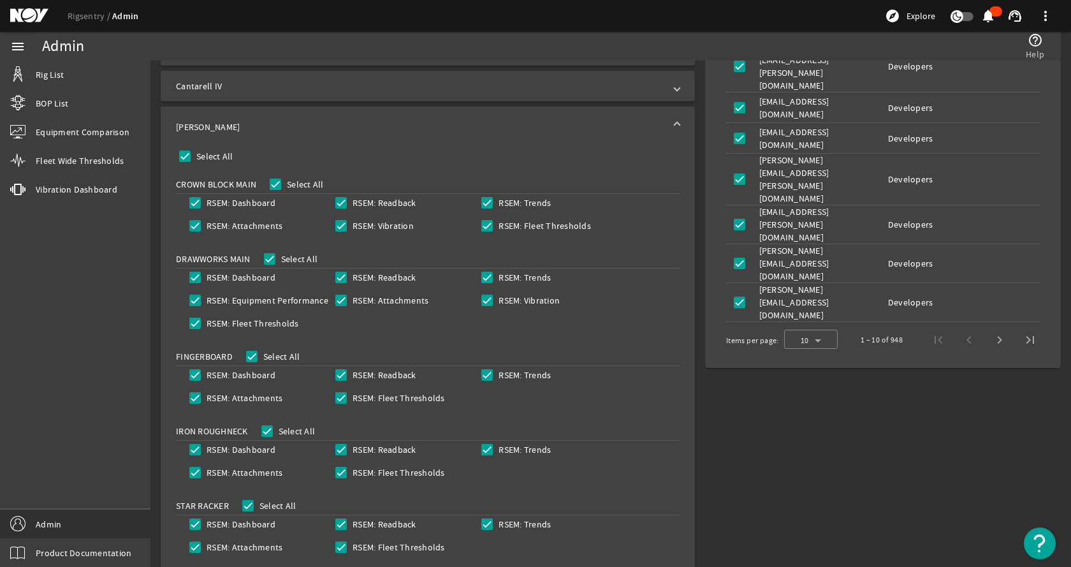
click at [354, 225] on label "RSEM: Vibration" at bounding box center [382, 225] width 64 height 13
click at [350, 225] on input "RSEM: Vibration" at bounding box center [341, 226] width 18 height 18
checkbox input "false"
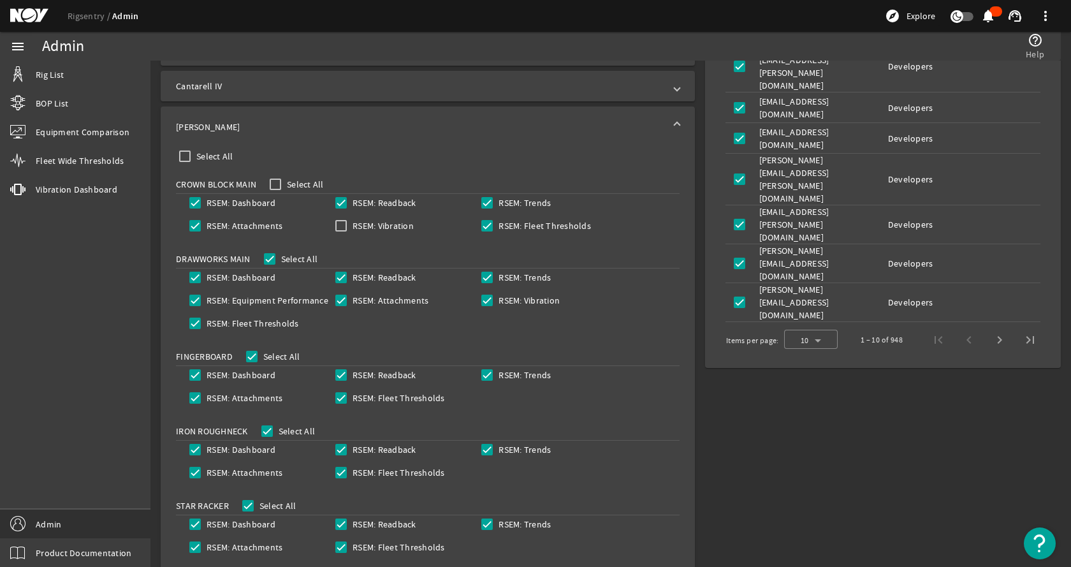
click at [497, 300] on label "RSEM: Vibration" at bounding box center [528, 300] width 64 height 13
click at [496, 300] on input "RSEM: Vibration" at bounding box center [487, 300] width 18 height 18
checkbox input "false"
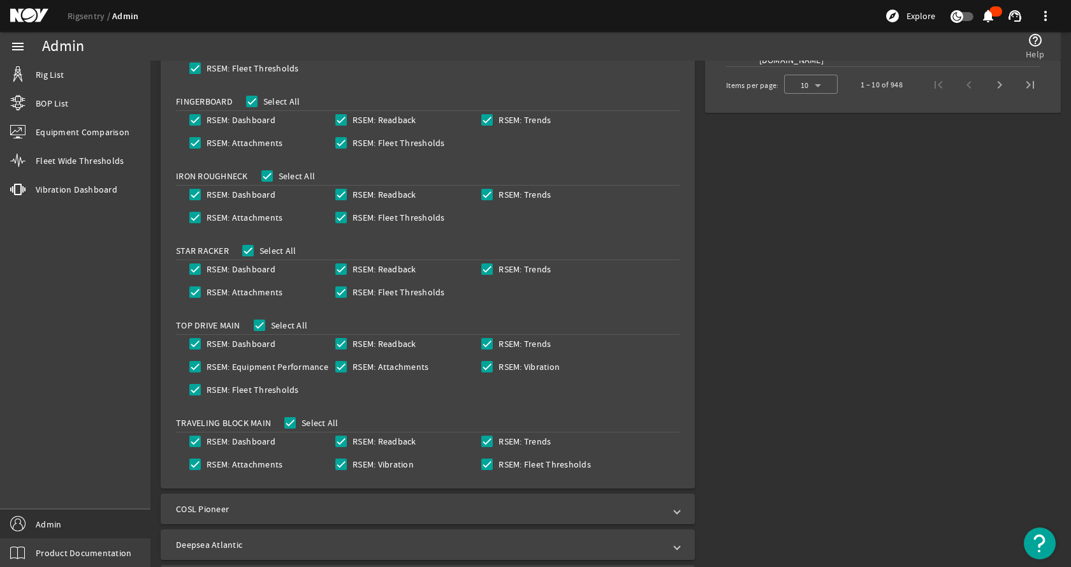
scroll to position [956, 0]
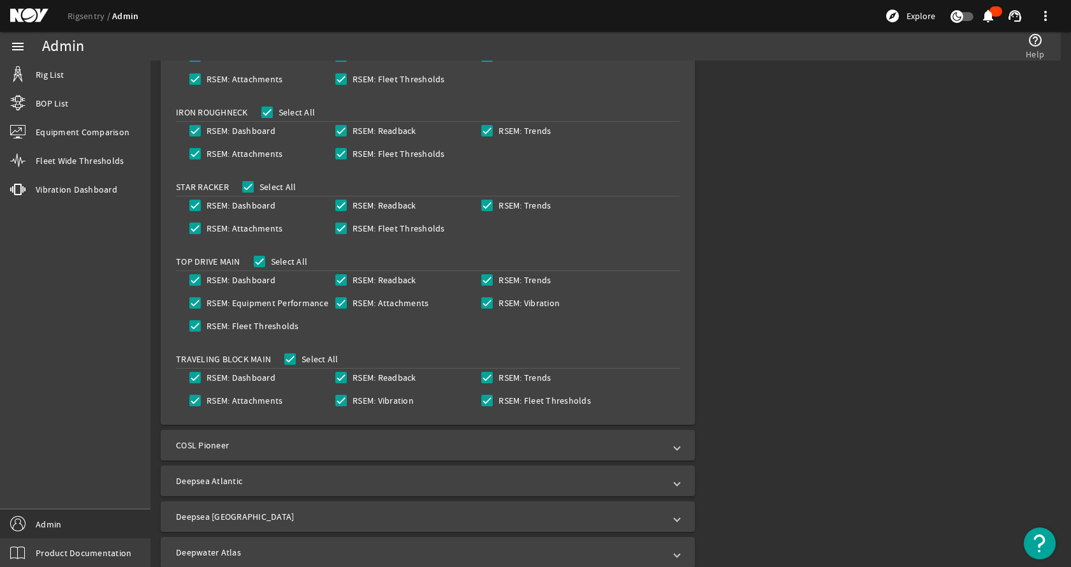
click at [500, 302] on label "RSEM: Vibration" at bounding box center [528, 302] width 64 height 13
click at [496, 302] on input "RSEM: Vibration" at bounding box center [487, 303] width 18 height 18
checkbox input "false"
click at [344, 398] on input "RSEM: Vibration" at bounding box center [341, 400] width 18 height 18
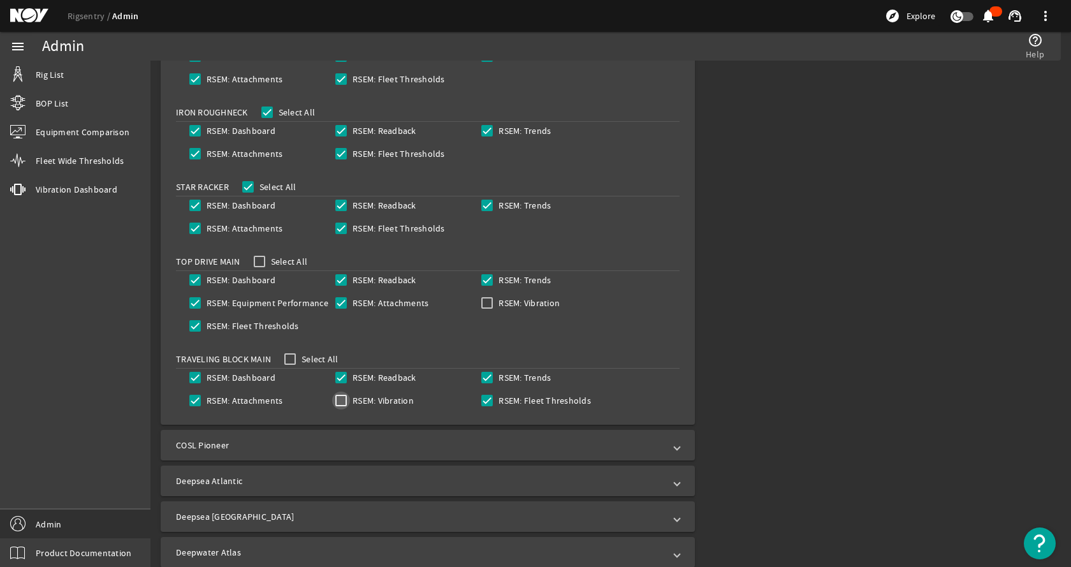
checkbox input "false"
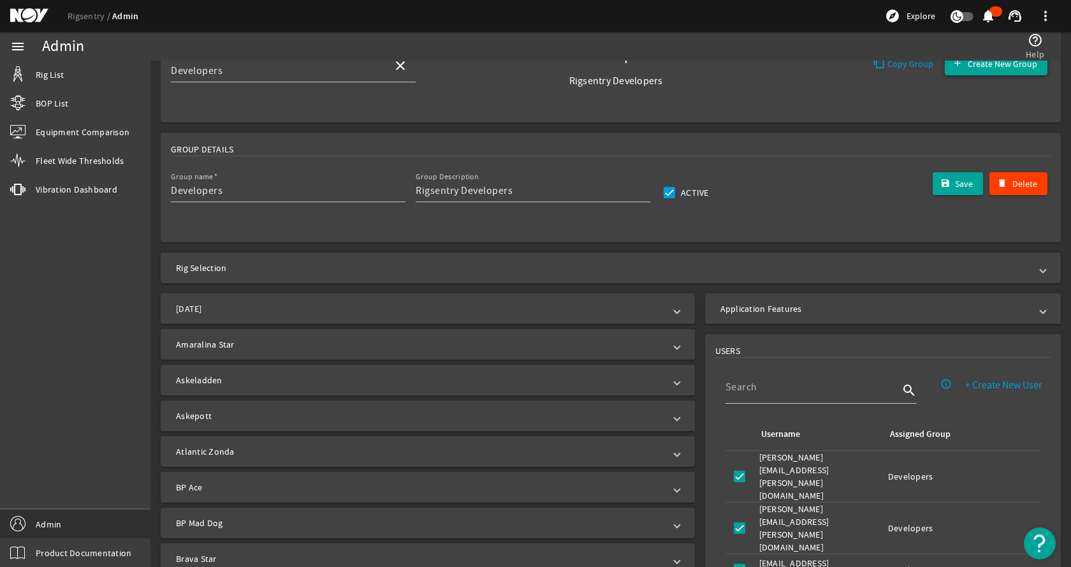
scroll to position [0, 0]
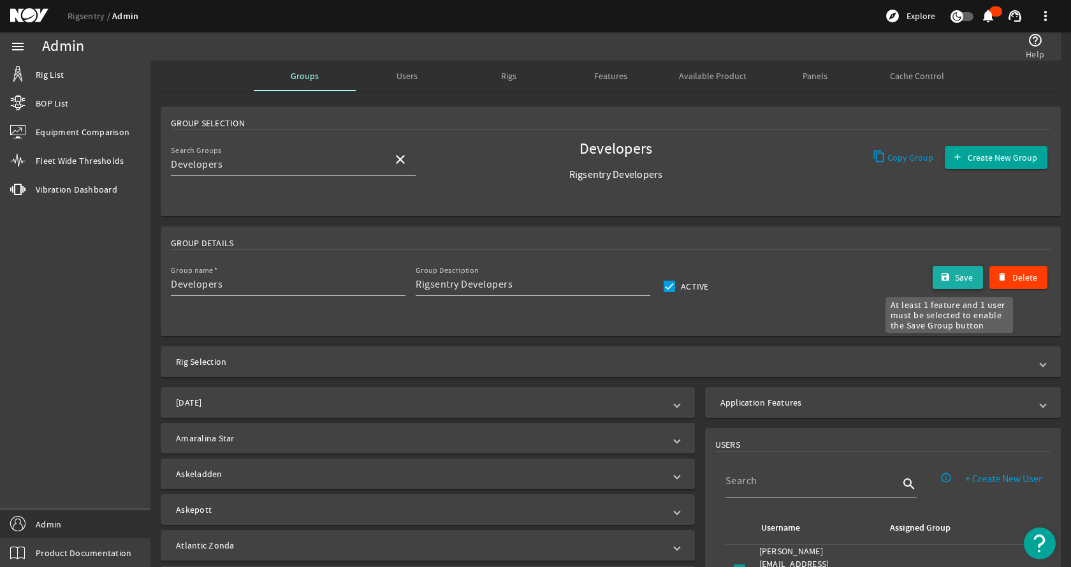
click at [961, 277] on span "Save" at bounding box center [964, 277] width 18 height 13
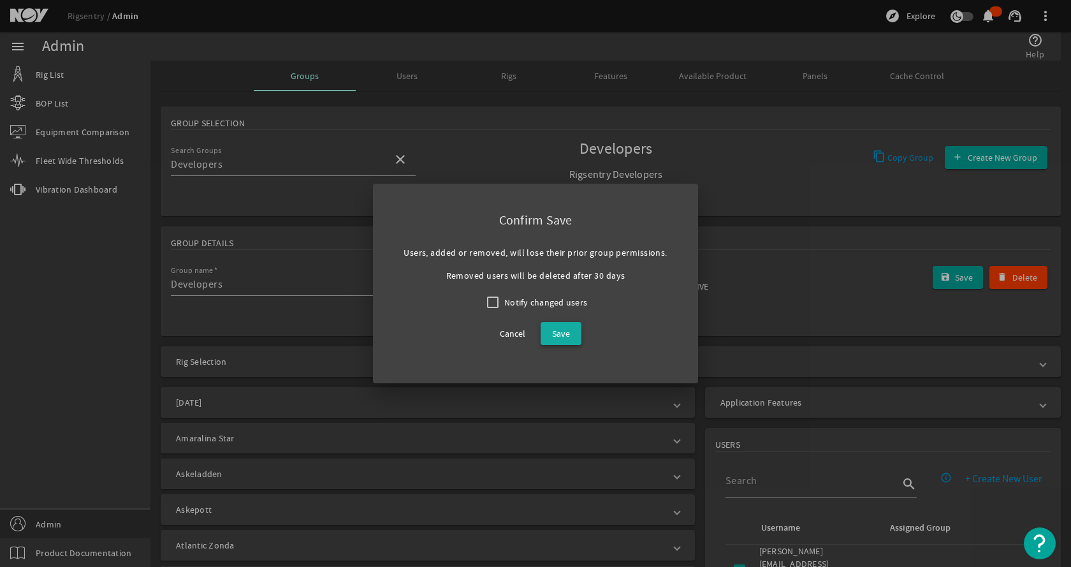
click at [570, 338] on span at bounding box center [561, 333] width 41 height 31
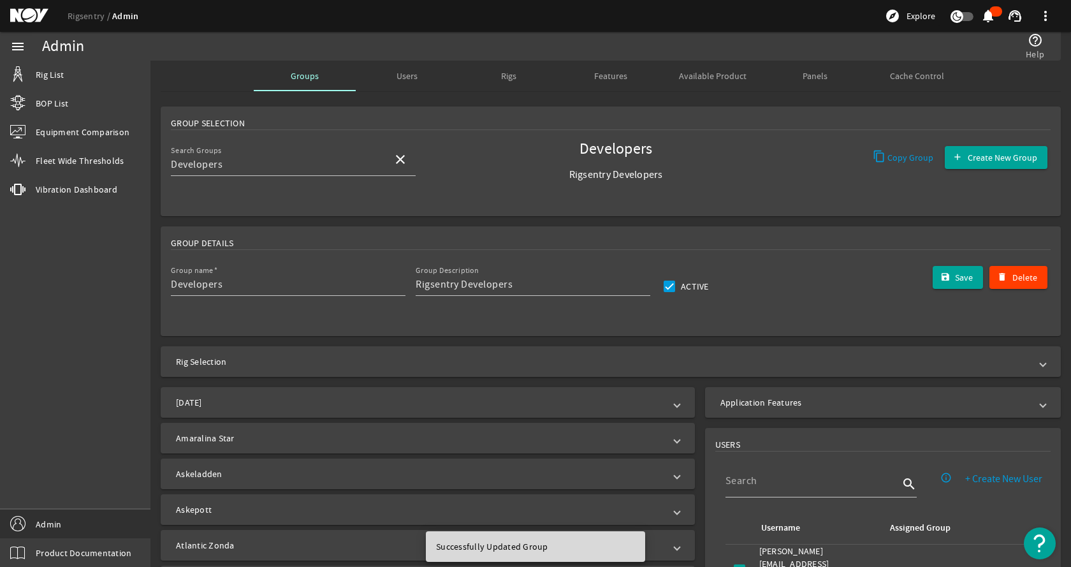
click at [711, 80] on span "Available Product" at bounding box center [713, 75] width 68 height 9
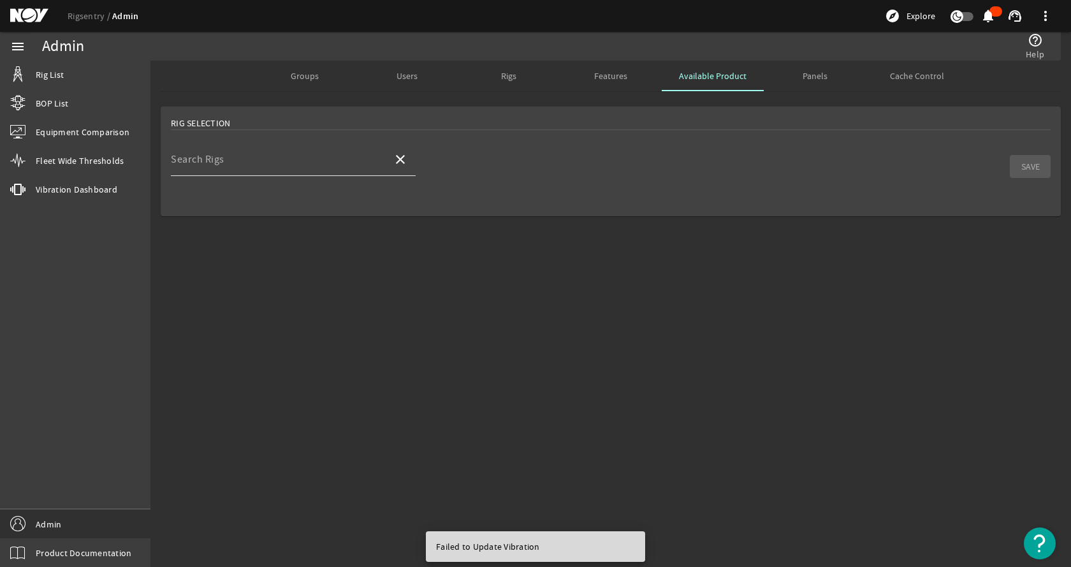
click at [300, 166] on input "Search Rigs" at bounding box center [277, 164] width 212 height 15
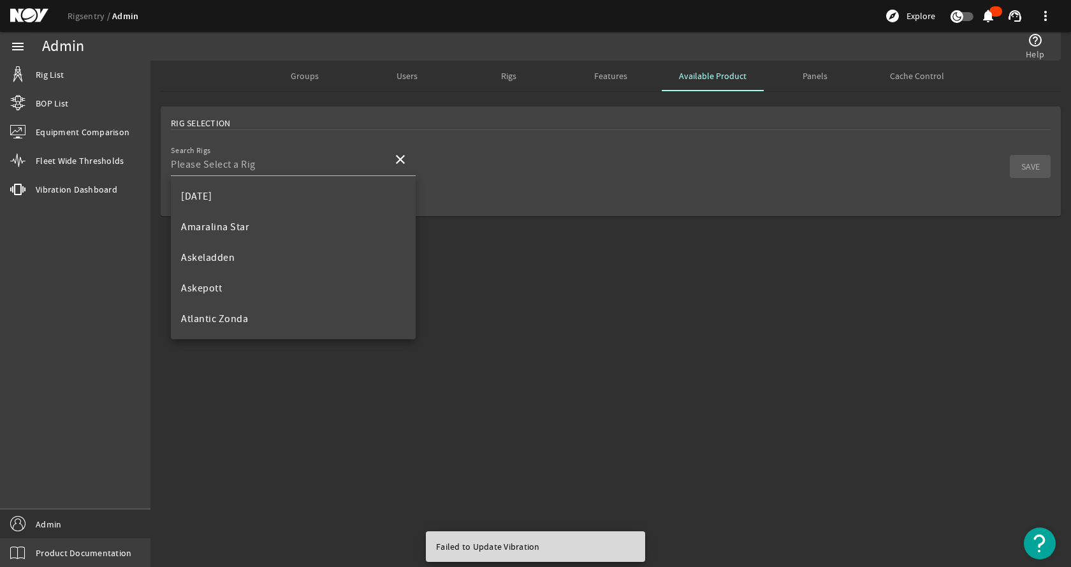
click at [468, 200] on mat-card "Rig Selection Search Rigs close SAVE" at bounding box center [611, 161] width 900 height 110
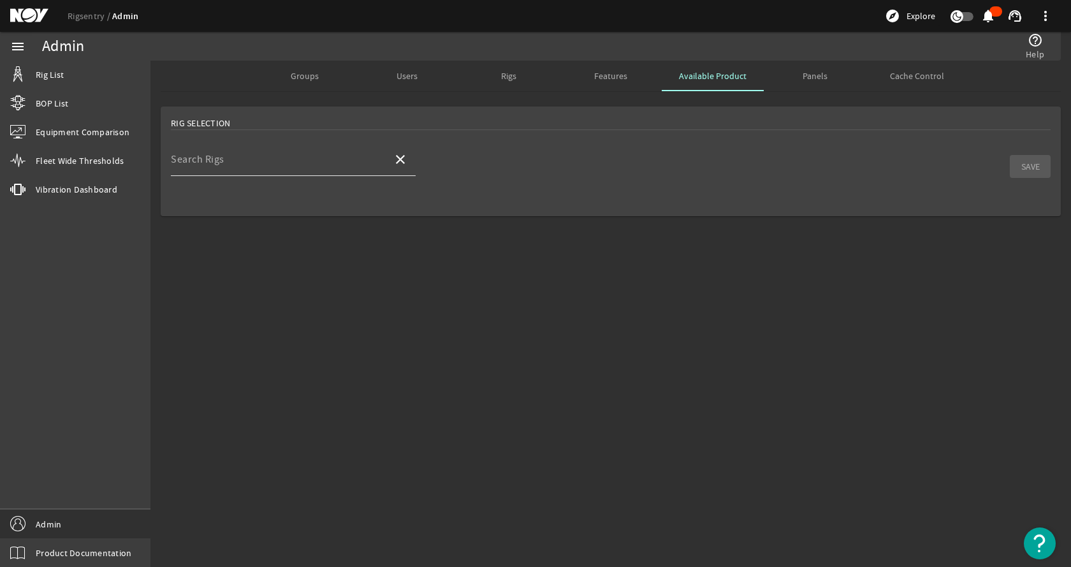
click at [203, 163] on mat-label "Search Rigs" at bounding box center [198, 159] width 54 height 13
click at [203, 163] on input "Search Rigs" at bounding box center [277, 164] width 212 height 15
type input "ca"
click at [229, 191] on span "[PERSON_NAME]" at bounding box center [219, 196] width 76 height 13
type input "[PERSON_NAME]"
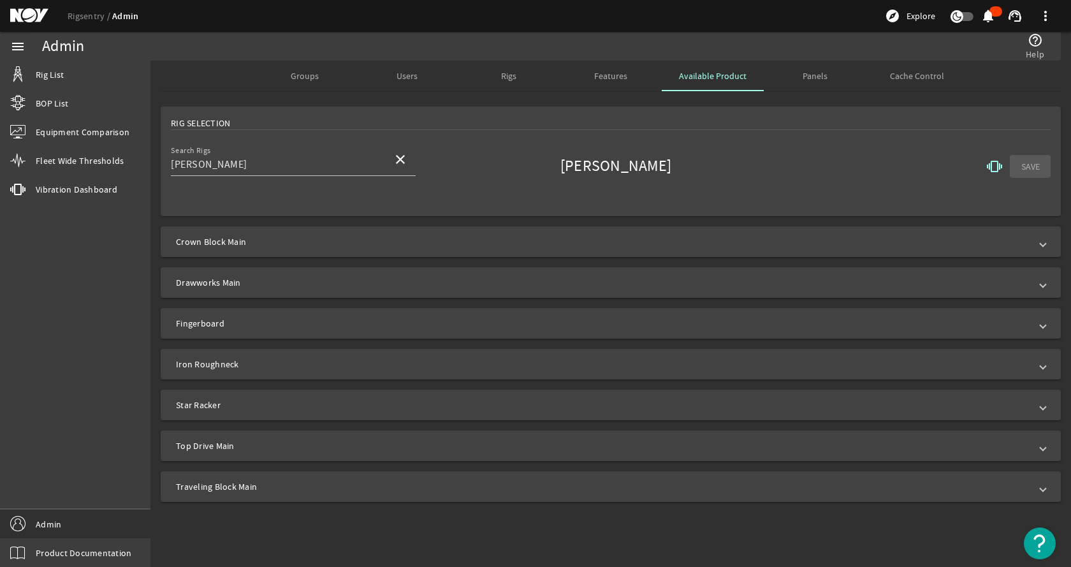
click at [842, 247] on span "Crown Block Main" at bounding box center [608, 241] width 864 height 13
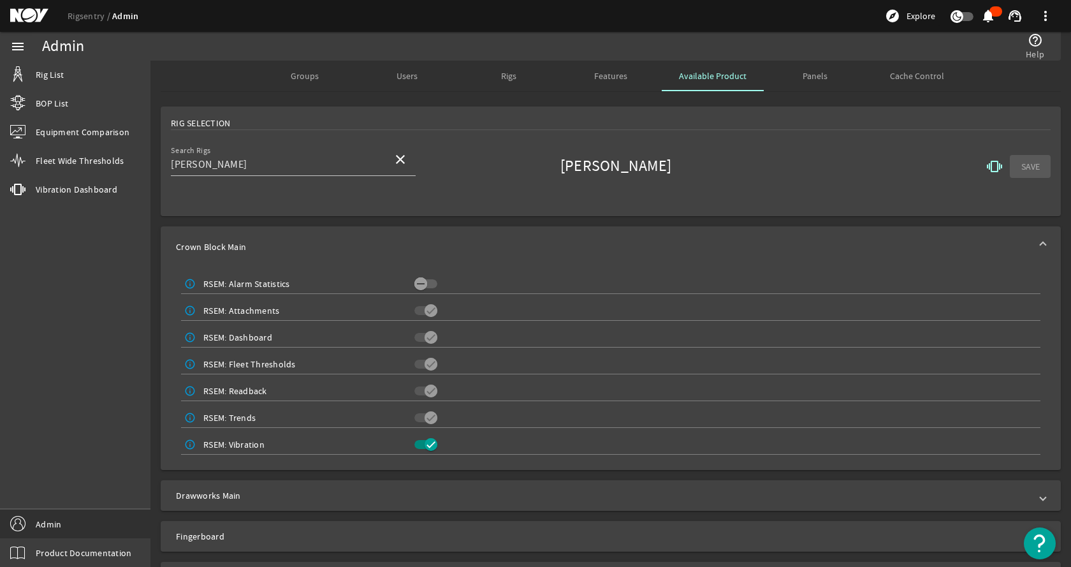
click at [419, 443] on span "button" at bounding box center [425, 444] width 23 height 9
click at [481, 243] on span "Crown Block Main" at bounding box center [608, 246] width 864 height 13
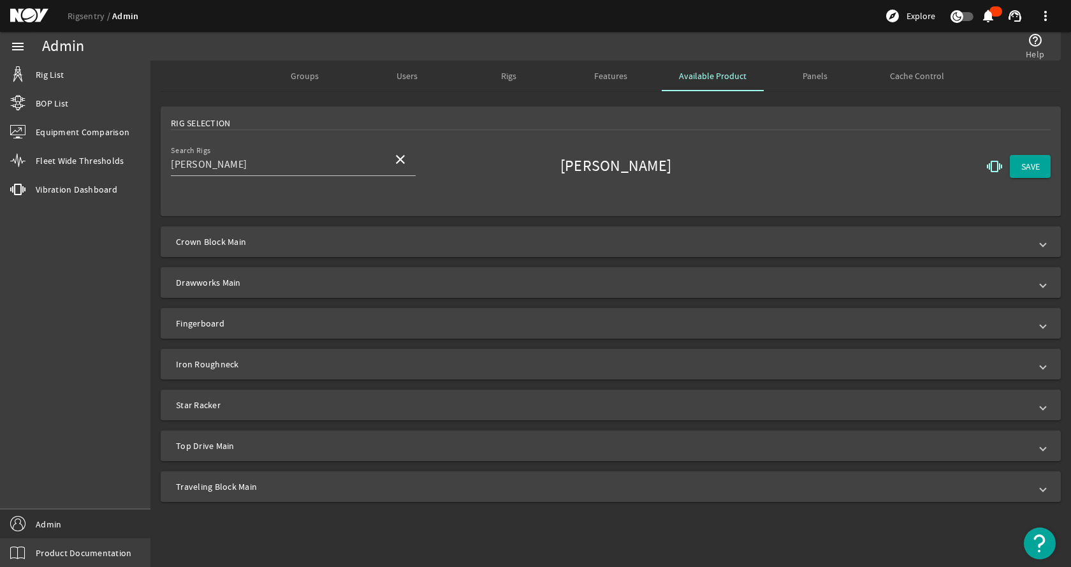
click at [428, 287] on span "Drawworks Main" at bounding box center [608, 282] width 864 height 13
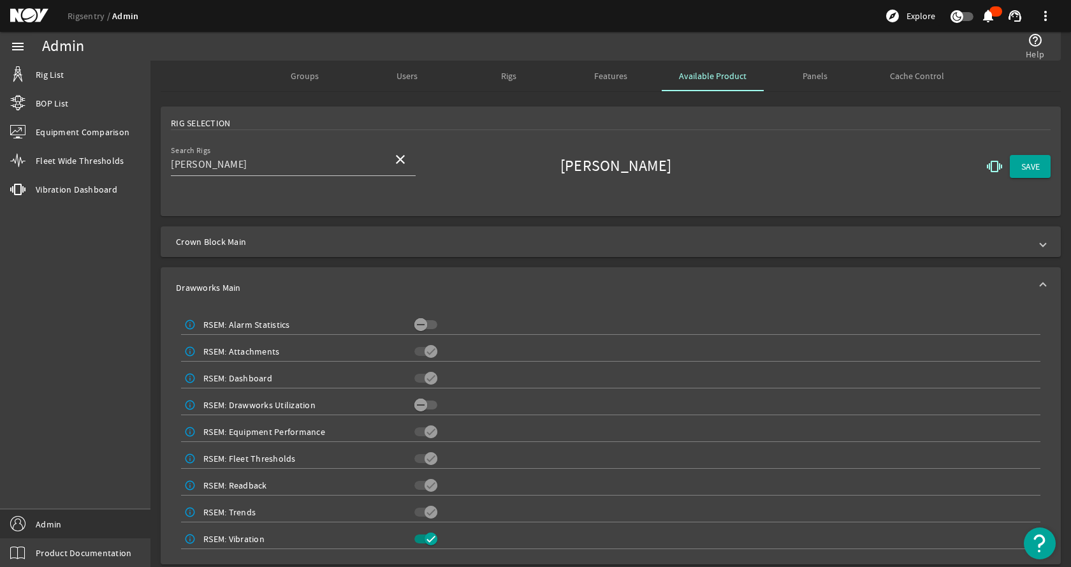
click at [425, 538] on icon "button" at bounding box center [430, 538] width 11 height 11
click at [488, 277] on mat-expansion-panel-header "Drawworks Main" at bounding box center [611, 287] width 900 height 41
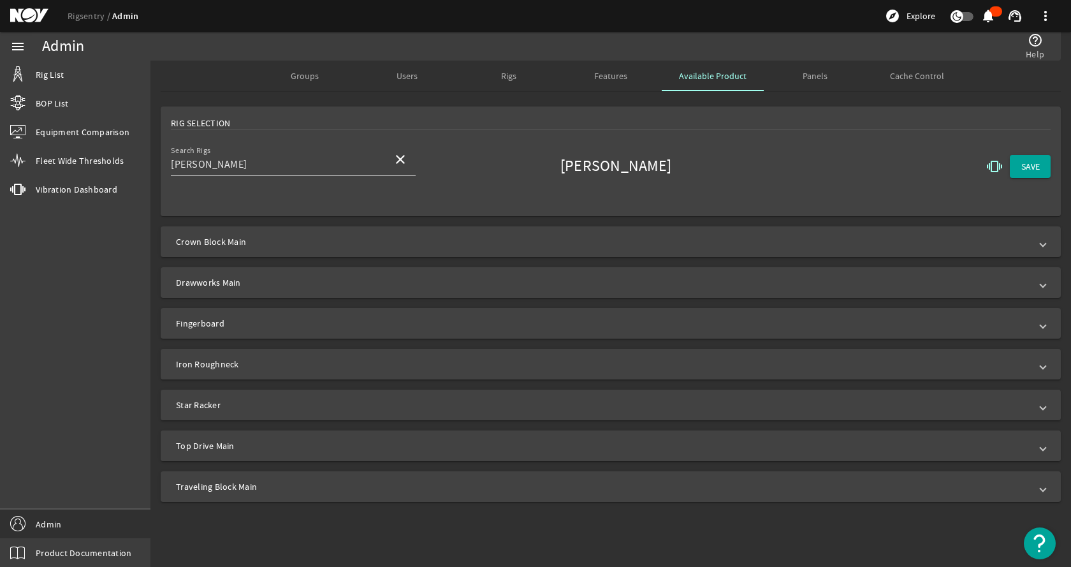
click at [317, 446] on span "Top Drive Main" at bounding box center [608, 445] width 864 height 13
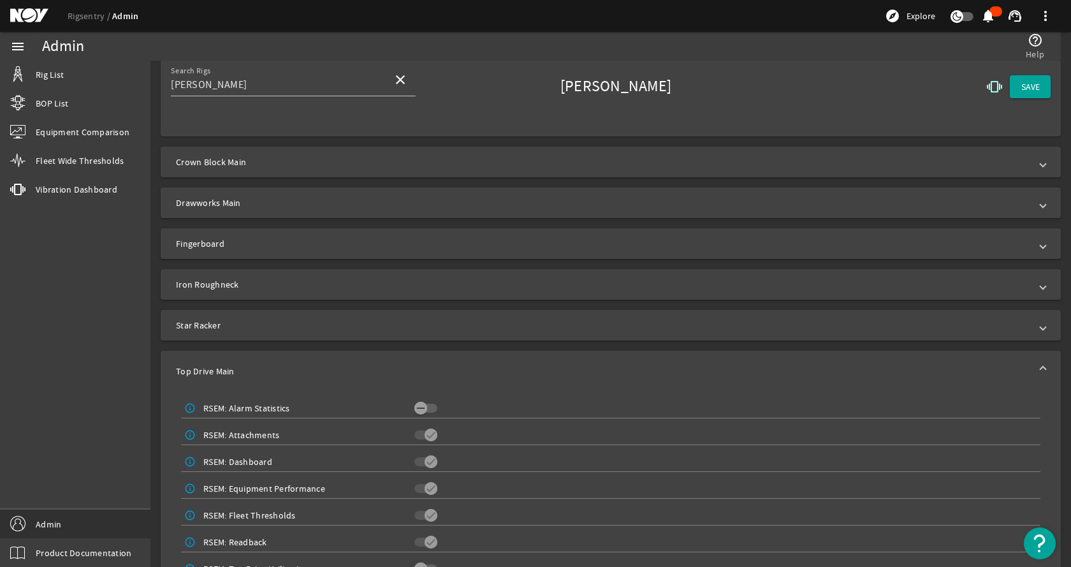
scroll to position [191, 0]
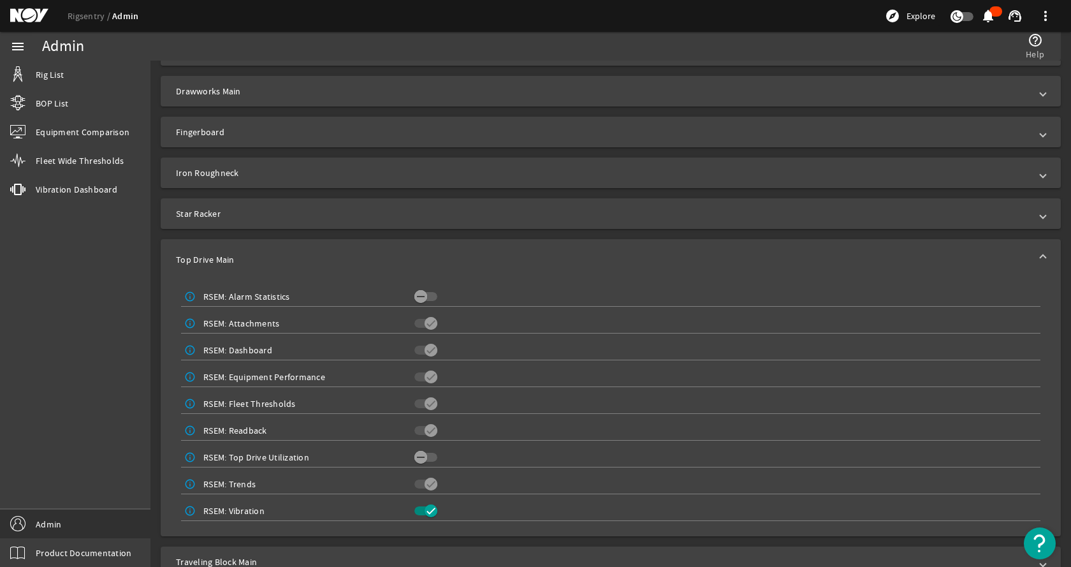
click at [425, 511] on span "button" at bounding box center [431, 510] width 13 height 13
click at [514, 251] on mat-expansion-panel-header "Top Drive Main" at bounding box center [611, 259] width 900 height 41
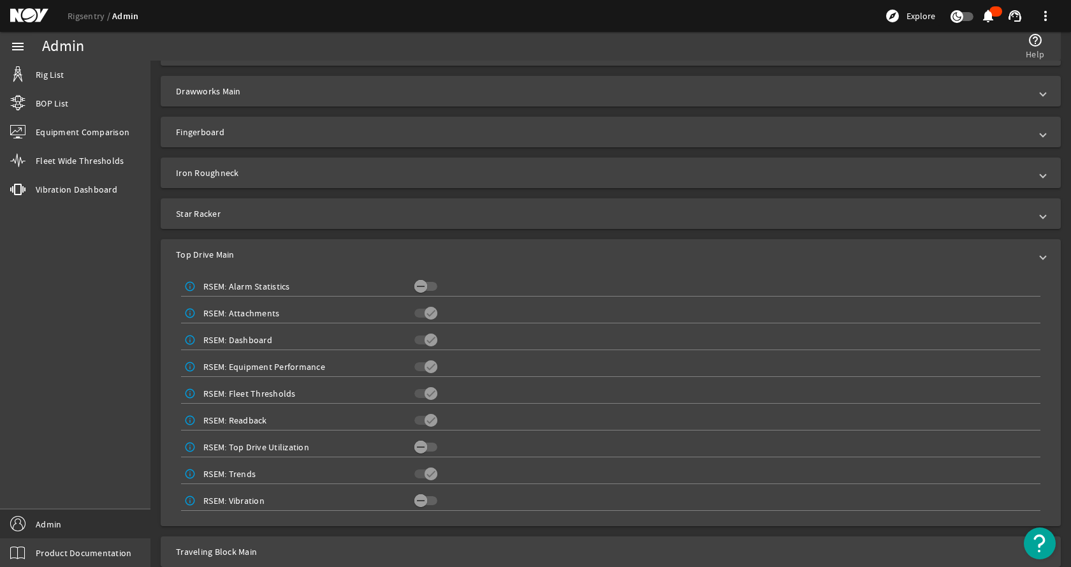
scroll to position [0, 0]
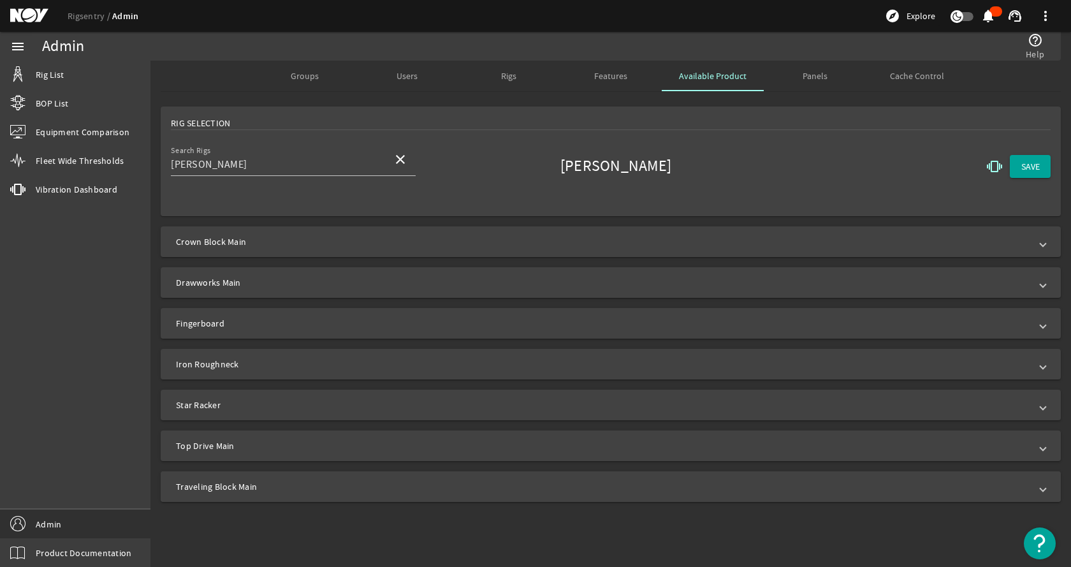
click at [402, 481] on span "Traveling Block Main" at bounding box center [608, 486] width 864 height 13
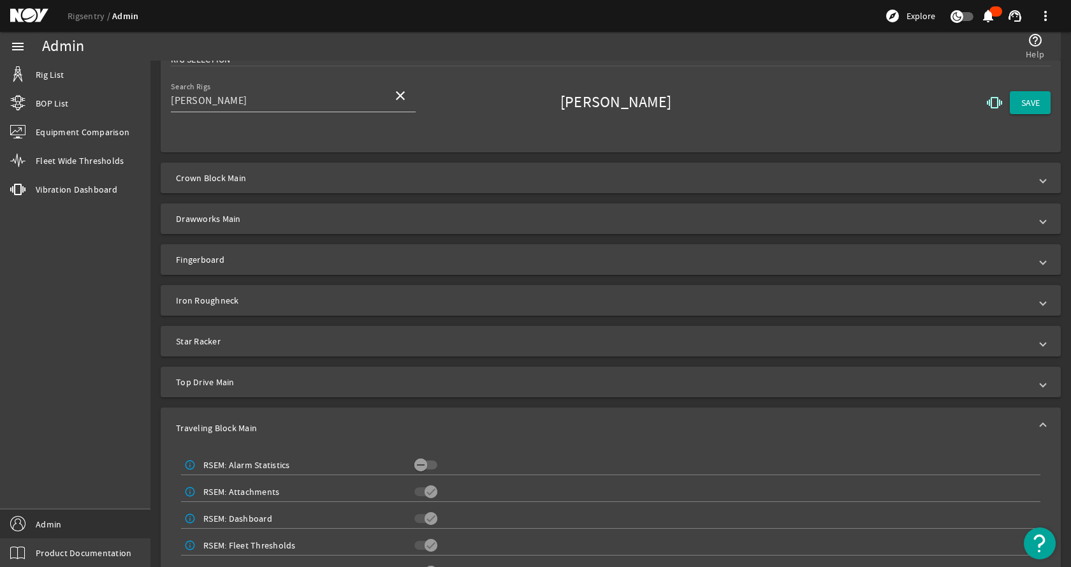
scroll to position [158, 0]
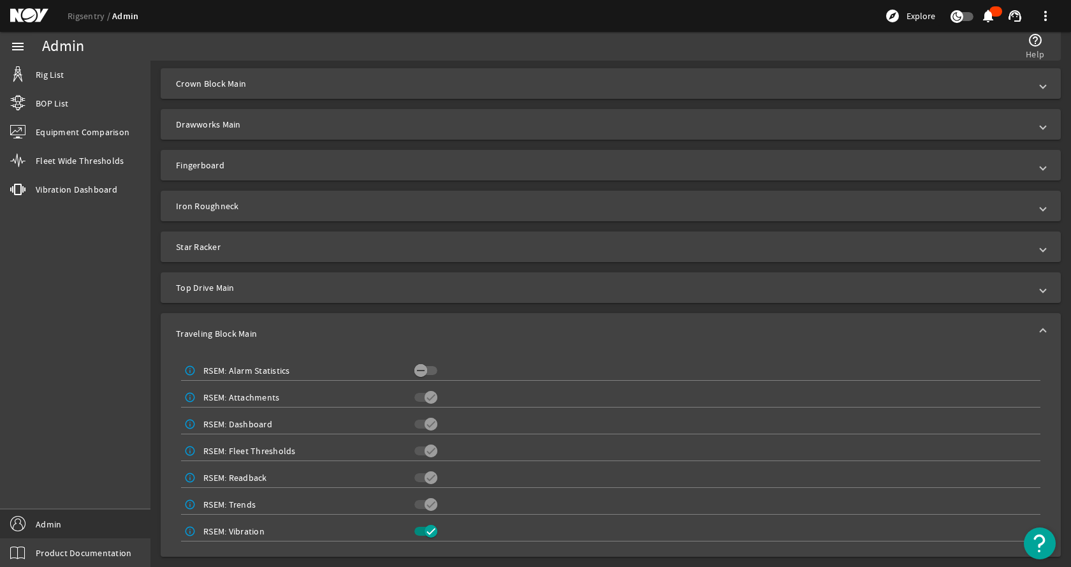
click at [425, 527] on icon "button" at bounding box center [430, 530] width 11 height 11
click at [633, 330] on span "Traveling Block Main" at bounding box center [608, 333] width 864 height 13
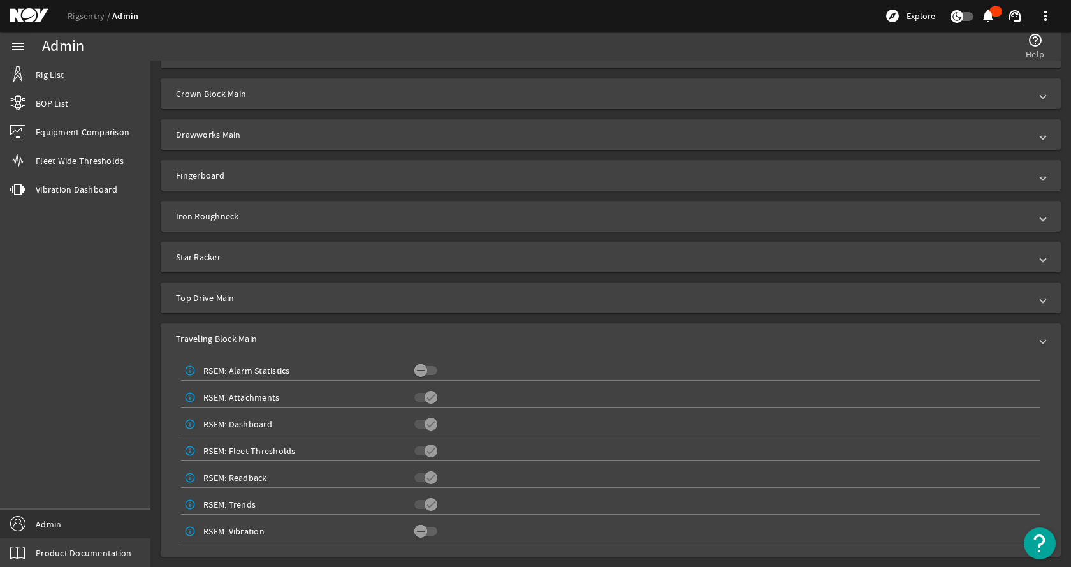
scroll to position [0, 0]
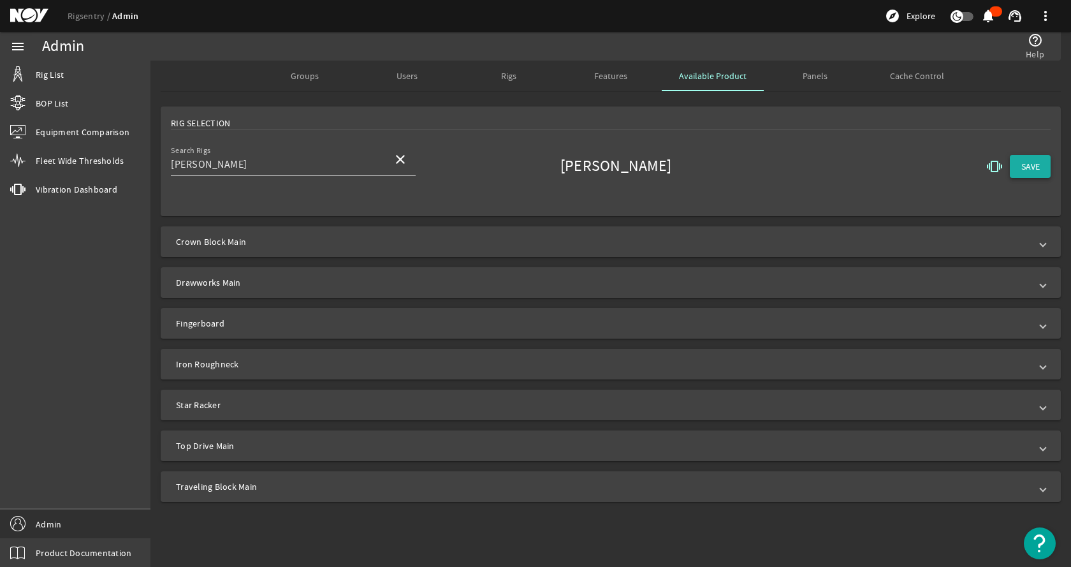
click at [1036, 159] on span at bounding box center [1030, 166] width 41 height 31
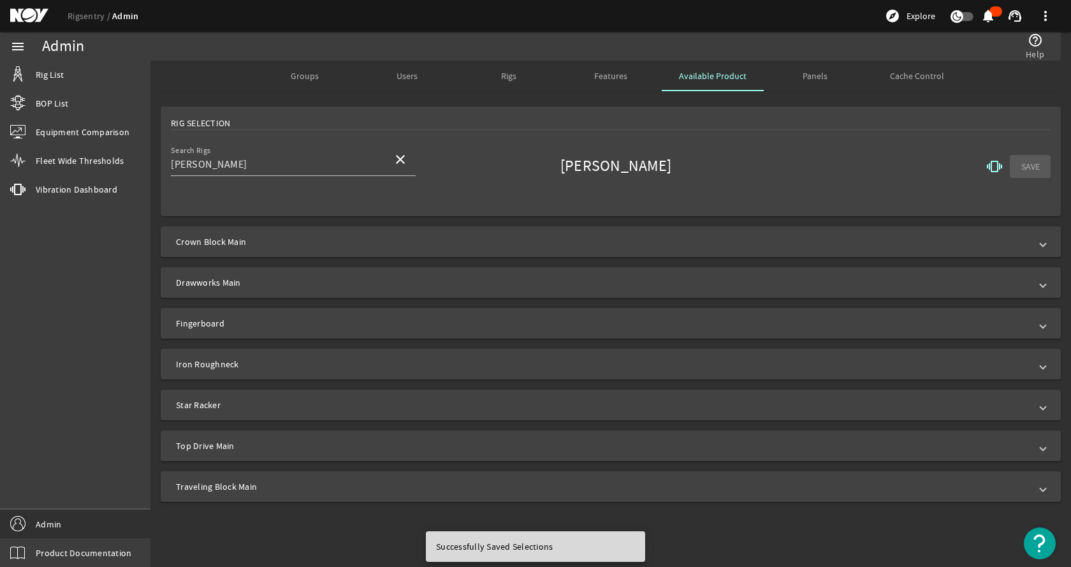
click at [851, 138] on mat-card "Rig Selection Search Rigs Clair Ridge close Clair Ridge vibration SAVE" at bounding box center [611, 161] width 900 height 110
click at [994, 161] on mat-icon "vibration" at bounding box center [994, 166] width 15 height 15
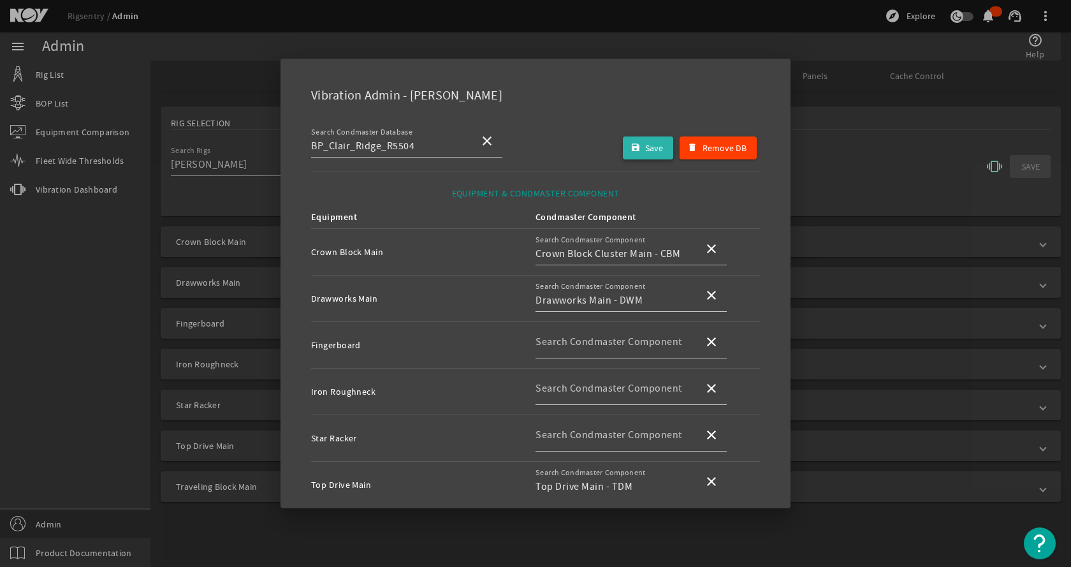
click at [645, 154] on span "Save" at bounding box center [654, 147] width 18 height 15
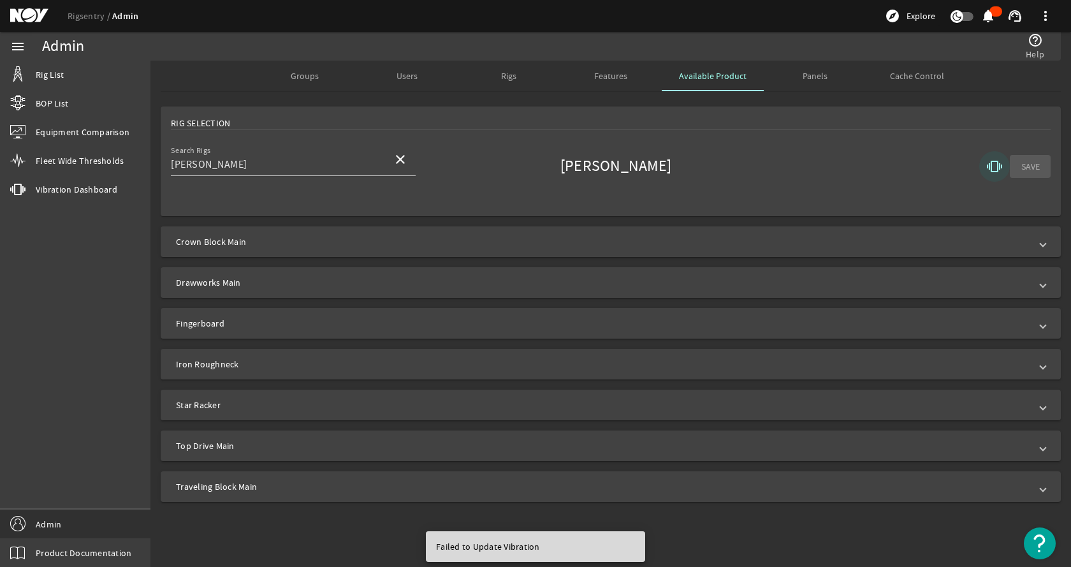
click at [997, 165] on mat-icon "vibration" at bounding box center [994, 166] width 15 height 15
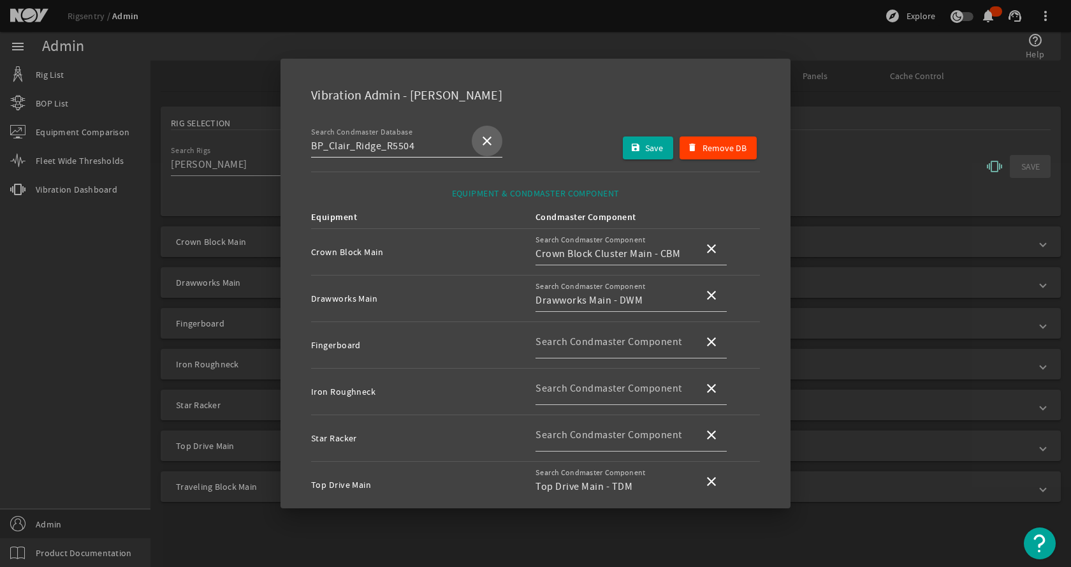
click at [491, 143] on mat-icon "close" at bounding box center [486, 140] width 15 height 15
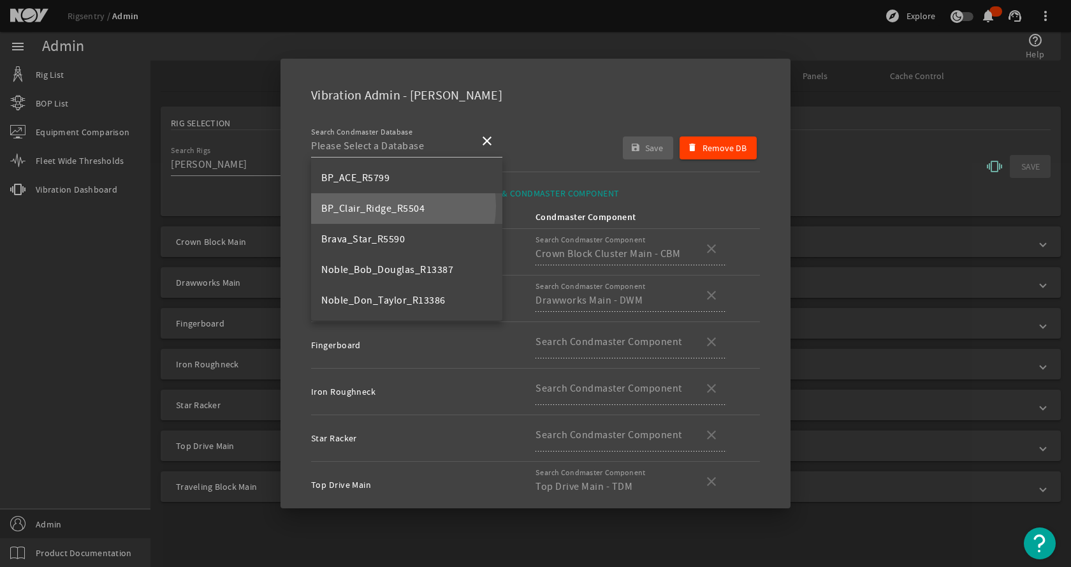
click at [390, 206] on span "BP_Clair_Ridge_R5504" at bounding box center [372, 208] width 103 height 13
type input "BP_Clair_Ridge_R5504"
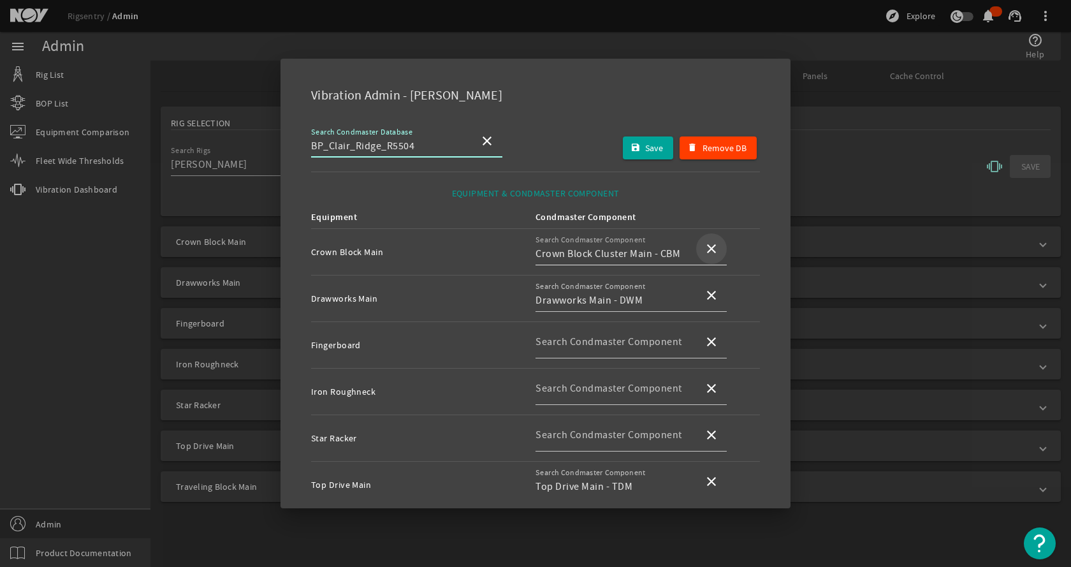
click at [711, 249] on mat-icon "close" at bounding box center [711, 248] width 15 height 15
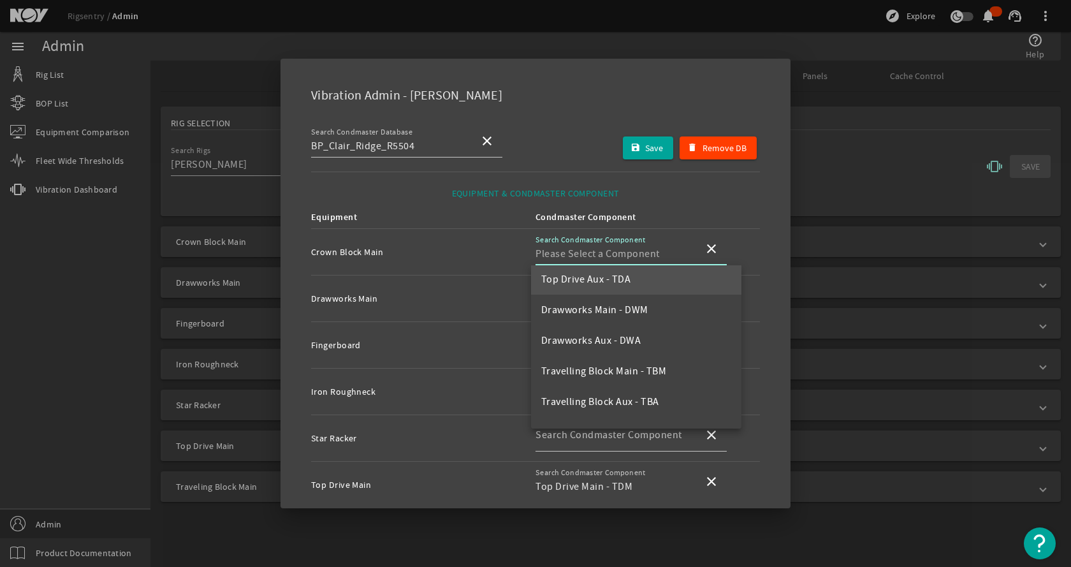
scroll to position [127, 0]
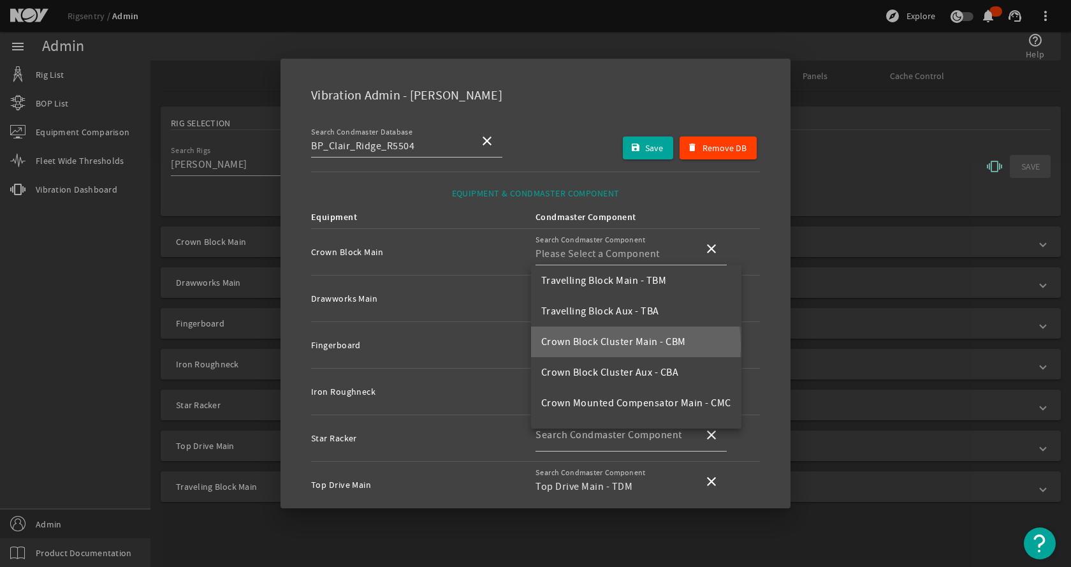
click at [627, 345] on span "Crown Block Cluster Main - CBM" at bounding box center [613, 341] width 145 height 13
type input "Crown Block Cluster Main - CBM"
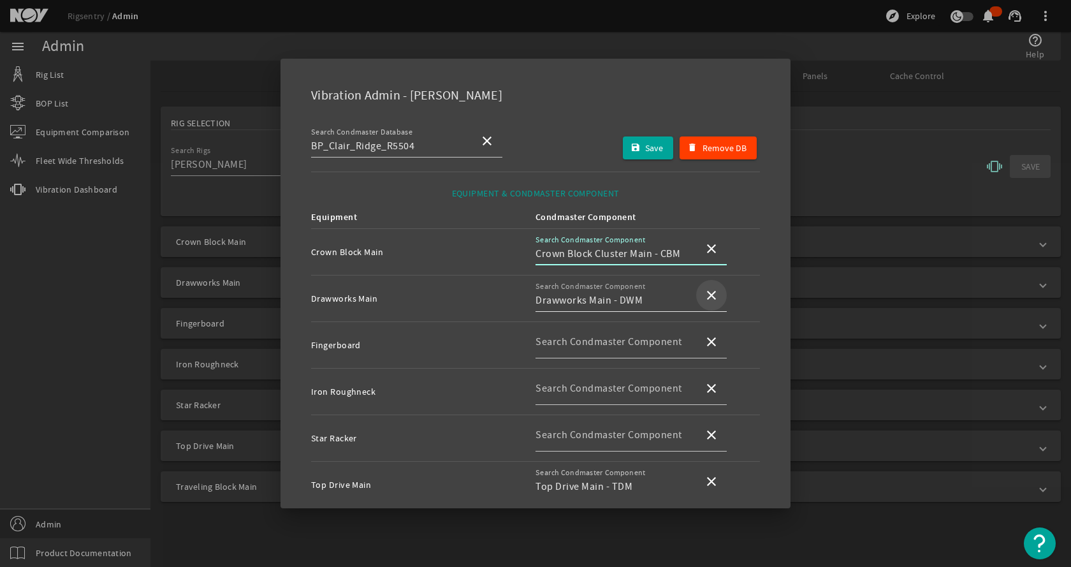
click at [704, 295] on mat-icon "close" at bounding box center [711, 294] width 15 height 15
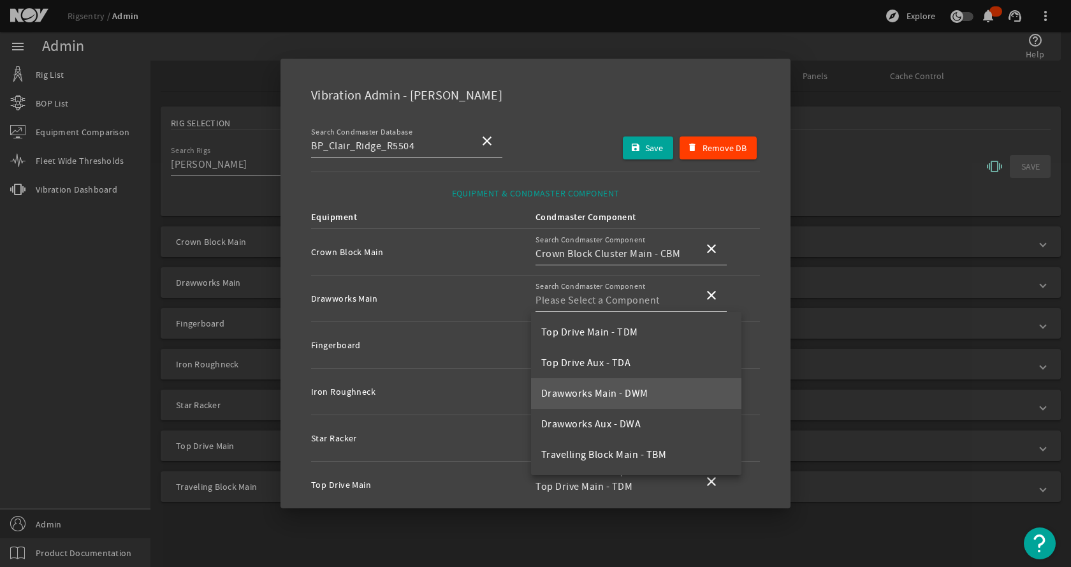
click at [659, 392] on mat-option "Drawworks Main - DWM" at bounding box center [636, 393] width 210 height 31
type input "Drawworks Main - DWM"
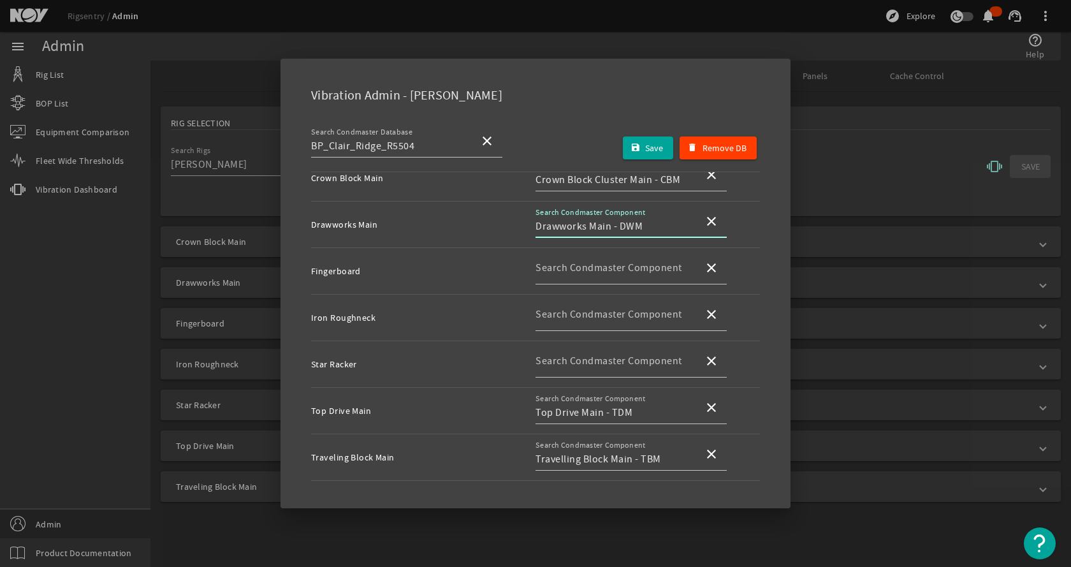
scroll to position [75, 0]
click at [708, 407] on mat-icon "close" at bounding box center [711, 406] width 15 height 15
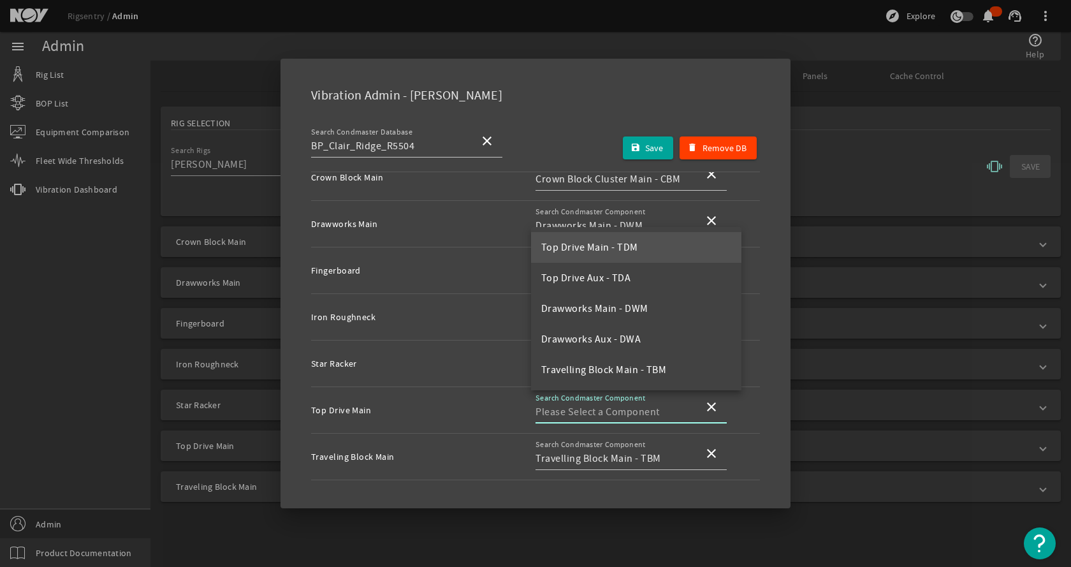
click at [637, 248] on mat-option "Top Drive Main - TDM" at bounding box center [636, 247] width 210 height 31
type input "Top Drive Main - TDM"
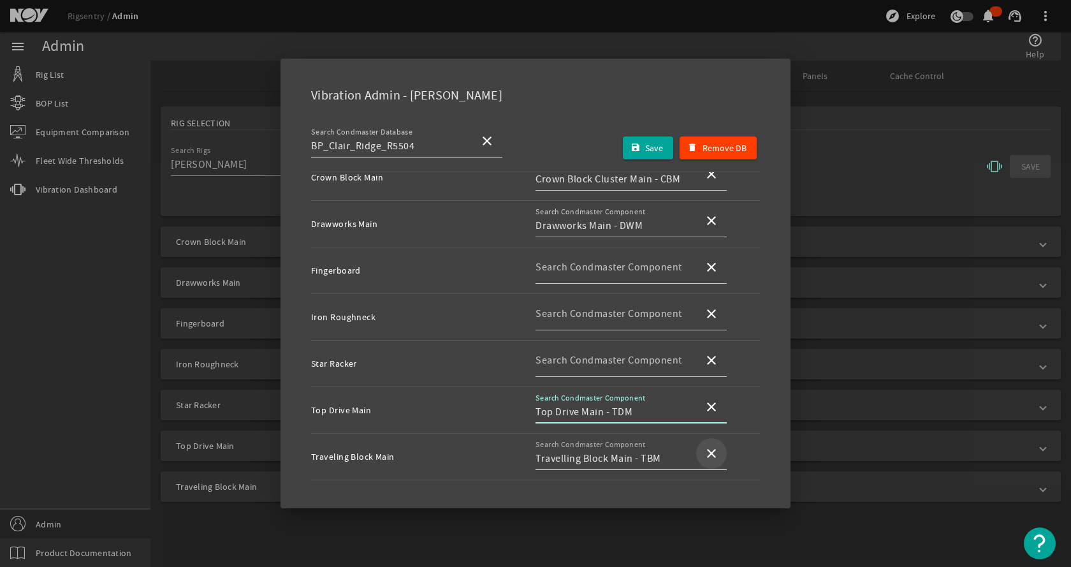
click at [704, 456] on mat-icon "close" at bounding box center [711, 453] width 15 height 15
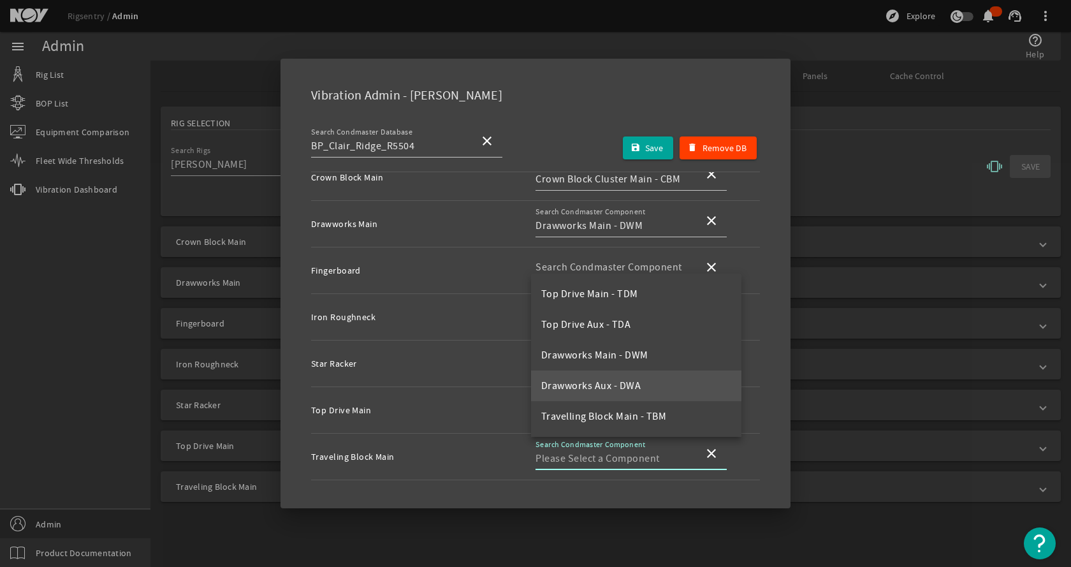
scroll to position [64, 0]
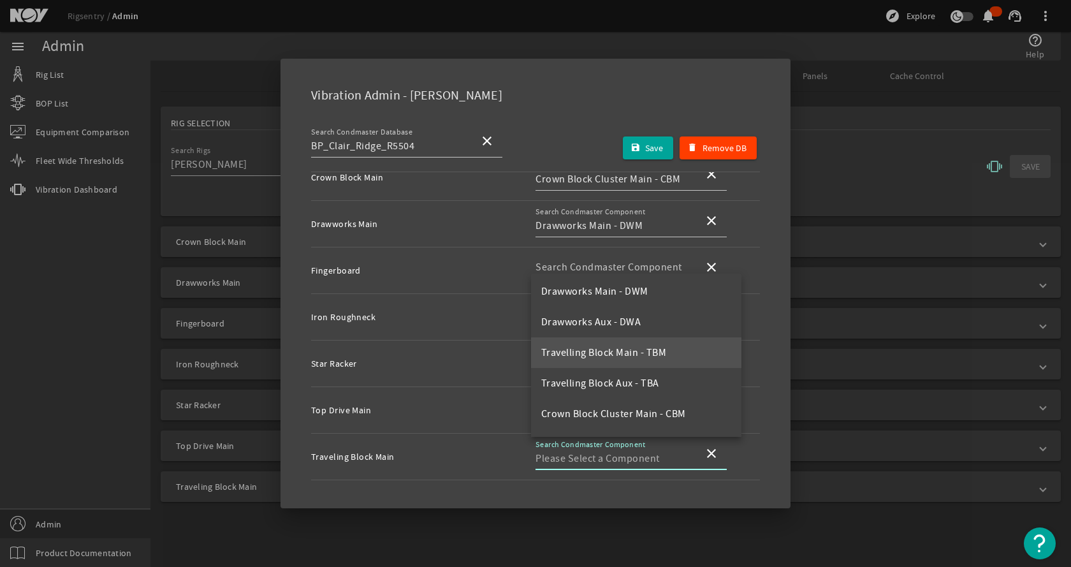
click at [637, 352] on span "Travelling Block Main - TBM" at bounding box center [604, 352] width 126 height 13
type input "Travelling Block Main - TBM"
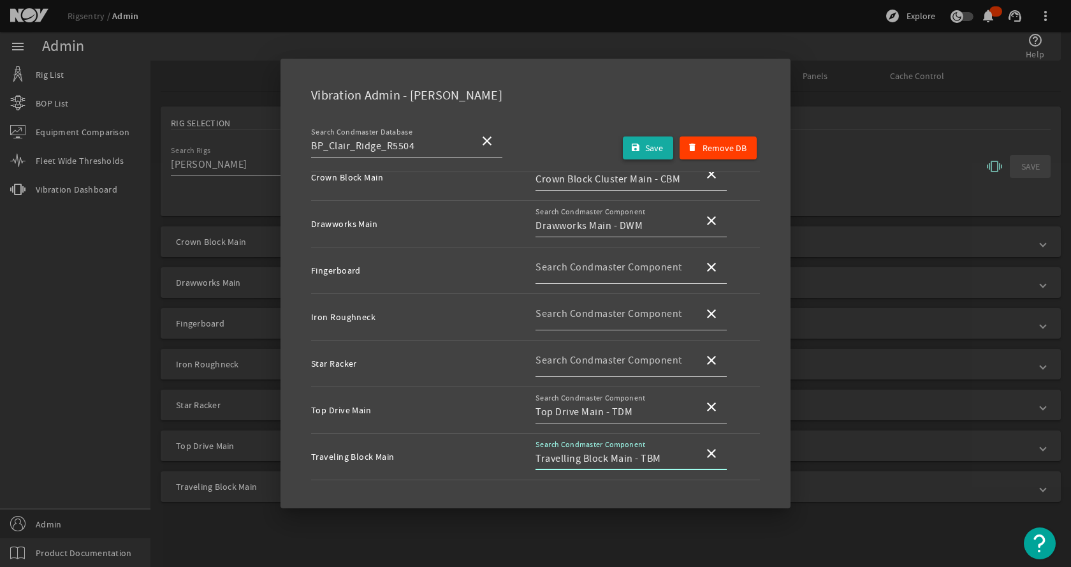
click at [630, 143] on mat-icon "submit" at bounding box center [635, 148] width 10 height 10
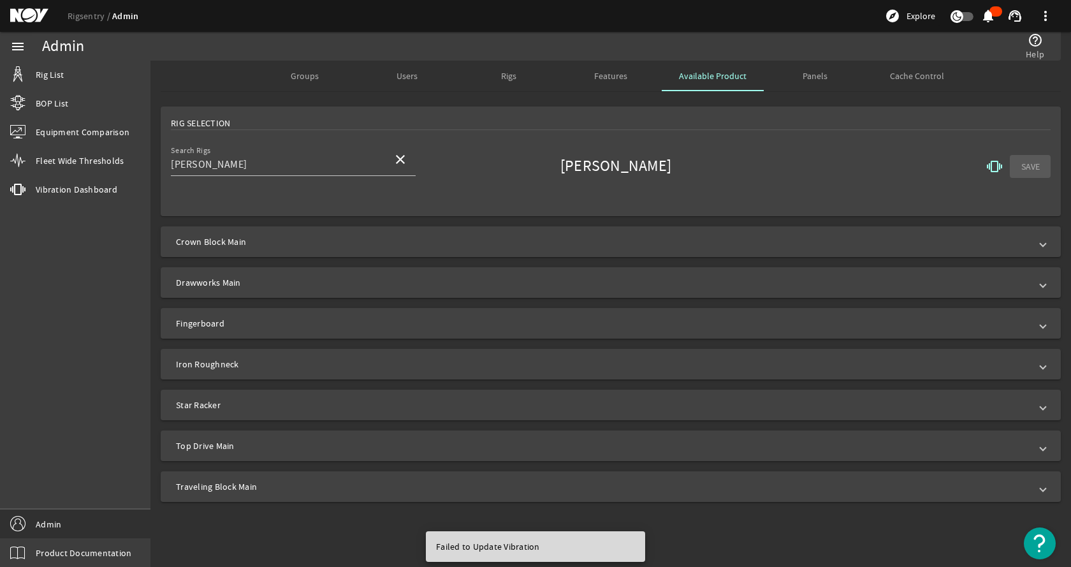
click at [530, 154] on div "Search Rigs Clair Ridge close Clair Ridge vibration SAVE" at bounding box center [611, 166] width 880 height 47
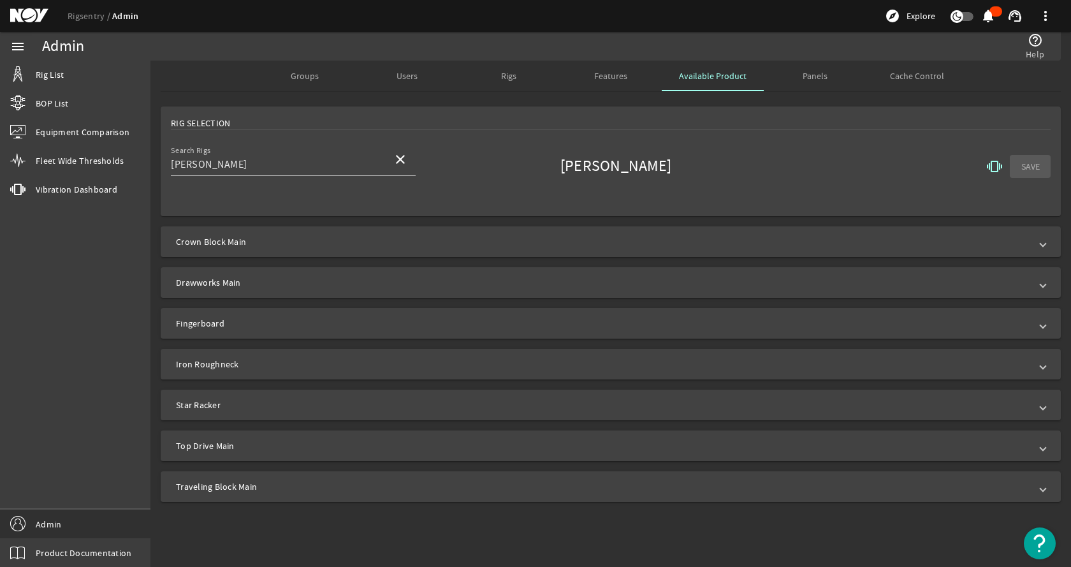
click at [775, 149] on div "Search Rigs Clair Ridge close Clair Ridge vibration SAVE" at bounding box center [611, 166] width 880 height 47
click at [453, 244] on span "Crown Block Main" at bounding box center [608, 241] width 864 height 13
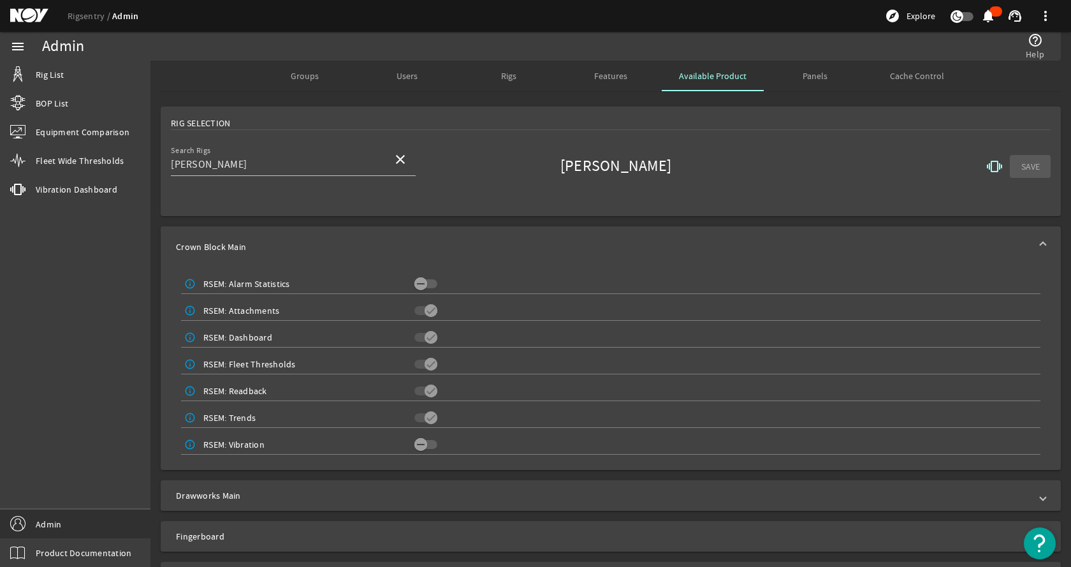
click at [453, 244] on span "Crown Block Main" at bounding box center [608, 246] width 864 height 13
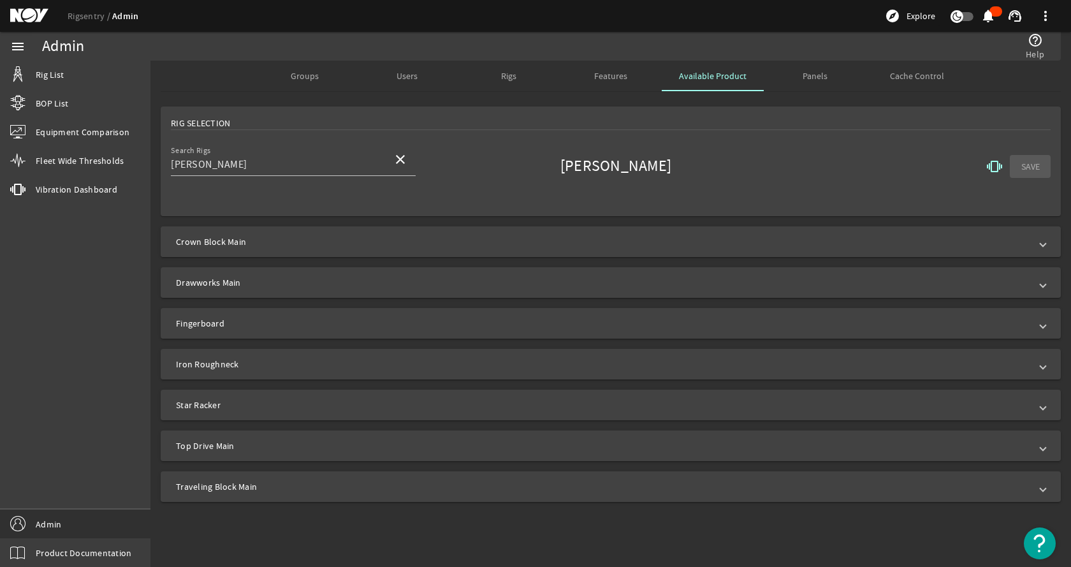
click at [286, 253] on mat-expansion-panel-header "Crown Block Main" at bounding box center [611, 241] width 900 height 31
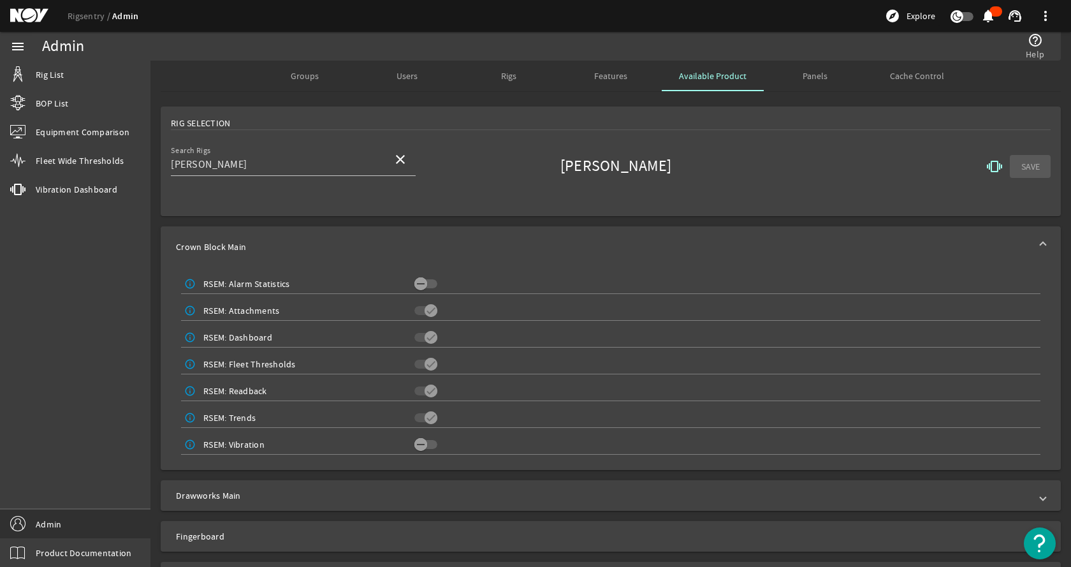
click at [291, 247] on span "Crown Block Main" at bounding box center [608, 246] width 864 height 13
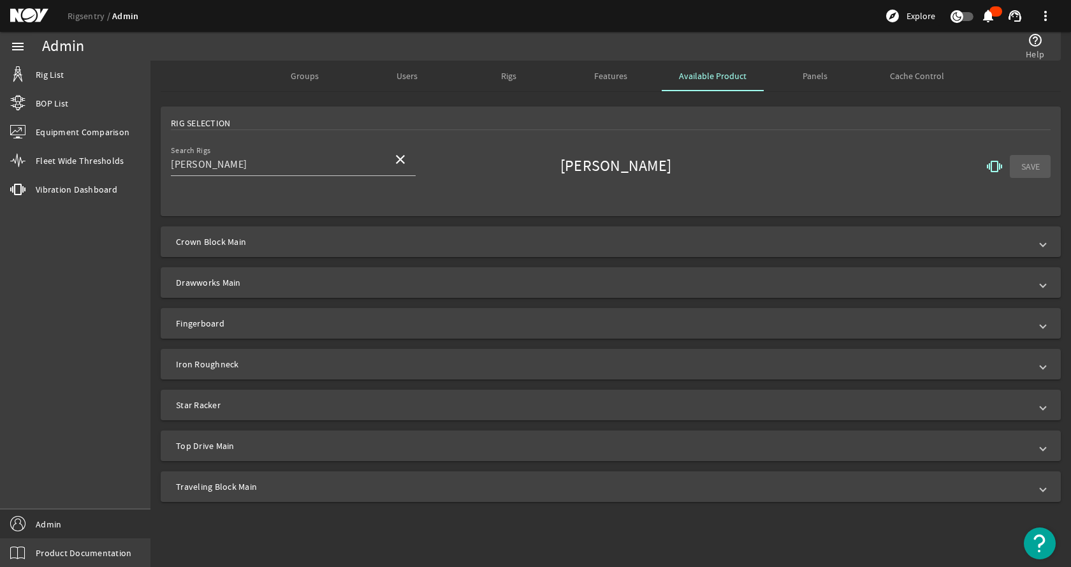
click at [991, 161] on mat-icon "vibration" at bounding box center [994, 166] width 15 height 15
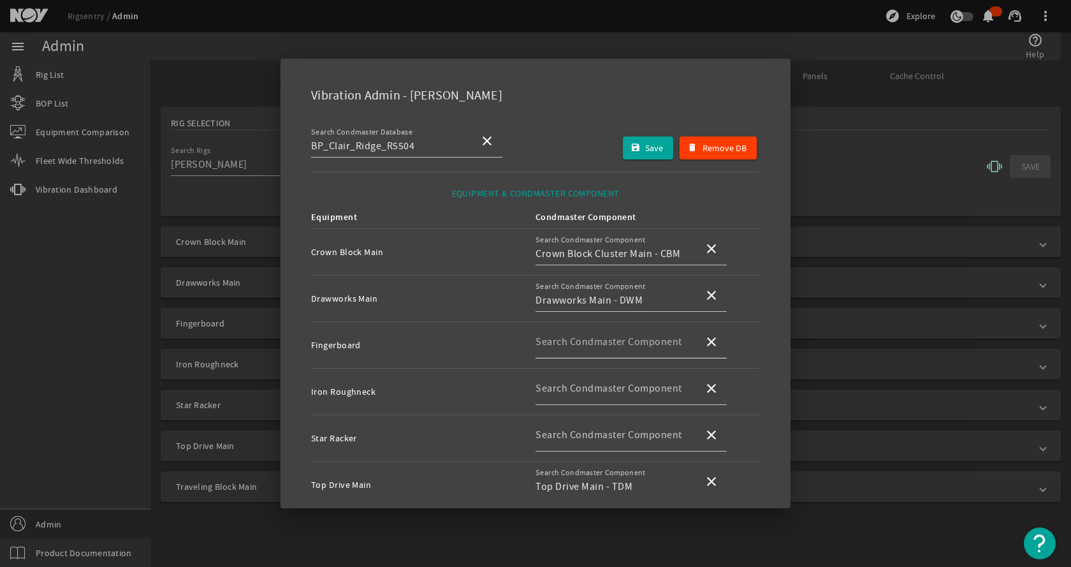
click at [608, 340] on mat-label "Search Condmaster Component" at bounding box center [608, 341] width 147 height 13
click at [608, 340] on input "Search Condmaster Component" at bounding box center [614, 346] width 158 height 15
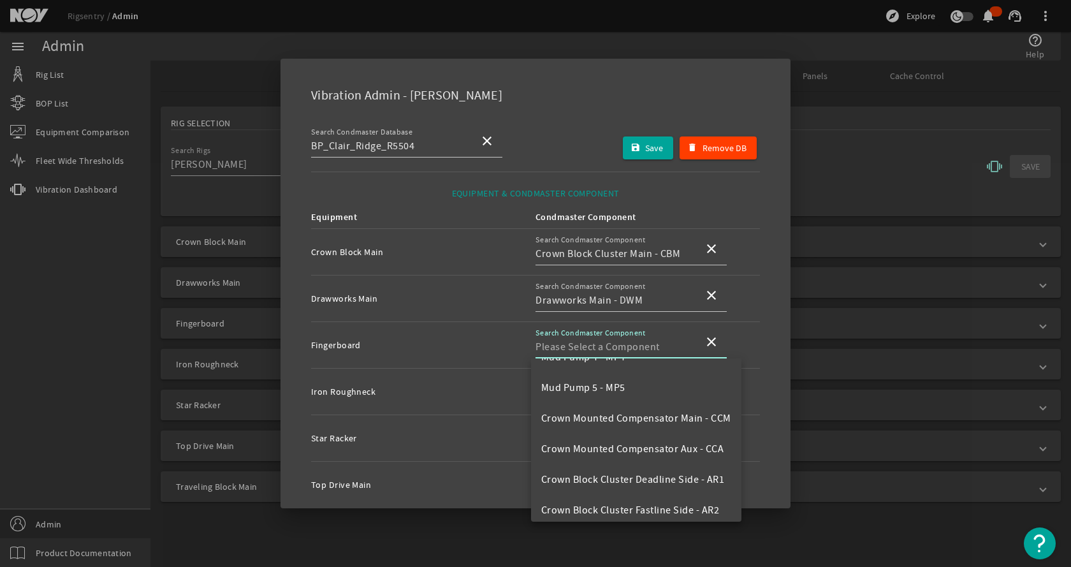
scroll to position [398, 0]
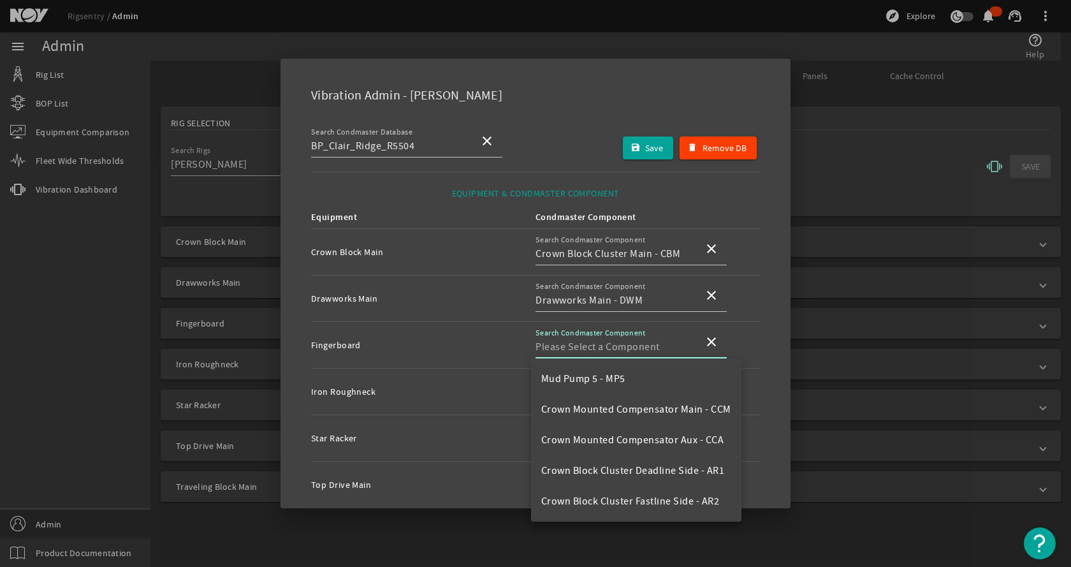
click at [448, 244] on td "Crown Block Main" at bounding box center [423, 252] width 224 height 47
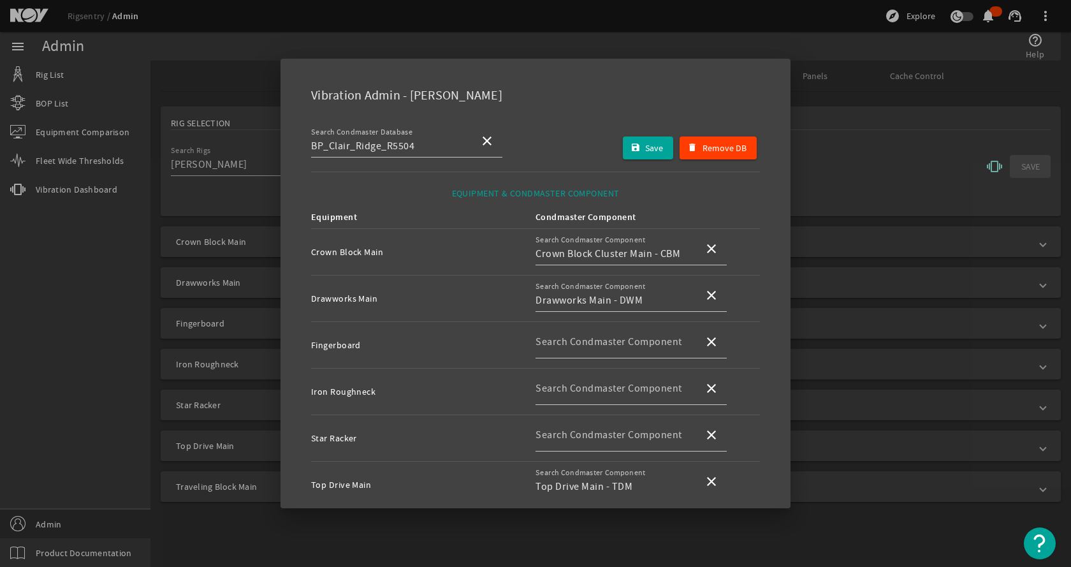
click at [570, 71] on div "Vibration Admin - Clair Ridge Search Condmaster Database BP_Clair_Ridge_R5504 c…" at bounding box center [535, 283] width 510 height 449
click at [878, 101] on div at bounding box center [535, 283] width 1071 height 567
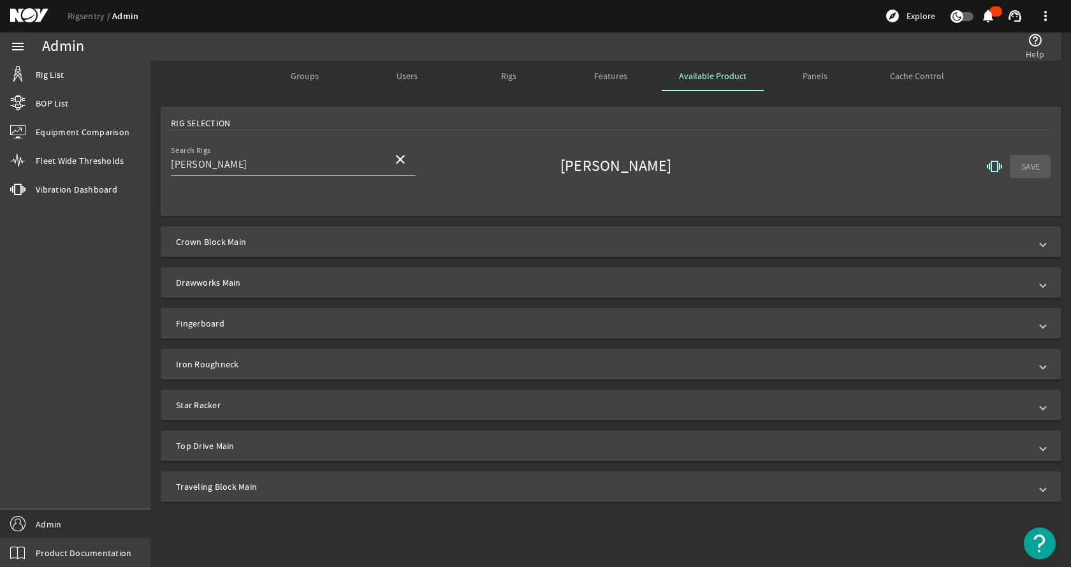
click at [542, 238] on span "Crown Block Main" at bounding box center [608, 241] width 864 height 13
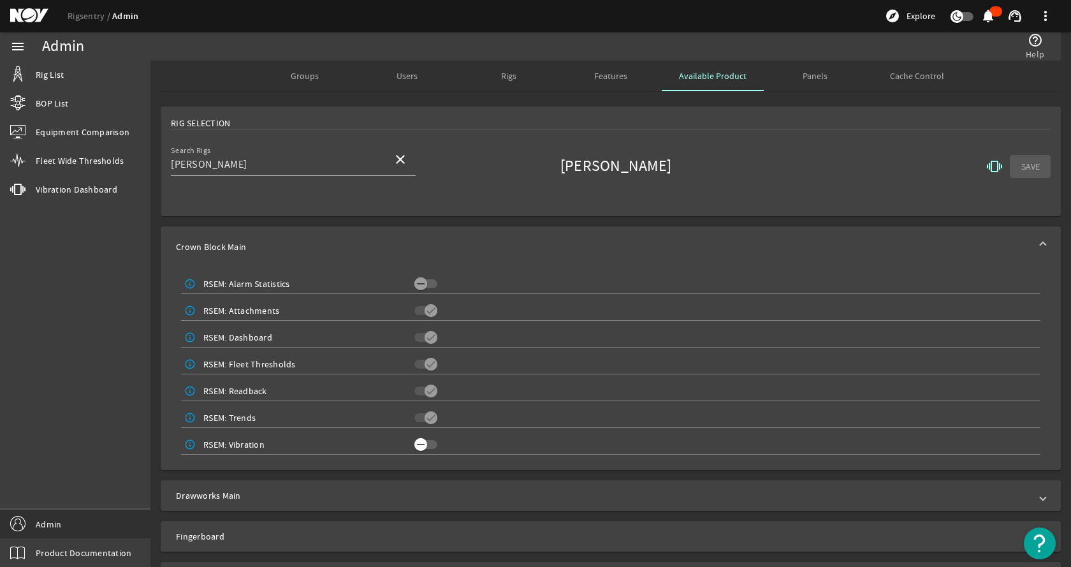
click at [421, 444] on icon "button" at bounding box center [421, 444] width 8 height 1
click at [493, 238] on mat-expansion-panel-header "Crown Block Main" at bounding box center [611, 246] width 900 height 41
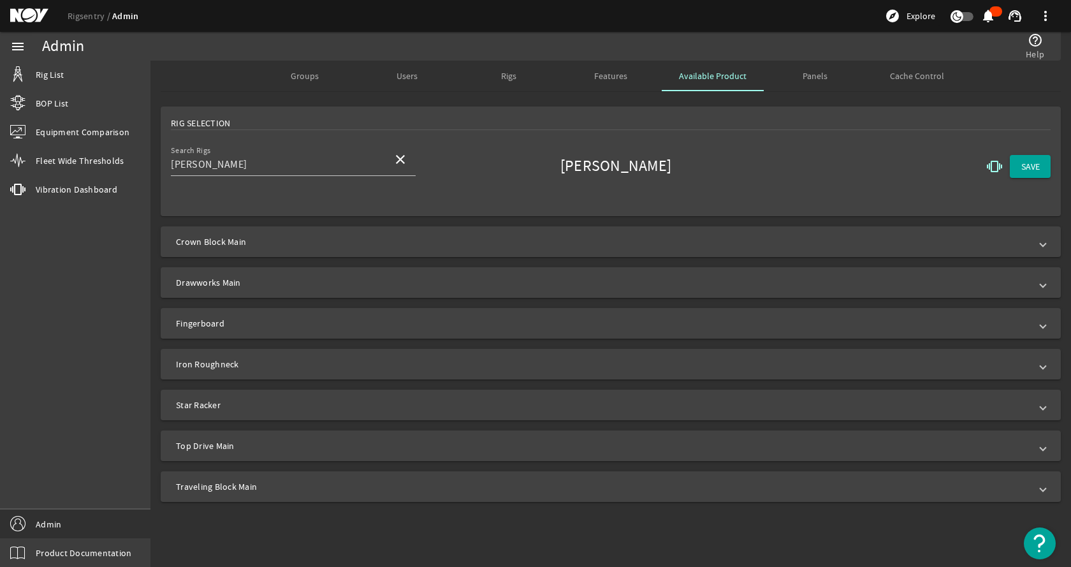
click at [387, 291] on mat-expansion-panel-header "Drawworks Main" at bounding box center [611, 282] width 900 height 31
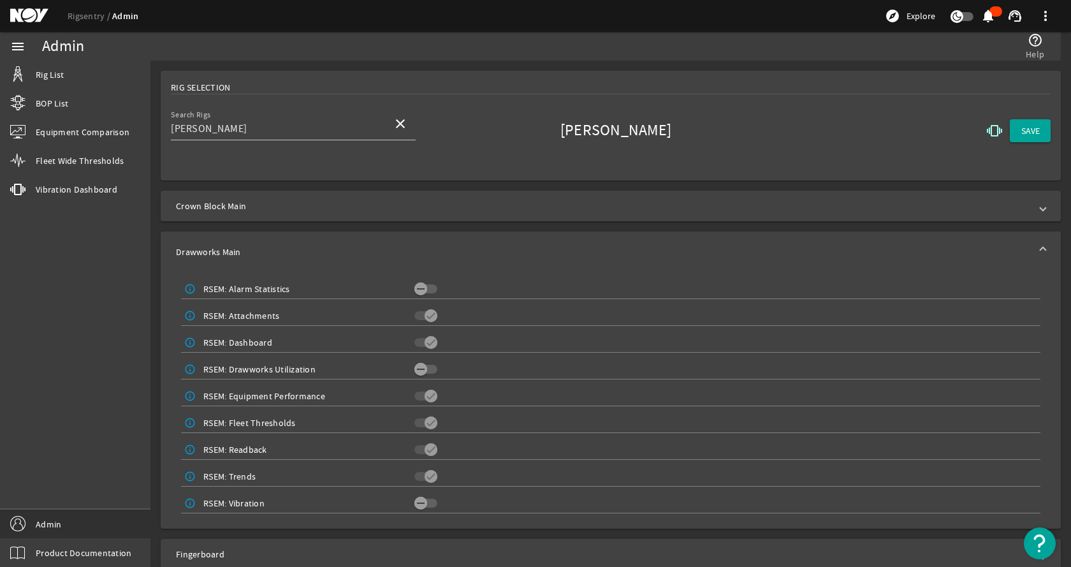
scroll to position [64, 0]
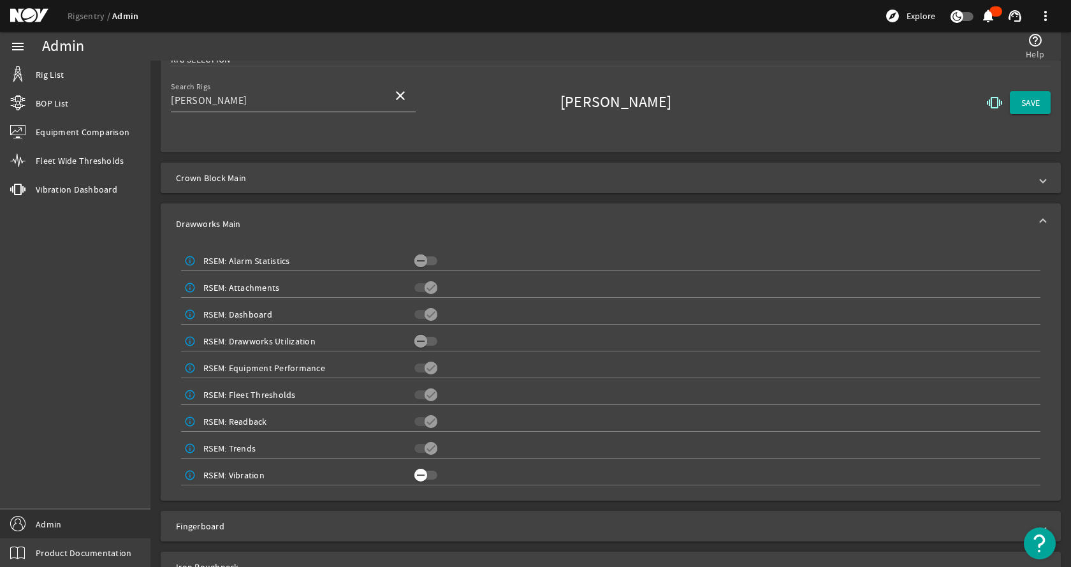
click at [415, 475] on icon "button" at bounding box center [420, 474] width 11 height 11
click at [456, 221] on span "Drawworks Main" at bounding box center [608, 223] width 864 height 13
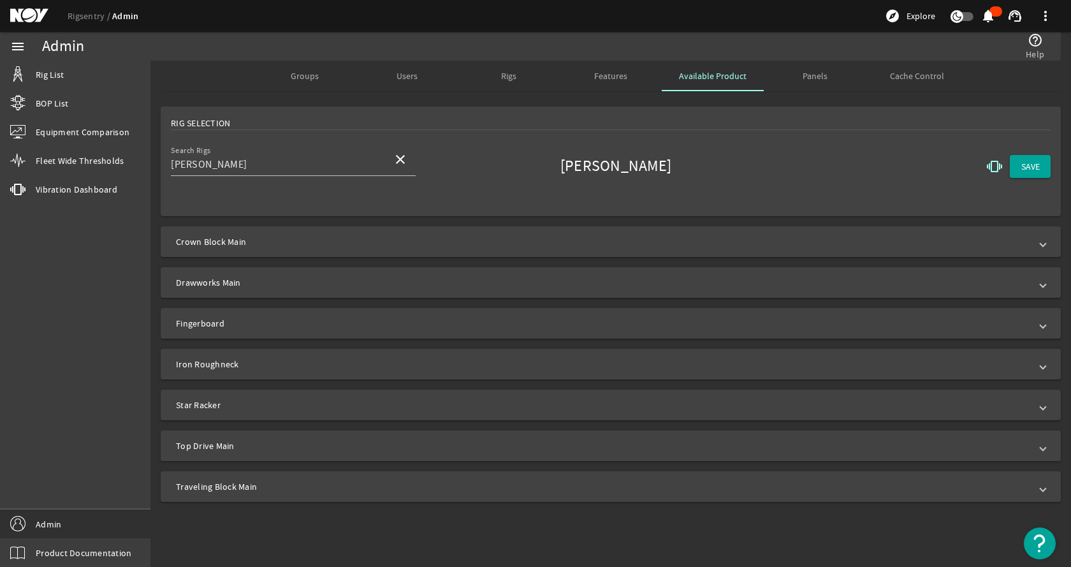
click at [371, 453] on mat-expansion-panel-header "Top Drive Main" at bounding box center [611, 445] width 900 height 31
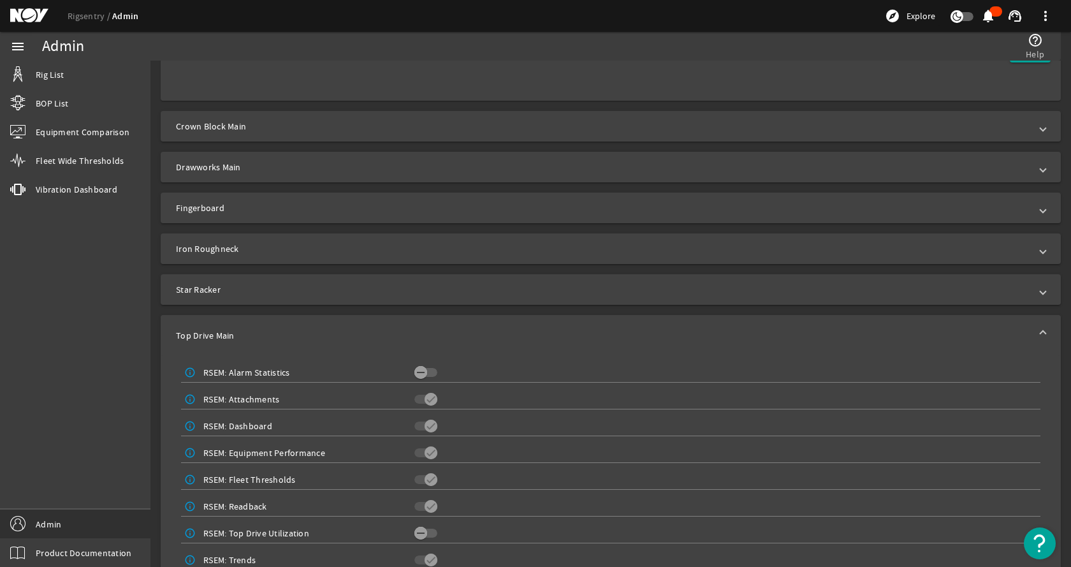
scroll to position [212, 0]
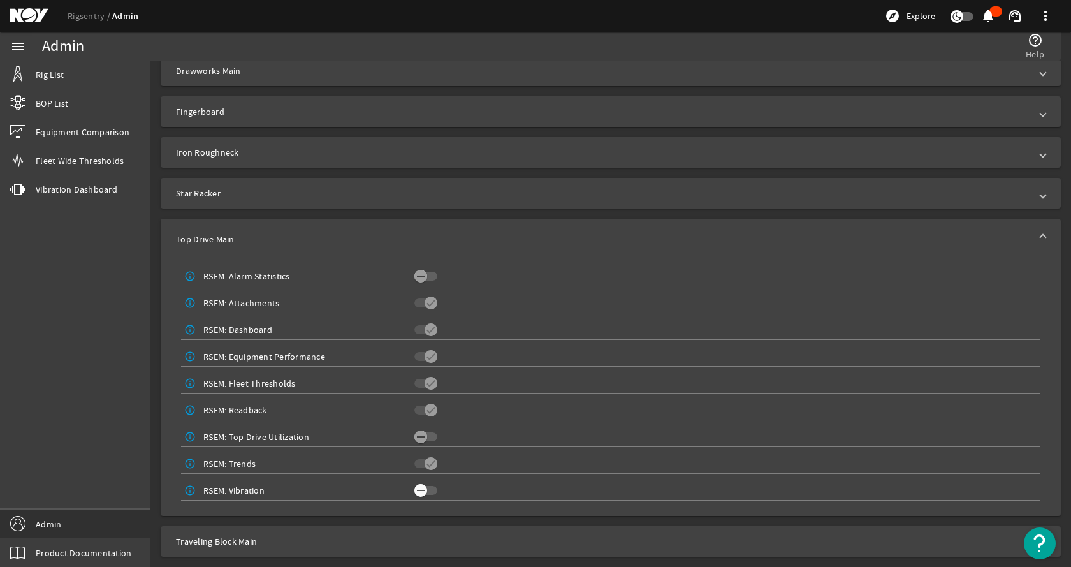
click at [422, 493] on icon "button" at bounding box center [420, 489] width 11 height 11
click at [462, 232] on mat-expansion-panel-header "Top Drive Main" at bounding box center [611, 239] width 900 height 41
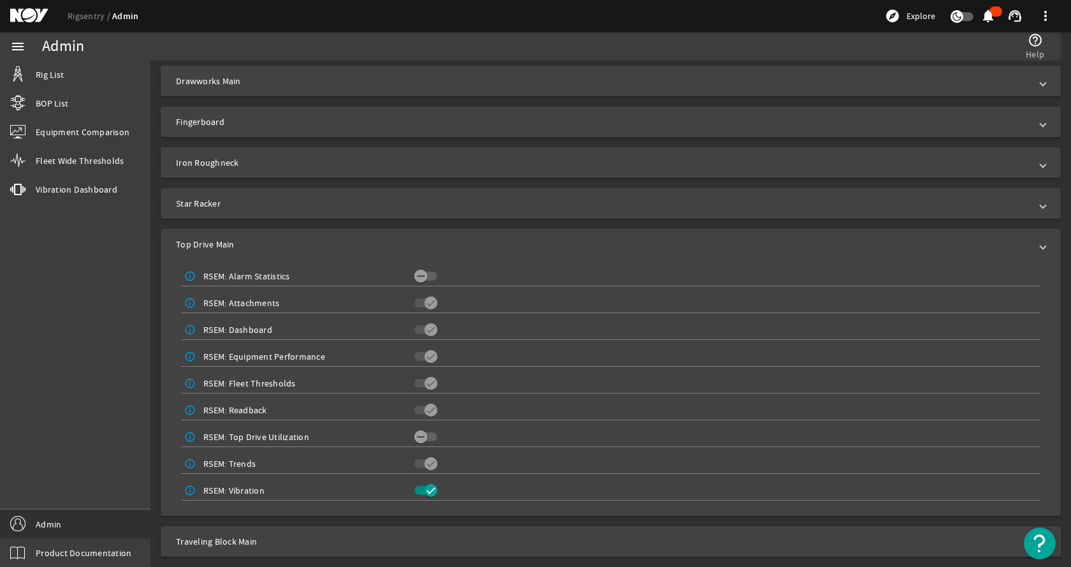
scroll to position [0, 0]
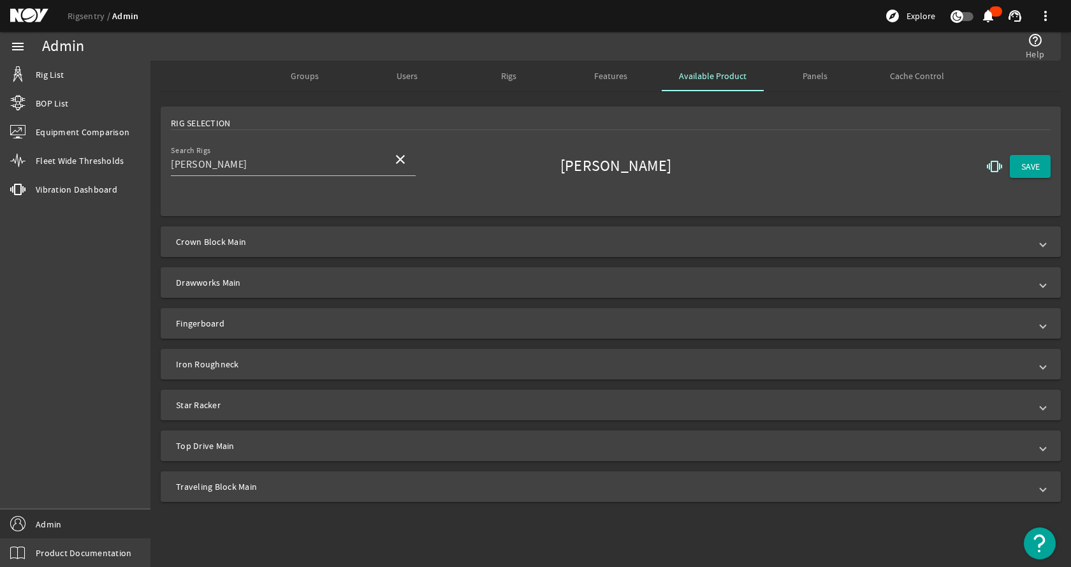
click at [393, 488] on span "Traveling Block Main" at bounding box center [608, 486] width 864 height 13
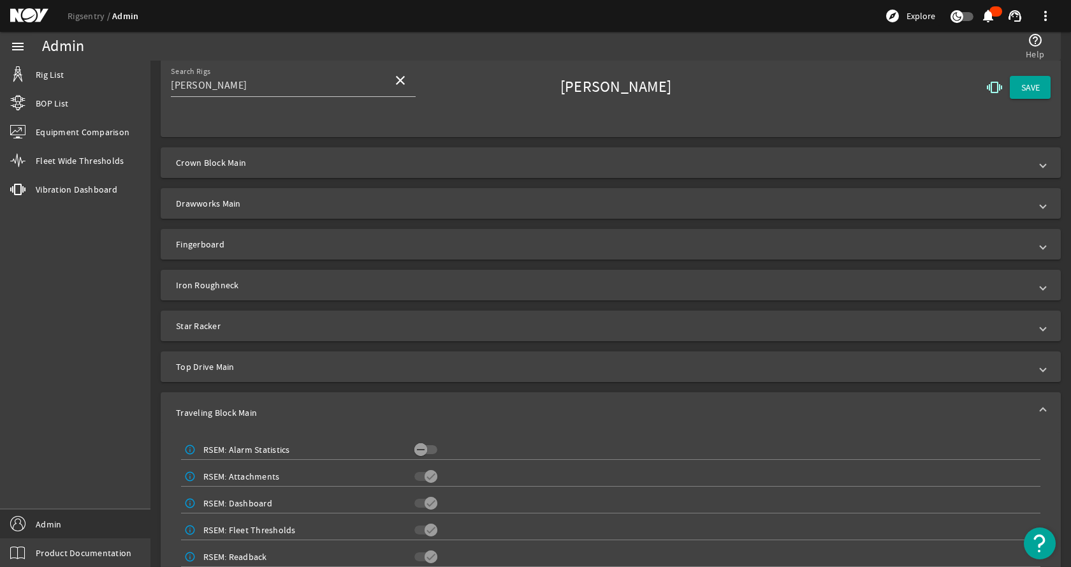
scroll to position [158, 0]
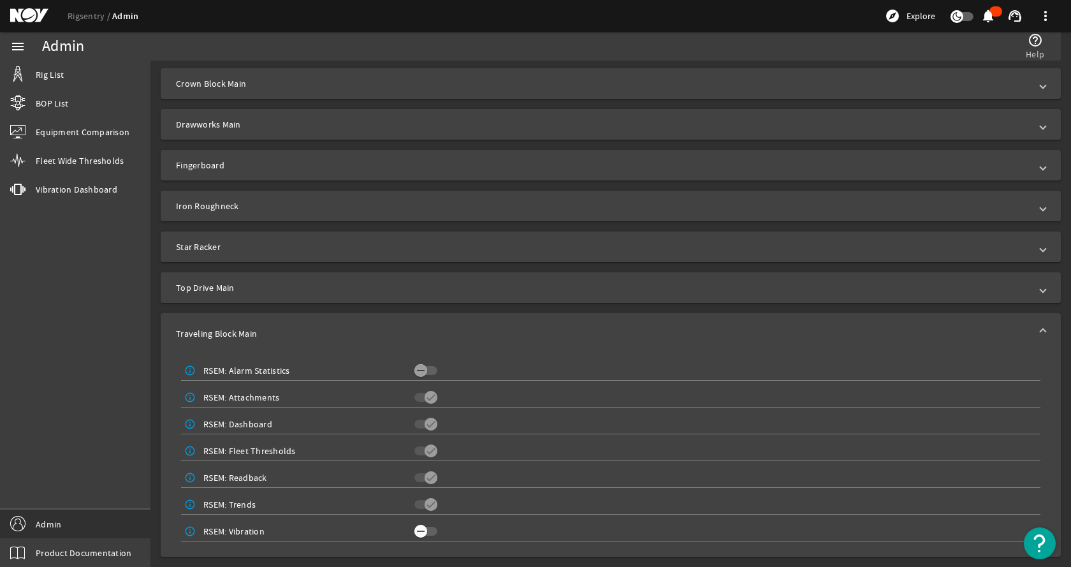
click at [422, 530] on icon "button" at bounding box center [420, 530] width 11 height 11
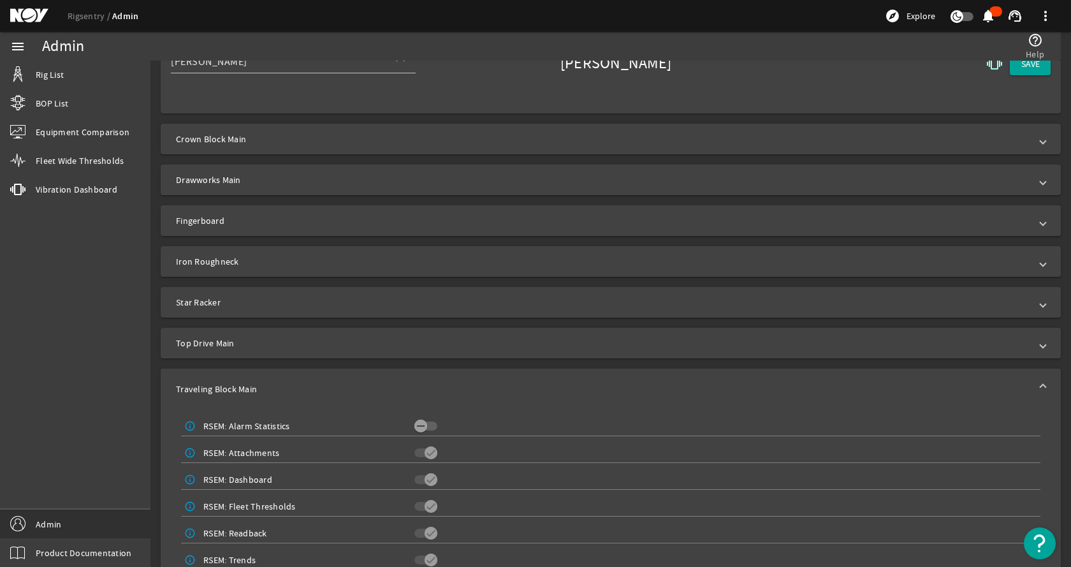
scroll to position [0, 0]
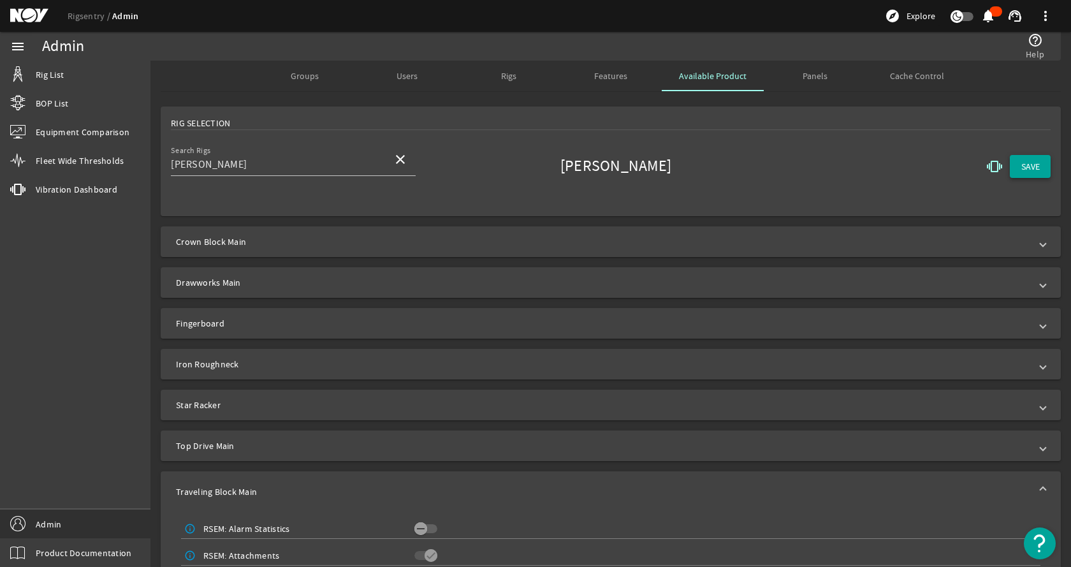
click at [1030, 164] on span at bounding box center [1030, 166] width 41 height 31
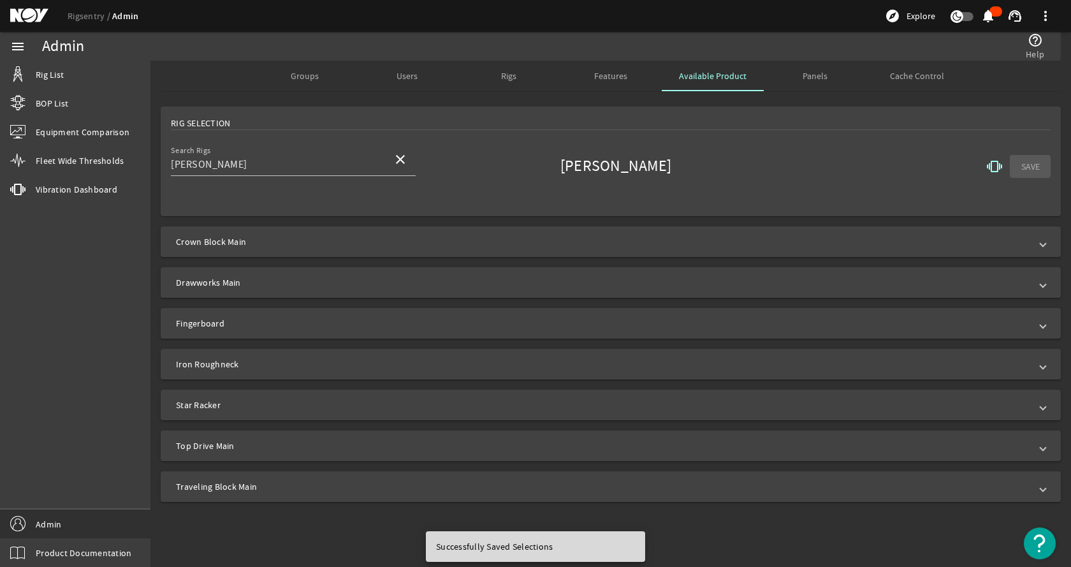
click at [507, 127] on div "Rig Selection" at bounding box center [611, 123] width 880 height 13
click at [307, 76] on span "Groups" at bounding box center [305, 75] width 28 height 9
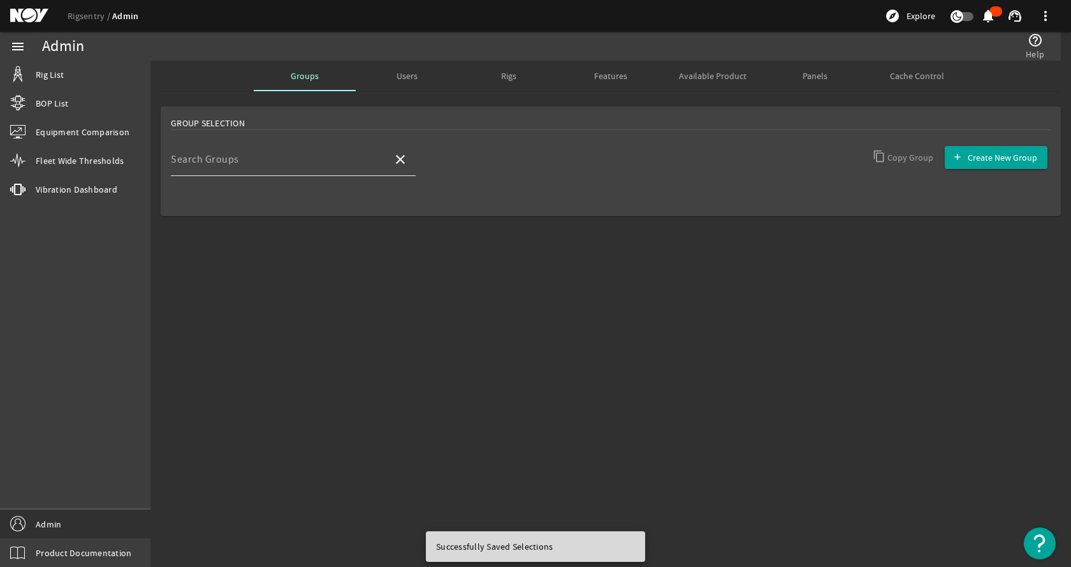
click at [212, 161] on mat-label "Search Groups" at bounding box center [205, 159] width 68 height 13
click at [212, 161] on input "Search Groups" at bounding box center [277, 164] width 212 height 15
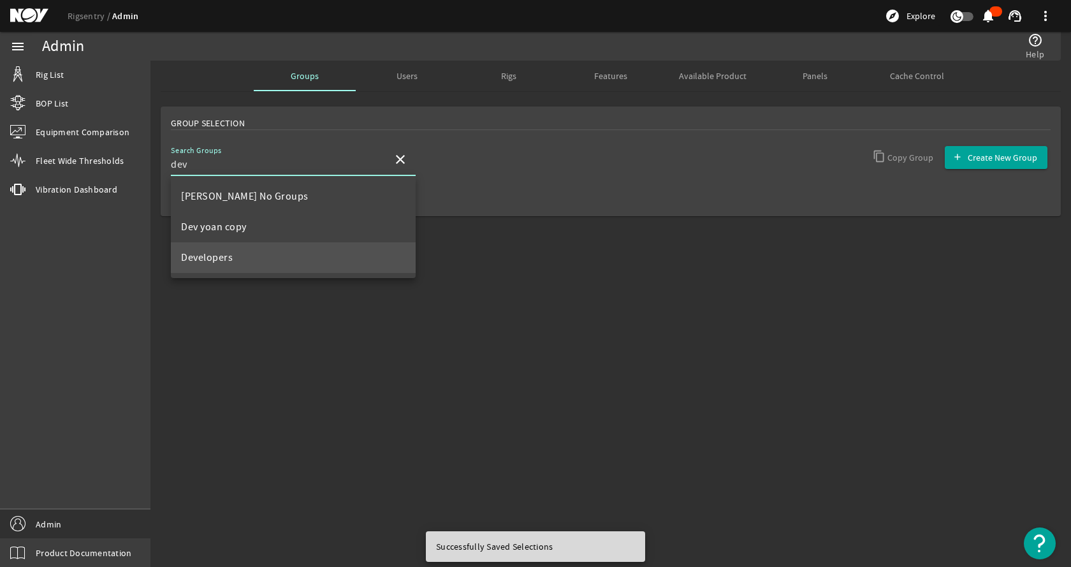
click at [187, 256] on span "Developers" at bounding box center [207, 257] width 52 height 13
type input "Developers"
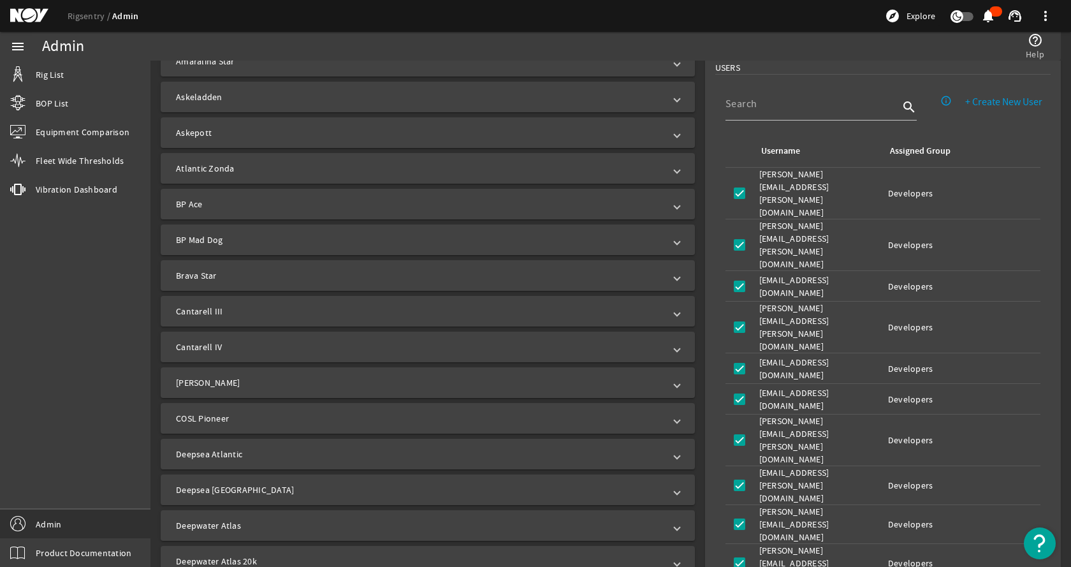
scroll to position [382, 0]
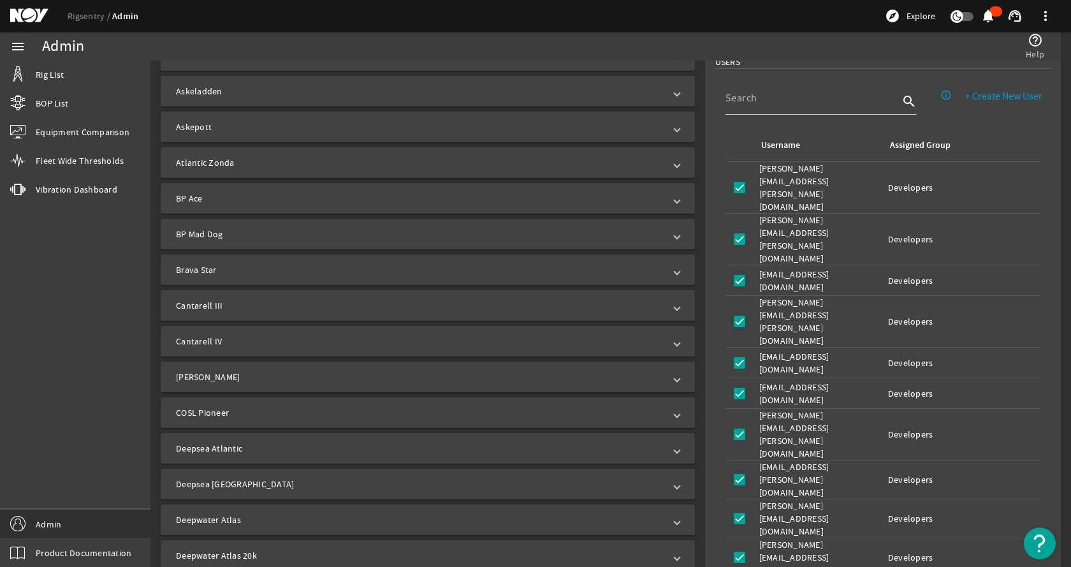
click at [269, 380] on mat-panel-title "[PERSON_NAME]" at bounding box center [420, 376] width 488 height 13
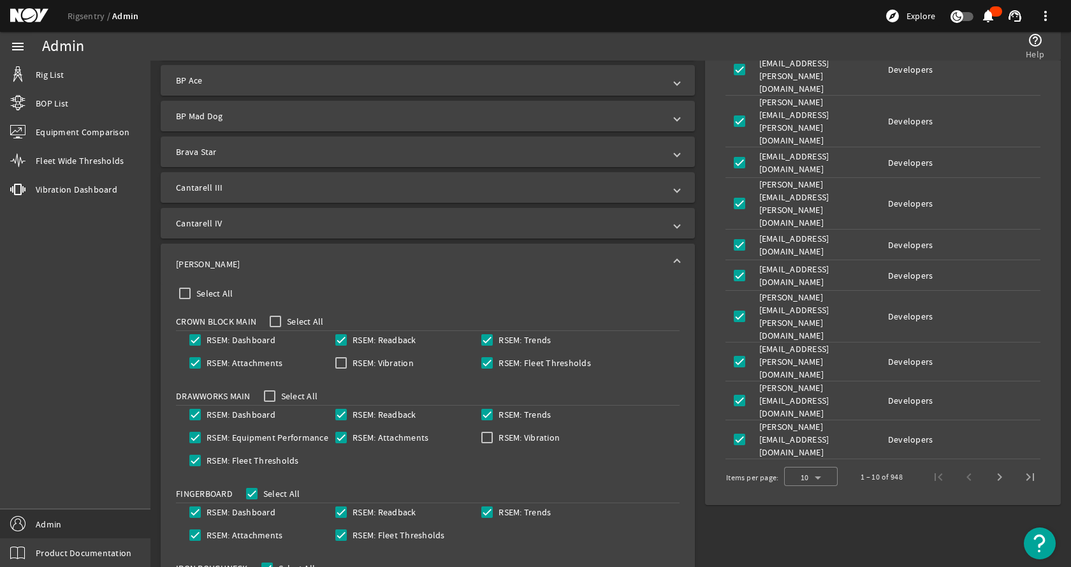
scroll to position [637, 0]
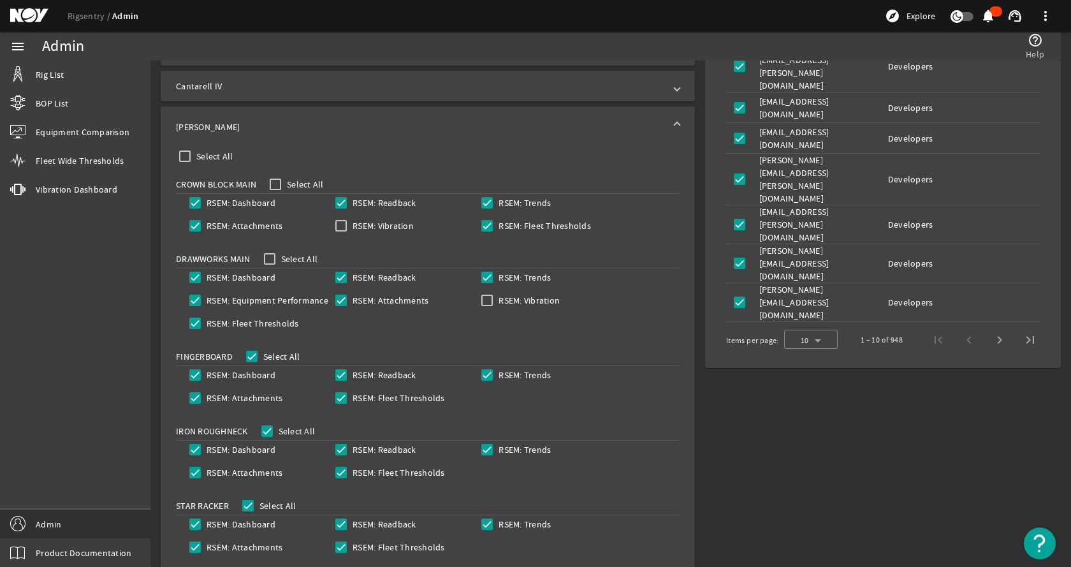
click at [369, 226] on label "RSEM: Vibration" at bounding box center [382, 225] width 64 height 13
click at [350, 226] on input "RSEM: Vibration" at bounding box center [341, 226] width 18 height 18
checkbox input "true"
click at [490, 300] on input "RSEM: Vibration" at bounding box center [487, 300] width 18 height 18
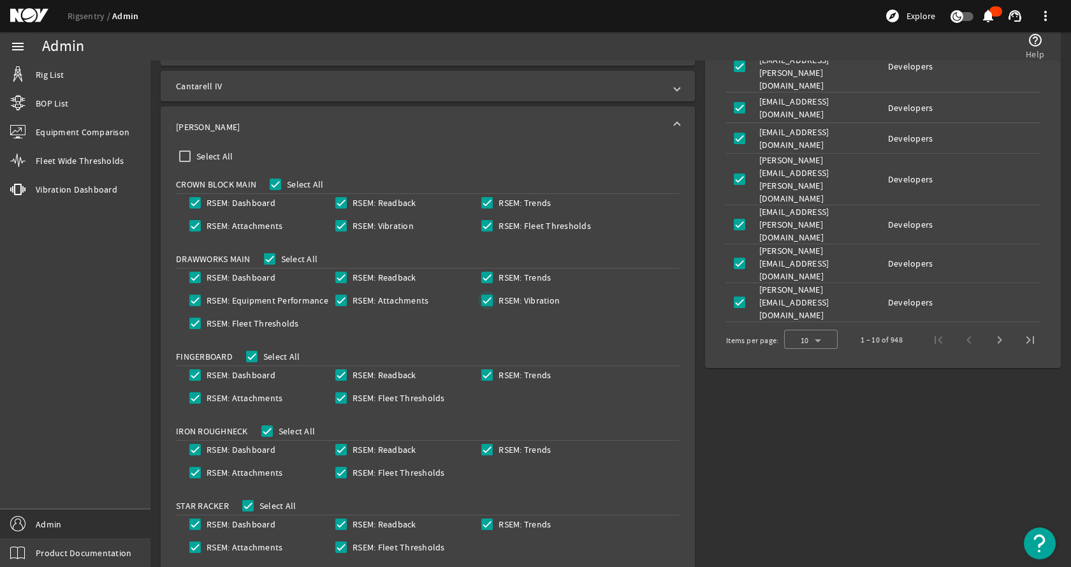
checkbox input "true"
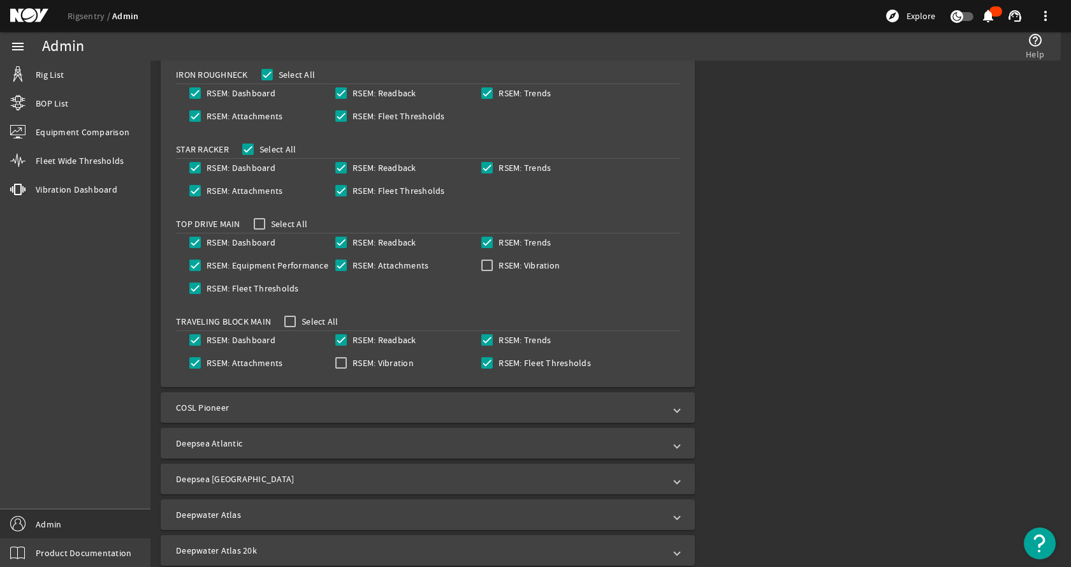
scroll to position [1020, 0]
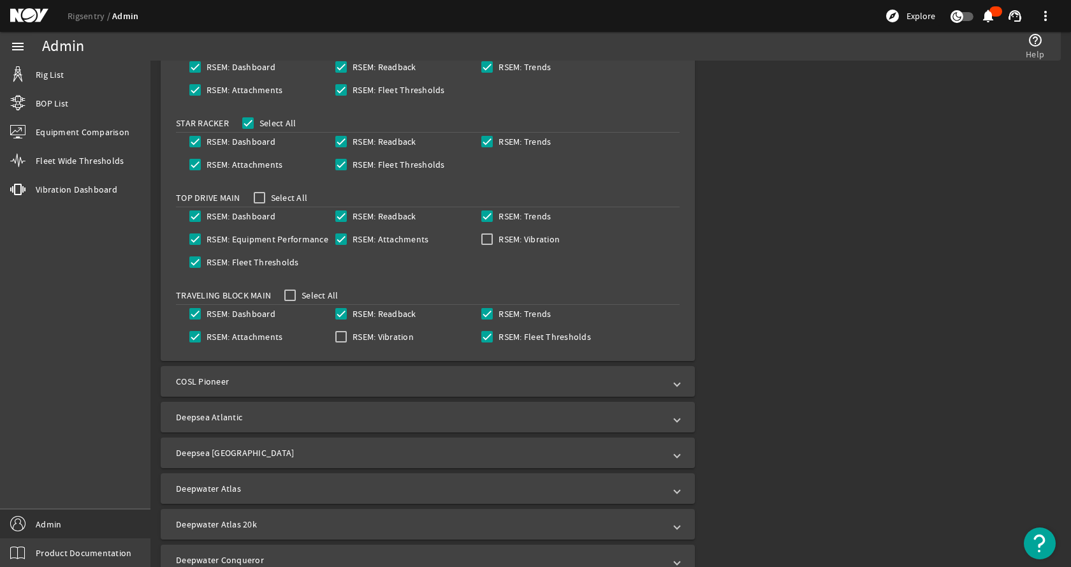
click at [500, 235] on label "RSEM: Vibration" at bounding box center [528, 239] width 64 height 13
click at [496, 235] on input "RSEM: Vibration" at bounding box center [487, 239] width 18 height 18
checkbox input "true"
click at [364, 338] on label "RSEM: Vibration" at bounding box center [382, 336] width 64 height 13
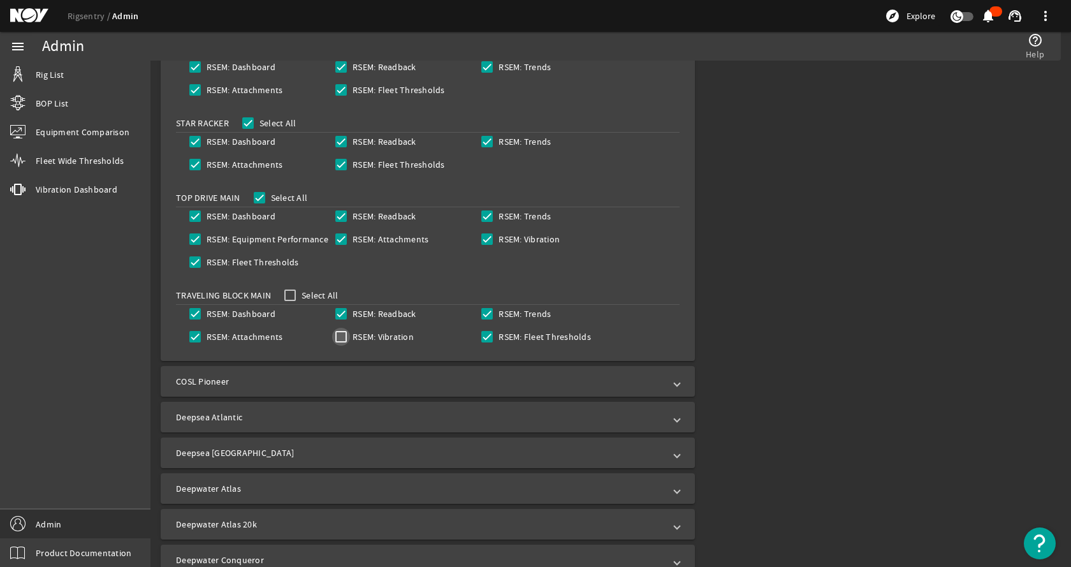
click at [350, 338] on input "RSEM: Vibration" at bounding box center [341, 337] width 18 height 18
checkbox input "true"
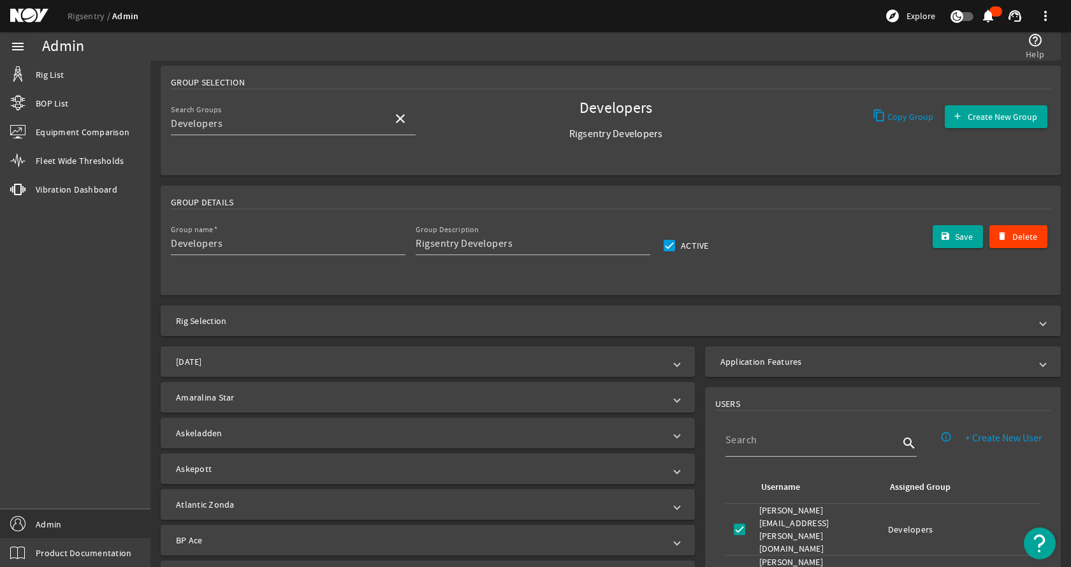
scroll to position [0, 0]
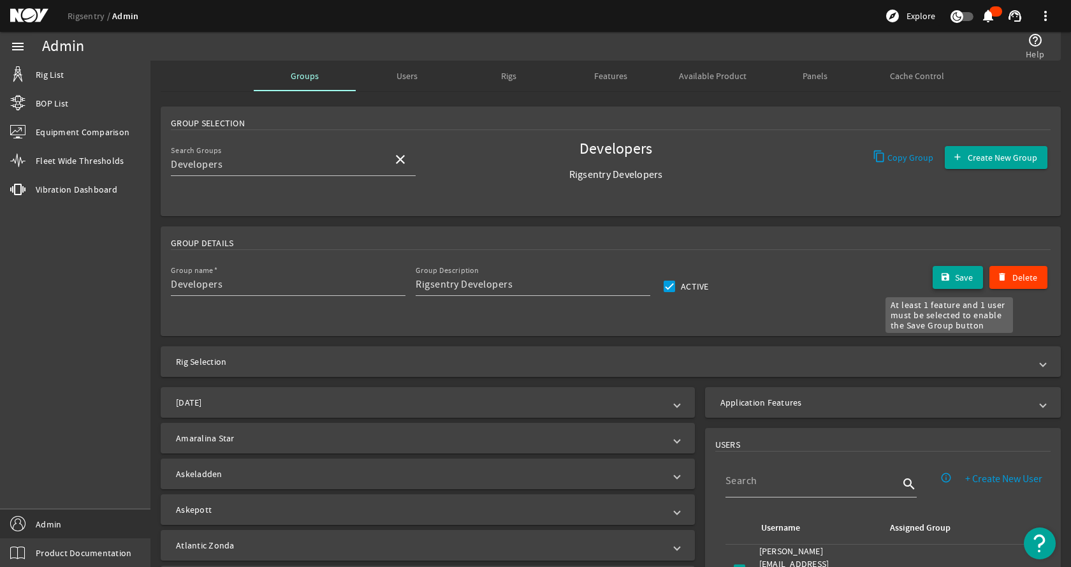
click at [940, 267] on span "submit" at bounding box center [958, 277] width 51 height 31
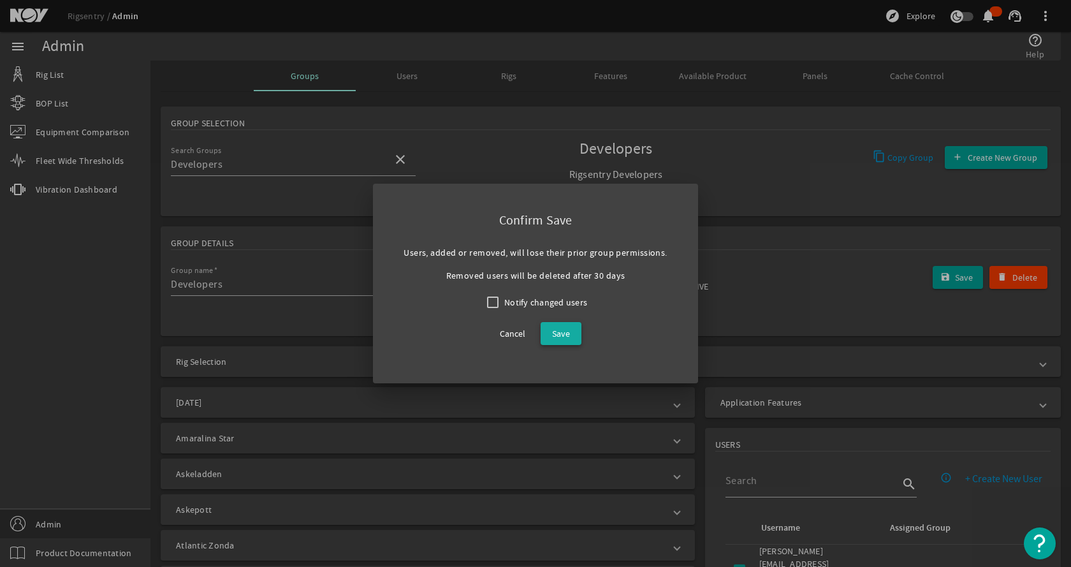
click at [559, 336] on span "Save" at bounding box center [561, 333] width 18 height 15
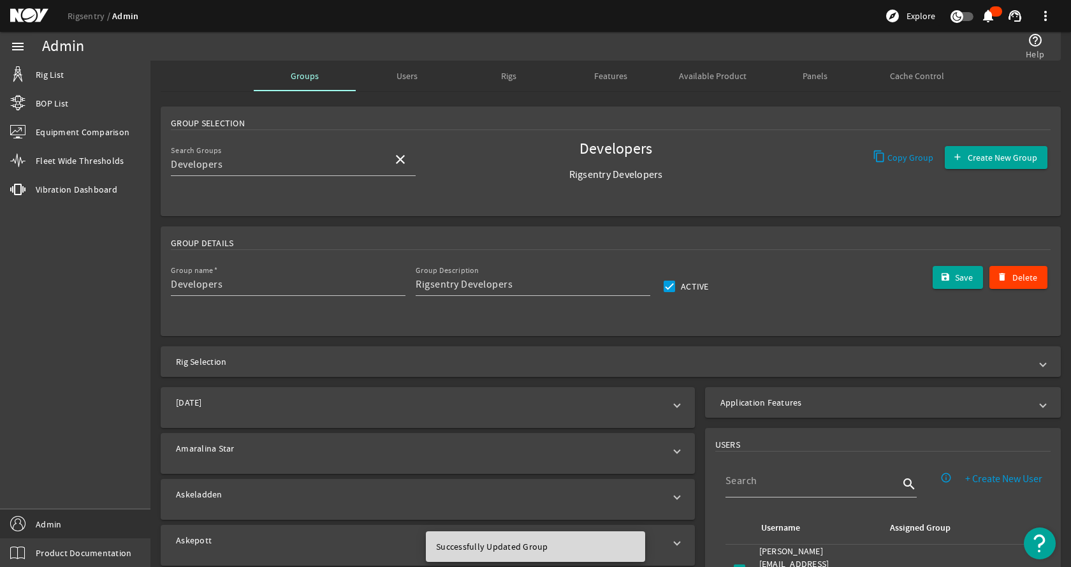
click at [446, 224] on rigsentry-mat-card "Group Details Group name Developers Group Description Rigsentry Developers Acti…" at bounding box center [610, 281] width 921 height 120
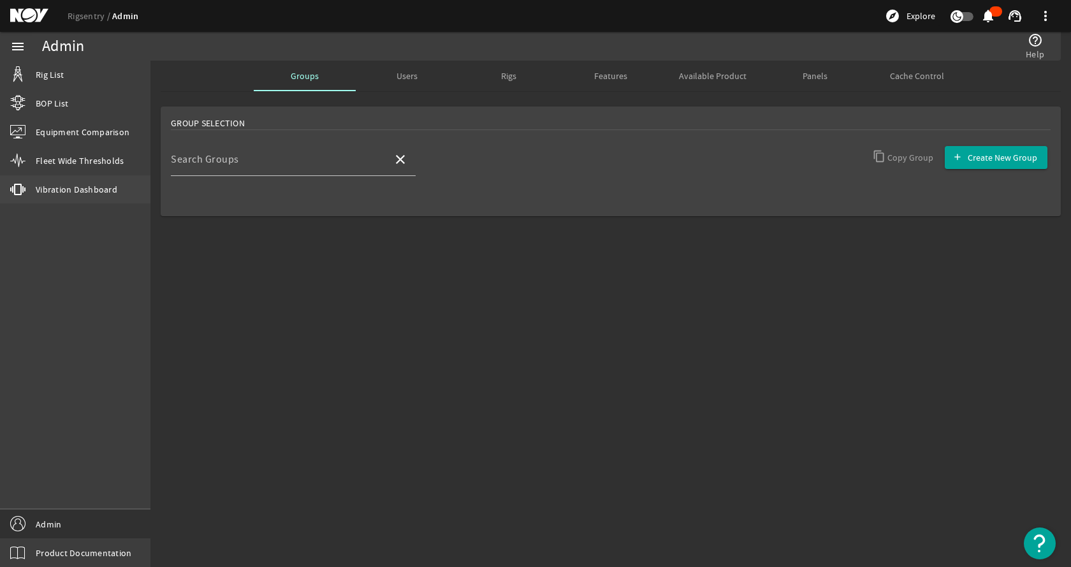
click at [71, 186] on span "Vibration Dashboard" at bounding box center [77, 189] width 82 height 13
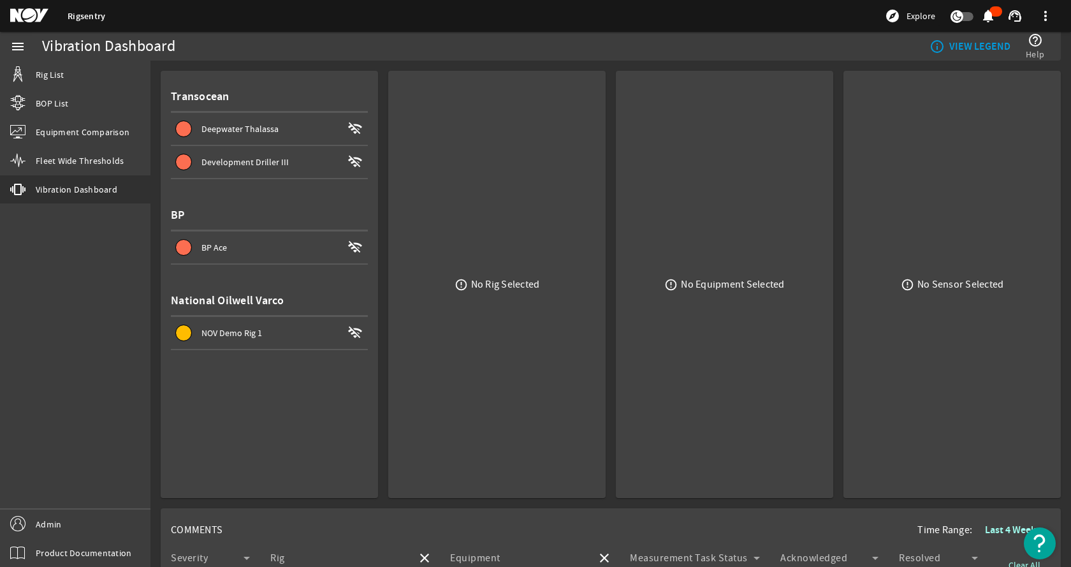
click at [461, 107] on div "error_outline No Rig Selected" at bounding box center [496, 284] width 197 height 407
click at [619, 52] on div "info_outline VIEW LEGEND help_outline Help" at bounding box center [799, 46] width 504 height 29
click at [101, 228] on div "menu Rig List BOP List Equipment Comparison Fleet Wide Thresholds vibration Vib…" at bounding box center [75, 299] width 150 height 535
click at [57, 76] on span "Rig List" at bounding box center [50, 74] width 28 height 13
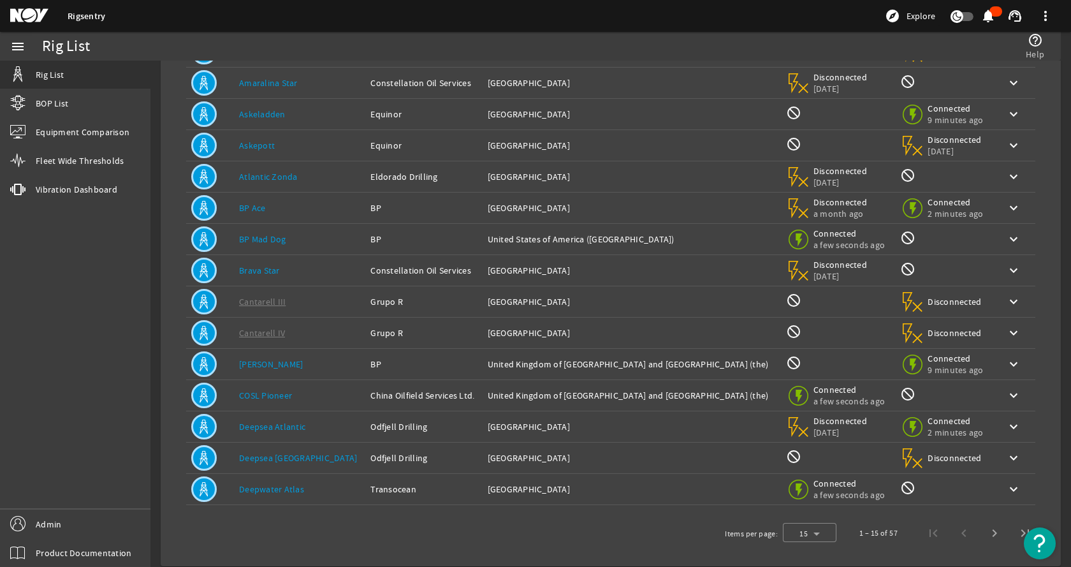
scroll to position [140, 0]
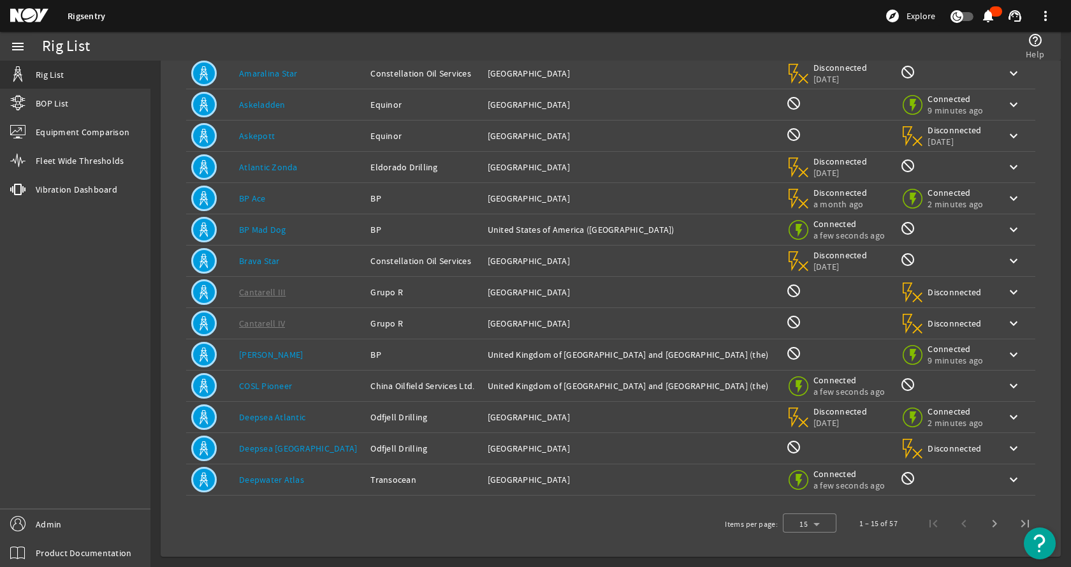
click at [277, 357] on link "[PERSON_NAME]" at bounding box center [271, 354] width 64 height 11
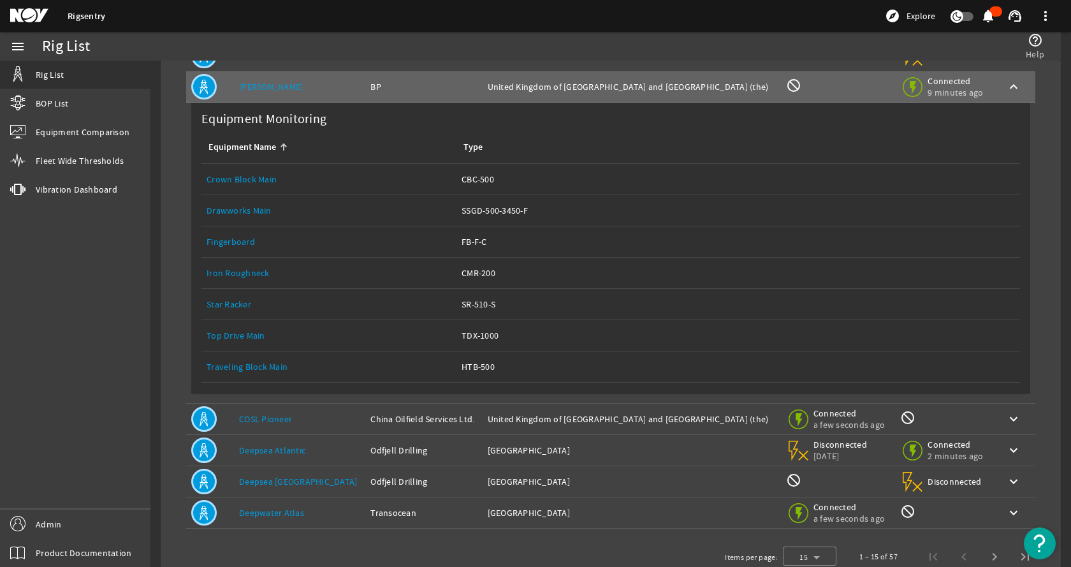
scroll to position [440, 0]
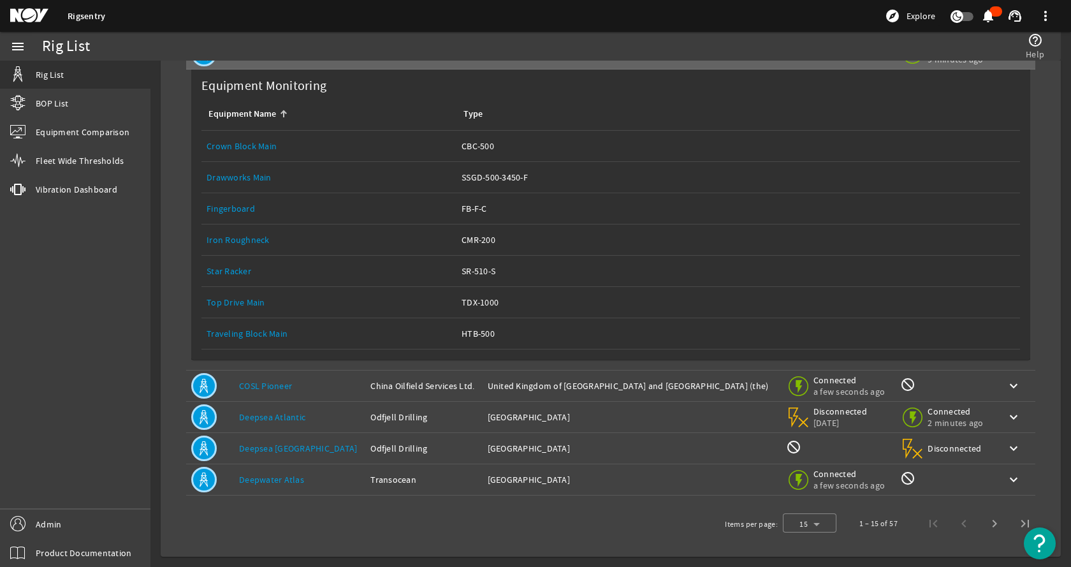
click at [254, 303] on link "Top Drive Main" at bounding box center [236, 301] width 59 height 11
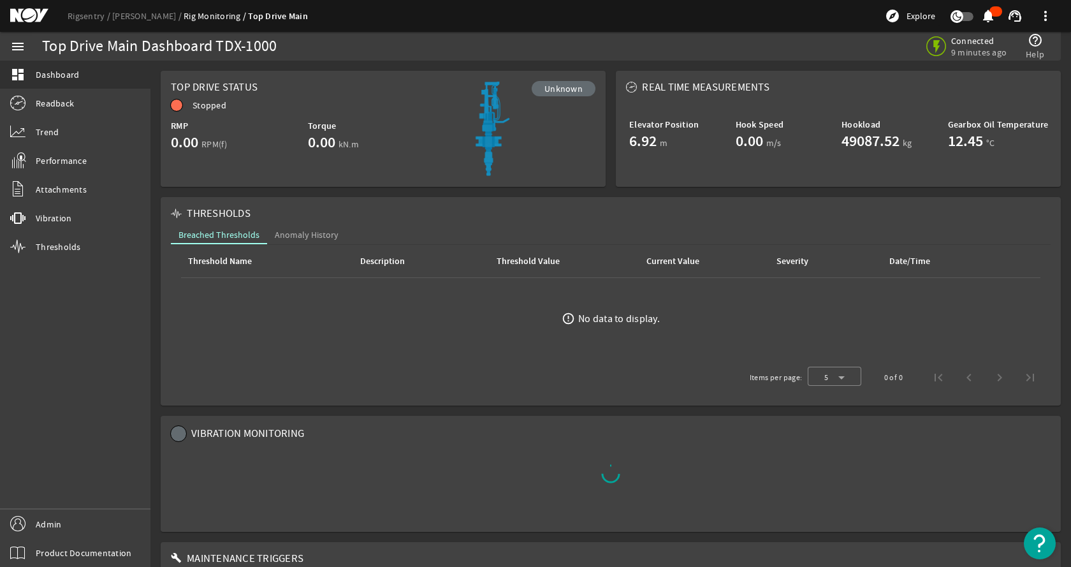
drag, startPoint x: 74, startPoint y: 310, endPoint x: 80, endPoint y: 258, distance: 52.0
click at [75, 305] on div "menu dashboard Dashboard Readback Trend Performance Attachments vibration Vibra…" at bounding box center [75, 299] width 150 height 535
click at [76, 13] on link "Rigsentry" at bounding box center [90, 15] width 45 height 11
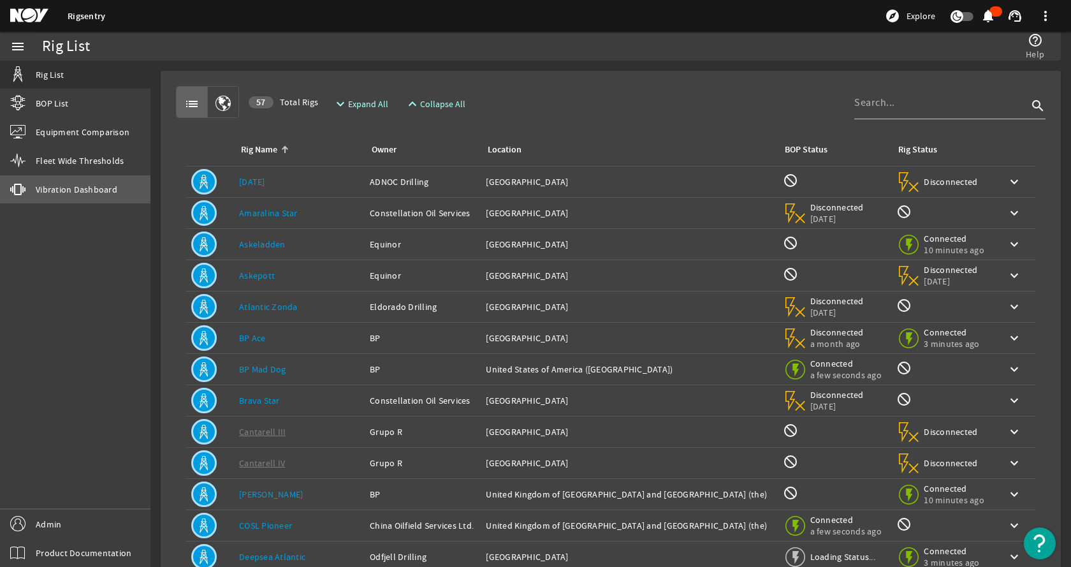
click at [76, 186] on span "Vibration Dashboard" at bounding box center [77, 189] width 82 height 13
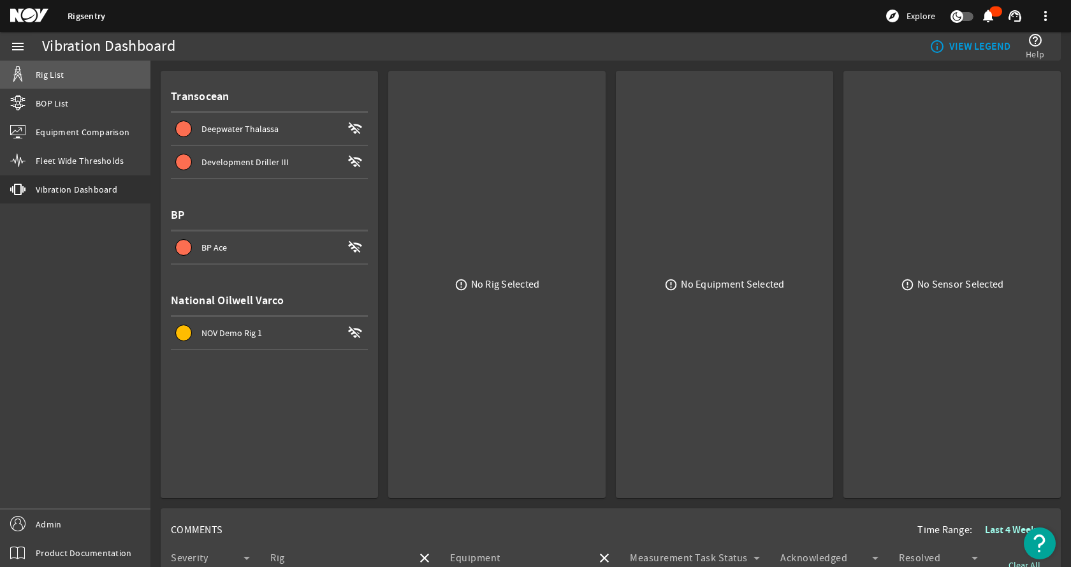
click at [69, 68] on link "Rig List" at bounding box center [75, 75] width 150 height 28
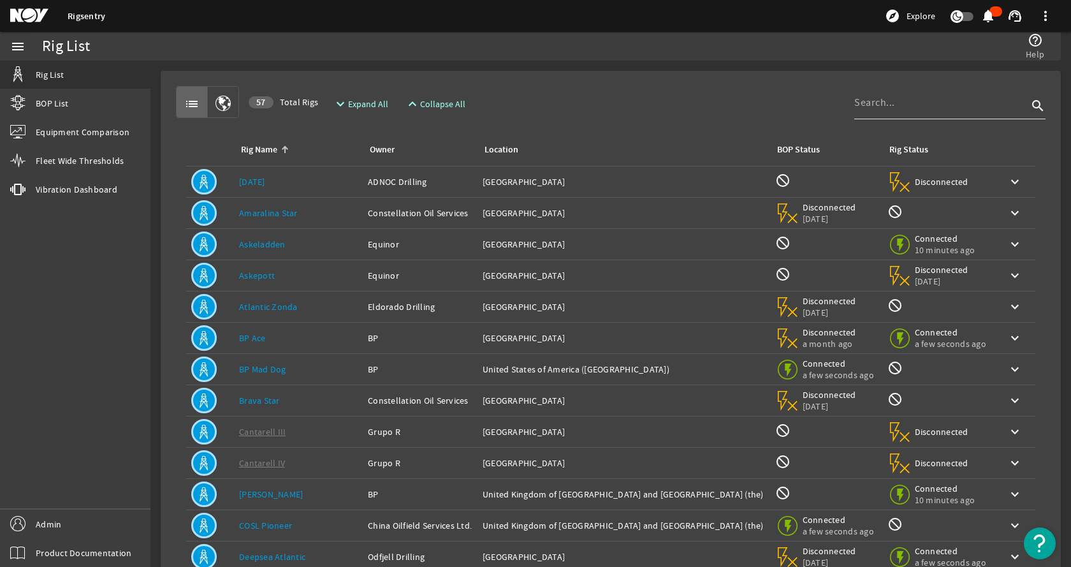
click at [875, 111] on div at bounding box center [940, 102] width 173 height 33
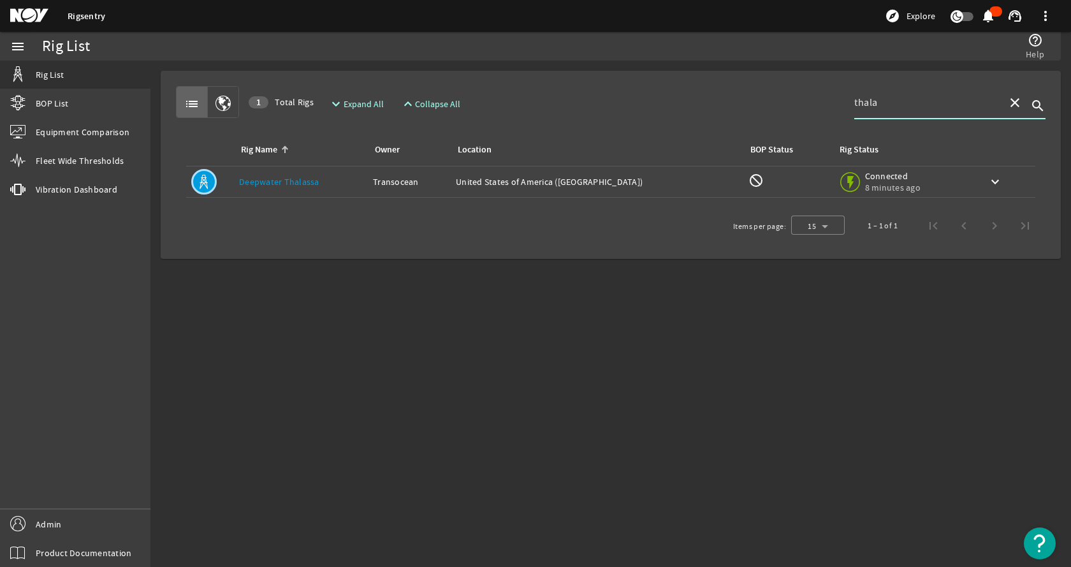
type input "thala"
click at [250, 182] on link "Deepwater Thalassa" at bounding box center [279, 181] width 80 height 11
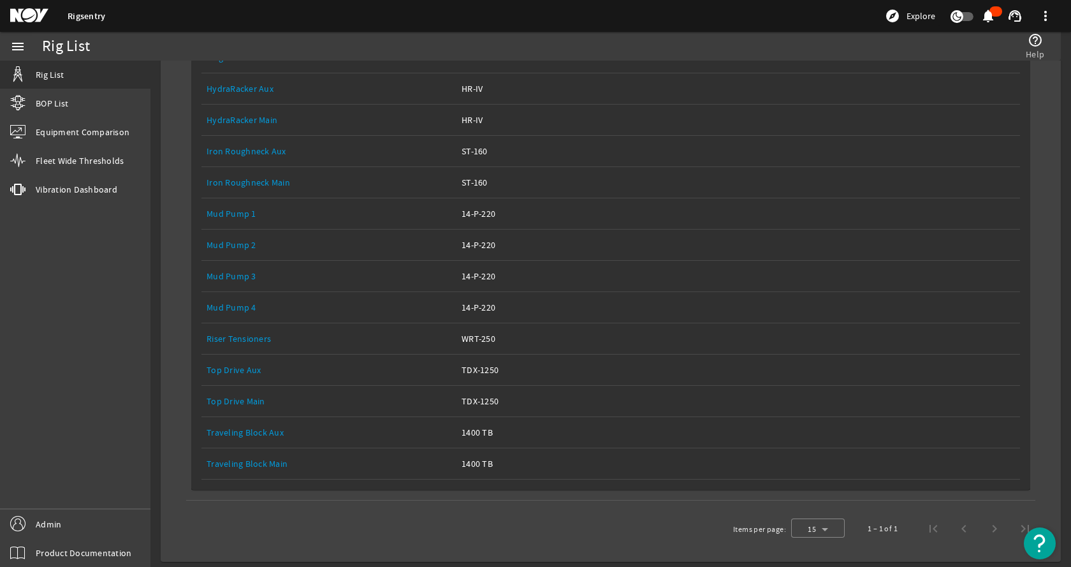
scroll to position [347, 0]
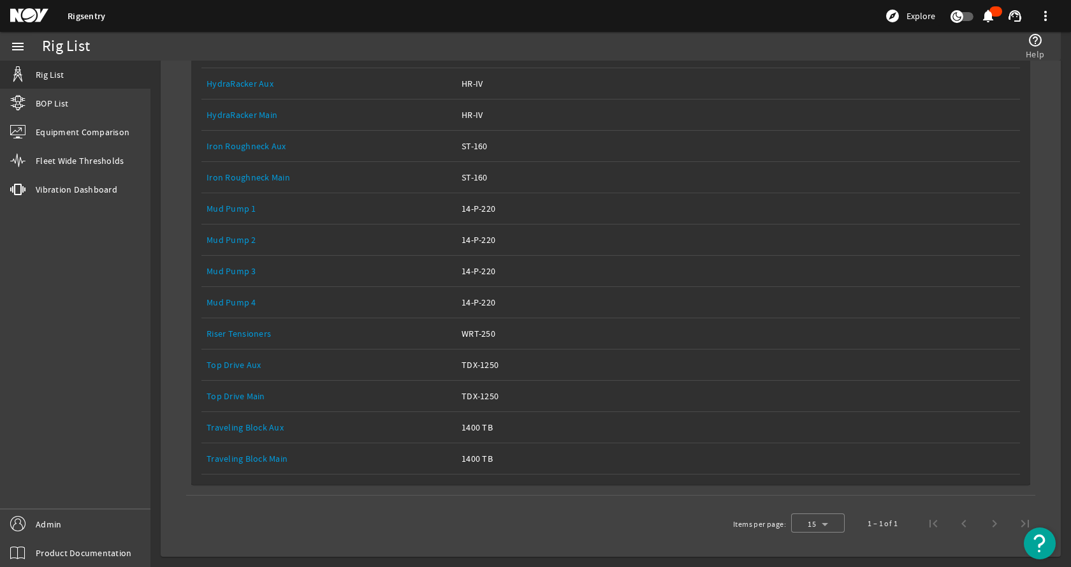
click at [233, 391] on link "Top Drive Main" at bounding box center [236, 395] width 59 height 11
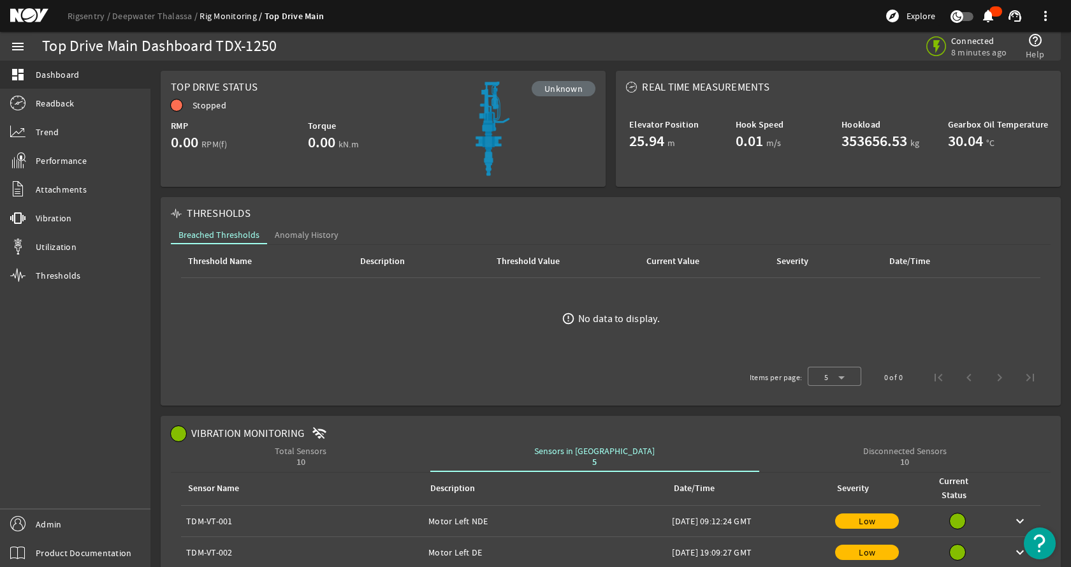
click at [755, 48] on div "Connected 8 minutes ago help_outline Help" at bounding box center [822, 46] width 457 height 29
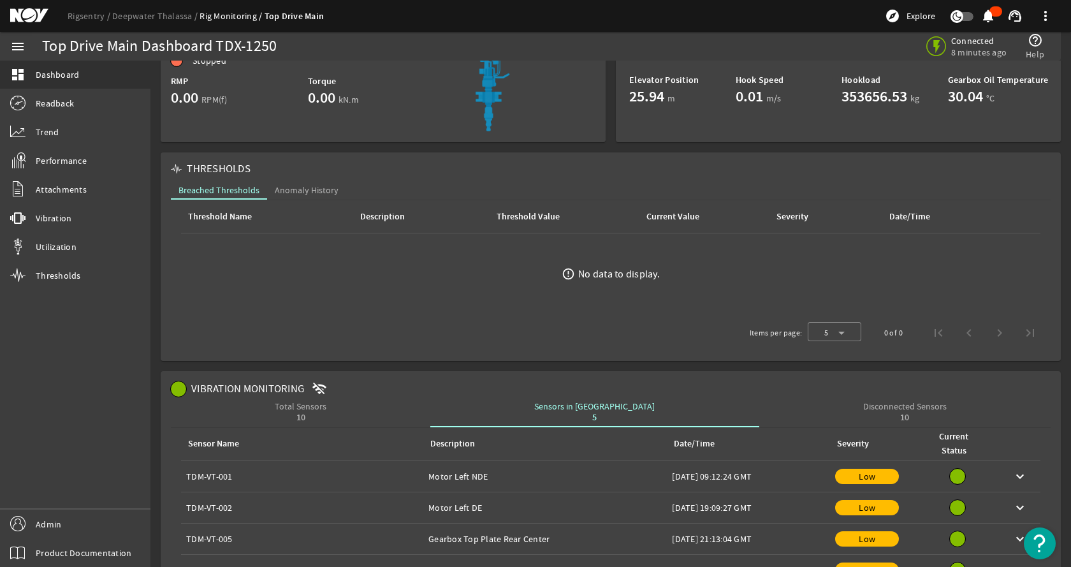
scroll to position [191, 0]
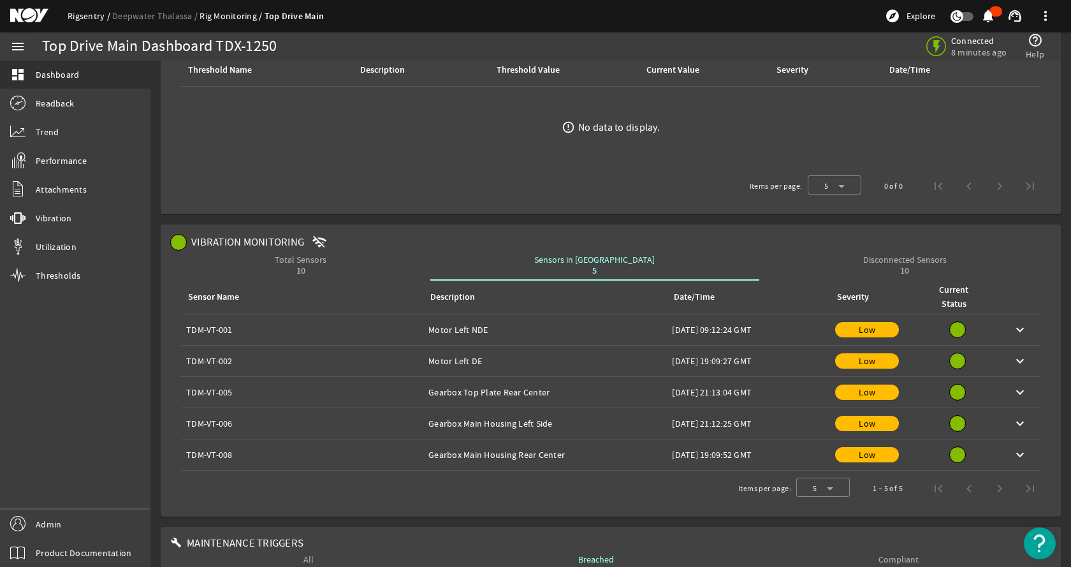
click at [84, 15] on link "Rigsentry" at bounding box center [90, 15] width 45 height 11
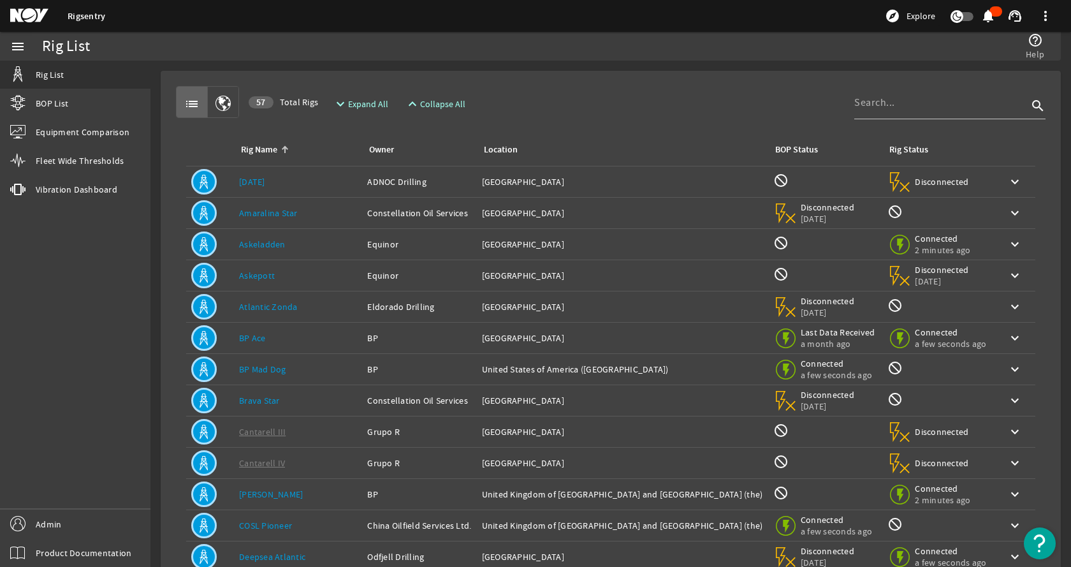
click at [638, 67] on rigsentry-mat-card "list 57 Total Rigs expand_more Expand All expand_less Collapse All search Rig N…" at bounding box center [610, 384] width 921 height 646
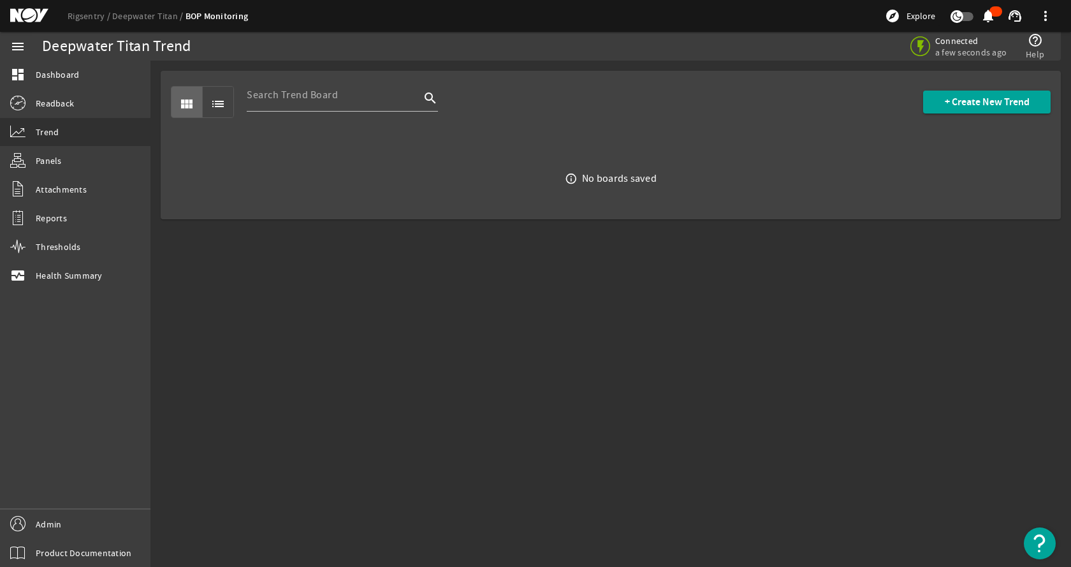
click at [606, 77] on div "view_module list search + Create New Trend" at bounding box center [611, 102] width 880 height 62
click at [82, 17] on link "Rigsentry" at bounding box center [90, 15] width 45 height 11
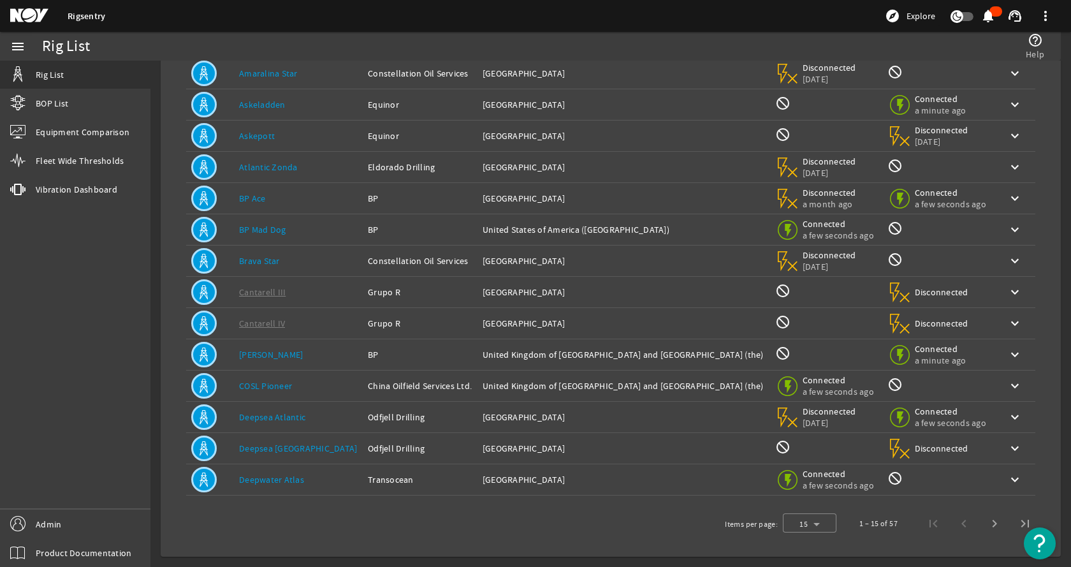
click at [283, 353] on div "Rig Name: [PERSON_NAME]" at bounding box center [298, 354] width 119 height 13
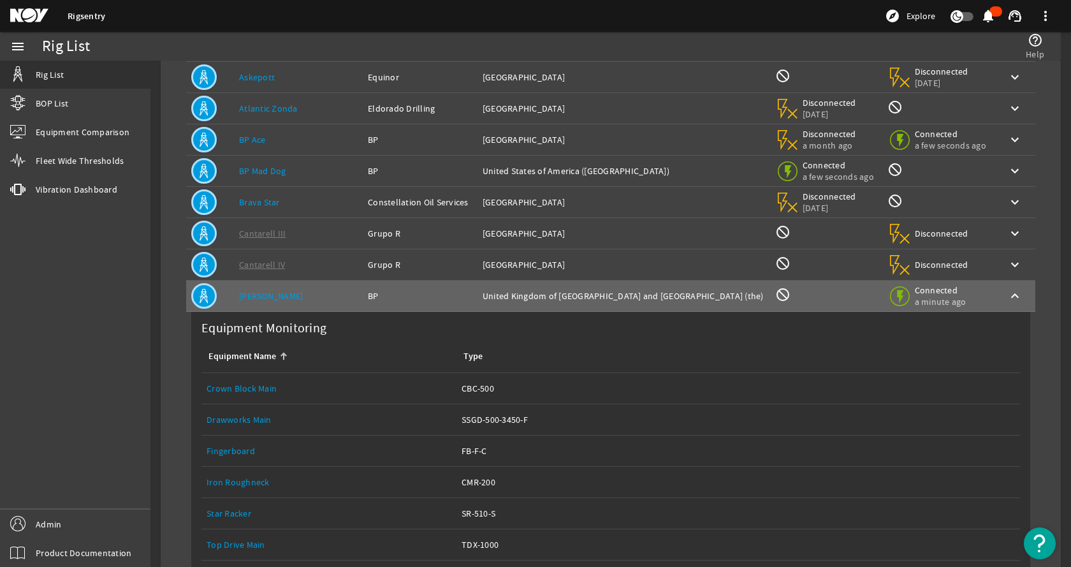
scroll to position [267, 0]
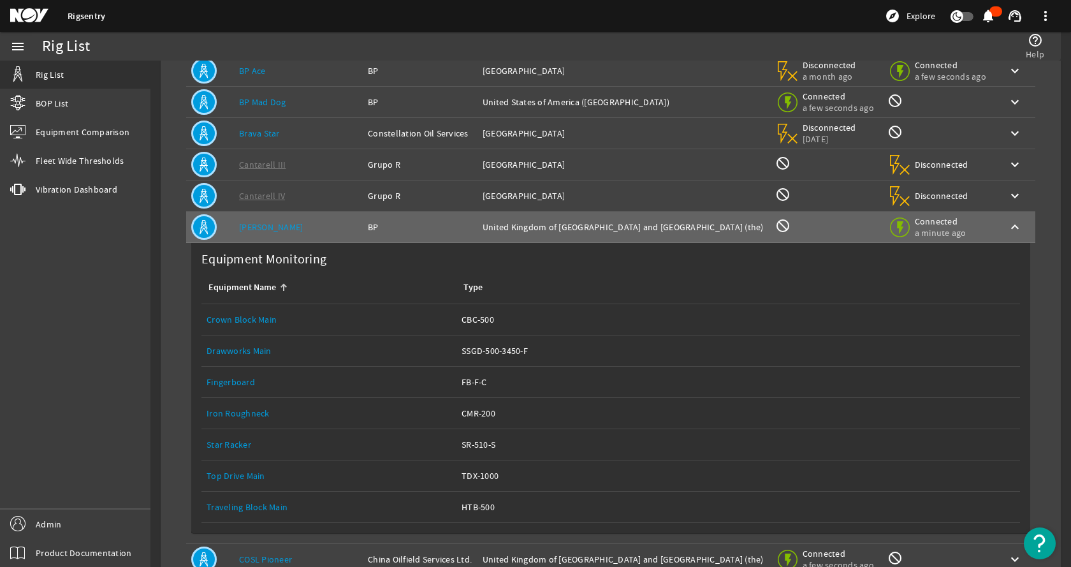
click at [245, 474] on link "Top Drive Main" at bounding box center [236, 475] width 59 height 11
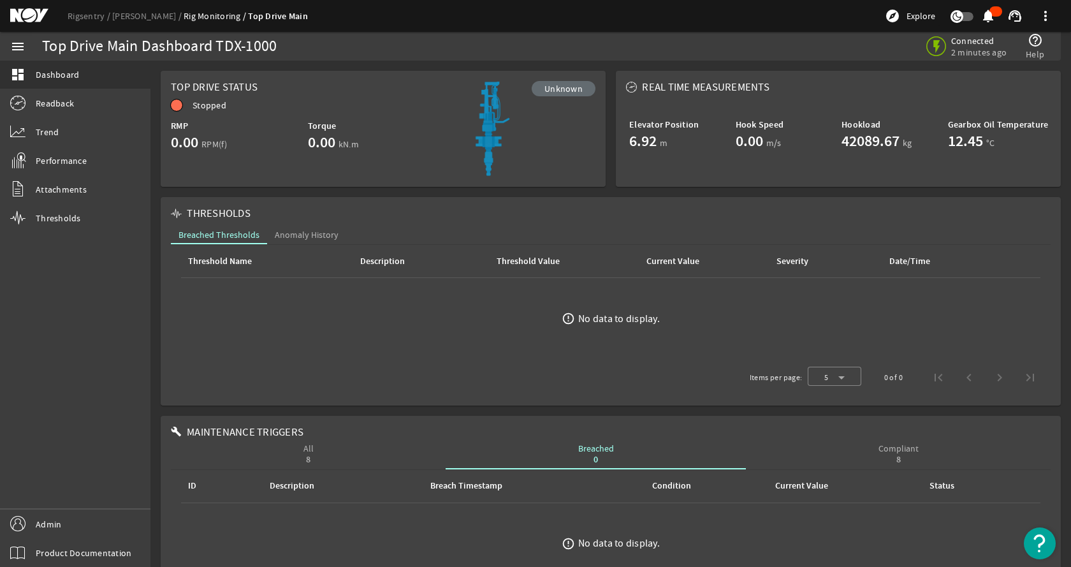
click at [382, 215] on div "THRESHOLDS" at bounding box center [611, 213] width 880 height 13
click at [78, 10] on ds-header-breadcrumb "Rigsentry [PERSON_NAME] Rig Monitoring Top Drive Main" at bounding box center [188, 16] width 240 height 13
click at [82, 16] on link "Rigsentry" at bounding box center [90, 15] width 45 height 11
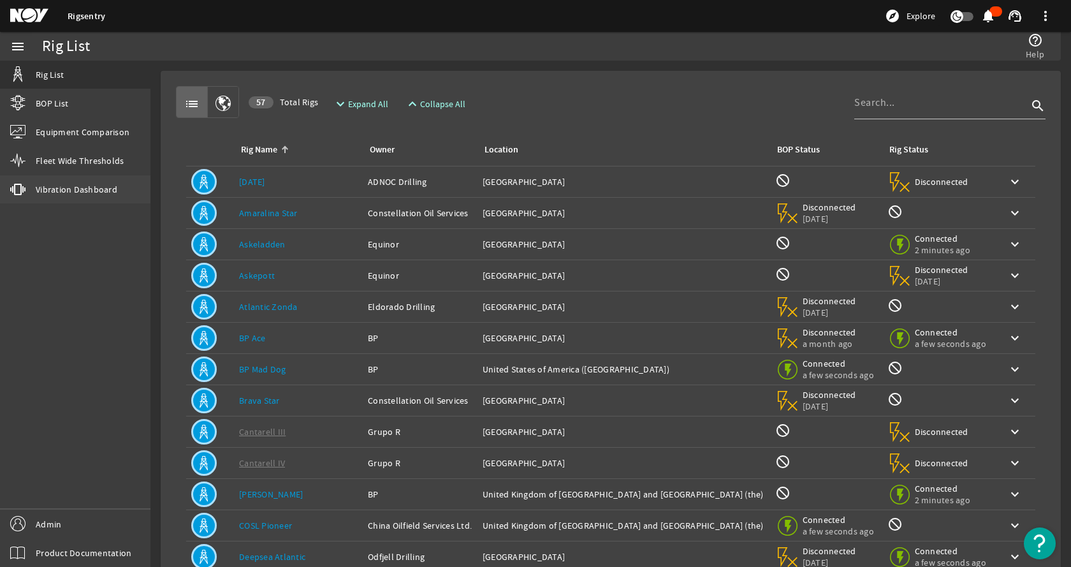
click at [85, 200] on link "vibration Vibration Dashboard" at bounding box center [75, 189] width 150 height 28
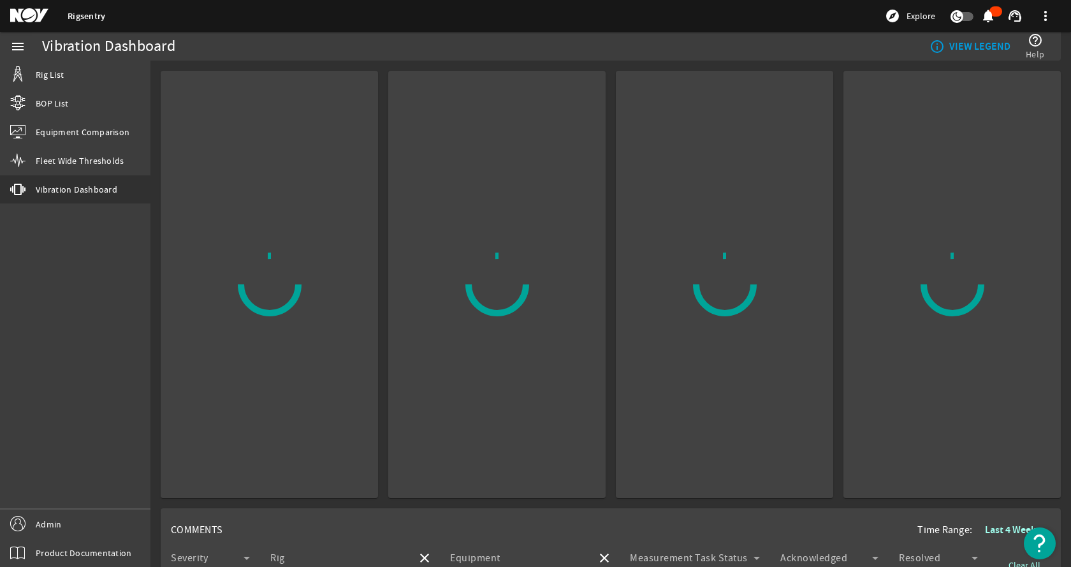
click at [100, 292] on div "menu Rig List BOP List Equipment Comparison Fleet Wide Thresholds vibration Vib…" at bounding box center [75, 299] width 150 height 535
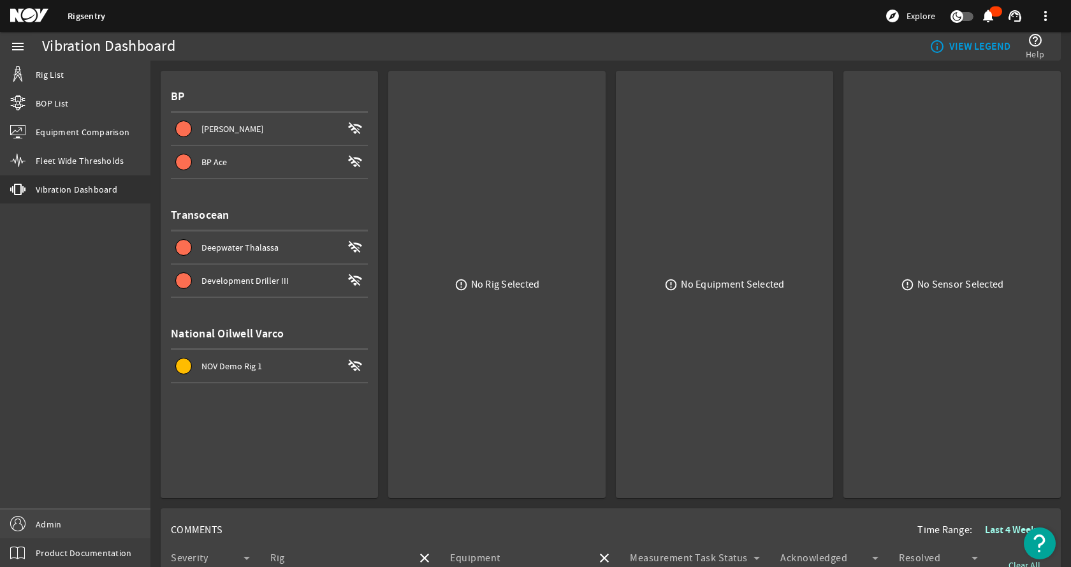
click at [53, 520] on span "Admin" at bounding box center [48, 524] width 25 height 13
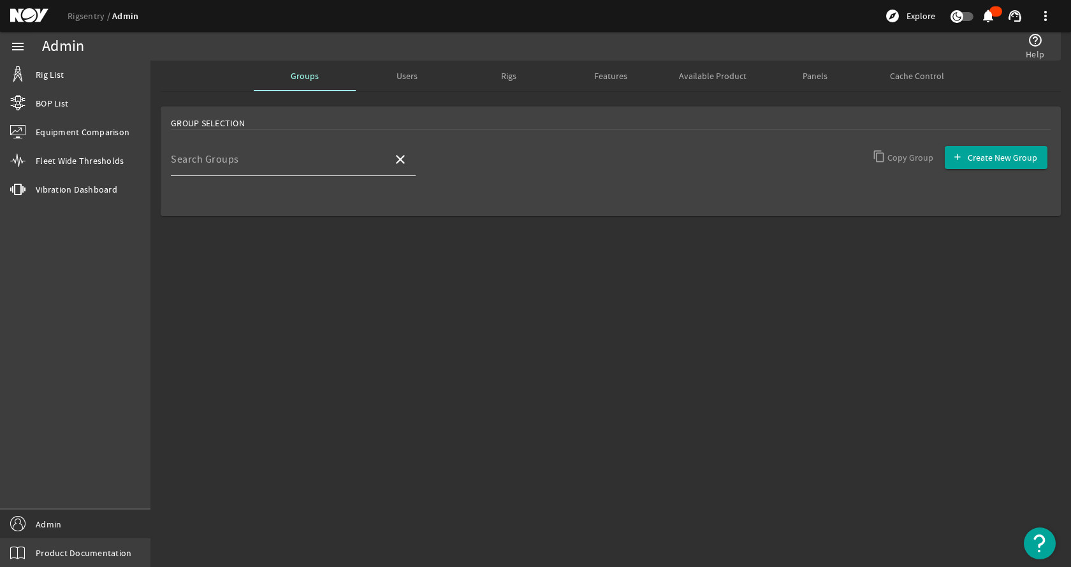
click at [308, 159] on input "Search Groups" at bounding box center [277, 164] width 212 height 15
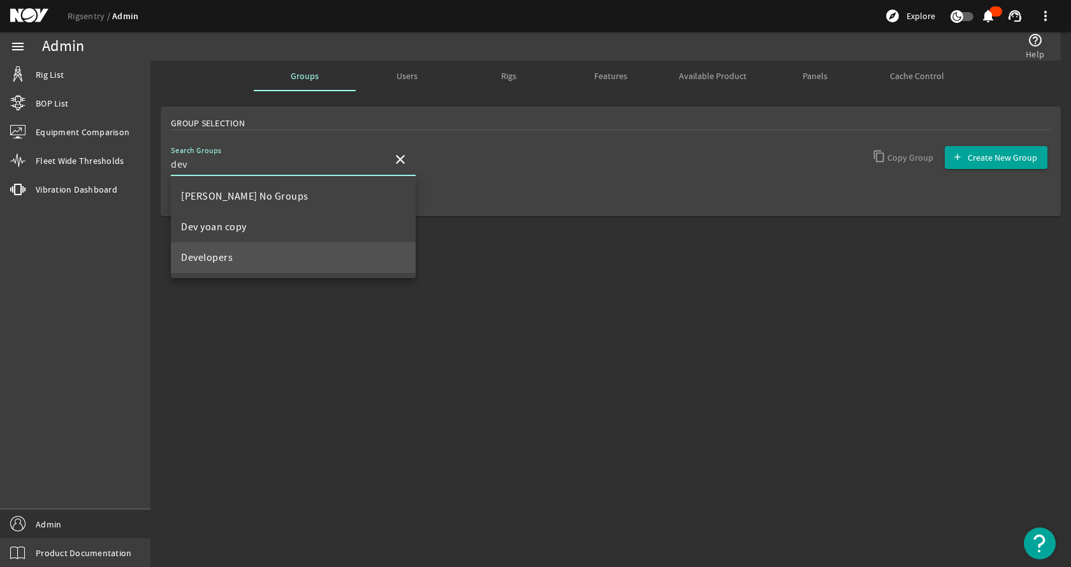
type input "dev"
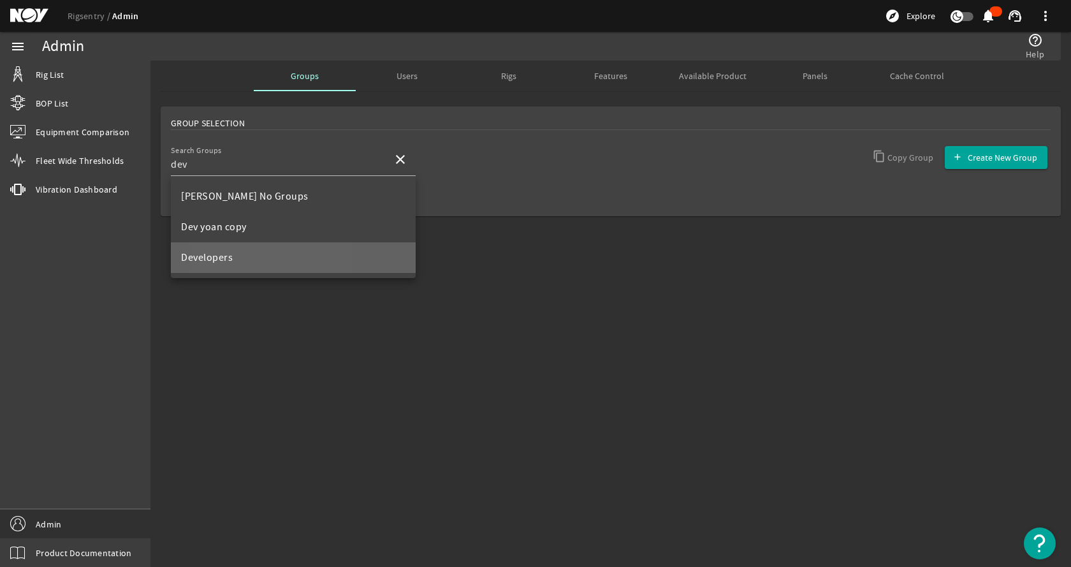
click at [222, 263] on span "Developers" at bounding box center [207, 257] width 52 height 13
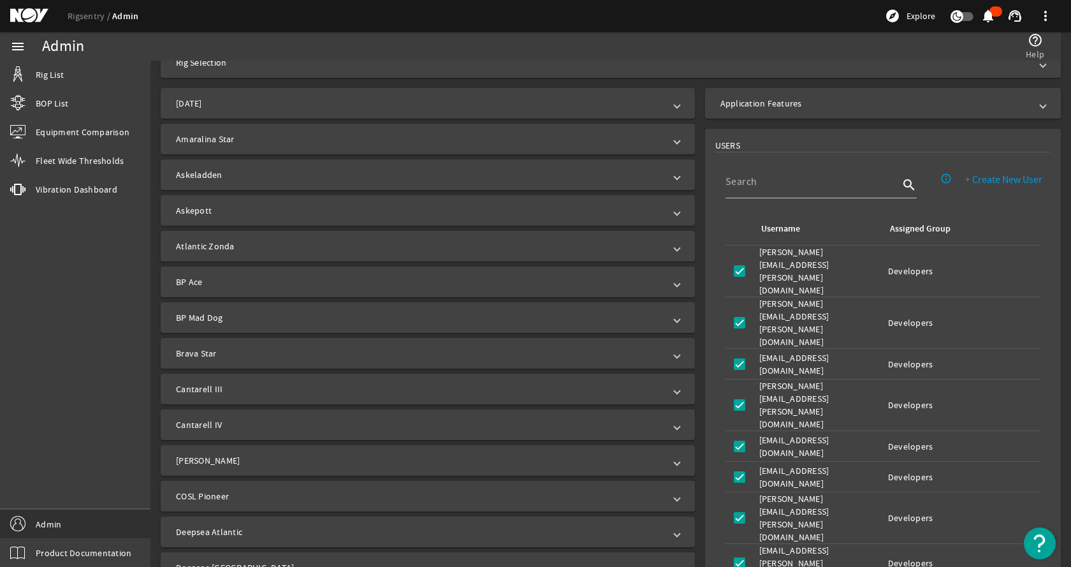
scroll to position [319, 0]
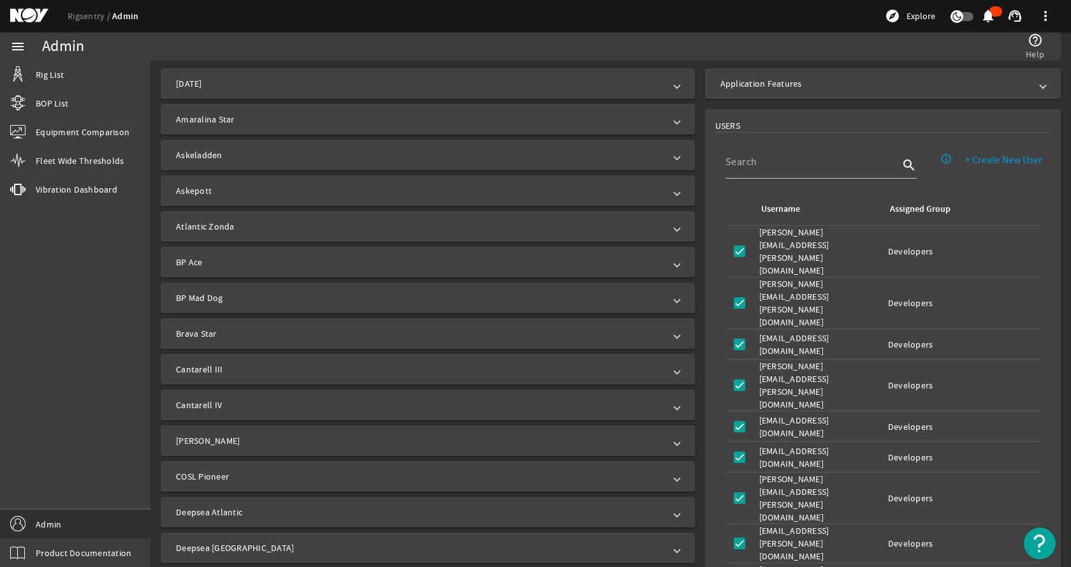
click at [224, 440] on mat-panel-title "[PERSON_NAME]" at bounding box center [420, 440] width 488 height 13
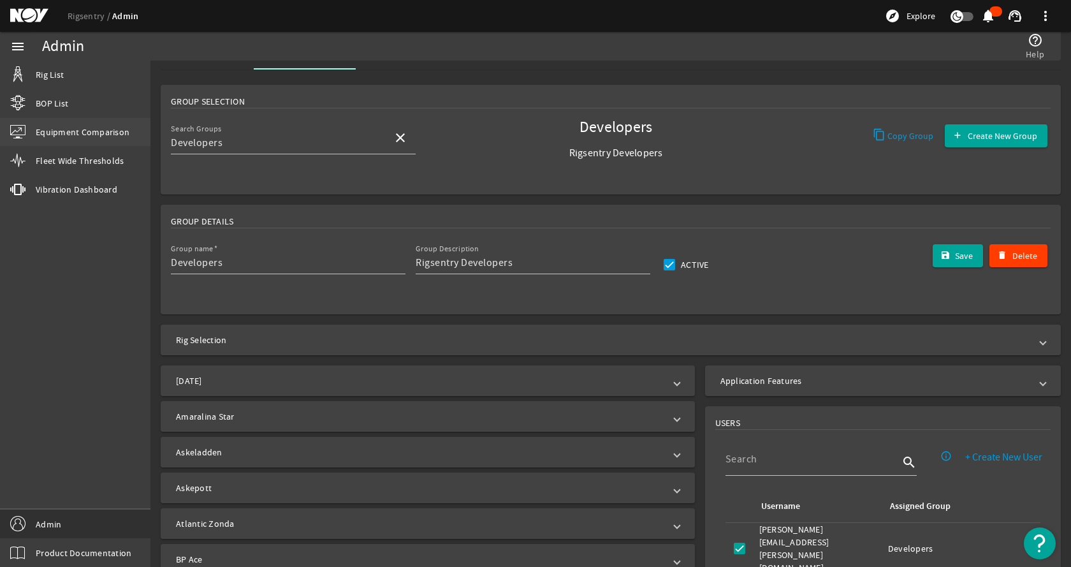
scroll to position [0, 0]
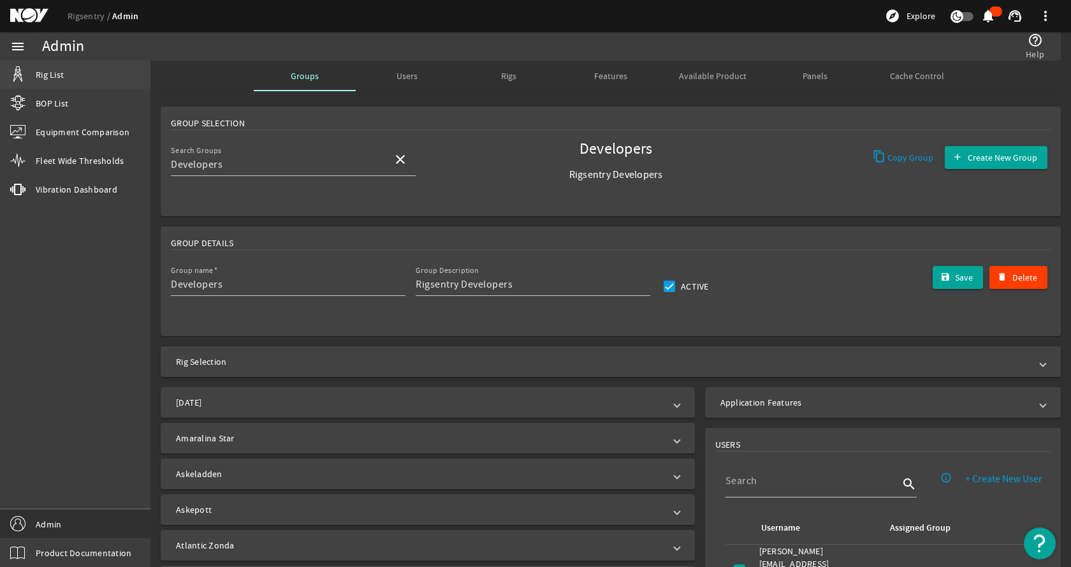
click at [61, 78] on span "Rig List" at bounding box center [50, 74] width 28 height 13
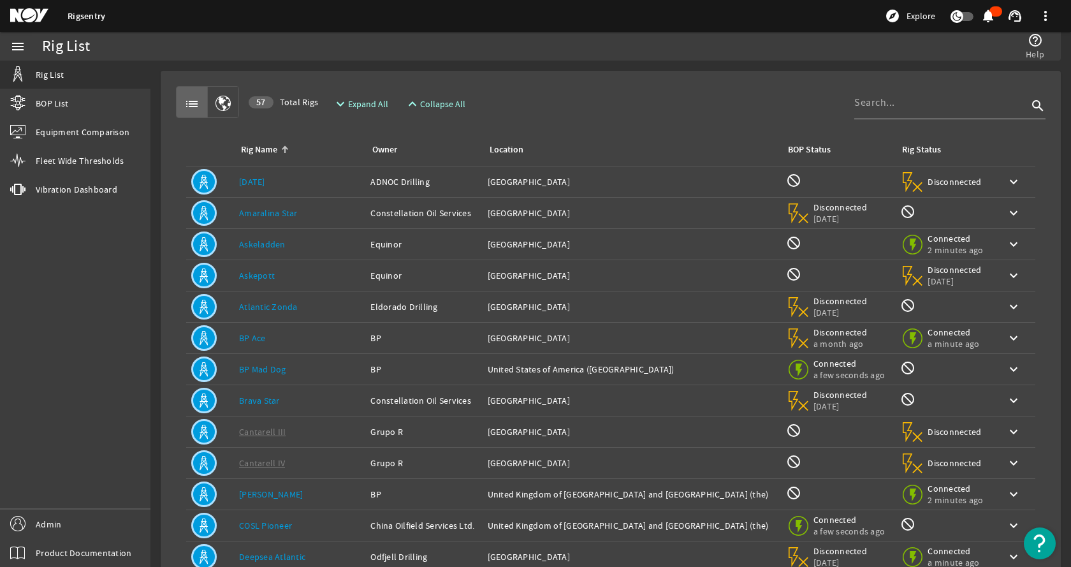
click at [386, 47] on div "Rig List" at bounding box center [295, 46] width 507 height 13
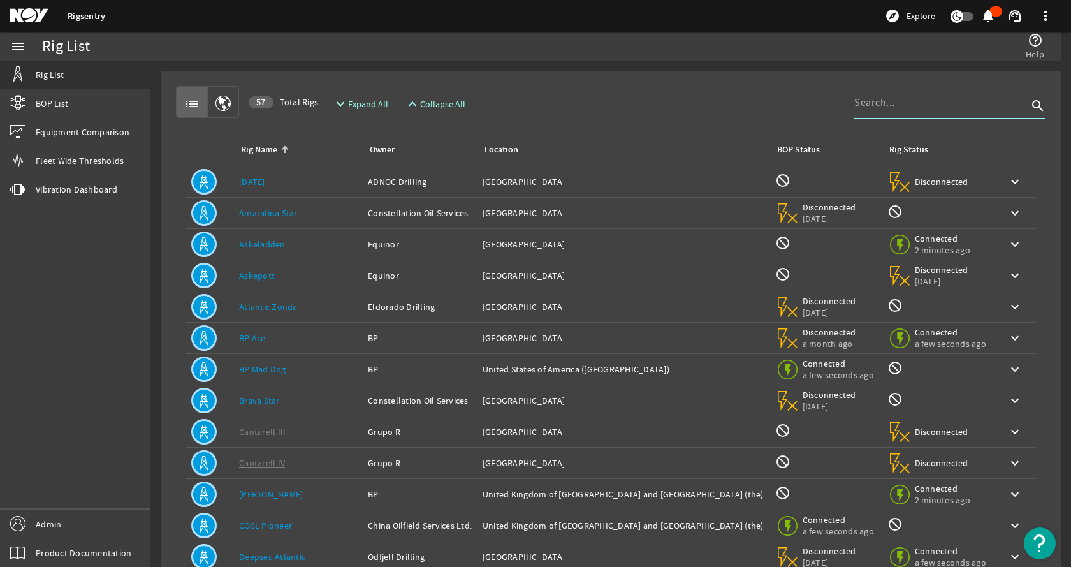
click at [870, 108] on input at bounding box center [940, 102] width 173 height 15
type input "calir"
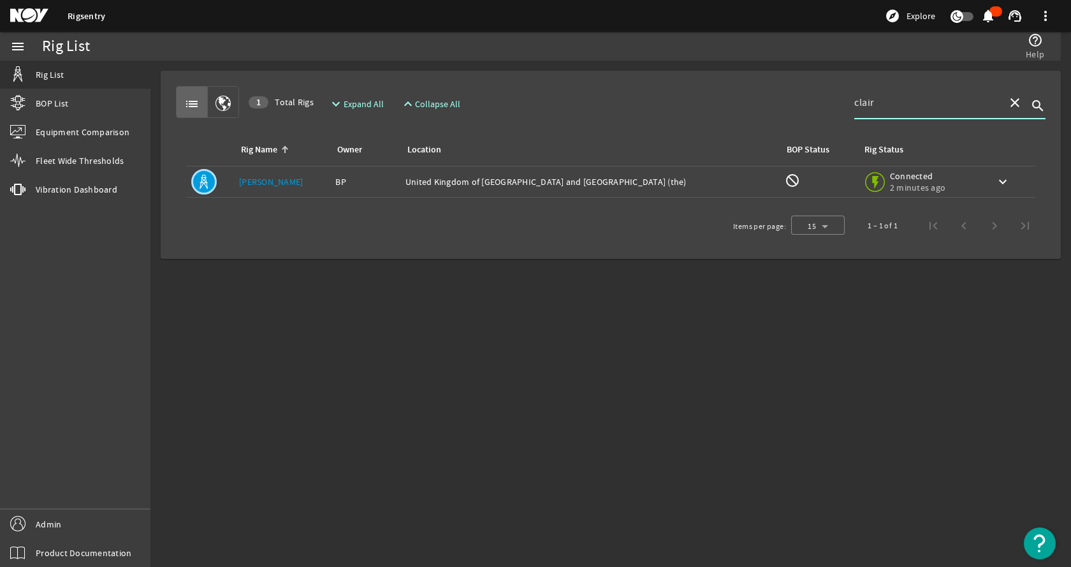
type input "clair"
click at [279, 188] on td "Rig Name: [PERSON_NAME]" at bounding box center [282, 181] width 96 height 31
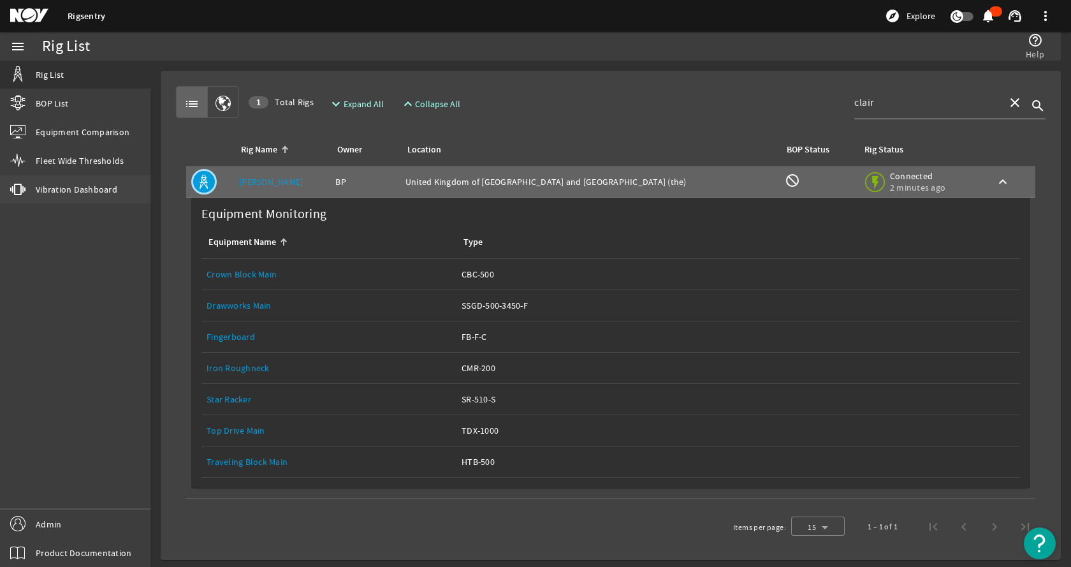
click at [47, 186] on span "Vibration Dashboard" at bounding box center [77, 189] width 82 height 13
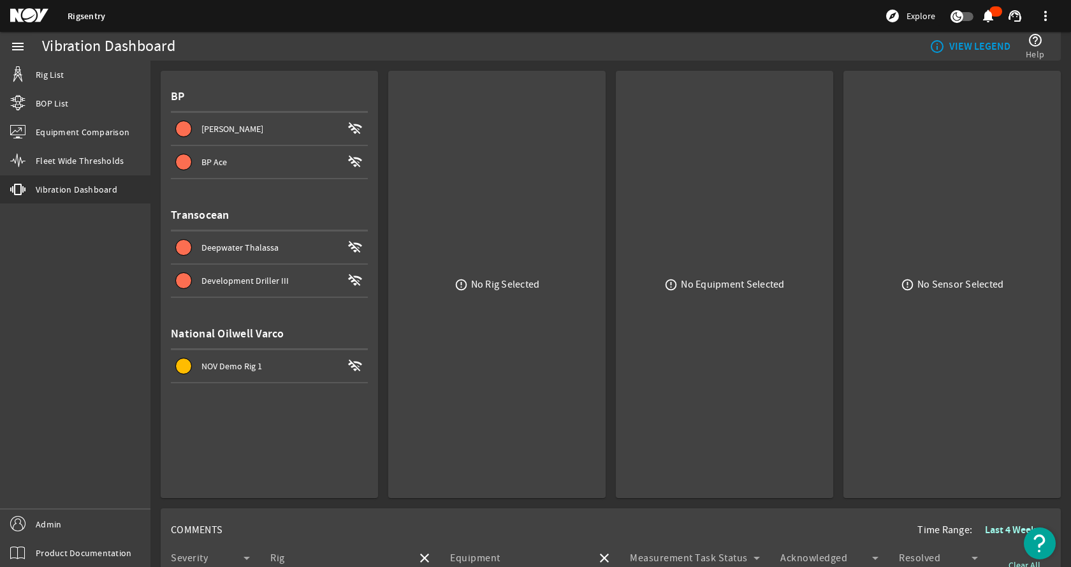
click at [284, 135] on div "[PERSON_NAME]" at bounding box center [271, 128] width 141 height 13
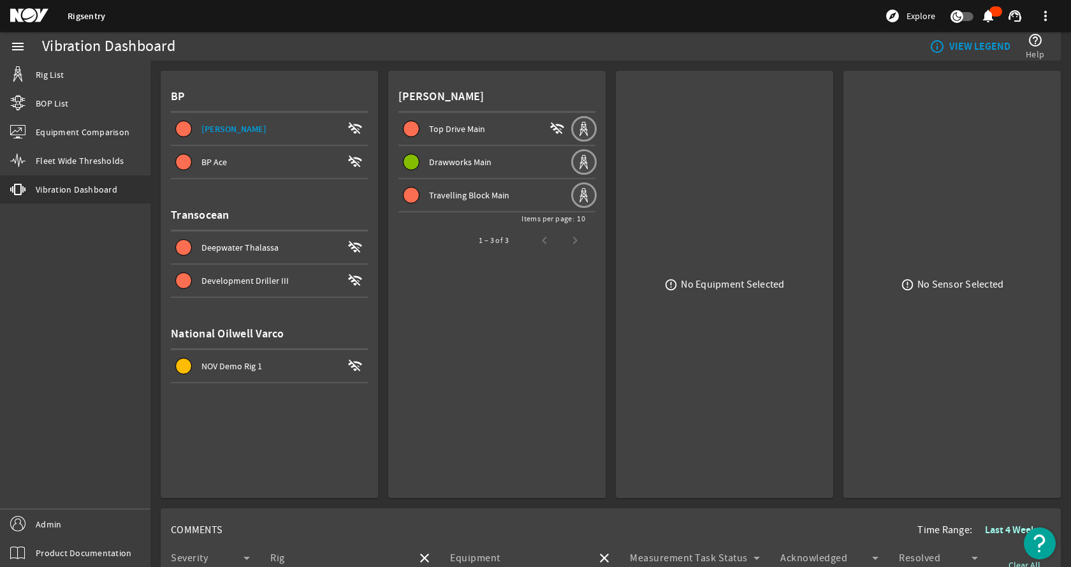
click at [103, 336] on div "menu Rig List BOP List Equipment Comparison Fleet Wide Thresholds vibration Vib…" at bounding box center [75, 299] width 150 height 535
click at [161, 436] on mat-card "BP [PERSON_NAME] wifi_off BP Ace wifi_off Transocean Deepwater Thalassa wifi_of…" at bounding box center [269, 284] width 217 height 427
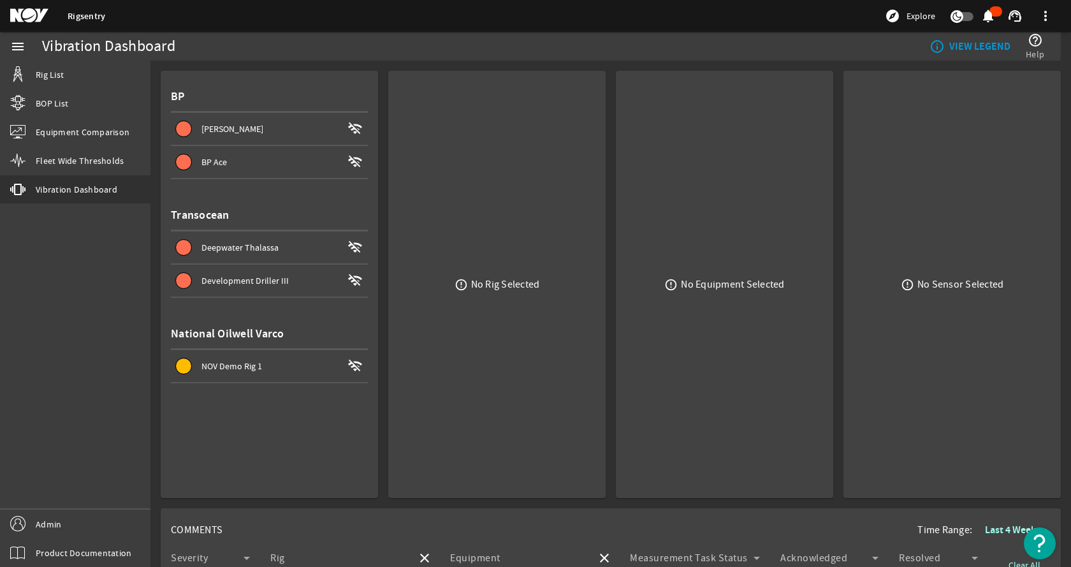
click at [244, 122] on div "[PERSON_NAME]" at bounding box center [271, 128] width 141 height 13
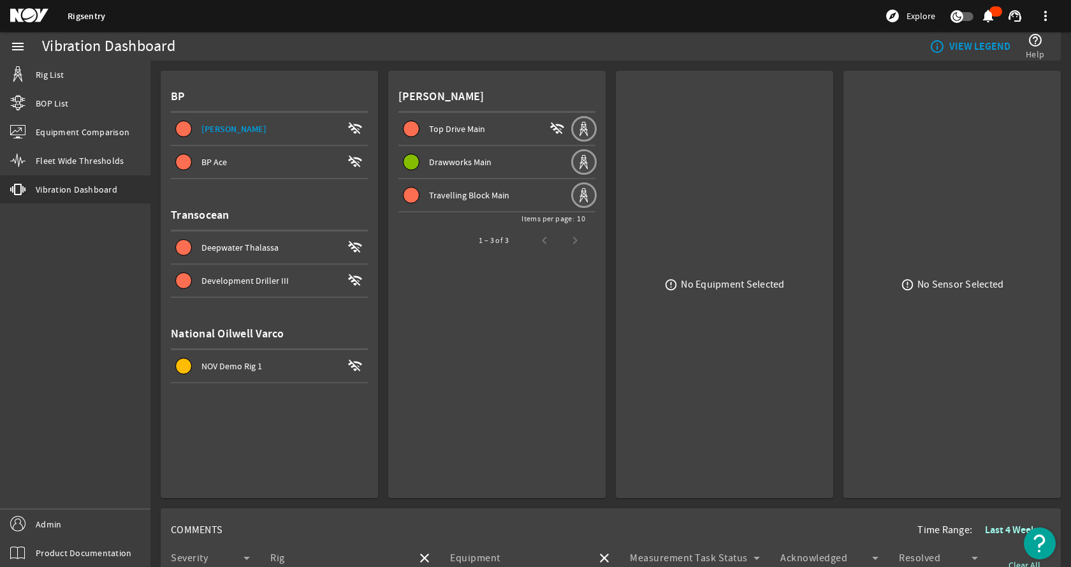
click at [31, 321] on div "menu Rig List BOP List Equipment Comparison Fleet Wide Thresholds vibration Vib…" at bounding box center [75, 299] width 150 height 535
click at [66, 522] on link "Admin" at bounding box center [75, 523] width 150 height 29
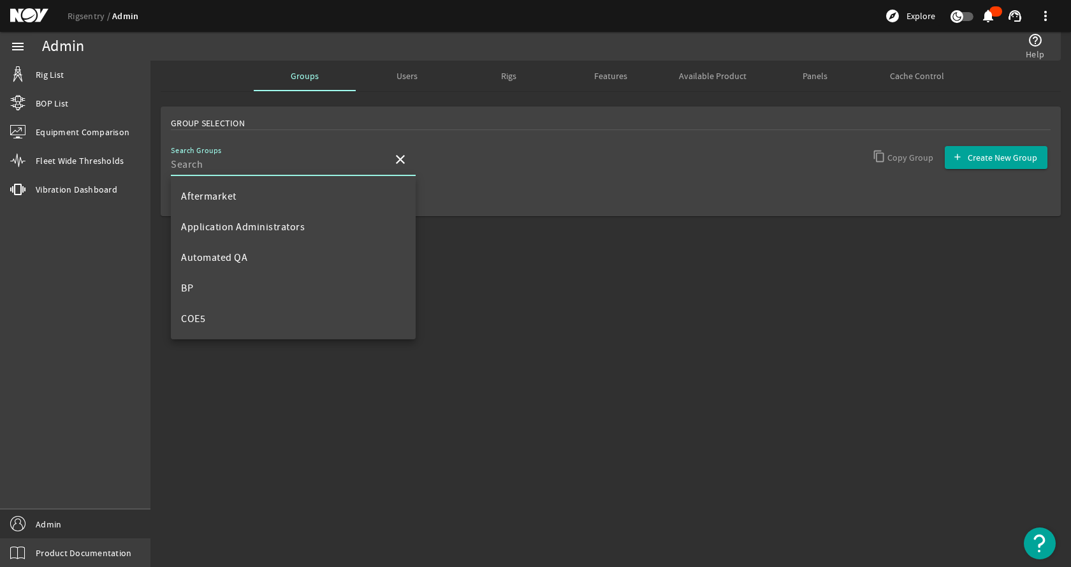
click at [295, 170] on input "Search Groups" at bounding box center [277, 164] width 212 height 15
type input "dev"
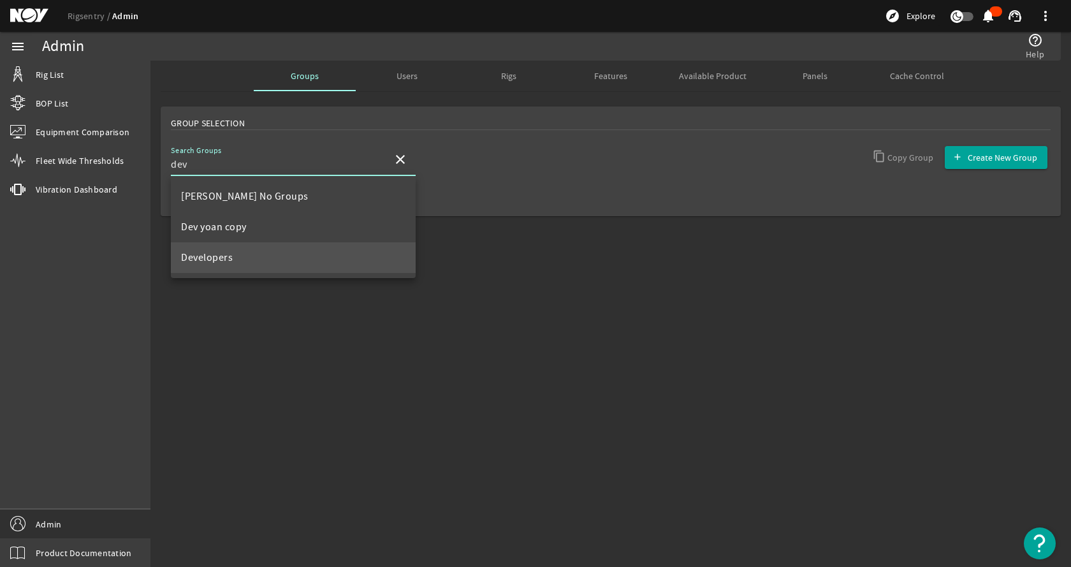
click at [222, 257] on span "Developers" at bounding box center [207, 257] width 52 height 13
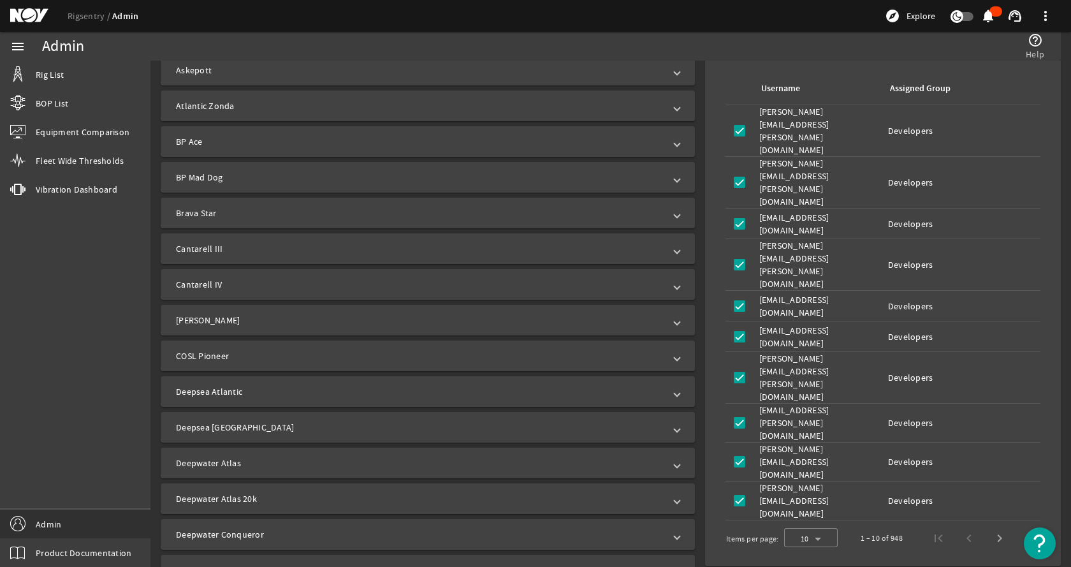
scroll to position [446, 0]
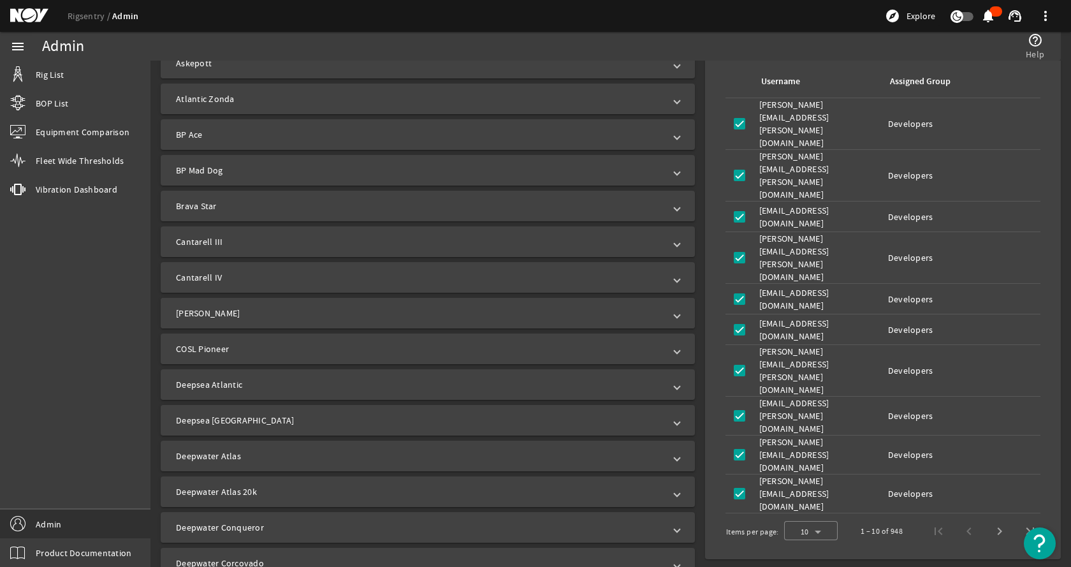
click at [247, 323] on mat-expansion-panel-header "[PERSON_NAME]" at bounding box center [428, 313] width 534 height 31
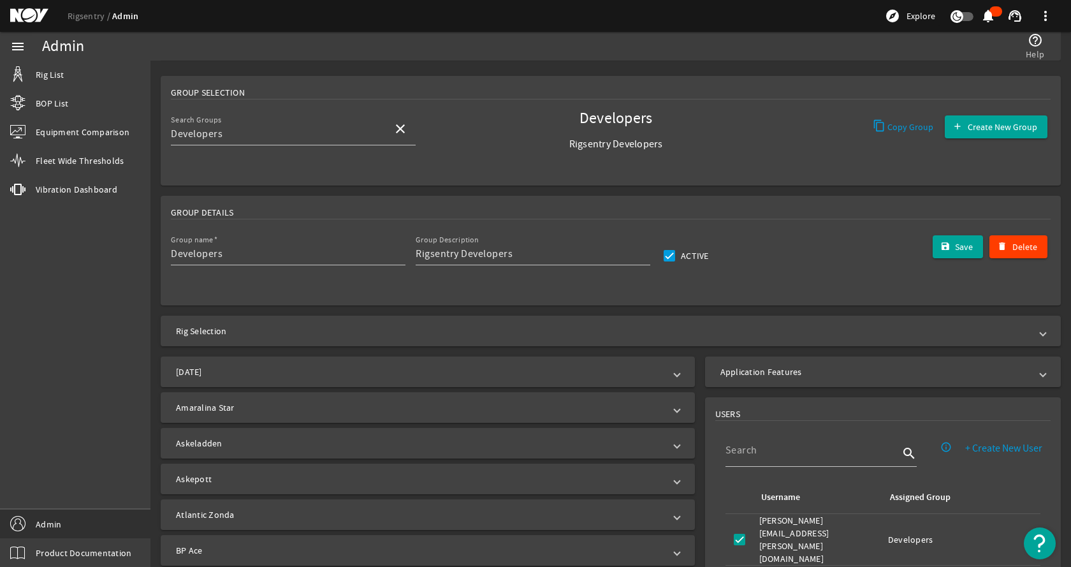
scroll to position [0, 0]
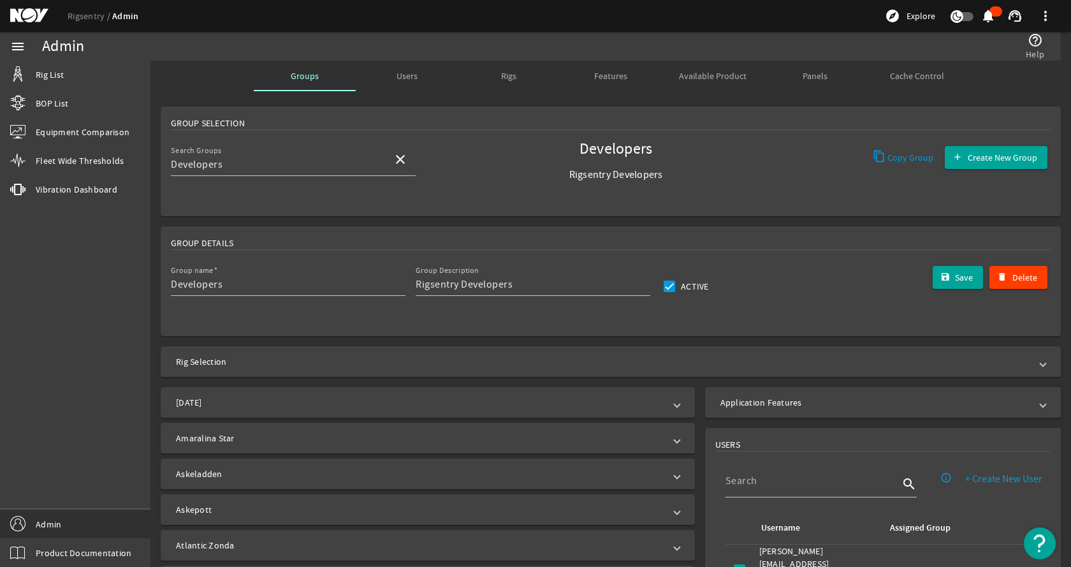
click at [719, 82] on span "Available Product" at bounding box center [713, 76] width 68 height 31
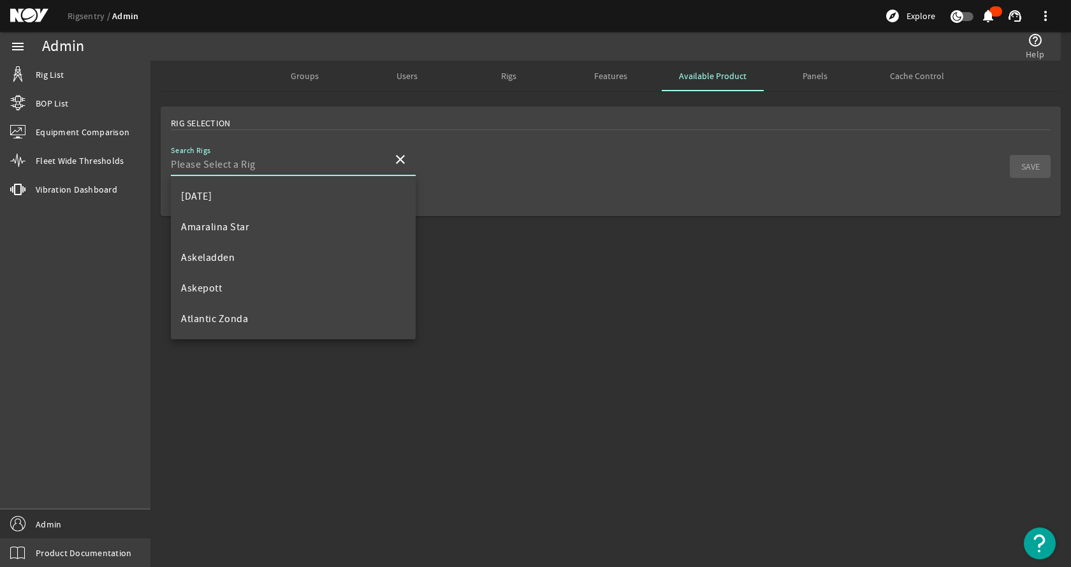
click at [283, 168] on input "Search Rigs" at bounding box center [277, 164] width 212 height 15
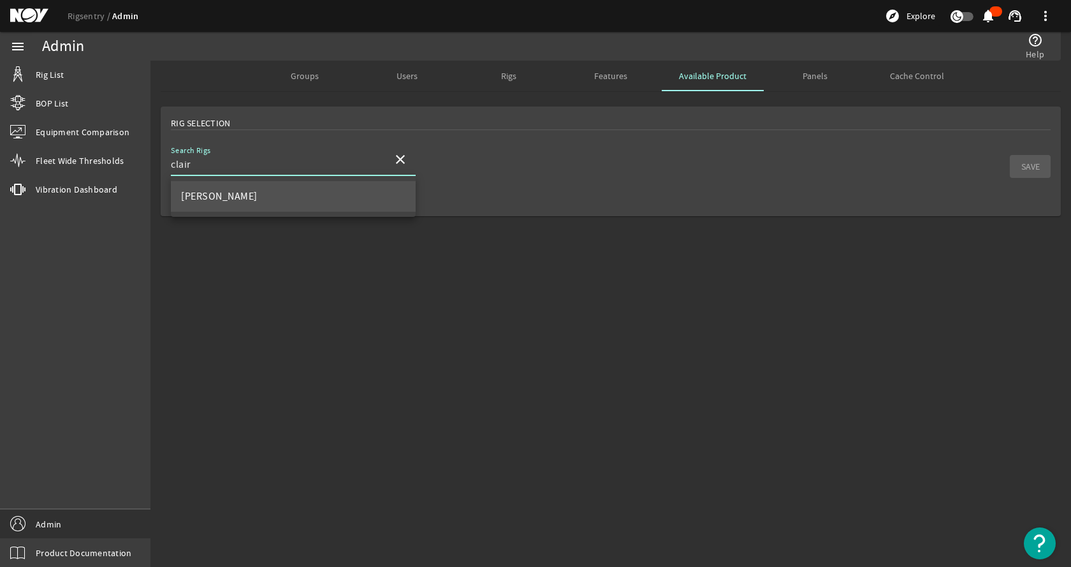
click at [275, 201] on mat-option "[PERSON_NAME]" at bounding box center [293, 196] width 245 height 31
type input "[PERSON_NAME]"
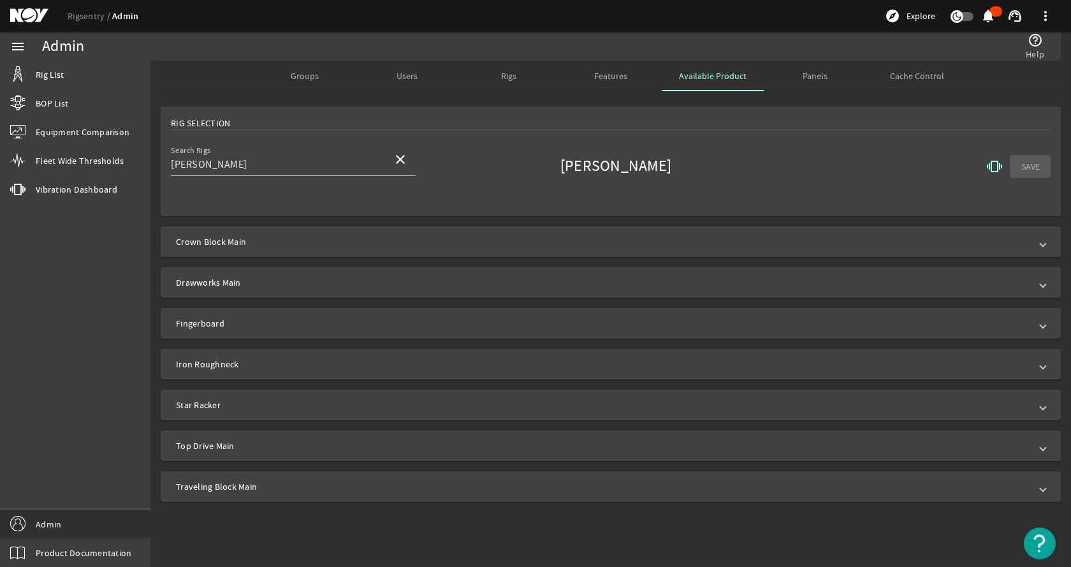
click at [281, 238] on span "Crown Block Main" at bounding box center [608, 241] width 864 height 13
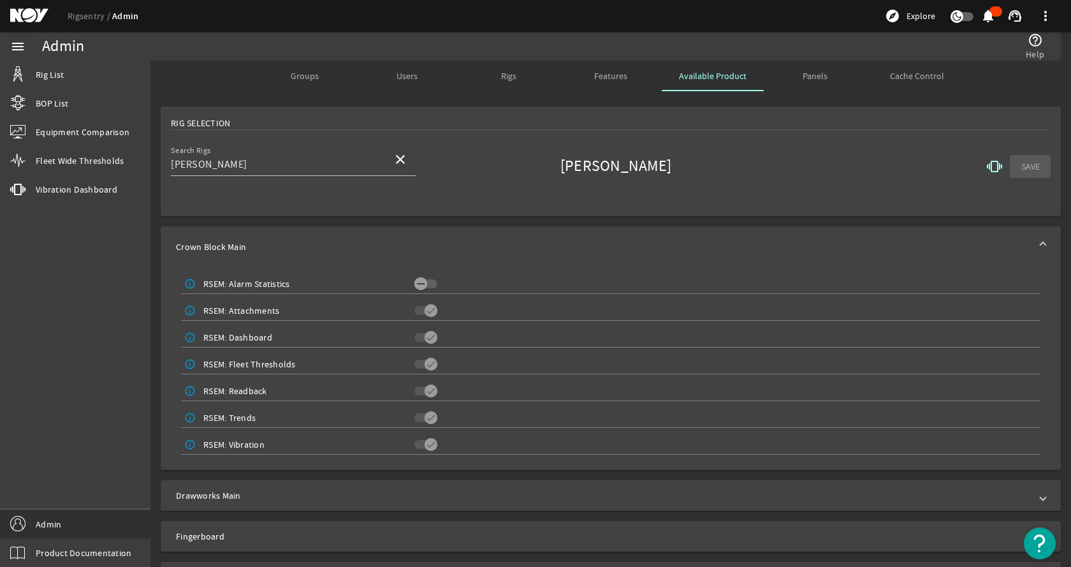
click at [314, 239] on mat-expansion-panel-header "Crown Block Main" at bounding box center [611, 246] width 900 height 41
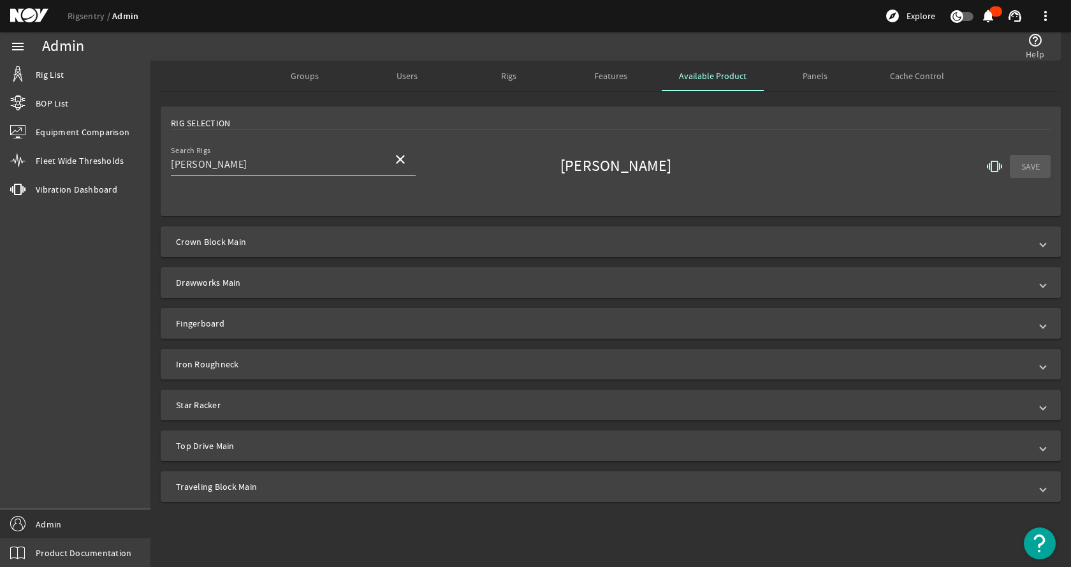
click at [293, 287] on span "Drawworks Main" at bounding box center [608, 282] width 864 height 13
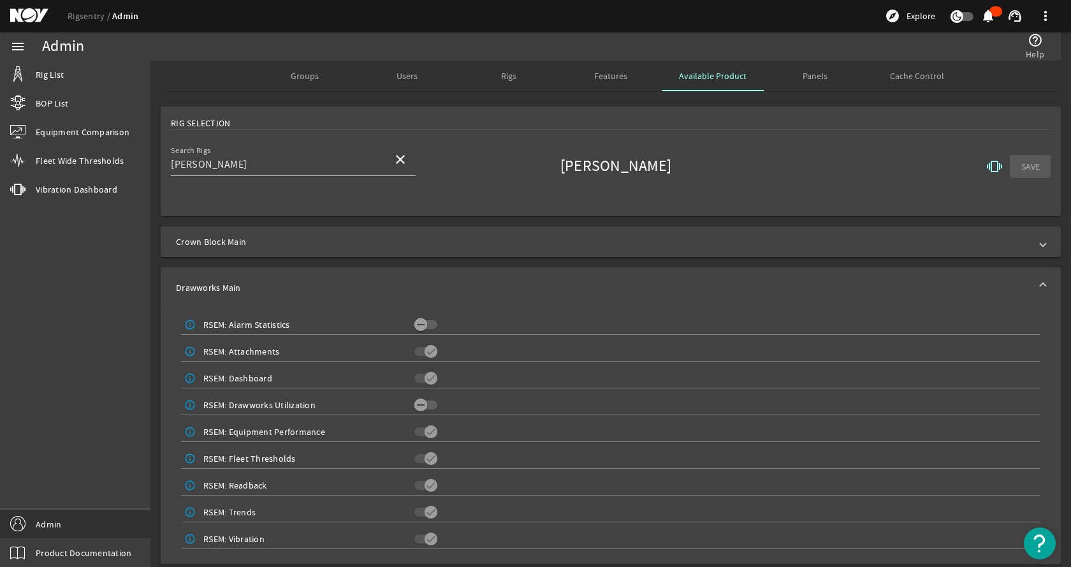
click at [293, 287] on span "Drawworks Main" at bounding box center [608, 287] width 864 height 13
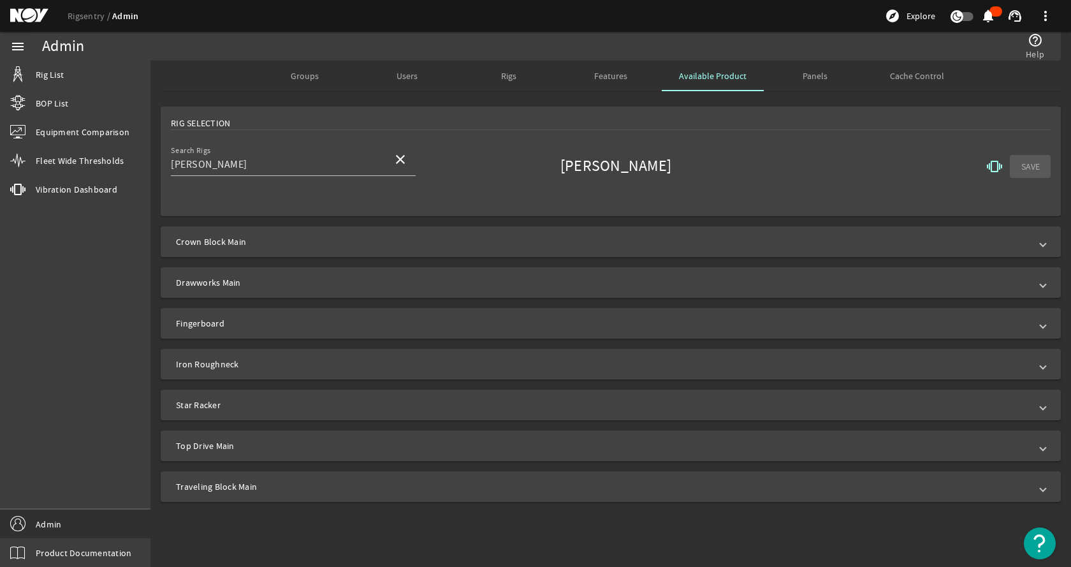
click at [342, 238] on span "Crown Block Main" at bounding box center [608, 241] width 864 height 13
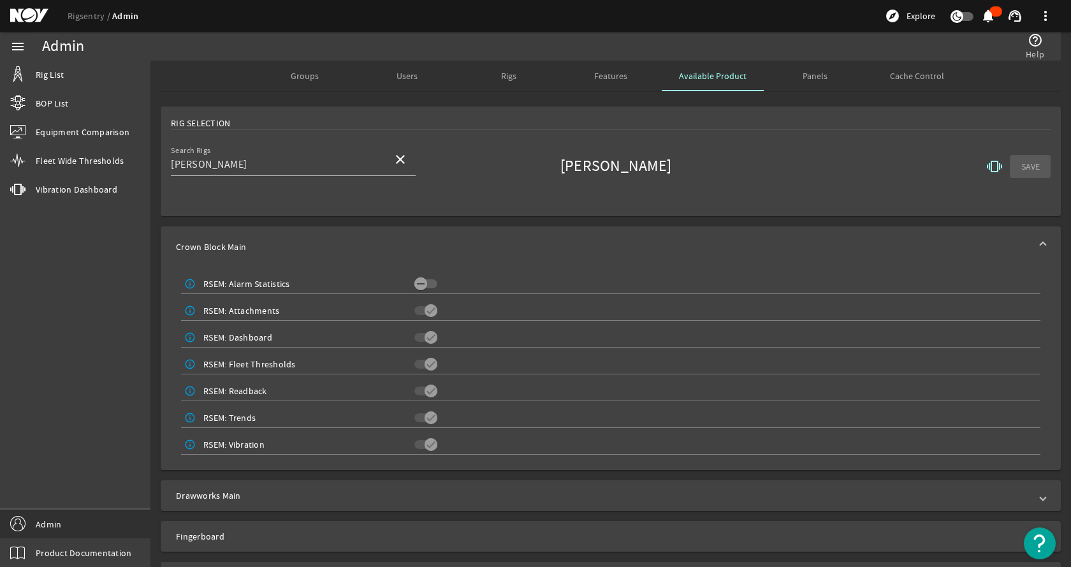
click at [342, 238] on mat-expansion-panel-header "Crown Block Main" at bounding box center [611, 246] width 900 height 41
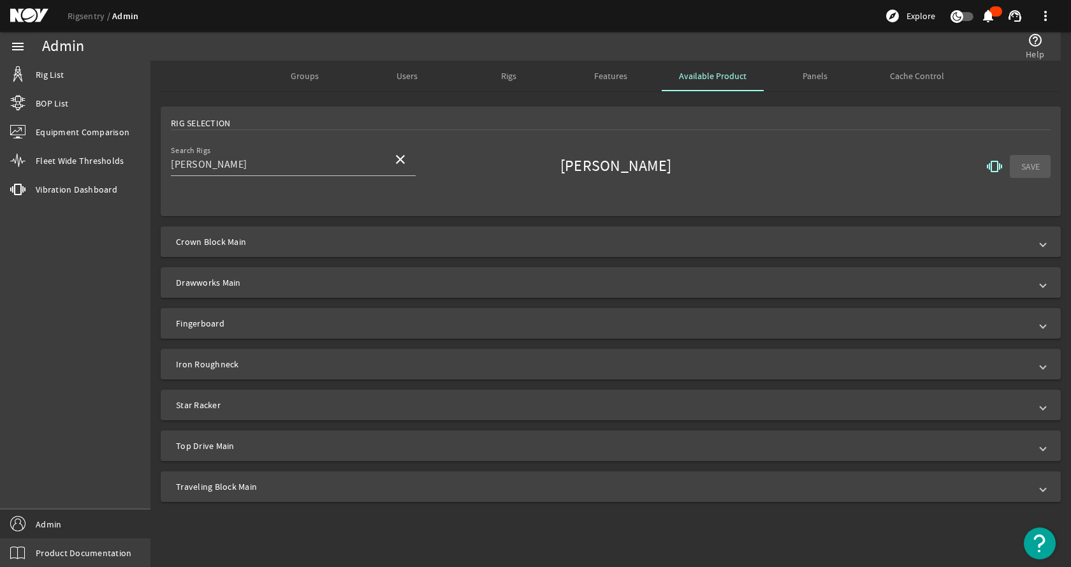
click at [994, 170] on mat-icon "vibration" at bounding box center [994, 166] width 15 height 15
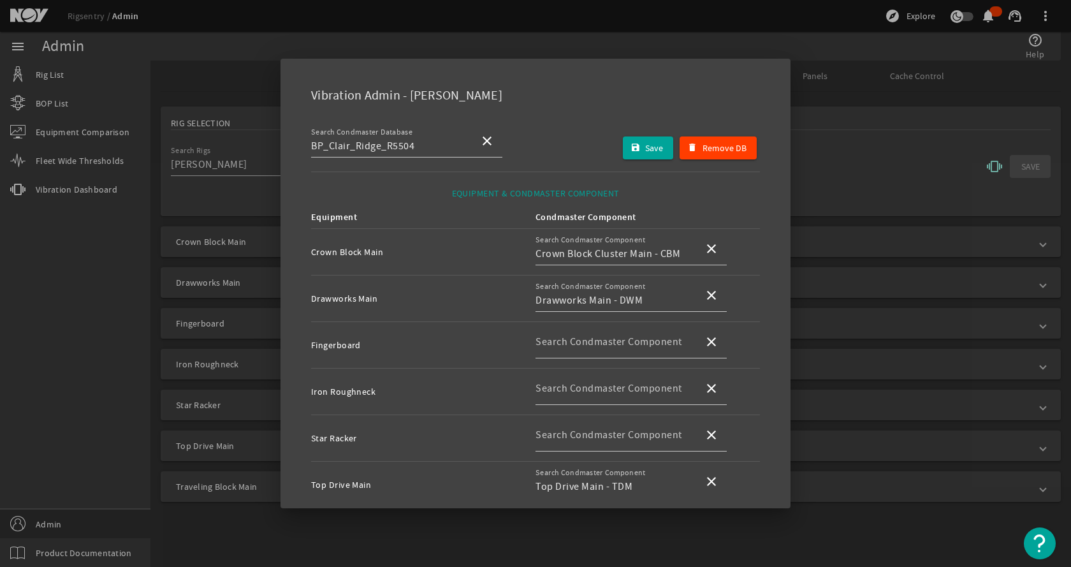
click at [852, 136] on div at bounding box center [535, 283] width 1071 height 567
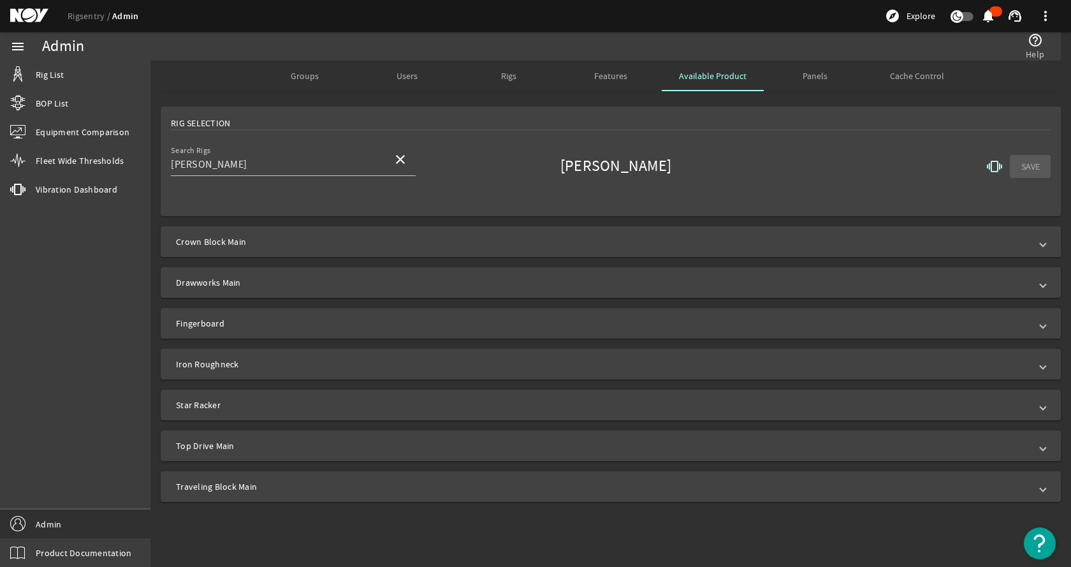
click at [537, 244] on span "Crown Block Main" at bounding box center [608, 241] width 864 height 13
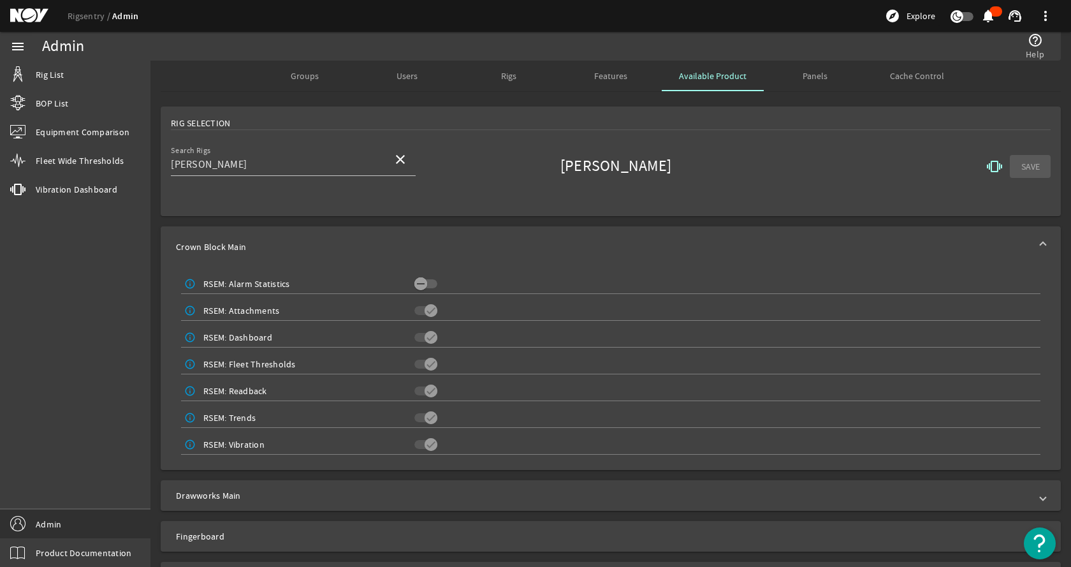
click at [481, 259] on mat-expansion-panel-header "Crown Block Main" at bounding box center [611, 246] width 900 height 41
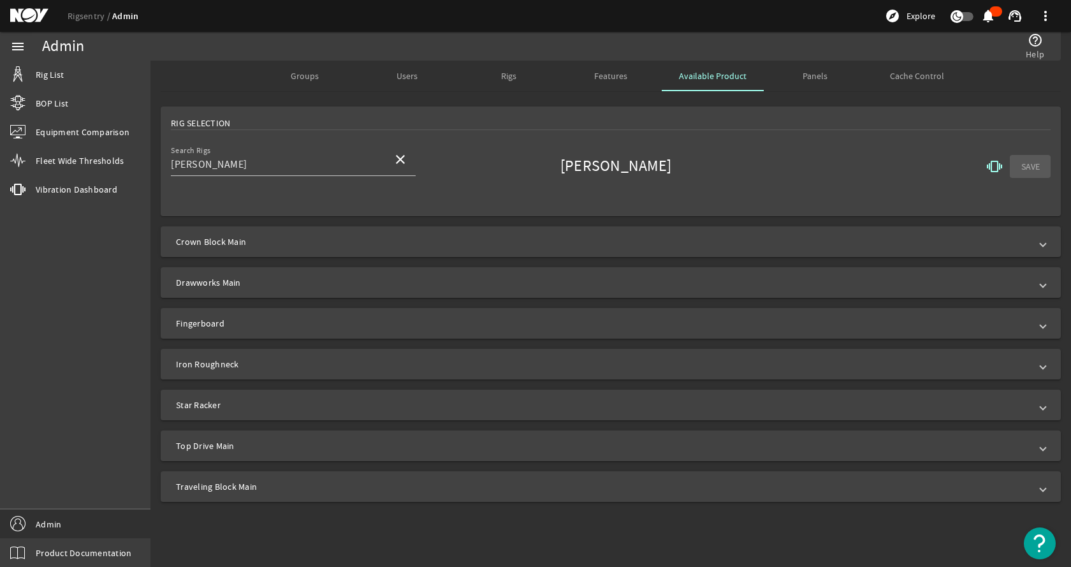
click at [301, 80] on span "Groups" at bounding box center [305, 75] width 28 height 9
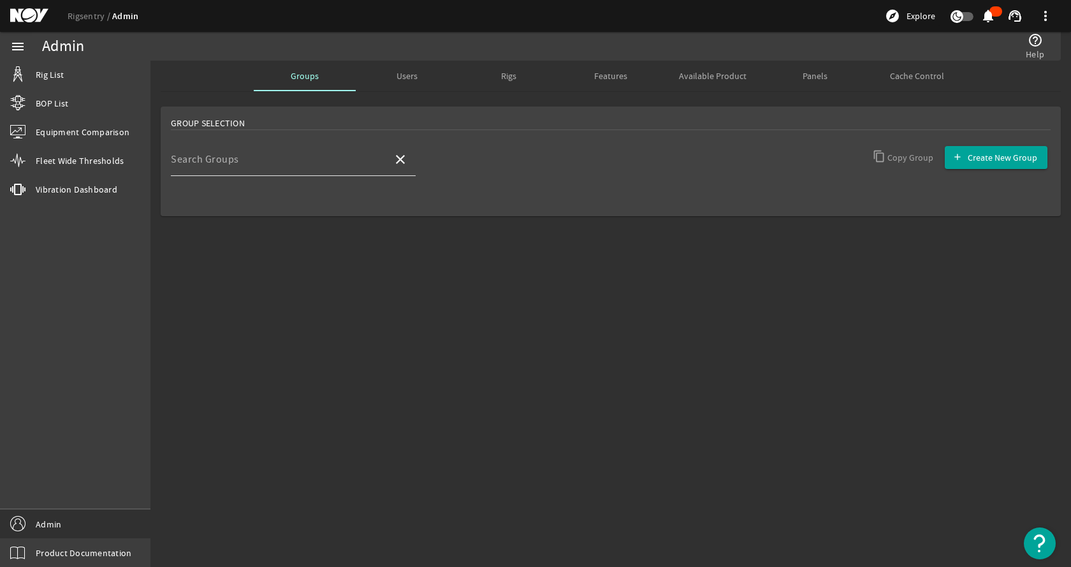
click at [334, 159] on input "Search Groups" at bounding box center [277, 164] width 212 height 15
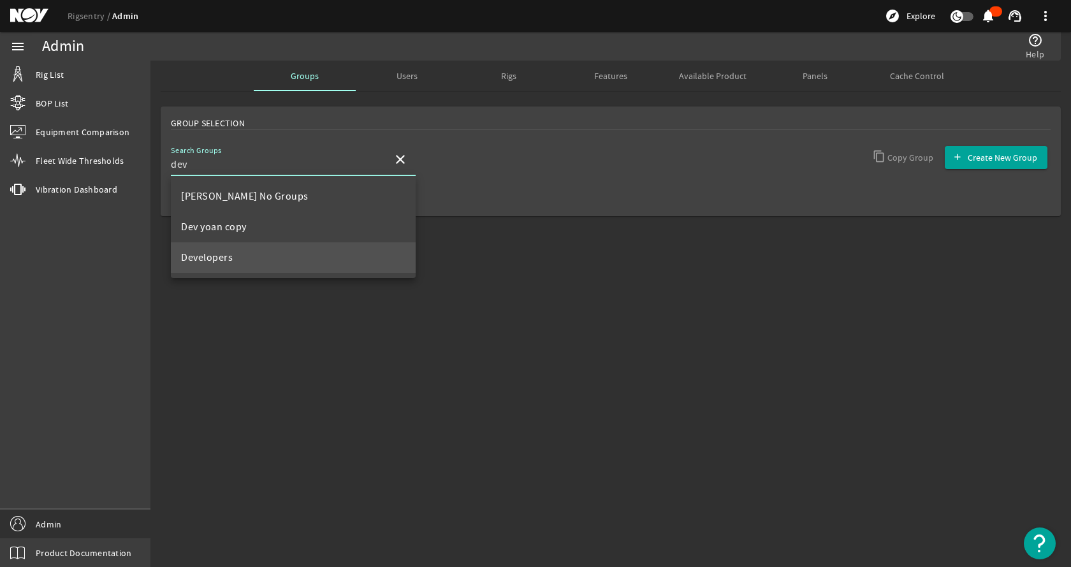
type input "dev"
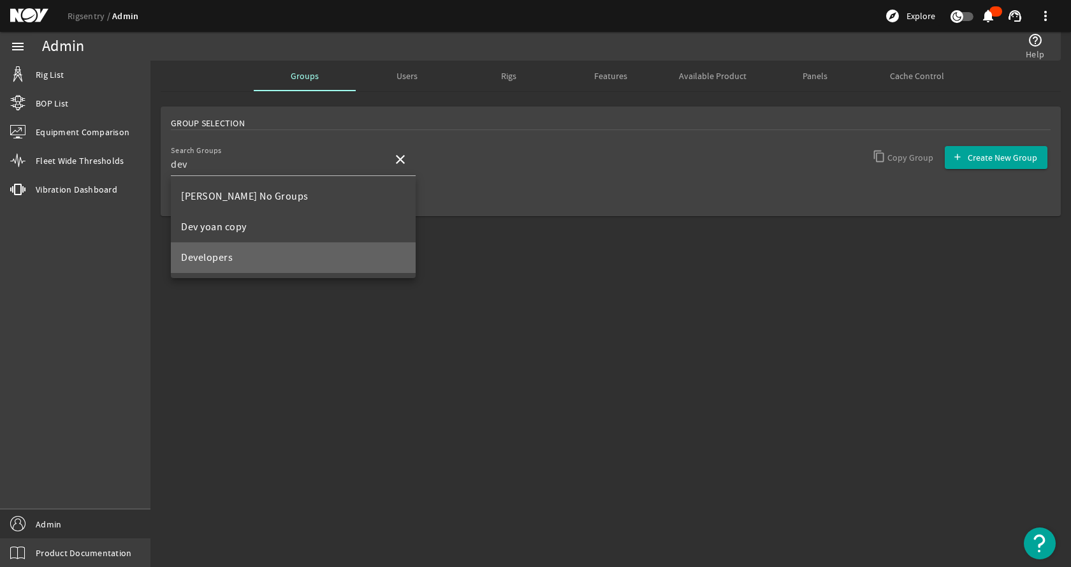
click at [252, 263] on mat-option "Developers" at bounding box center [293, 257] width 245 height 31
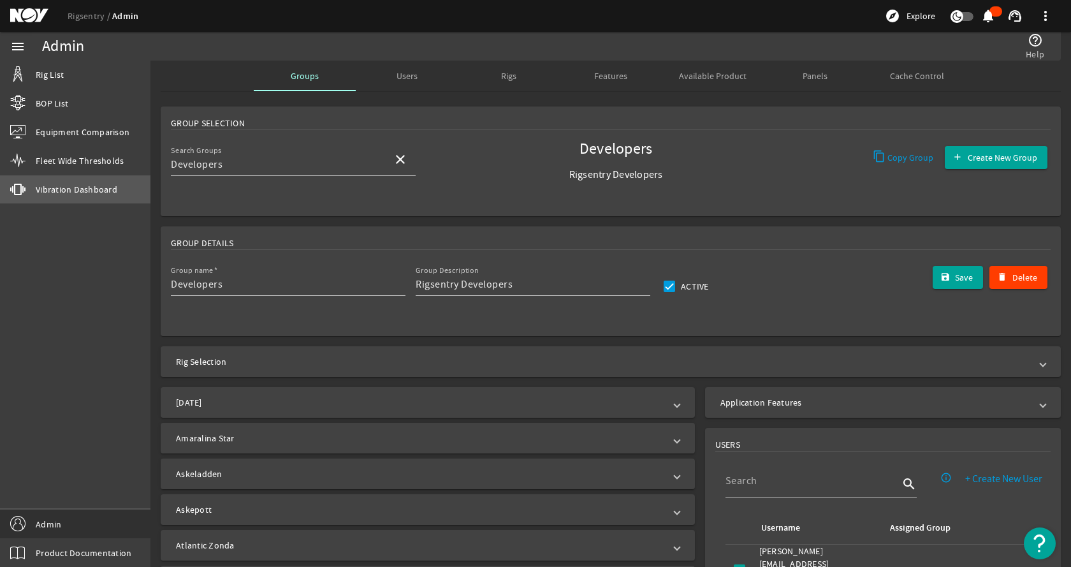
click at [72, 192] on span "Vibration Dashboard" at bounding box center [77, 189] width 82 height 13
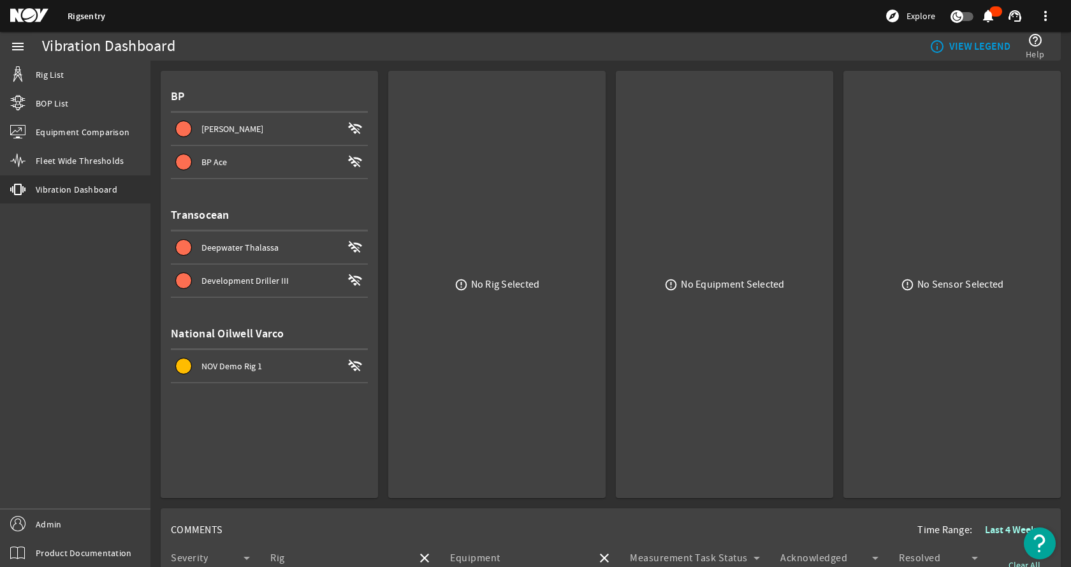
click at [251, 124] on div "[PERSON_NAME]" at bounding box center [271, 128] width 141 height 13
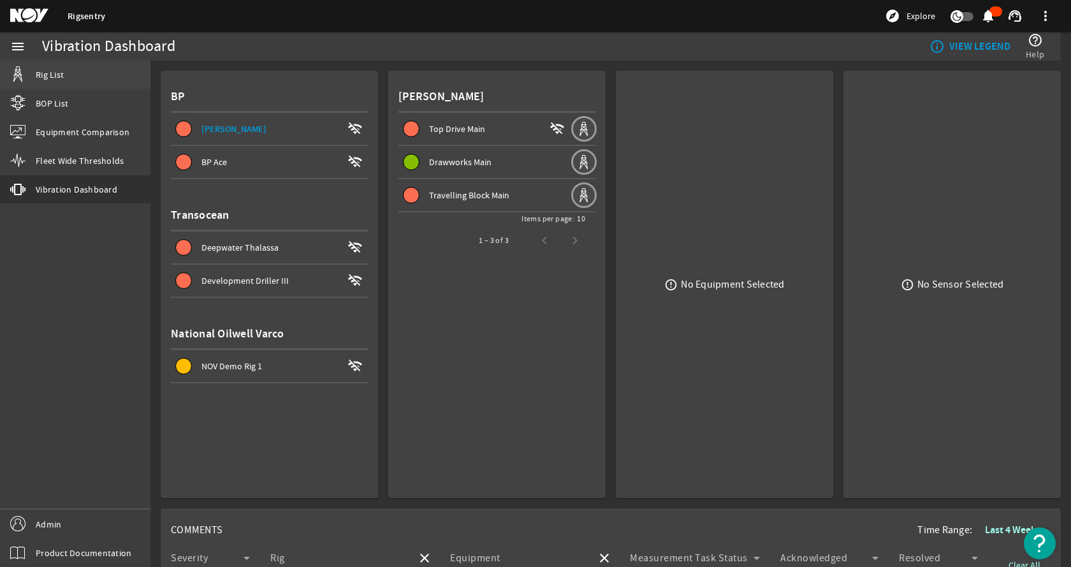
click at [63, 78] on span "Rig List" at bounding box center [50, 74] width 28 height 13
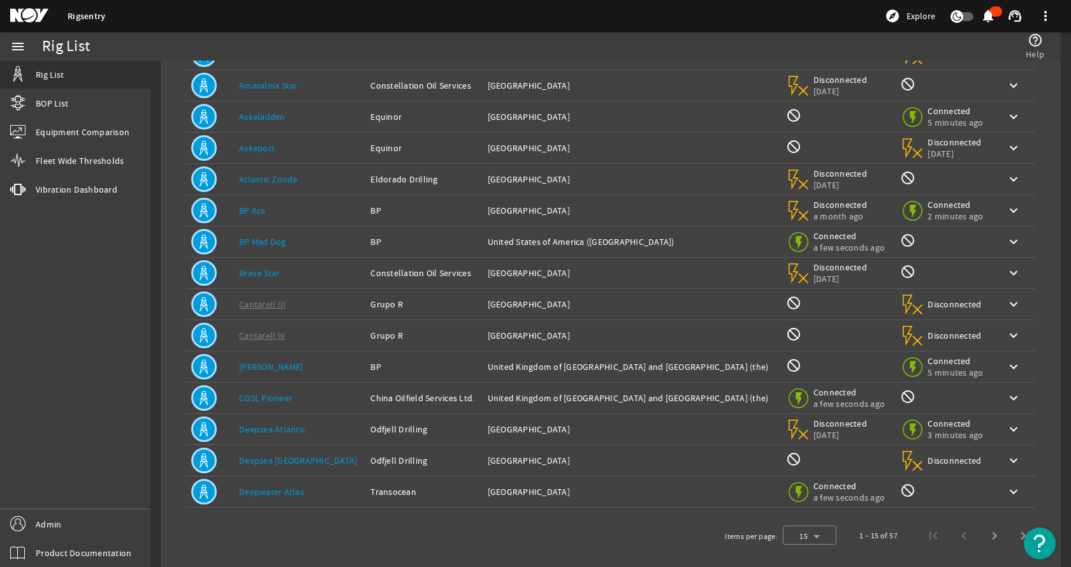
click at [298, 362] on div "Rig Name: Clair Ridge" at bounding box center [299, 366] width 121 height 13
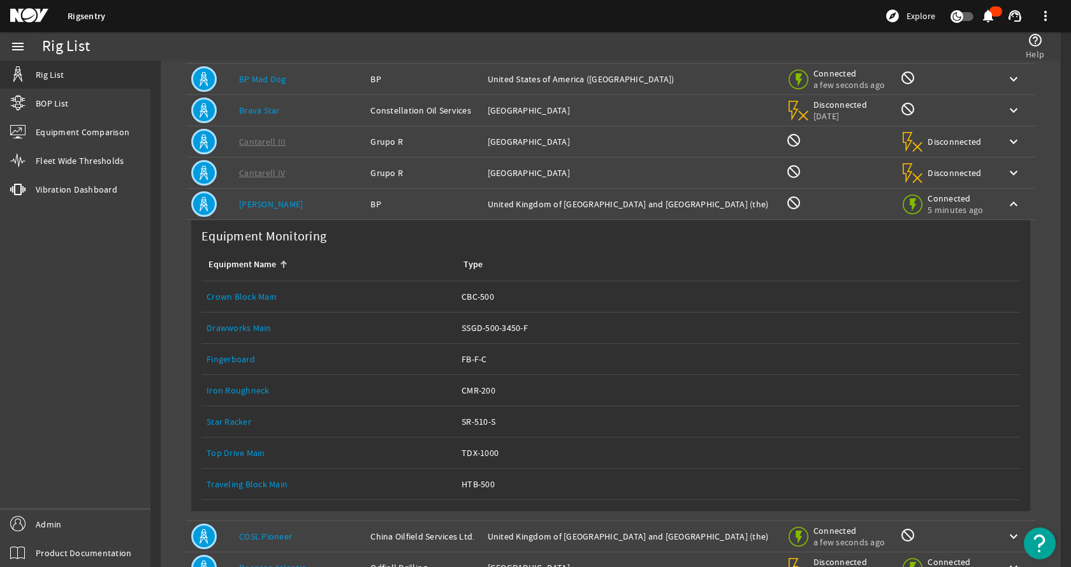
scroll to position [319, 0]
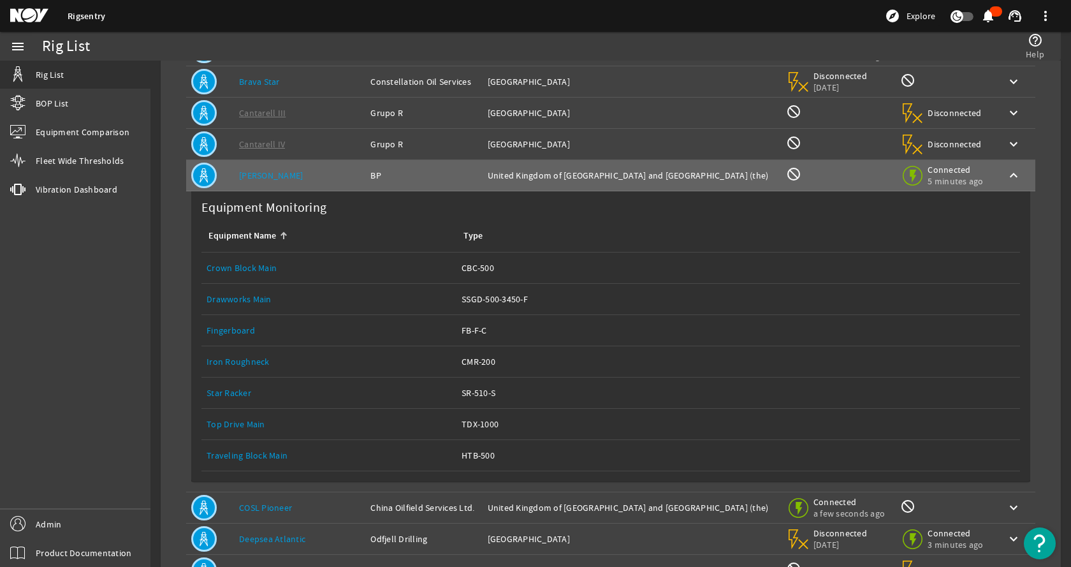
click at [302, 266] on div "Equipment Name: Crown Block Main" at bounding box center [329, 267] width 245 height 13
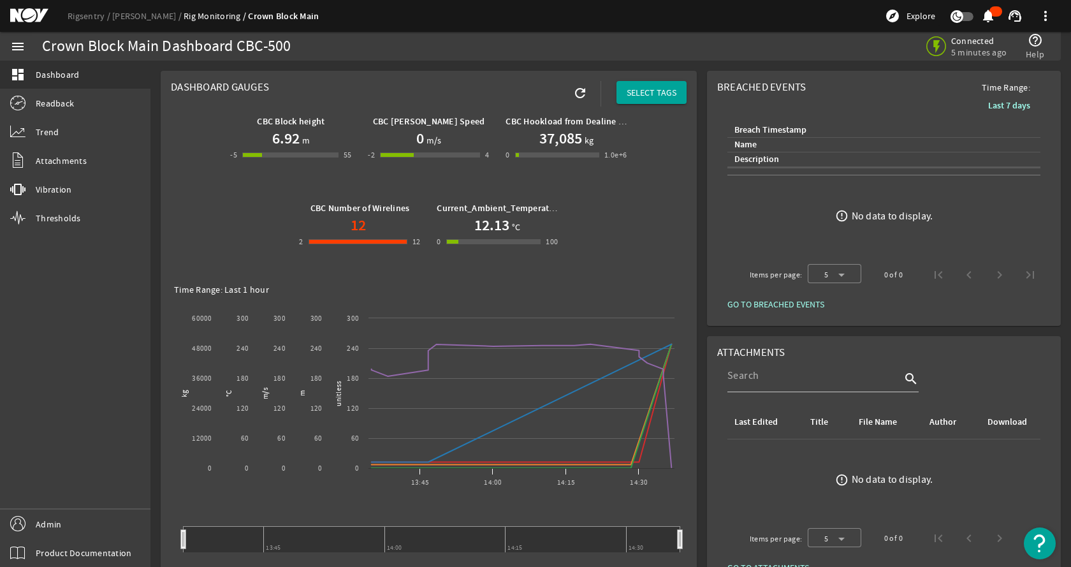
click at [170, 212] on mat-card "Dashboard Gauges refresh SELECT TAGS CBC Block height 6.92 m -5 -6 55 55 CBC DW…" at bounding box center [429, 448] width 536 height 755
click at [261, 194] on div "CBC Block height 6.92 m -5 -6 55 55 CBC DW Hook Speed 0 m/s -2 -3 4 4 CBC Hookl…" at bounding box center [429, 192] width 516 height 173
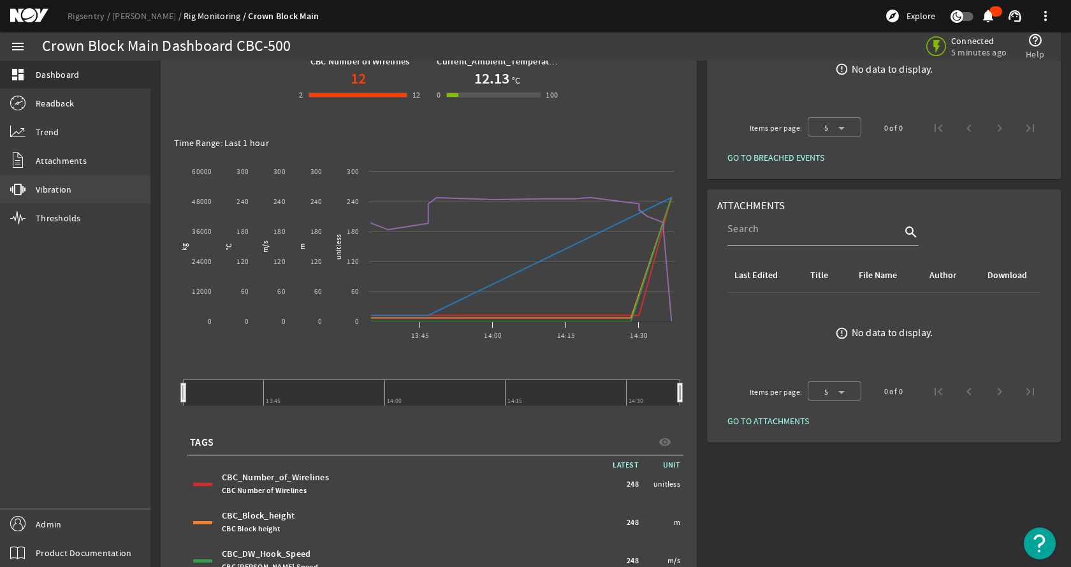
scroll to position [142, 0]
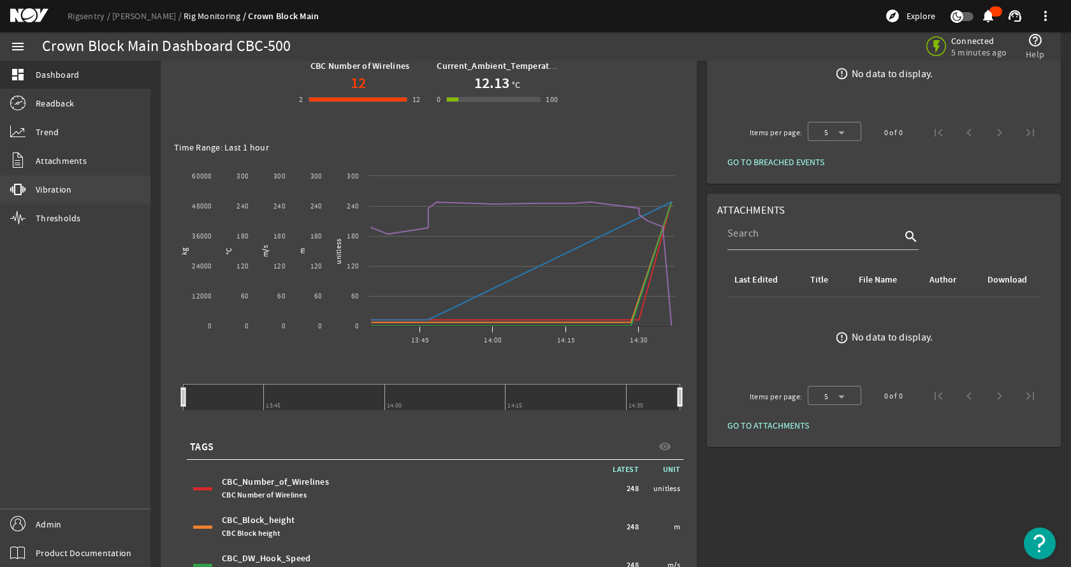
click at [103, 184] on link "vibration Vibration" at bounding box center [75, 189] width 150 height 28
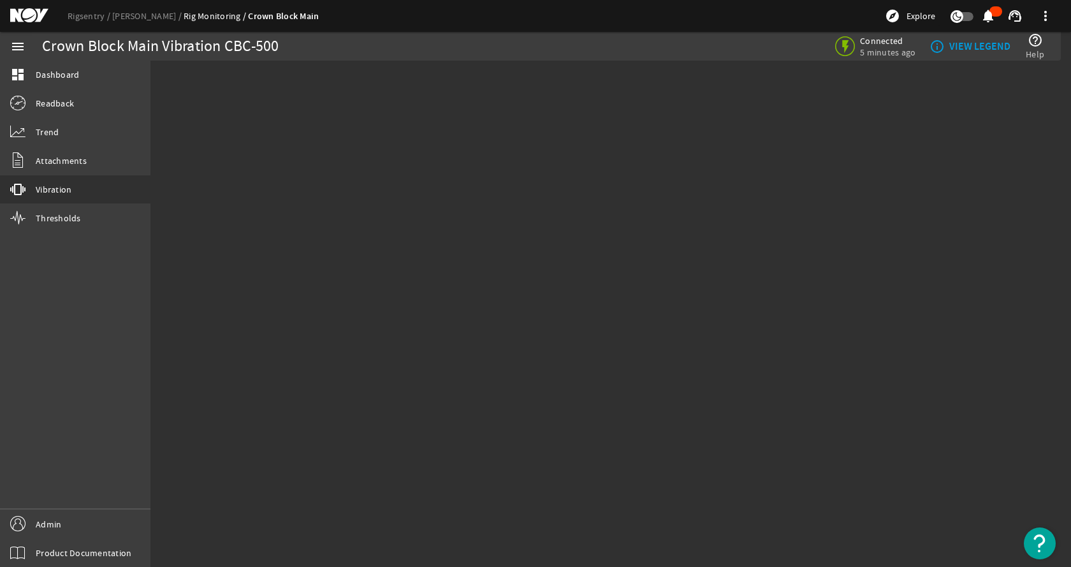
click at [249, 198] on mat-sidenav-content "Crown Block Main Vibration CBC-500 Connected 5 minutes ago info_outline VIEW LE…" at bounding box center [610, 314] width 921 height 506
click at [81, 11] on link "Rigsentry" at bounding box center [90, 15] width 45 height 11
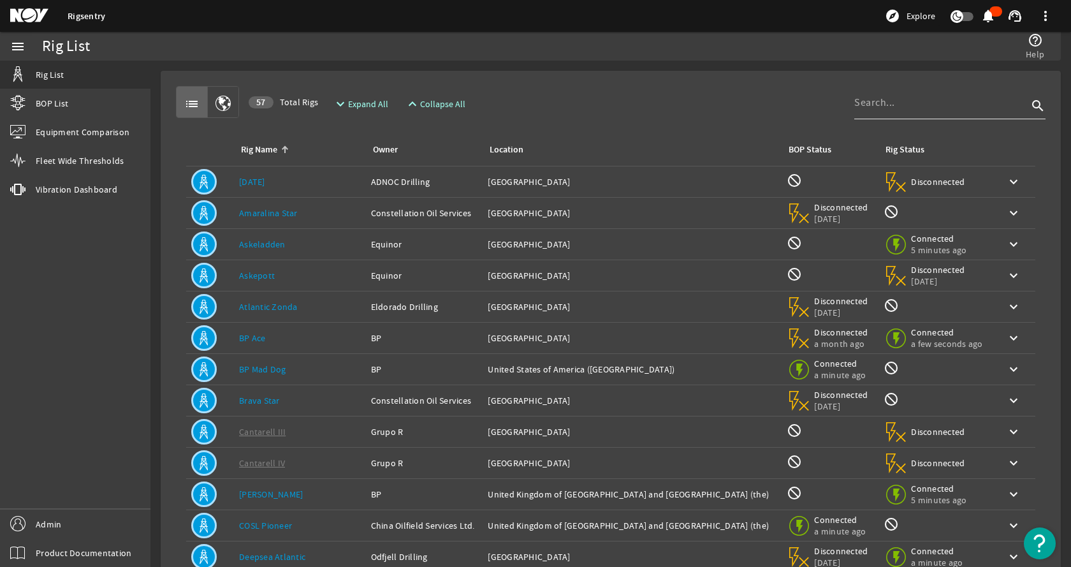
click at [899, 101] on input at bounding box center [940, 102] width 173 height 15
type input "calir"
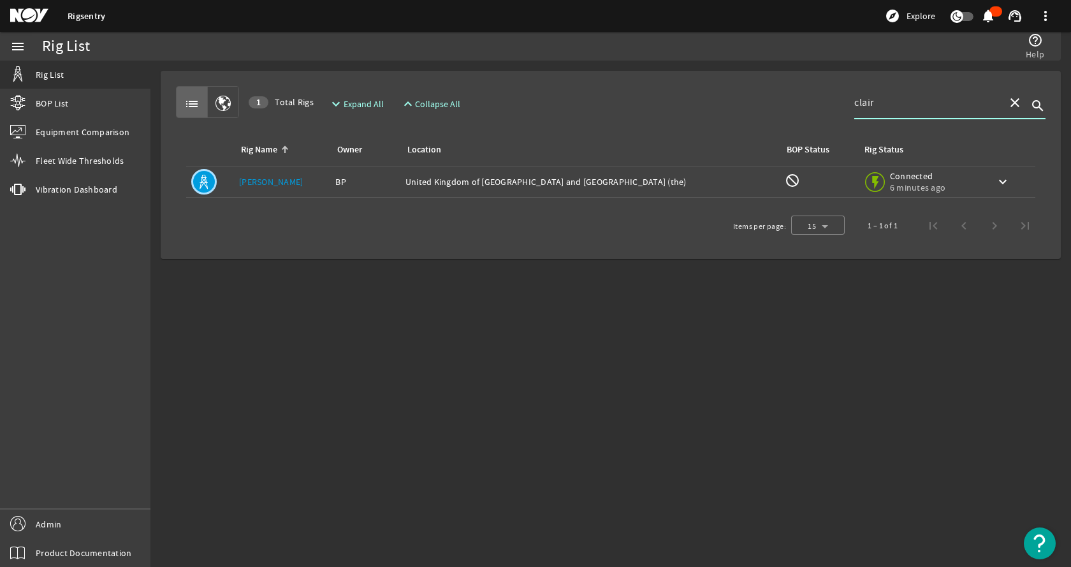
type input "clair"
click at [298, 194] on td "Rig Name: Clair Ridge" at bounding box center [282, 181] width 96 height 31
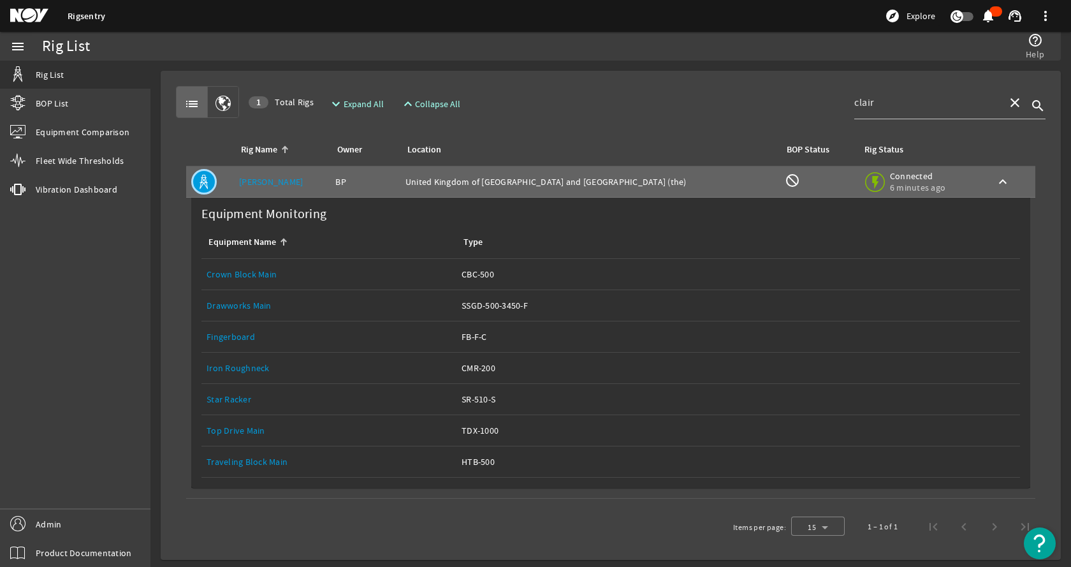
click at [252, 428] on link "Top Drive Main" at bounding box center [236, 430] width 59 height 11
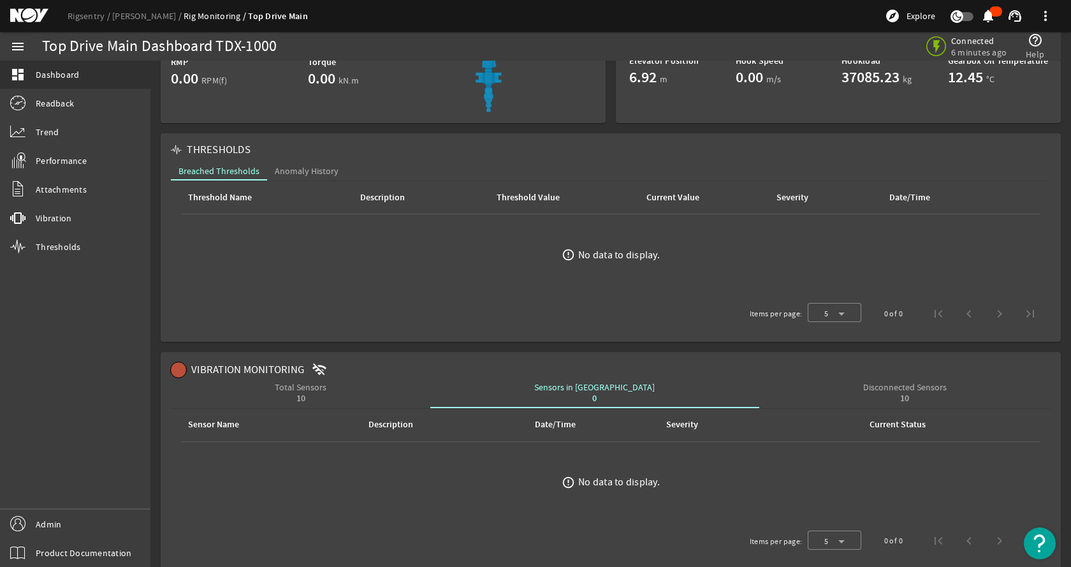
click at [326, 397] on div "10" at bounding box center [301, 398] width 52 height 9
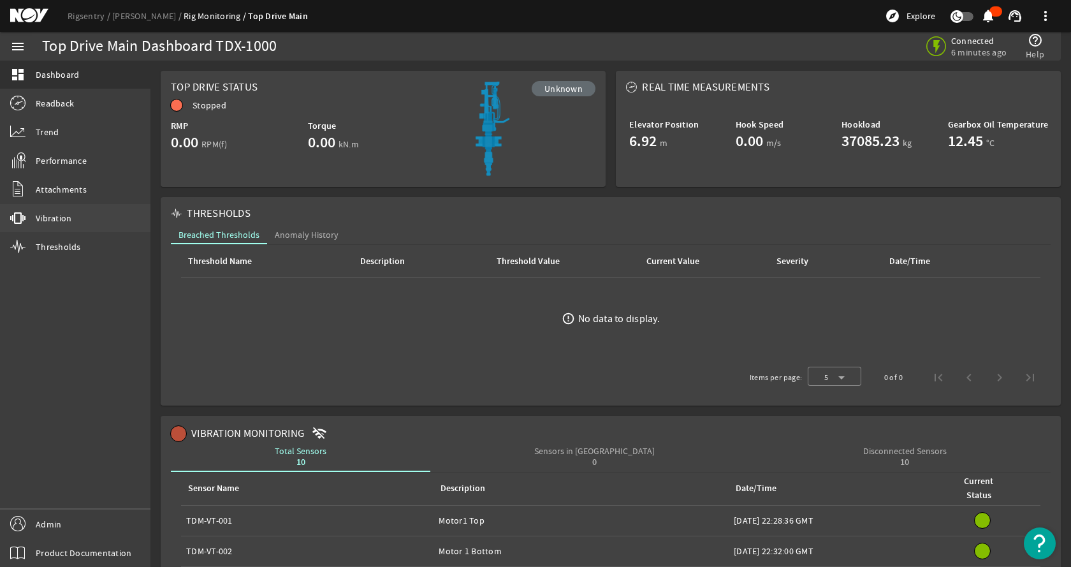
click at [66, 212] on span "Vibration" at bounding box center [54, 218] width 36 height 13
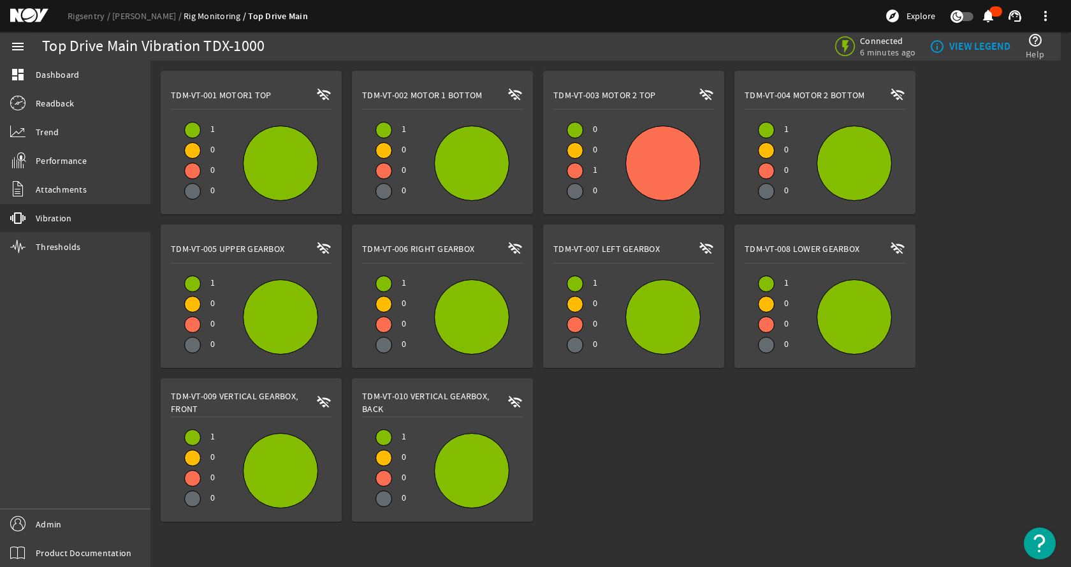
click at [780, 433] on div "TDM-VT-001 Motor1 Top wifi_off 1 0 0 0 TDM-VT-002 Motor 1 Bottom wifi_off 1 0 0…" at bounding box center [610, 291] width 921 height 461
click at [121, 13] on link "[PERSON_NAME]" at bounding box center [147, 15] width 71 height 11
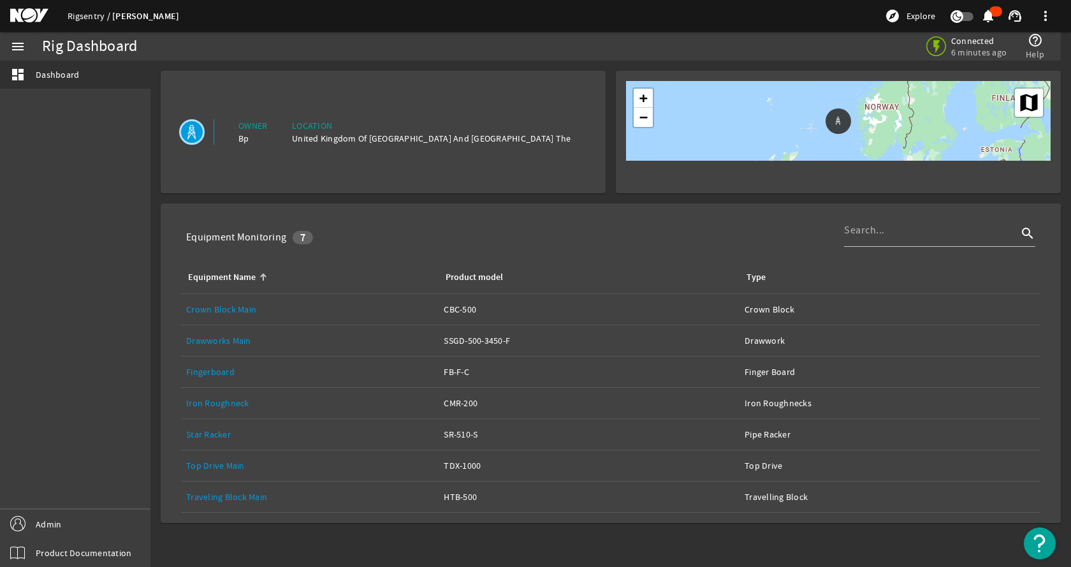
click at [76, 16] on link "Rigsentry" at bounding box center [90, 15] width 45 height 11
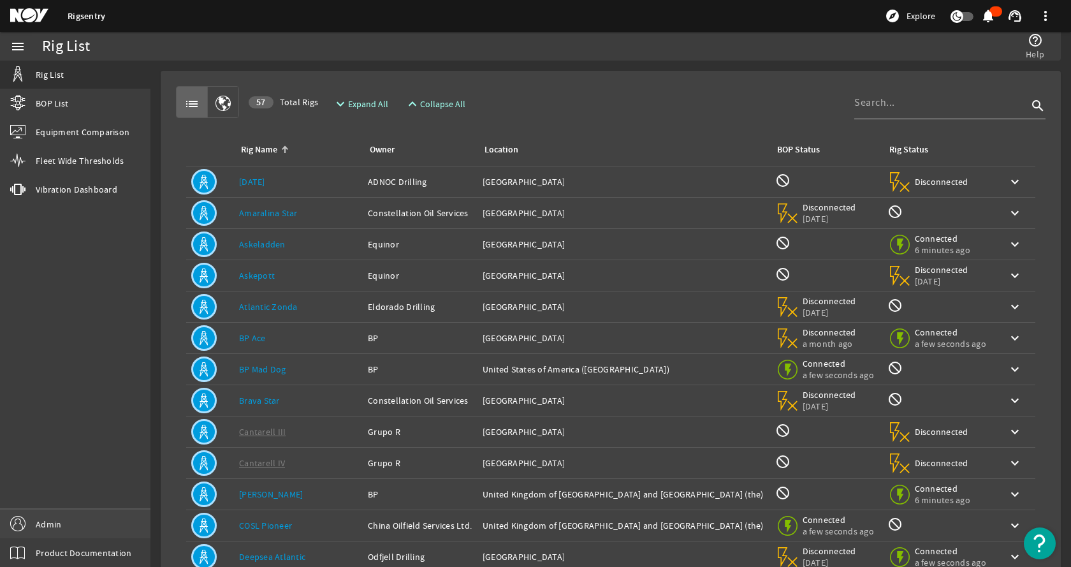
click at [77, 519] on link "Admin" at bounding box center [75, 523] width 150 height 29
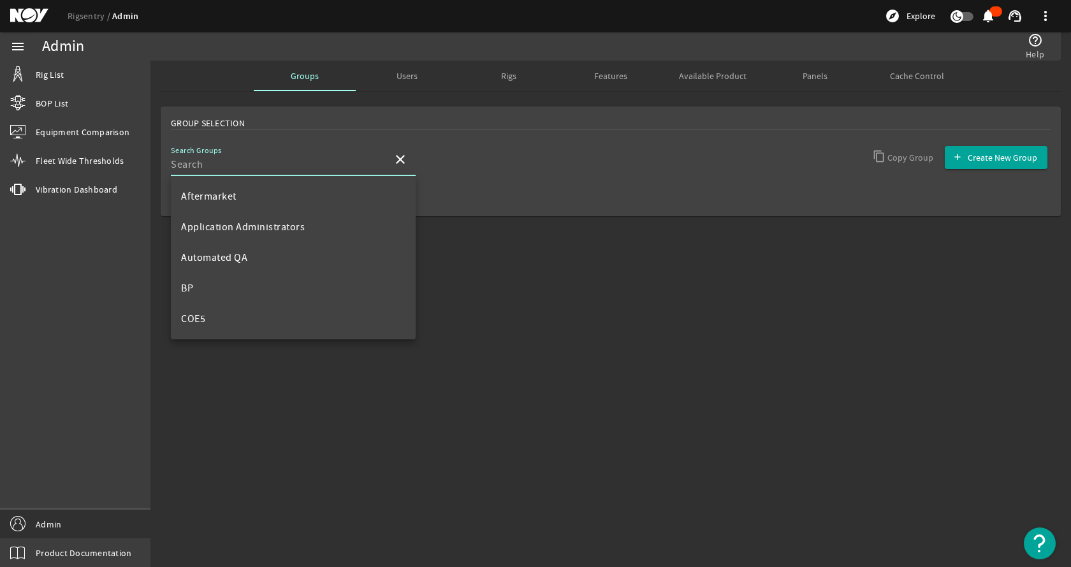
click at [309, 162] on input "Search Groups" at bounding box center [277, 164] width 212 height 15
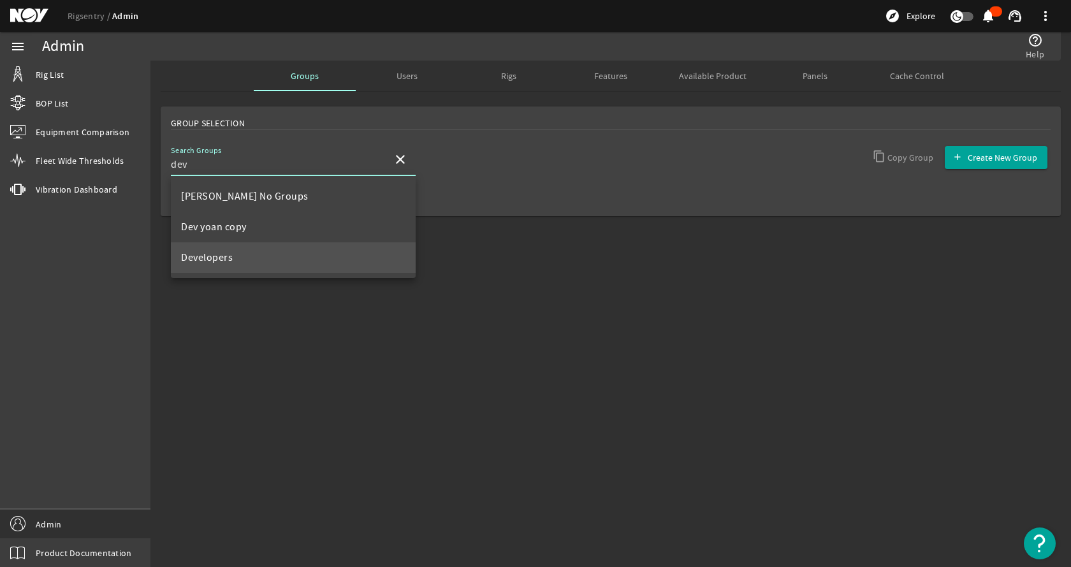
type input "dev"
click at [233, 263] on mat-option "Developers" at bounding box center [293, 257] width 245 height 31
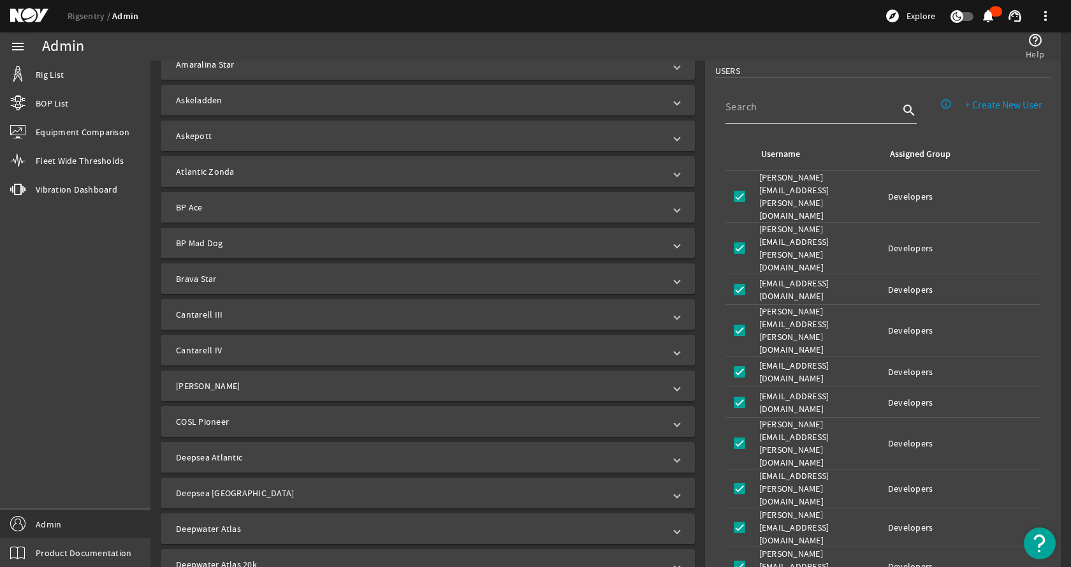
scroll to position [382, 0]
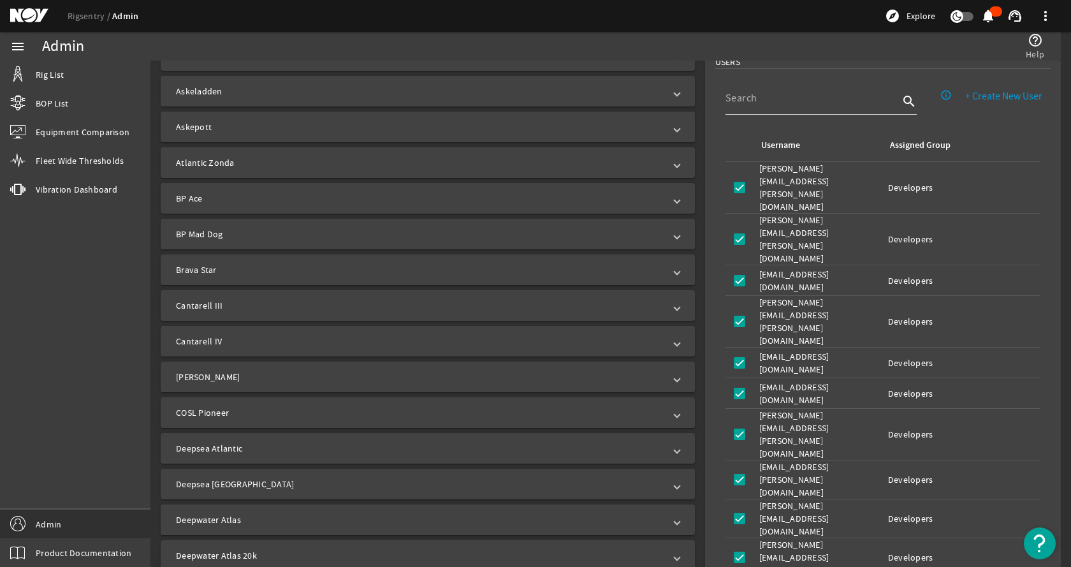
click at [231, 381] on mat-panel-title "[PERSON_NAME]" at bounding box center [420, 376] width 488 height 13
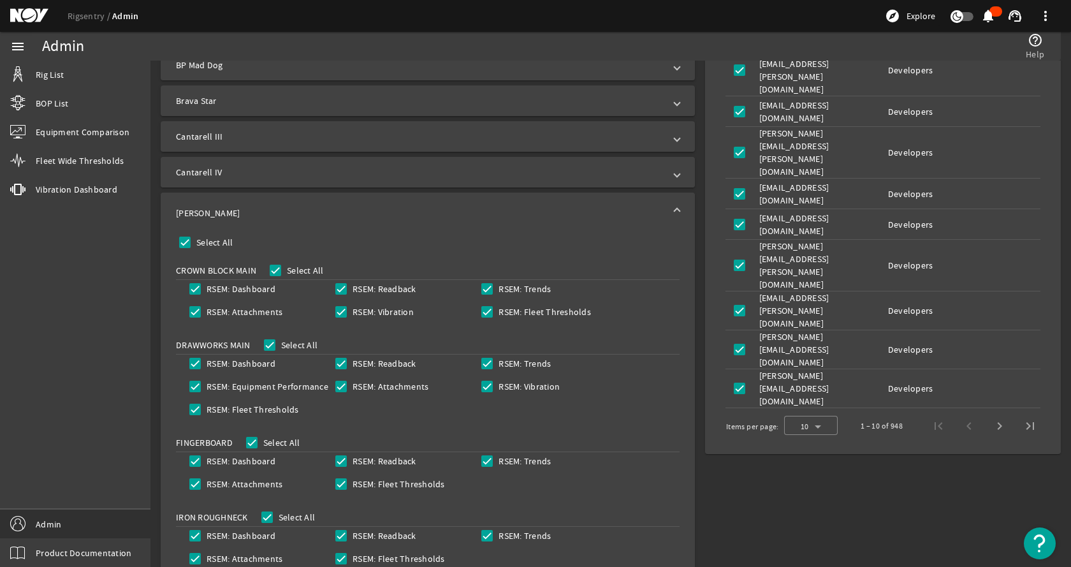
scroll to position [574, 0]
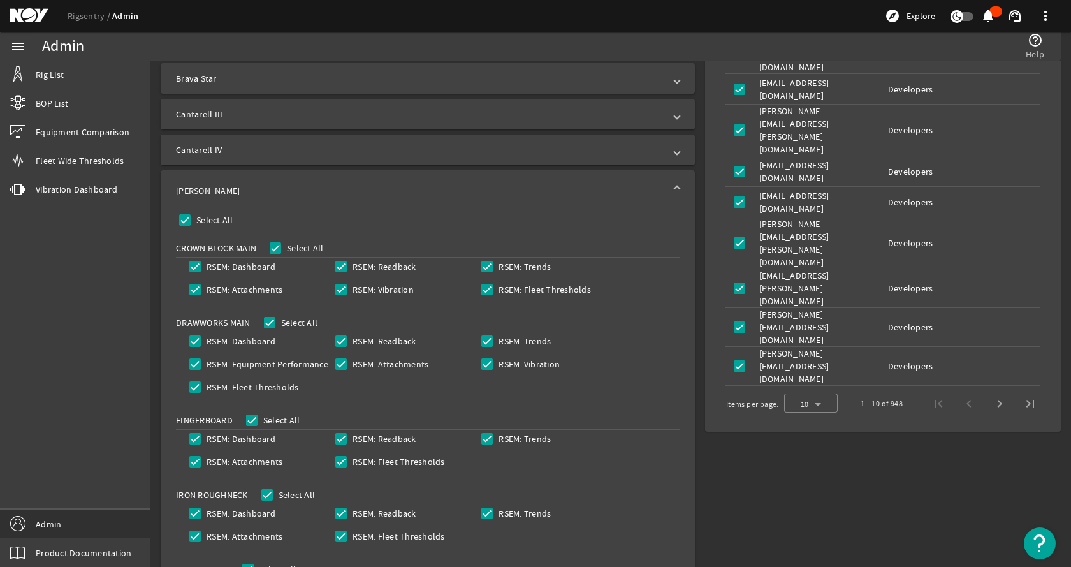
click at [377, 289] on label "RSEM: Vibration" at bounding box center [382, 289] width 64 height 13
click at [350, 289] on input "RSEM: Vibration" at bounding box center [341, 289] width 18 height 18
checkbox input "false"
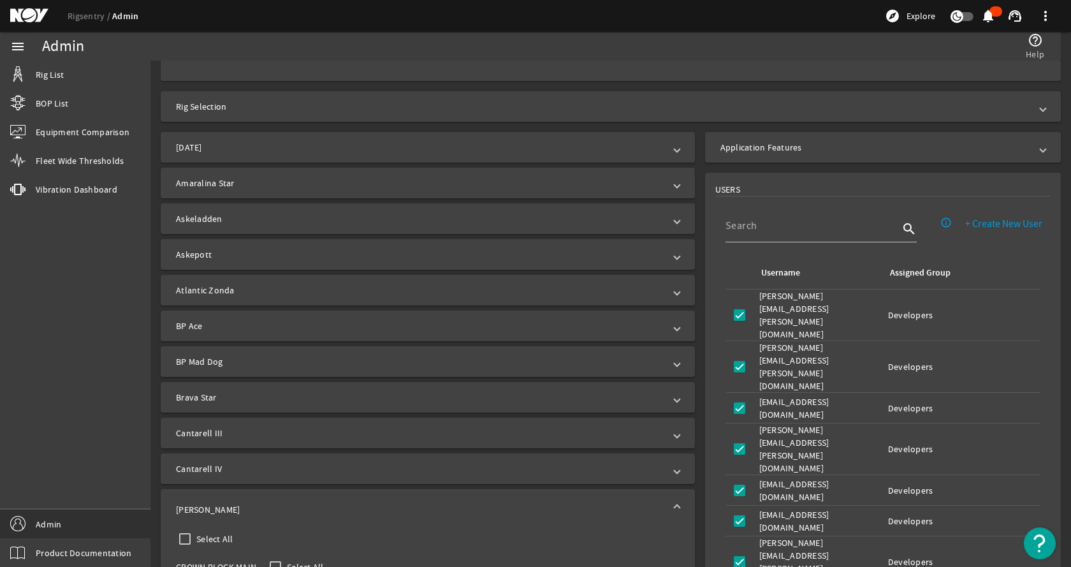
scroll to position [64, 0]
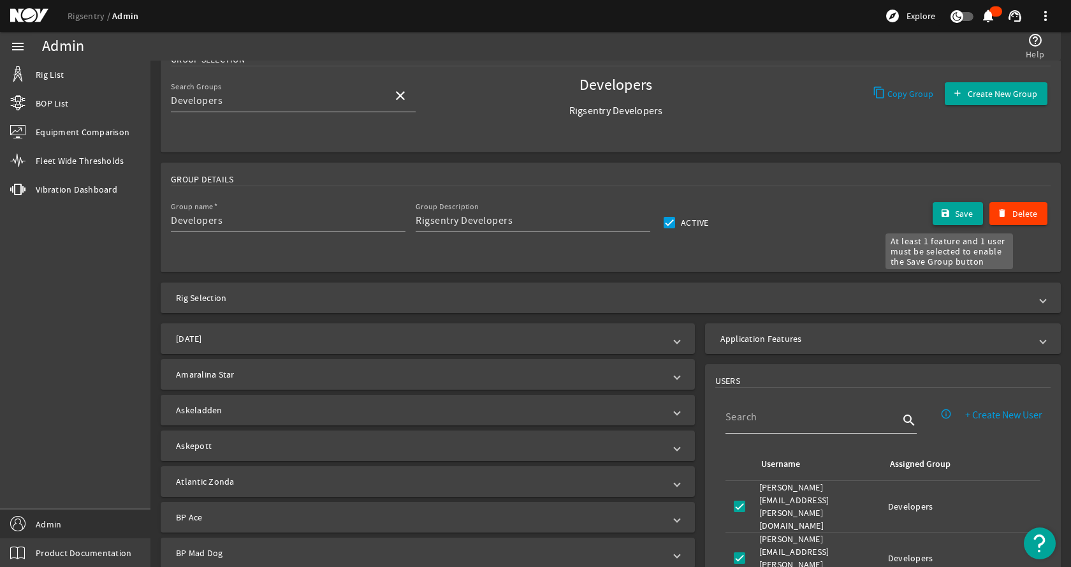
click at [940, 210] on mat-icon "submit" at bounding box center [945, 213] width 10 height 10
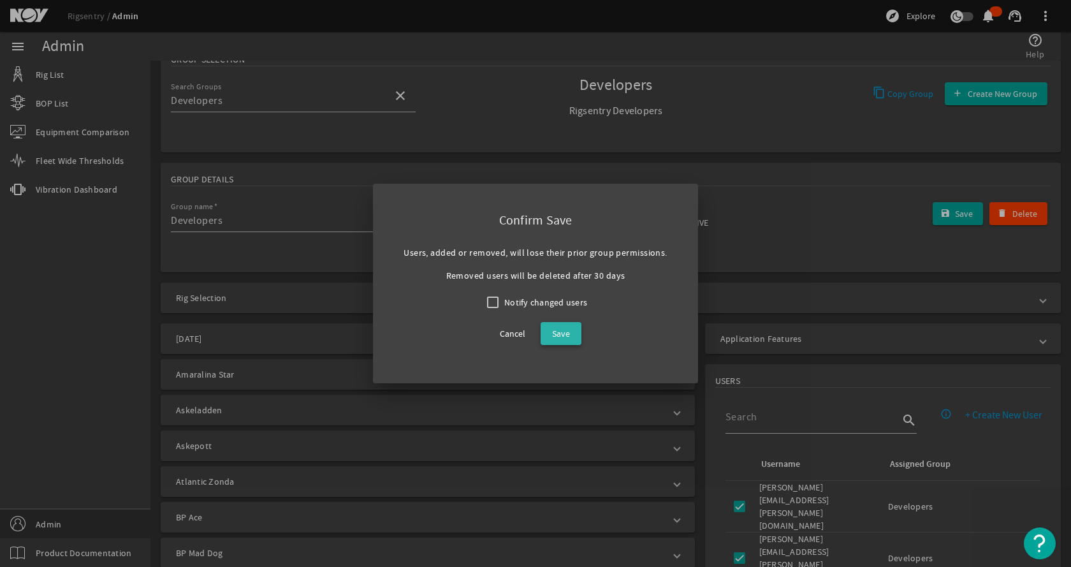
click at [574, 333] on span at bounding box center [561, 333] width 41 height 31
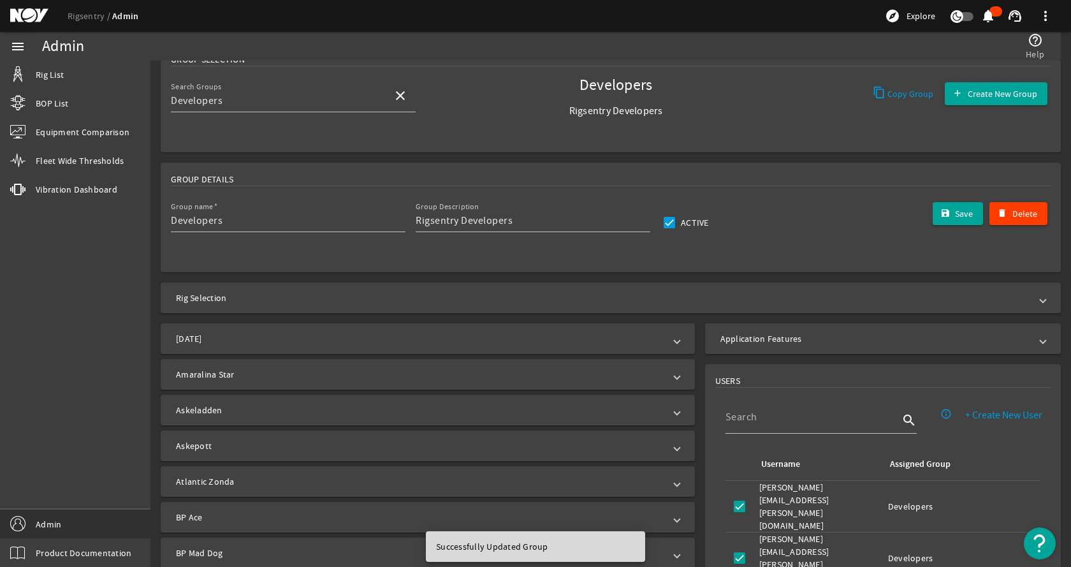
click at [159, 273] on rigsentry-mat-card "Group Details Group name Developers Group Description Rigsentry Developers Acti…" at bounding box center [610, 217] width 921 height 120
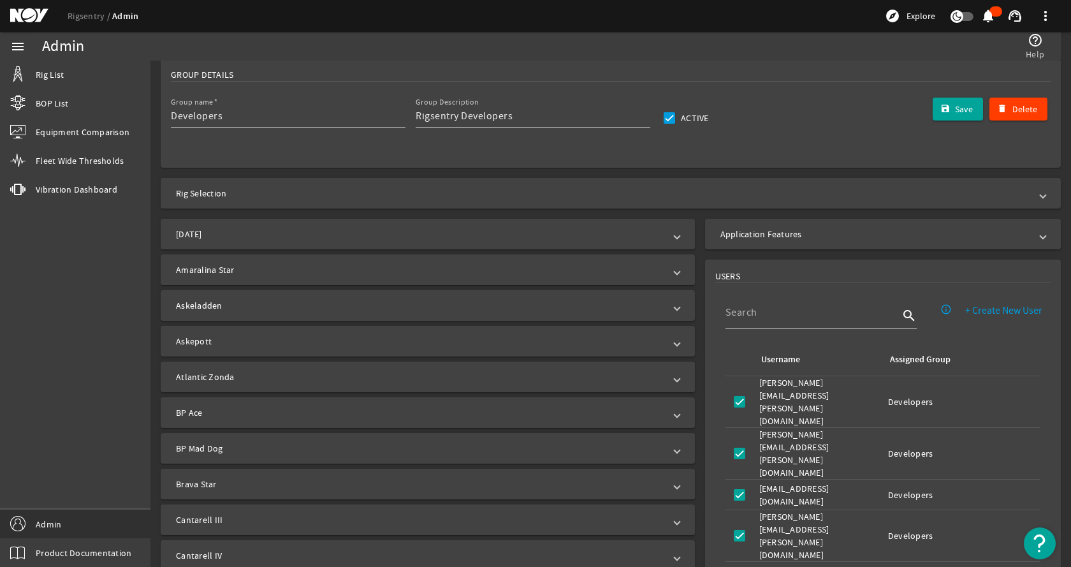
scroll to position [127, 0]
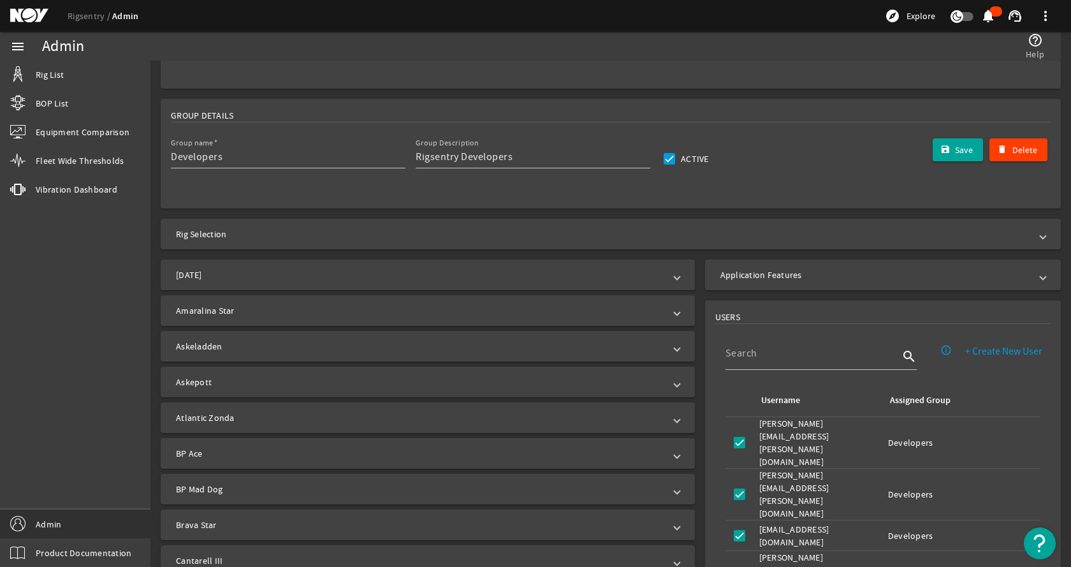
click at [76, 334] on div "menu Rig List BOP List Equipment Comparison Fleet Wide Thresholds vibration Vib…" at bounding box center [75, 299] width 150 height 535
drag, startPoint x: 64, startPoint y: 274, endPoint x: 233, endPoint y: 192, distance: 187.9
click at [64, 274] on div "menu Rig List BOP List Equipment Comparison Fleet Wide Thresholds vibration Vib…" at bounding box center [75, 299] width 150 height 535
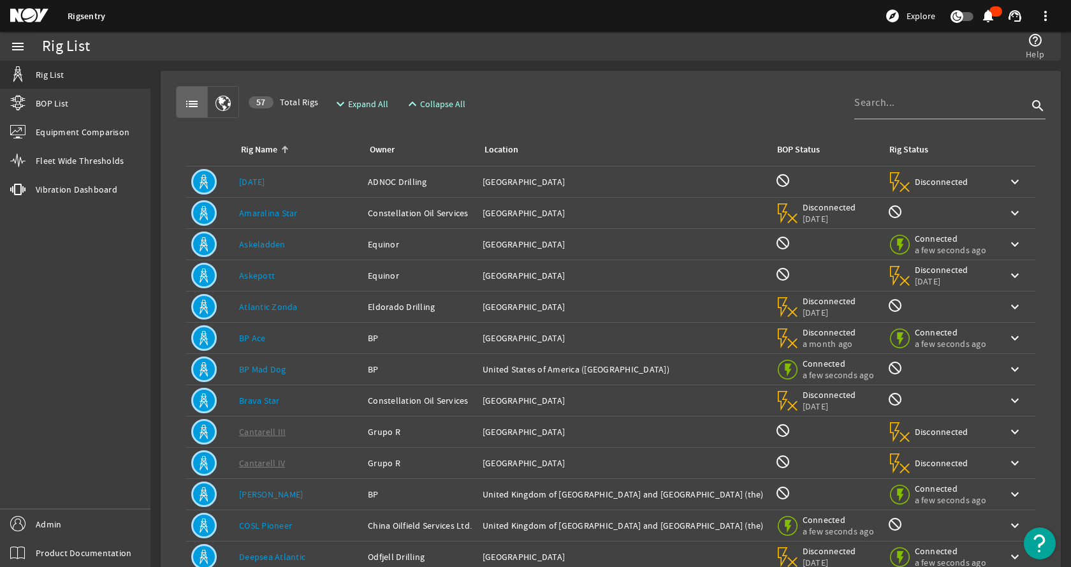
click at [638, 106] on div "list 57 Total Rigs expand_more Expand All expand_less Collapse All search" at bounding box center [611, 102] width 870 height 32
click at [94, 295] on div "menu Rig List BOP List Equipment Comparison Fleet Wide Thresholds vibration Vib…" at bounding box center [75, 299] width 150 height 535
click at [91, 521] on link "Admin" at bounding box center [75, 523] width 150 height 29
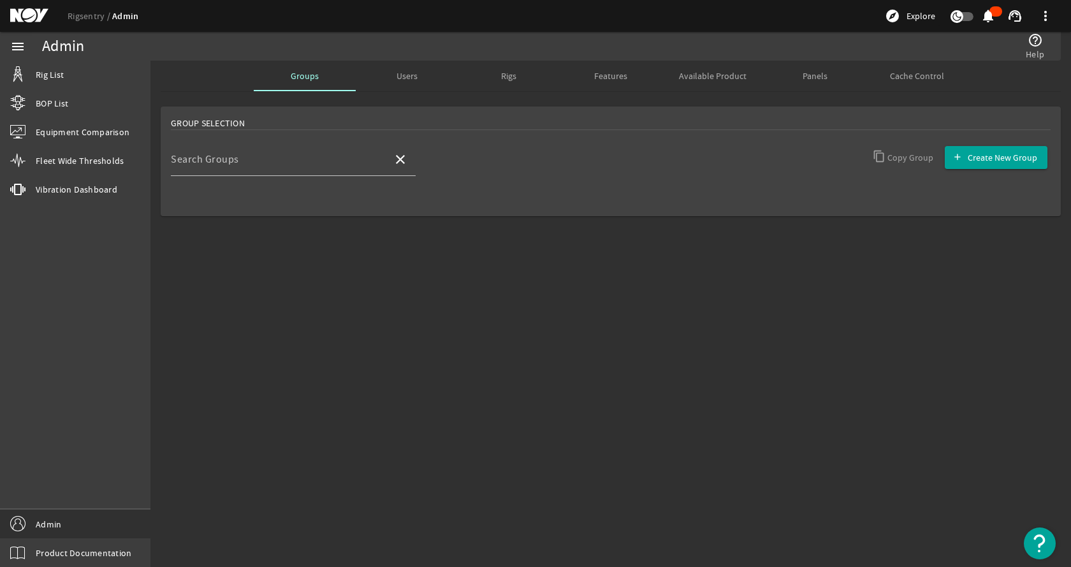
click at [508, 78] on span "Rigs" at bounding box center [508, 75] width 15 height 9
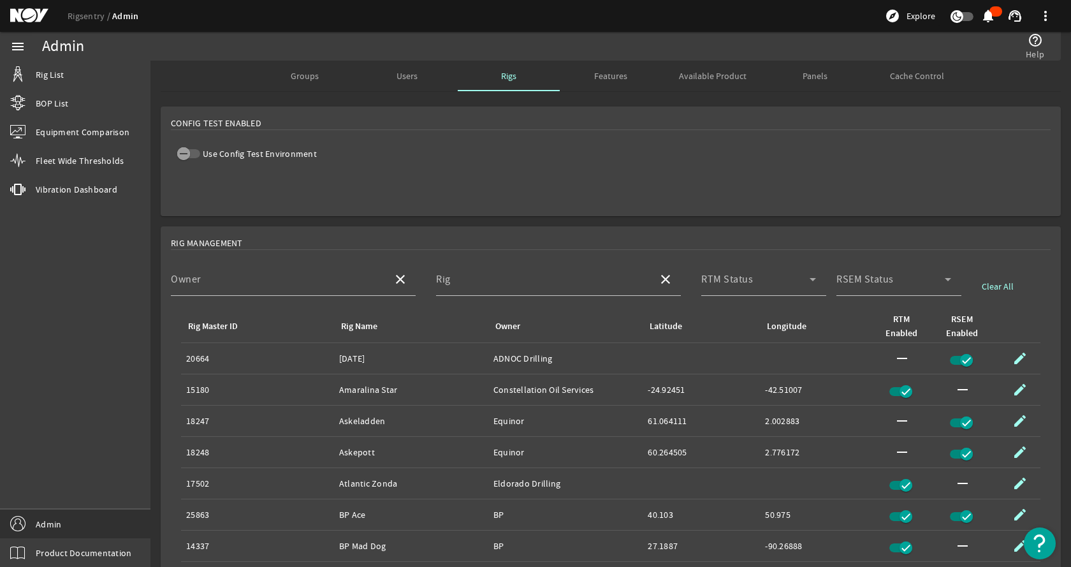
click at [686, 76] on span "Available Product" at bounding box center [713, 75] width 68 height 9
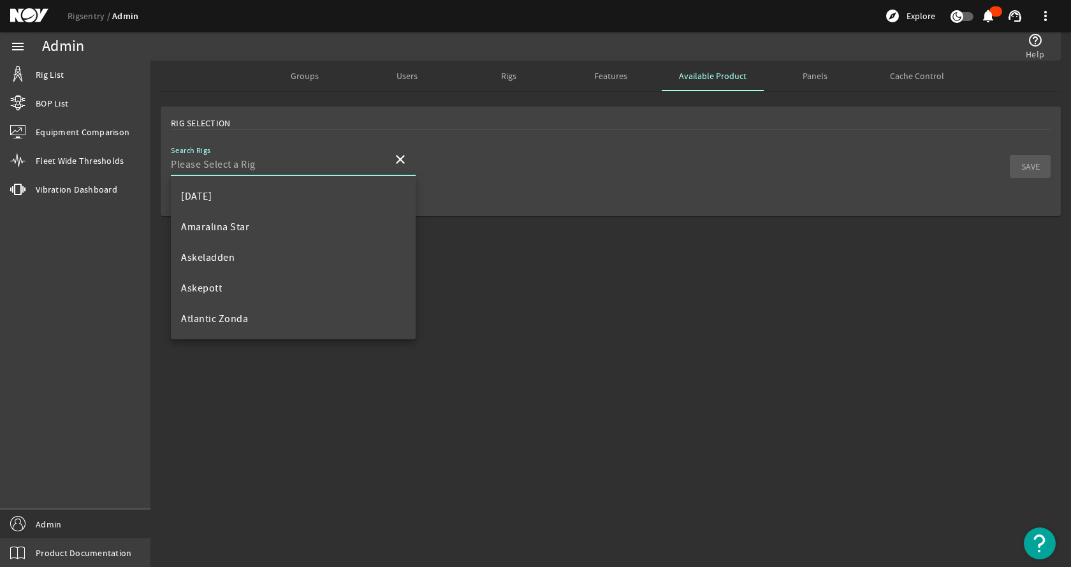
click at [297, 164] on input "Search Rigs" at bounding box center [277, 164] width 212 height 15
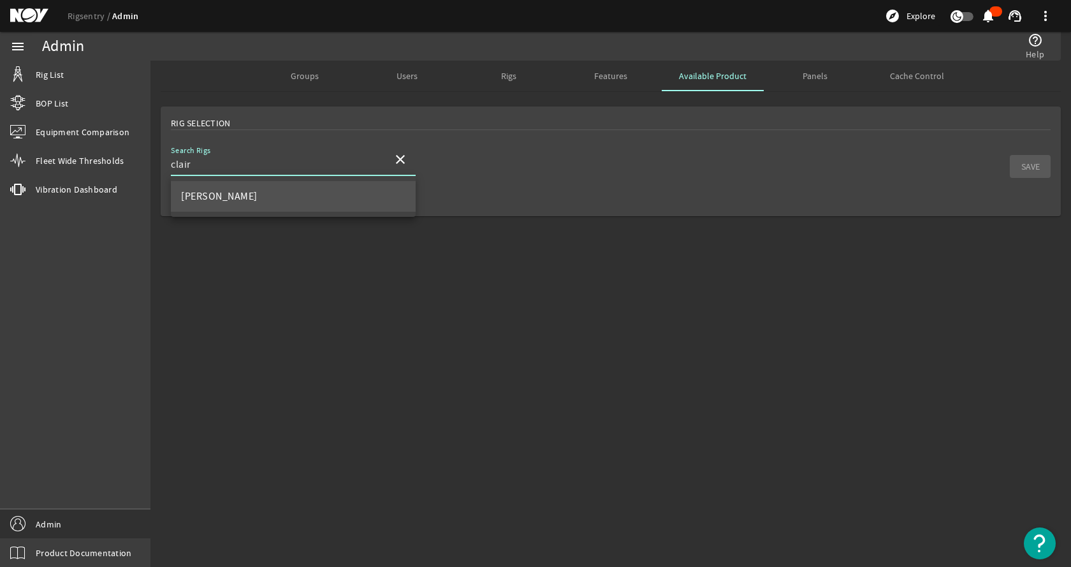
click at [361, 190] on mat-option "[PERSON_NAME]" at bounding box center [293, 196] width 245 height 31
type input "[PERSON_NAME]"
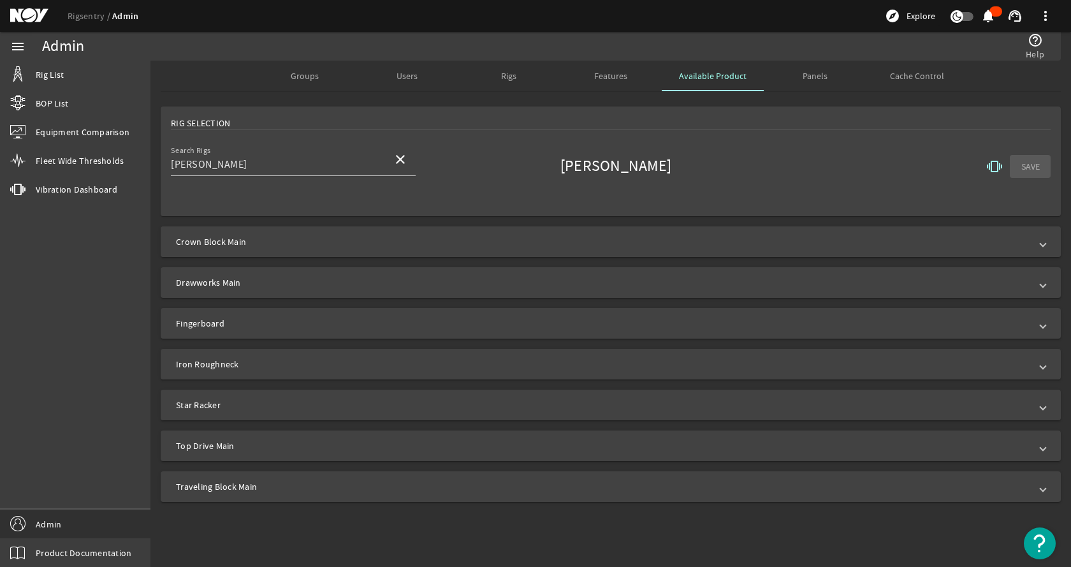
click at [599, 236] on span "Crown Block Main" at bounding box center [608, 241] width 864 height 13
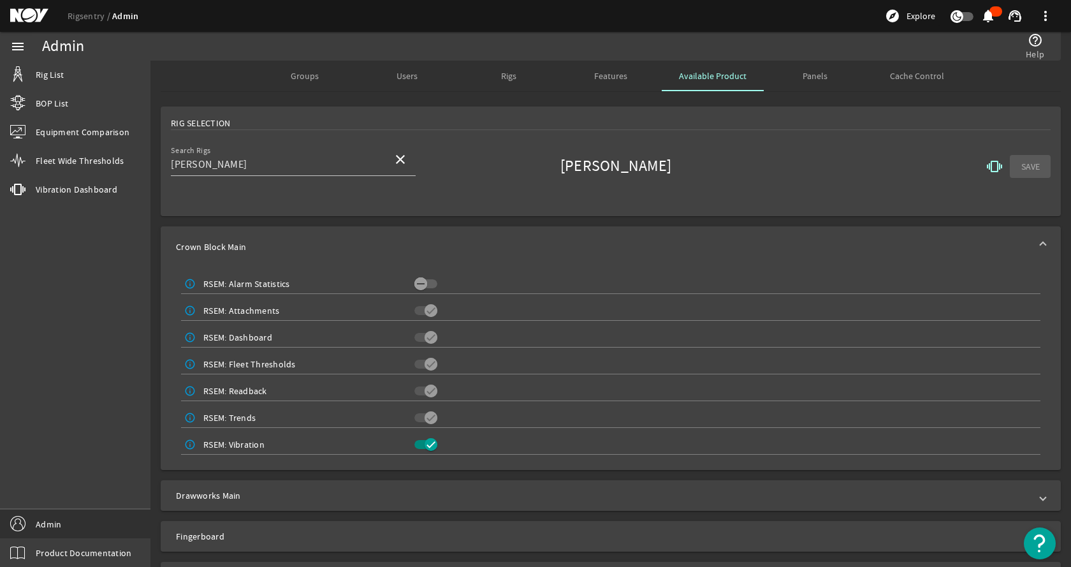
click at [599, 236] on mat-expansion-panel-header "Crown Block Main" at bounding box center [611, 246] width 900 height 41
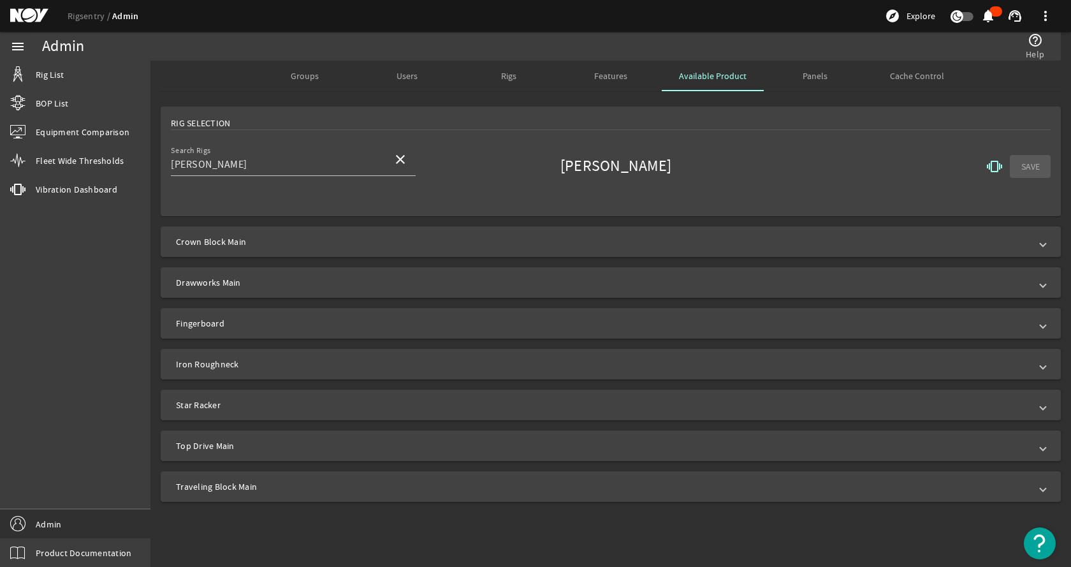
click at [992, 169] on mat-icon "vibration" at bounding box center [994, 166] width 15 height 15
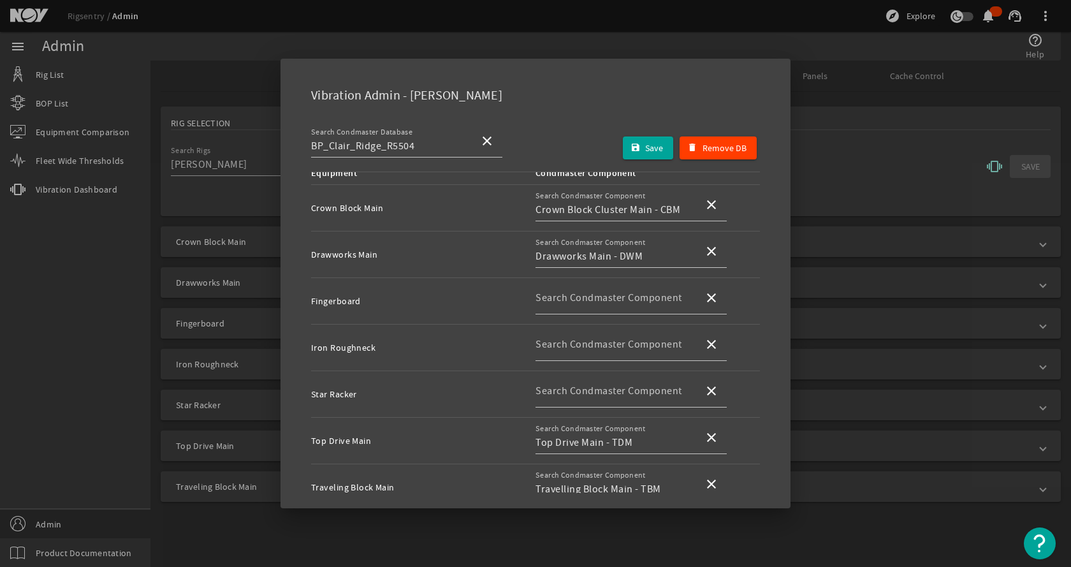
scroll to position [64, 0]
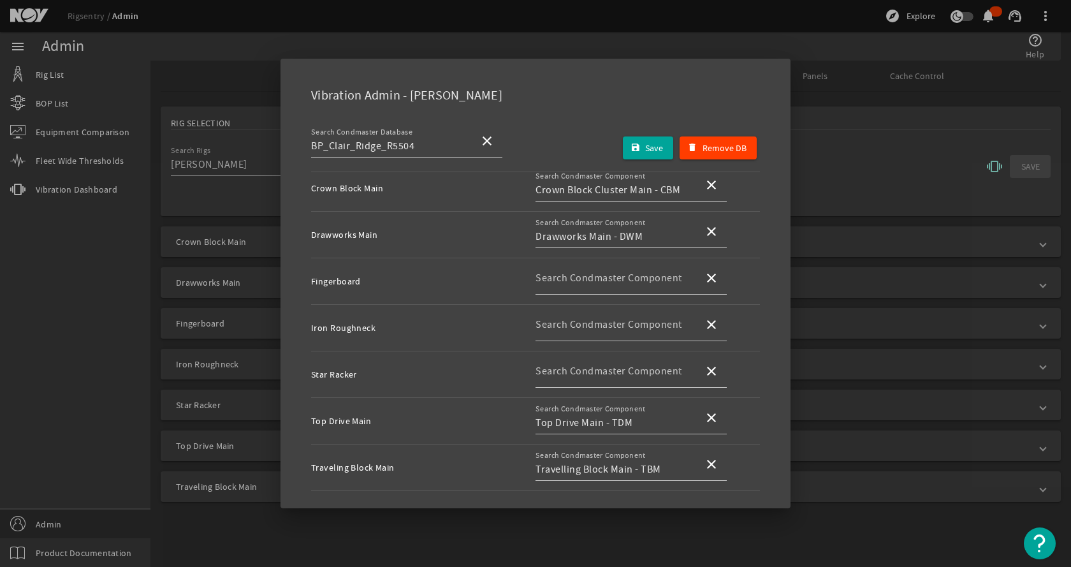
click at [209, 202] on div at bounding box center [535, 283] width 1071 height 567
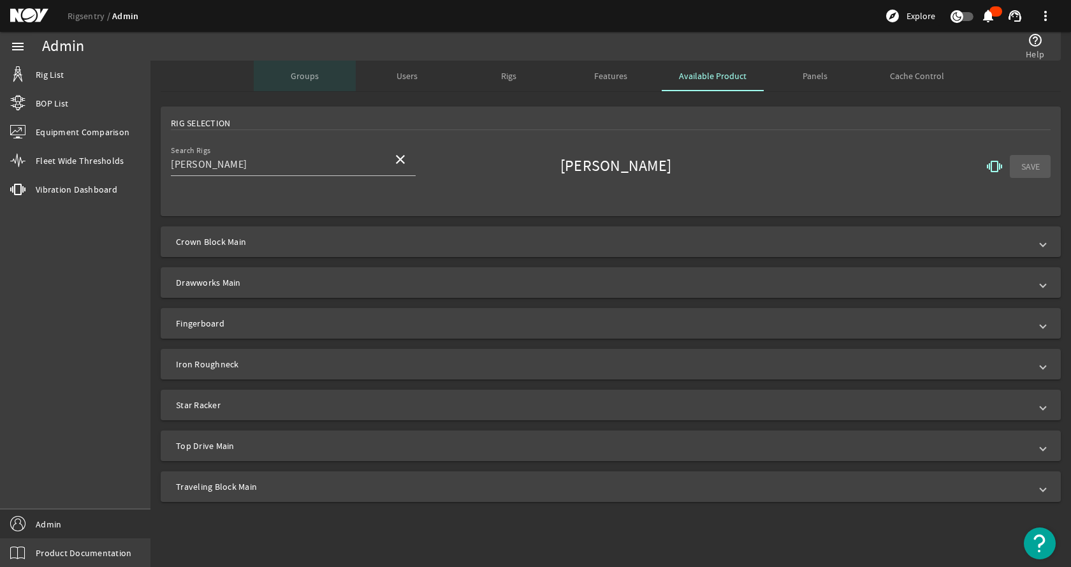
click at [304, 75] on span "Groups" at bounding box center [305, 75] width 28 height 9
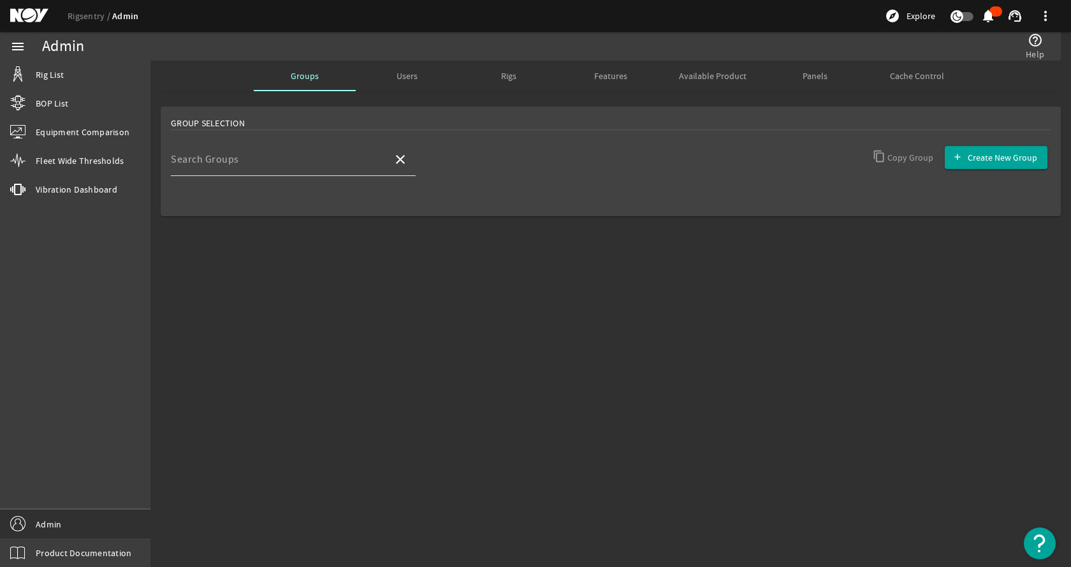
click at [238, 164] on input "Search Groups" at bounding box center [277, 164] width 212 height 15
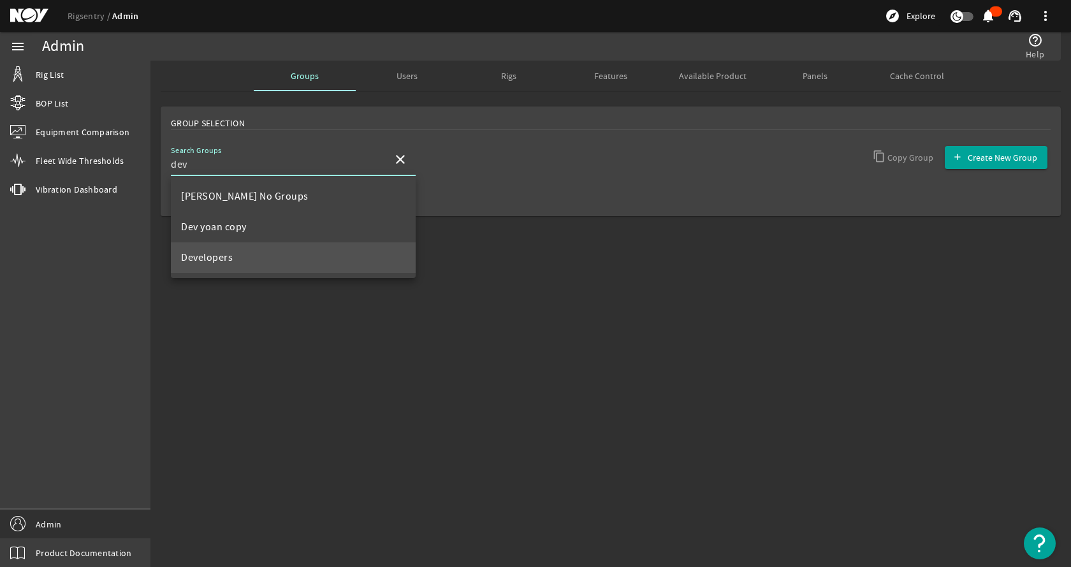
type input "dev"
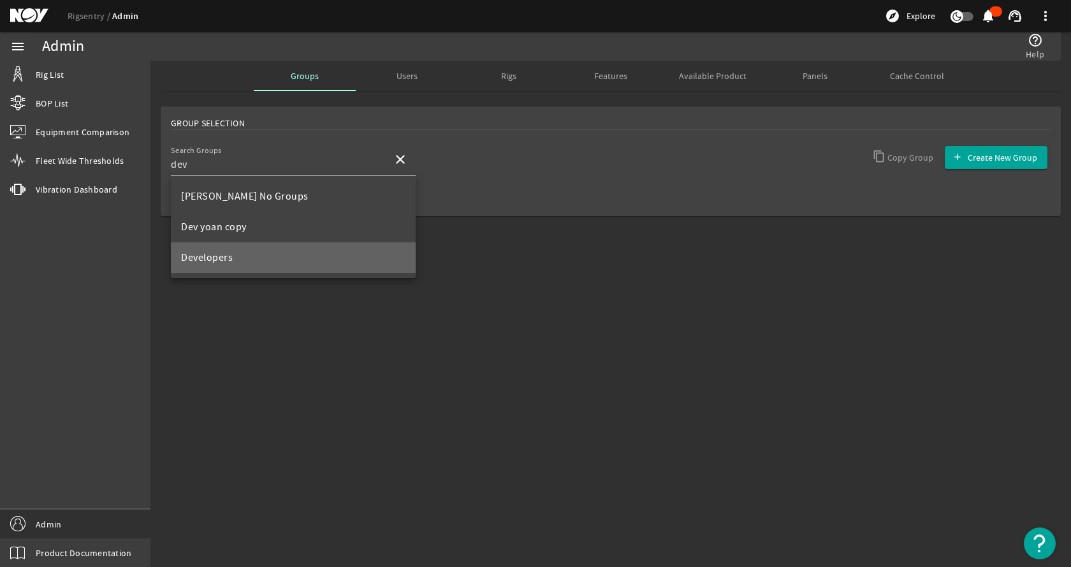
click at [230, 259] on span "Developers" at bounding box center [207, 257] width 52 height 13
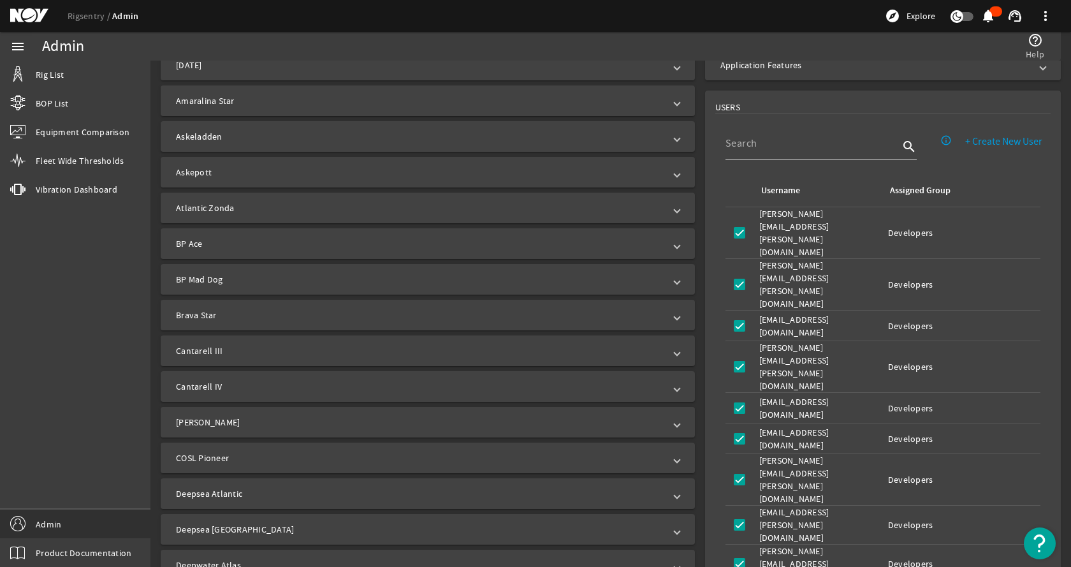
scroll to position [382, 0]
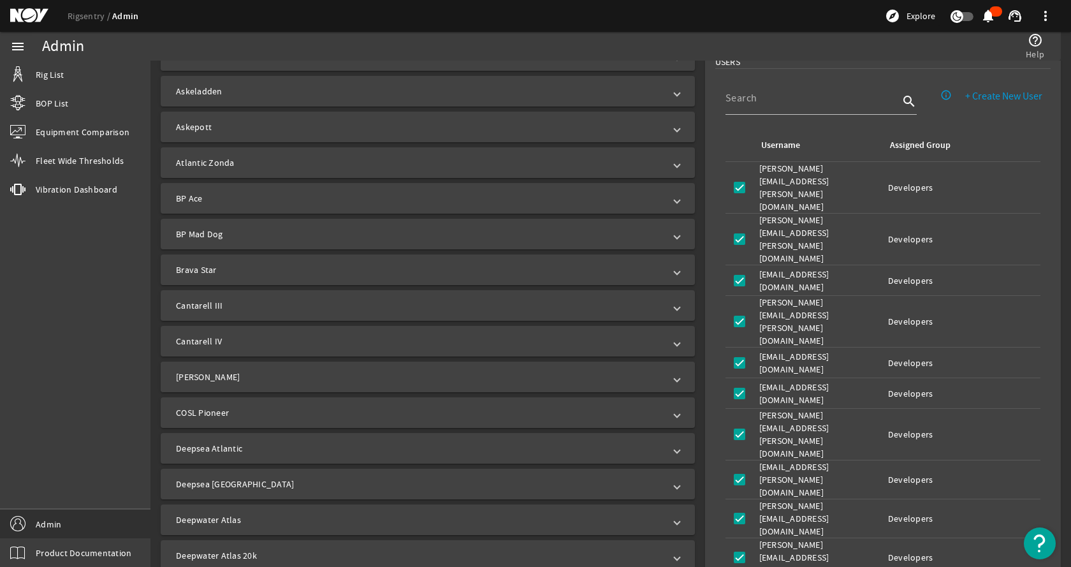
click at [217, 376] on mat-panel-title "[PERSON_NAME]" at bounding box center [420, 376] width 488 height 13
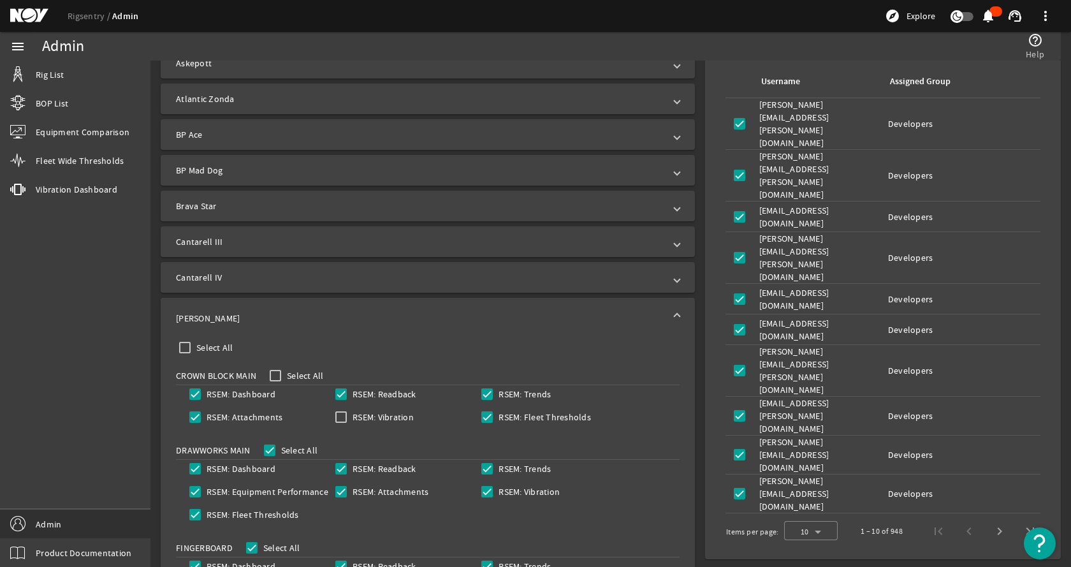
scroll to position [510, 0]
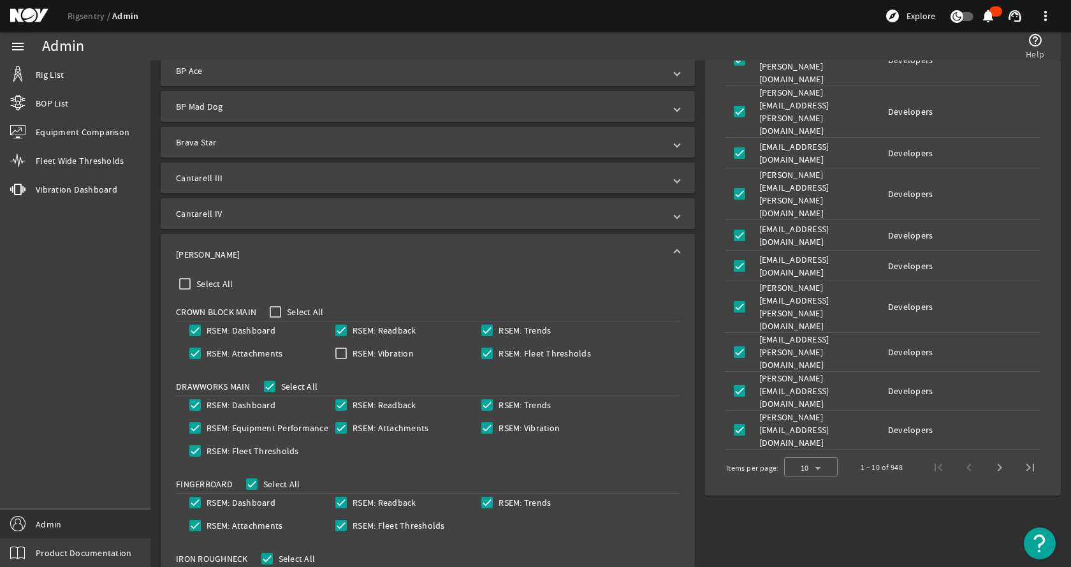
click at [368, 351] on label "RSEM: Vibration" at bounding box center [382, 353] width 64 height 13
click at [350, 351] on input "RSEM: Vibration" at bounding box center [341, 353] width 18 height 18
checkbox input "true"
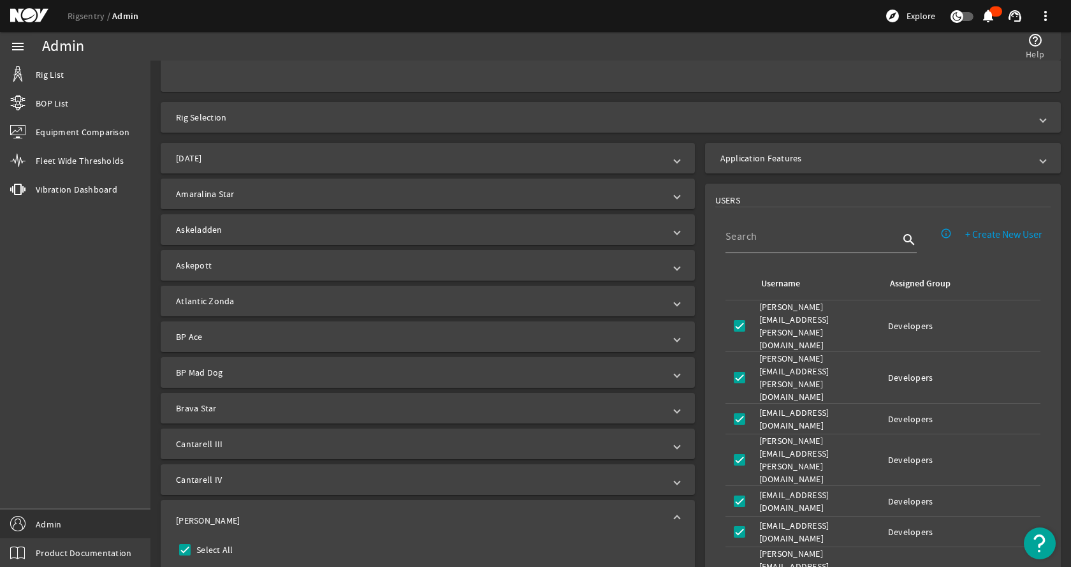
scroll to position [0, 0]
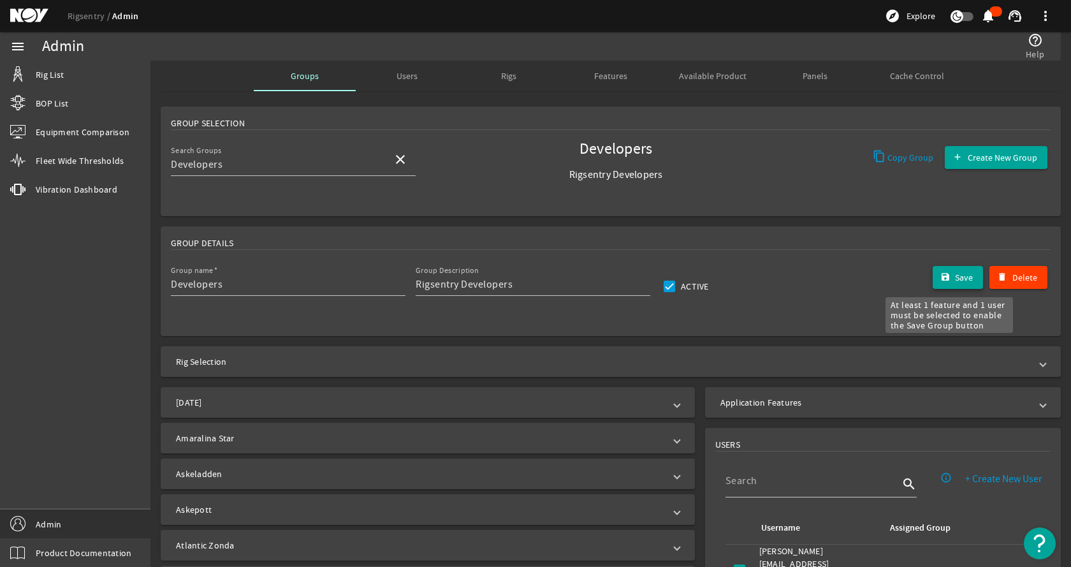
click at [955, 277] on span "Save" at bounding box center [964, 277] width 18 height 13
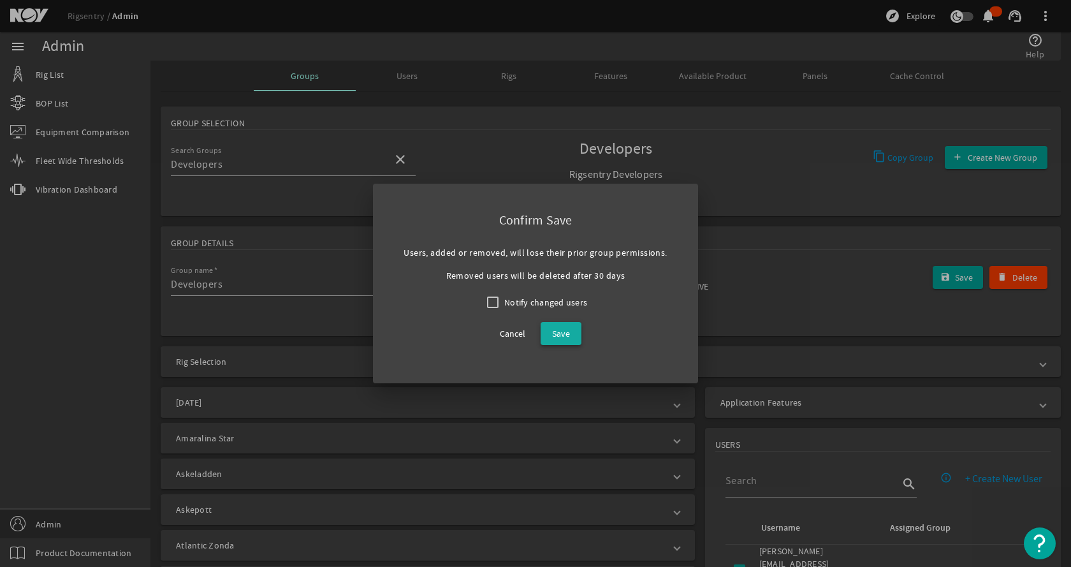
click at [567, 329] on span "Save" at bounding box center [561, 333] width 18 height 15
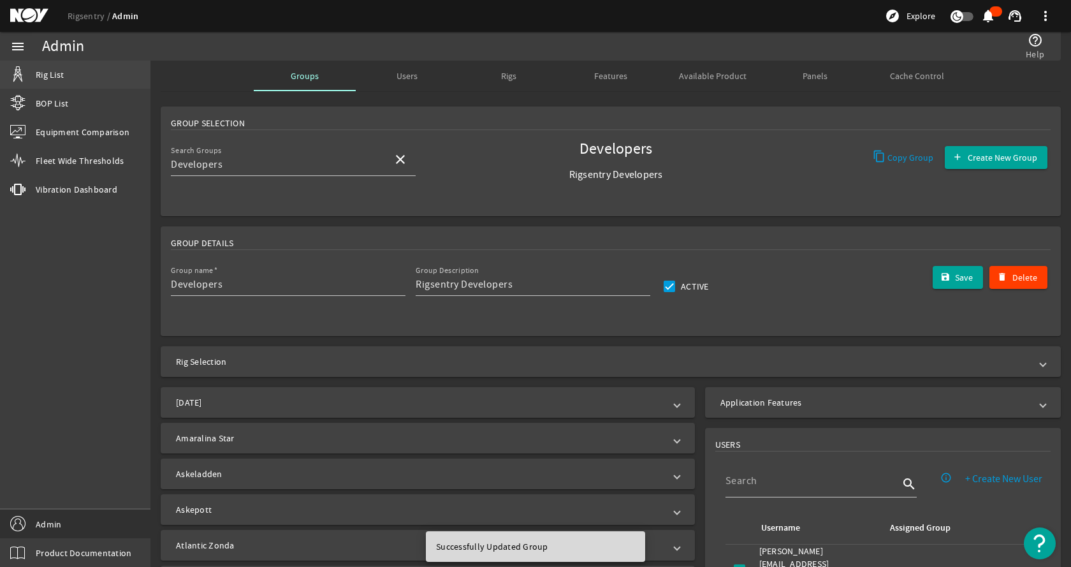
click at [92, 72] on link "Rig List" at bounding box center [75, 75] width 150 height 28
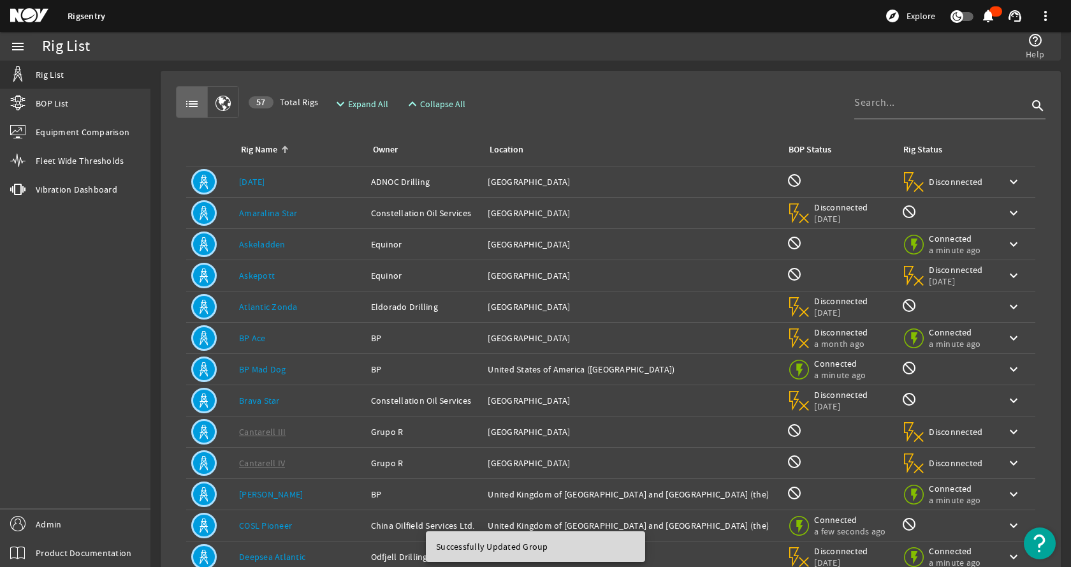
click at [591, 82] on div "list 57 Total Rigs expand_more Expand All expand_less Collapse All search Rig N…" at bounding box center [611, 383] width 880 height 605
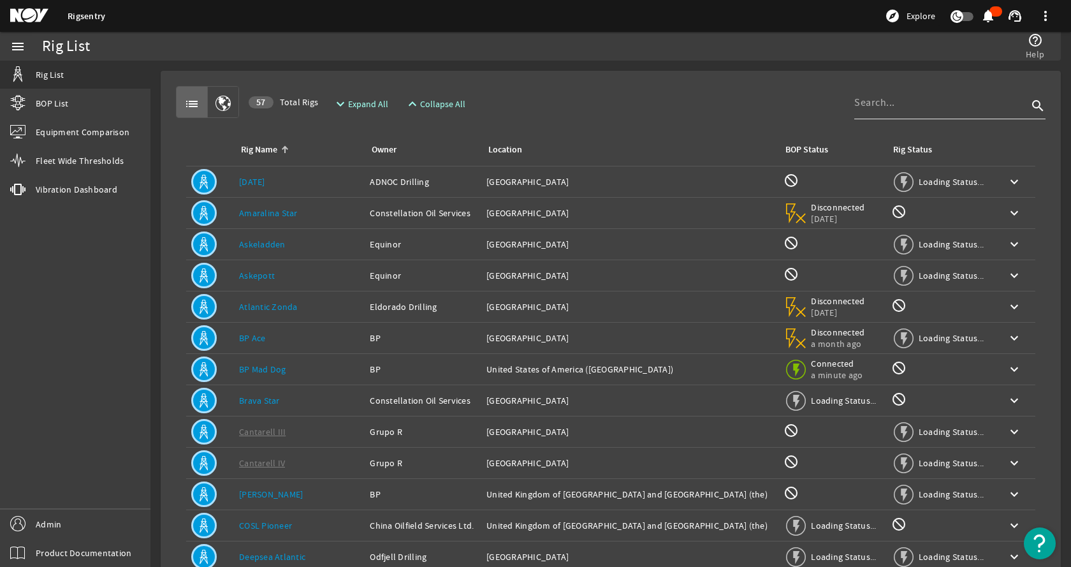
click at [882, 108] on input at bounding box center [940, 102] width 173 height 15
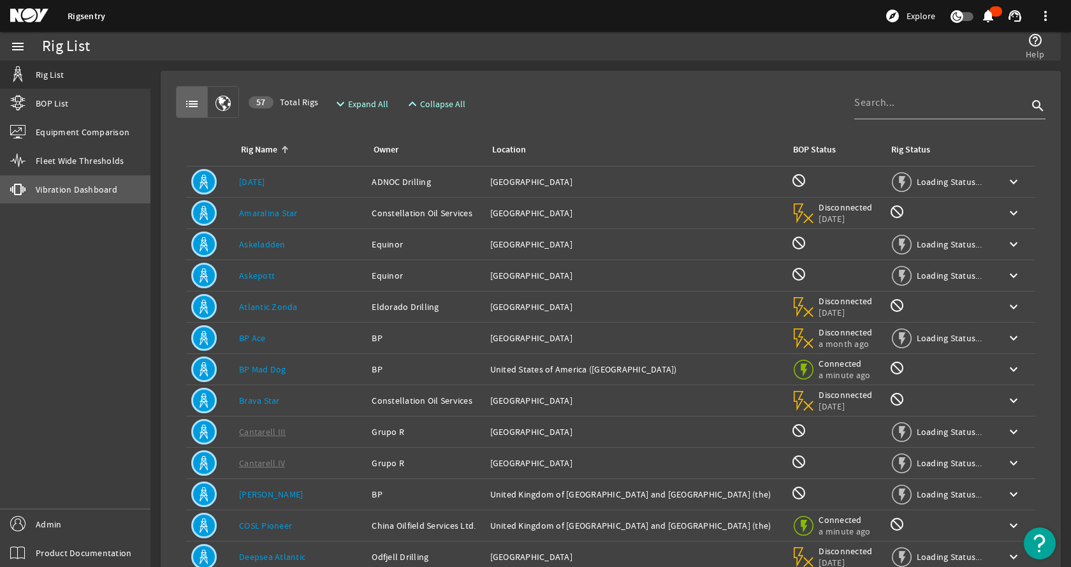
click at [64, 187] on span "Vibration Dashboard" at bounding box center [77, 189] width 82 height 13
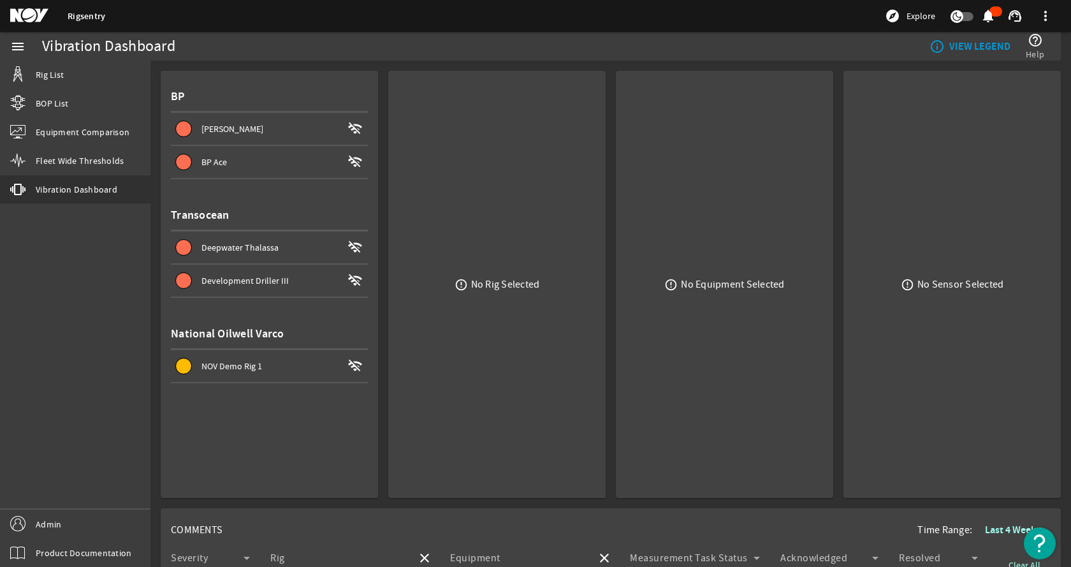
click at [92, 252] on div "menu Rig List BOP List Equipment Comparison Fleet Wide Thresholds vibration Vib…" at bounding box center [75, 299] width 150 height 535
click at [272, 120] on span at bounding box center [269, 128] width 197 height 31
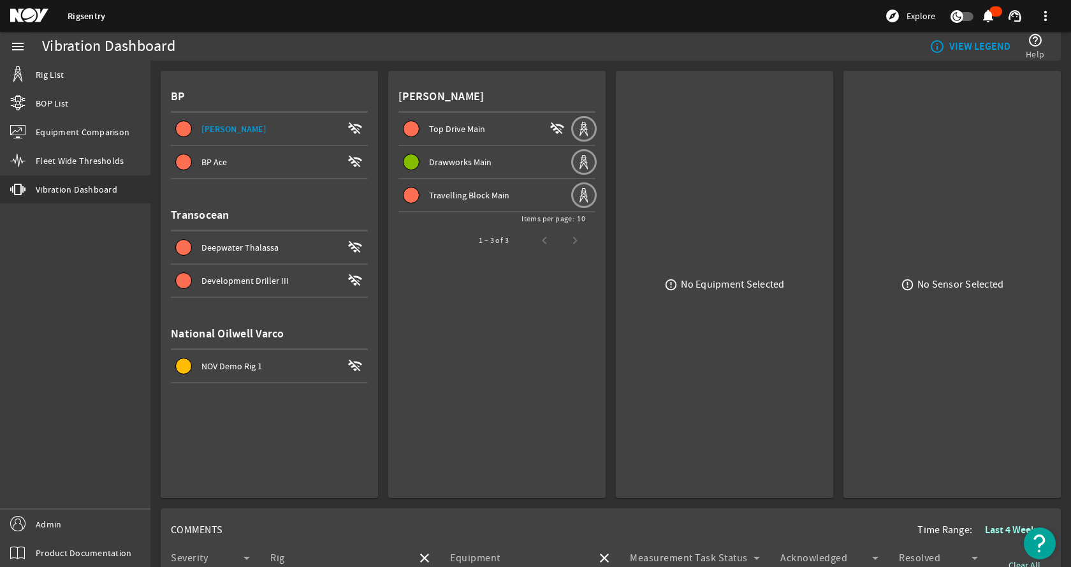
click at [113, 246] on div "menu Rig List BOP List Equipment Comparison Fleet Wide Thresholds vibration Vib…" at bounding box center [75, 299] width 150 height 535
click at [71, 75] on link "Rig List" at bounding box center [75, 75] width 150 height 28
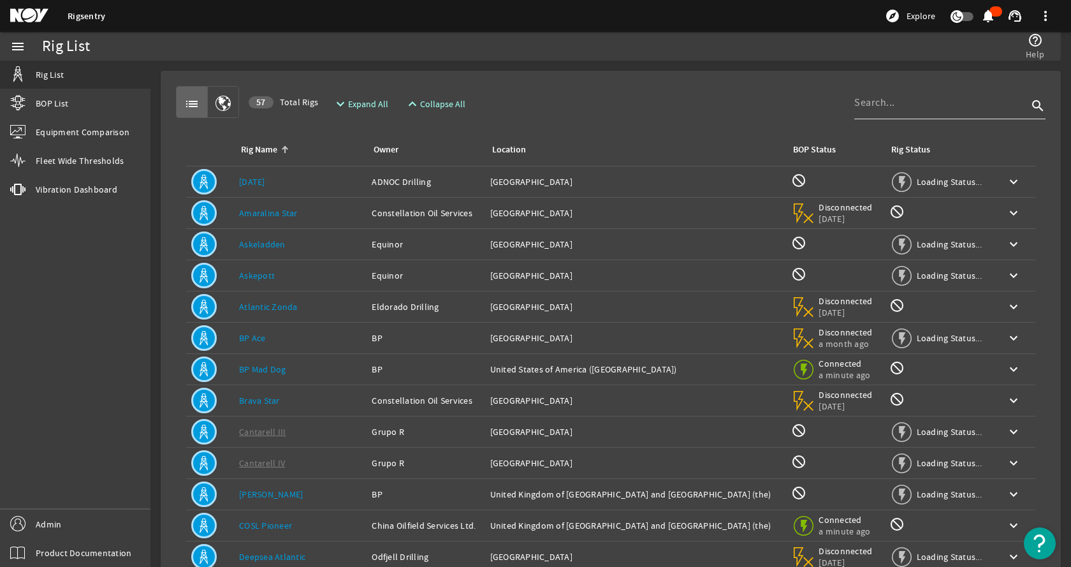
click at [887, 105] on input at bounding box center [940, 102] width 173 height 15
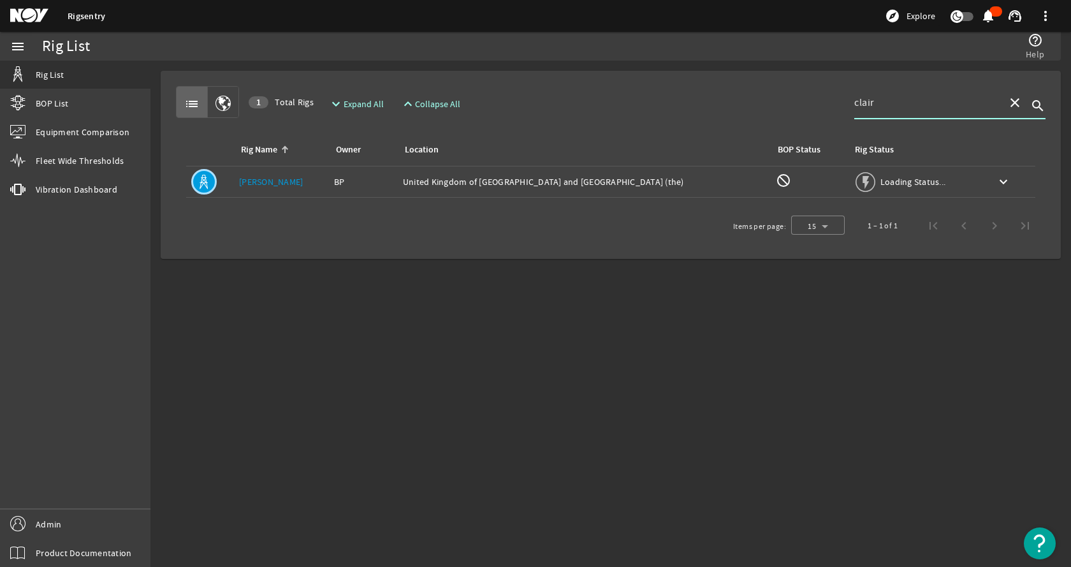
type input "clair"
click at [312, 180] on div "Rig Name: [PERSON_NAME]" at bounding box center [281, 181] width 85 height 13
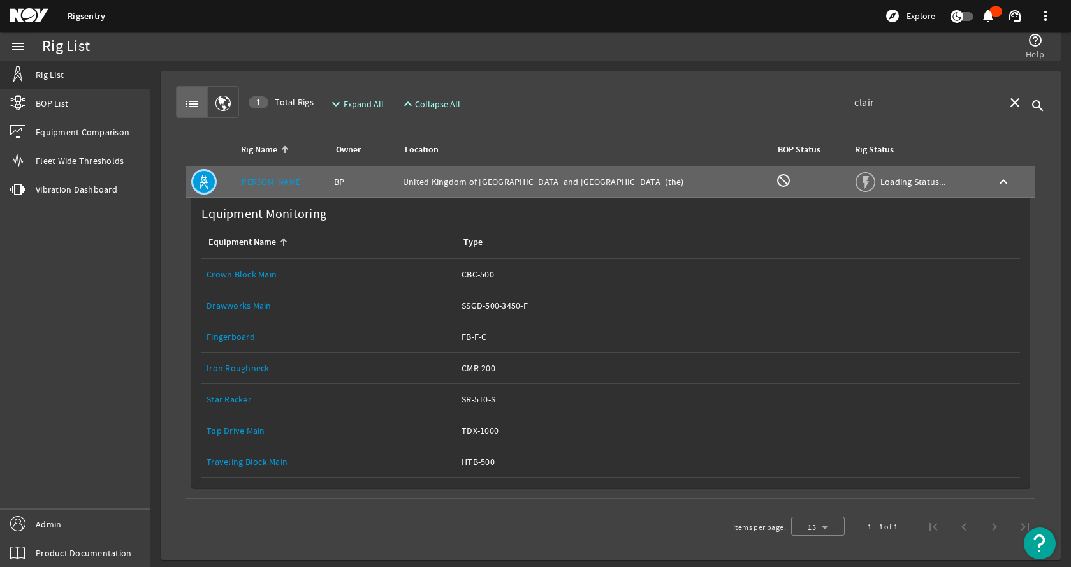
click at [277, 271] on div "Equipment Name: Crown Block Main" at bounding box center [329, 274] width 245 height 13
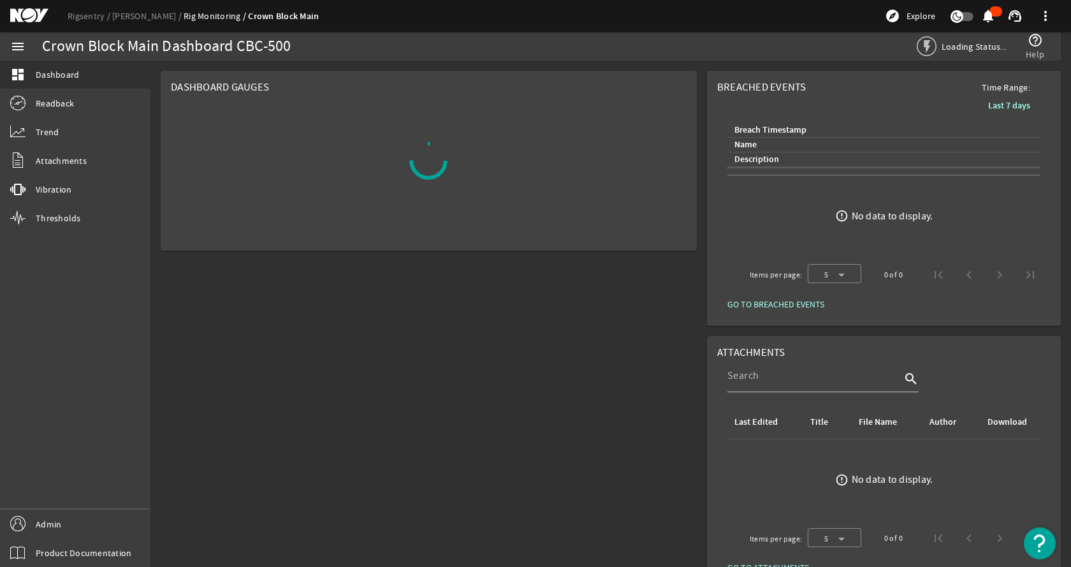
click at [98, 312] on div "menu dashboard Dashboard Readback Trend Attachments vibration Vibration Thresho…" at bounding box center [75, 299] width 150 height 535
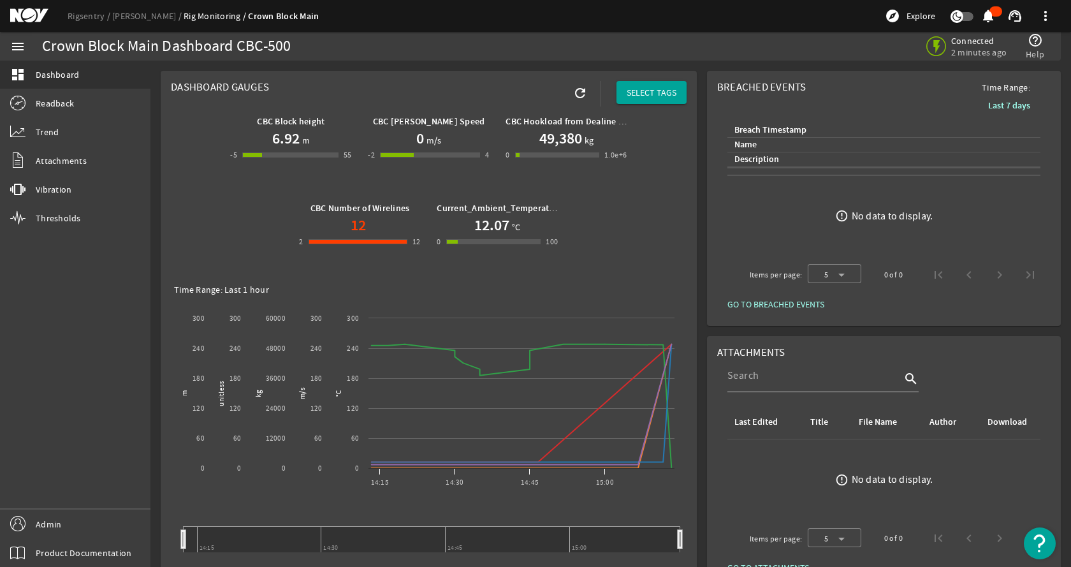
click at [702, 221] on rigsentry-mat-card "Breached Events Time Range: Last 7 days Breach Timestamp Name Description error…" at bounding box center [884, 198] width 364 height 265
click at [399, 50] on div "Crown Block Main Dashboard CBC-500" at bounding box center [321, 46] width 559 height 13
click at [85, 186] on link "vibration Vibration" at bounding box center [75, 189] width 150 height 28
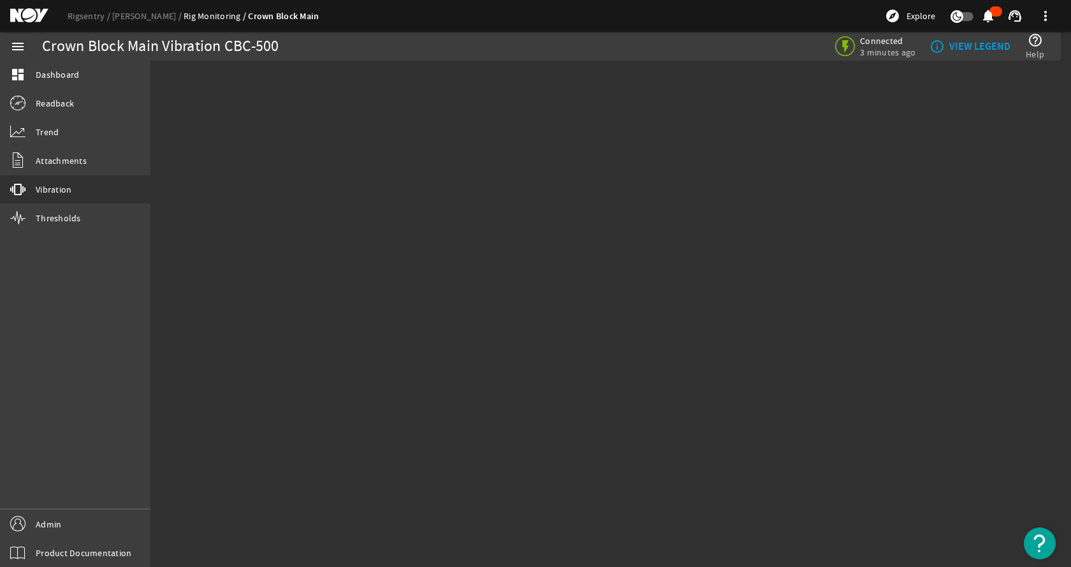
click at [398, 171] on mat-sidenav-content "Crown Block Main Vibration CBC-500 Connected 3 minutes ago info_outline VIEW LE…" at bounding box center [610, 314] width 921 height 506
click at [195, 83] on mat-sidenav-content "Crown Block Main Vibration CBC-500 Connected 3 minutes ago info_outline VIEW LE…" at bounding box center [610, 314] width 921 height 506
click at [92, 15] on link "Rigsentry" at bounding box center [90, 15] width 45 height 11
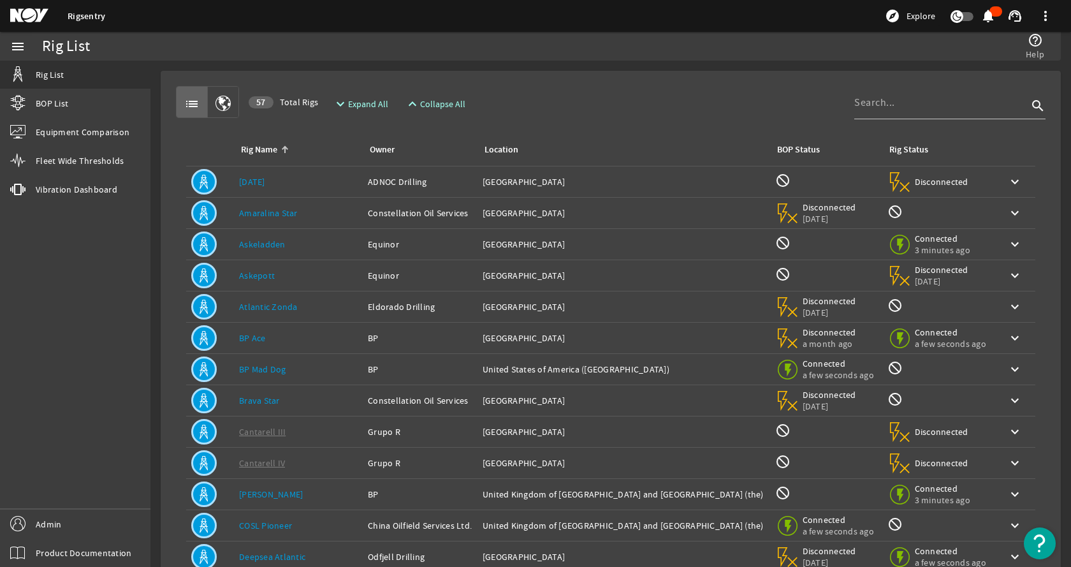
click at [160, 187] on rigsentry-mat-card "list 57 Total Rigs expand_more Expand All expand_less Collapse All search Rig N…" at bounding box center [610, 384] width 921 height 646
click at [160, 221] on rigsentry-mat-card "list 57 Total Rigs expand_more Expand All expand_less Collapse All search Rig N…" at bounding box center [610, 384] width 921 height 646
click at [686, 91] on div "list 57 Total Rigs expand_more Expand All expand_less Collapse All search" at bounding box center [611, 102] width 870 height 32
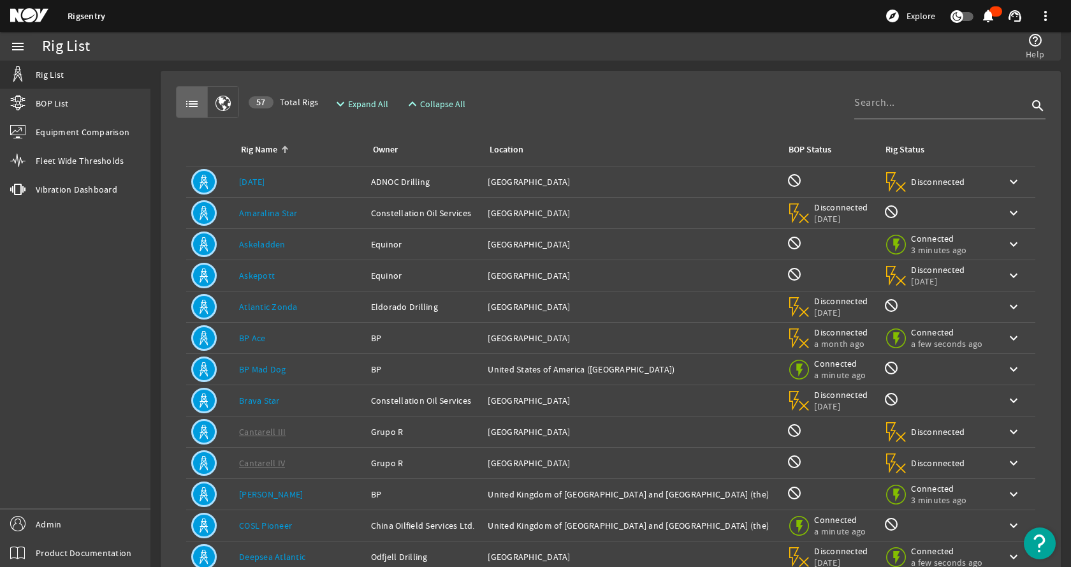
click at [557, 75] on mat-card "list 57 Total Rigs expand_more Expand All expand_less Collapse All search Rig N…" at bounding box center [611, 383] width 900 height 625
click at [558, 52] on div "help_outline Help" at bounding box center [800, 46] width 501 height 29
click at [599, 89] on div "list 57 Total Rigs expand_more Expand All expand_less Collapse All search" at bounding box center [611, 102] width 870 height 32
